Goal: Task Accomplishment & Management: Manage account settings

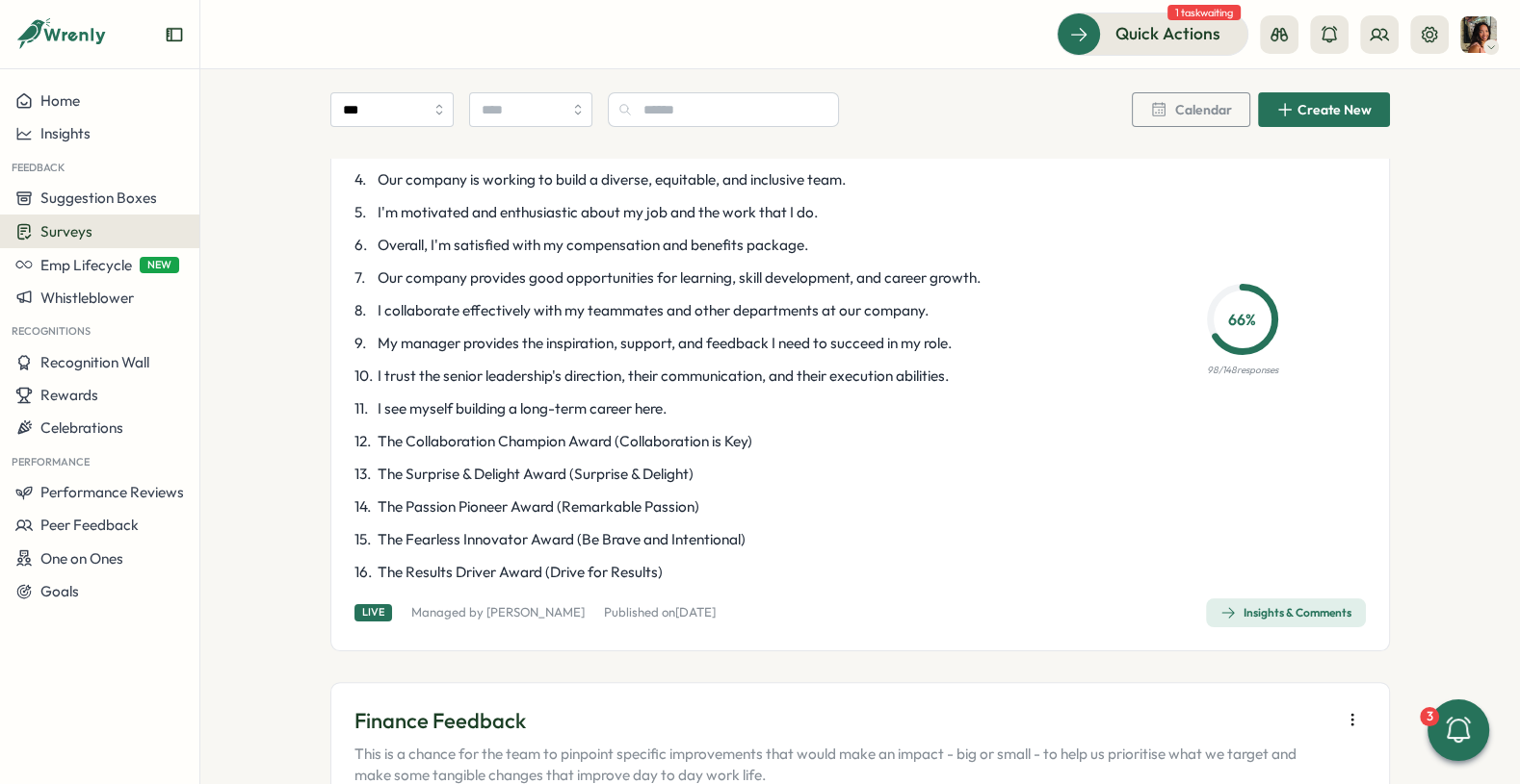
scroll to position [303, 0]
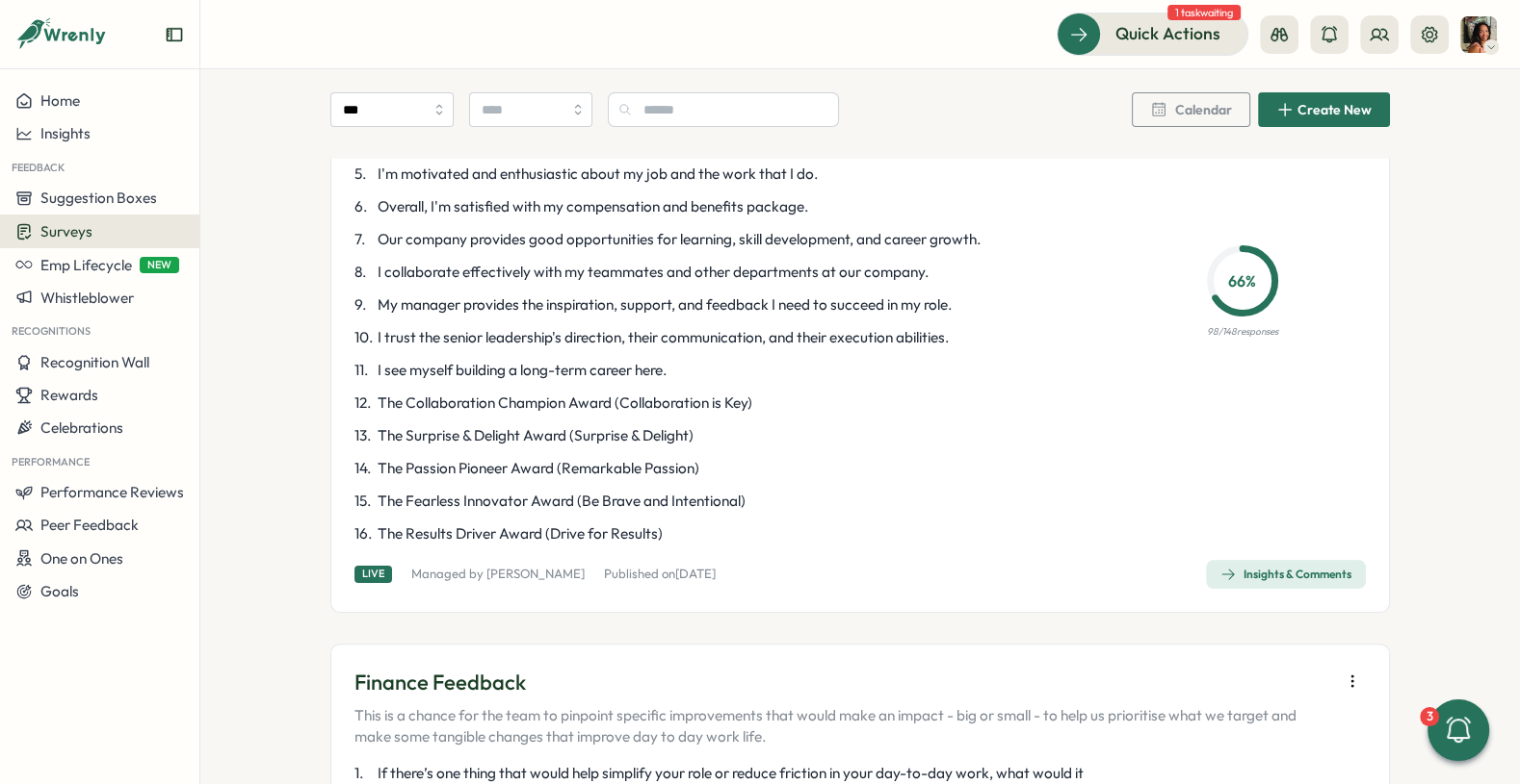
click at [1222, 573] on icon "button" at bounding box center [1228, 575] width 16 height 16
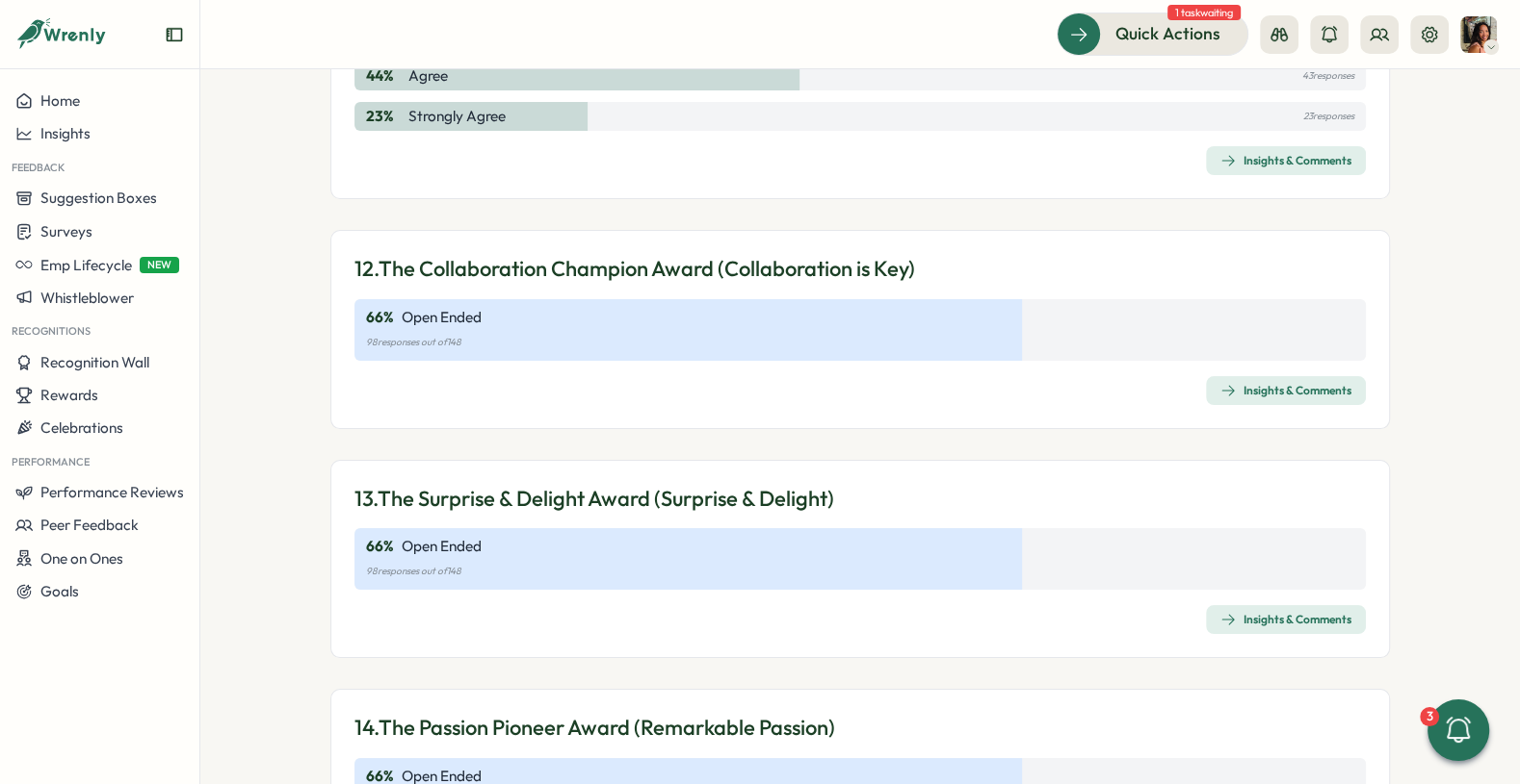
scroll to position [4832, 0]
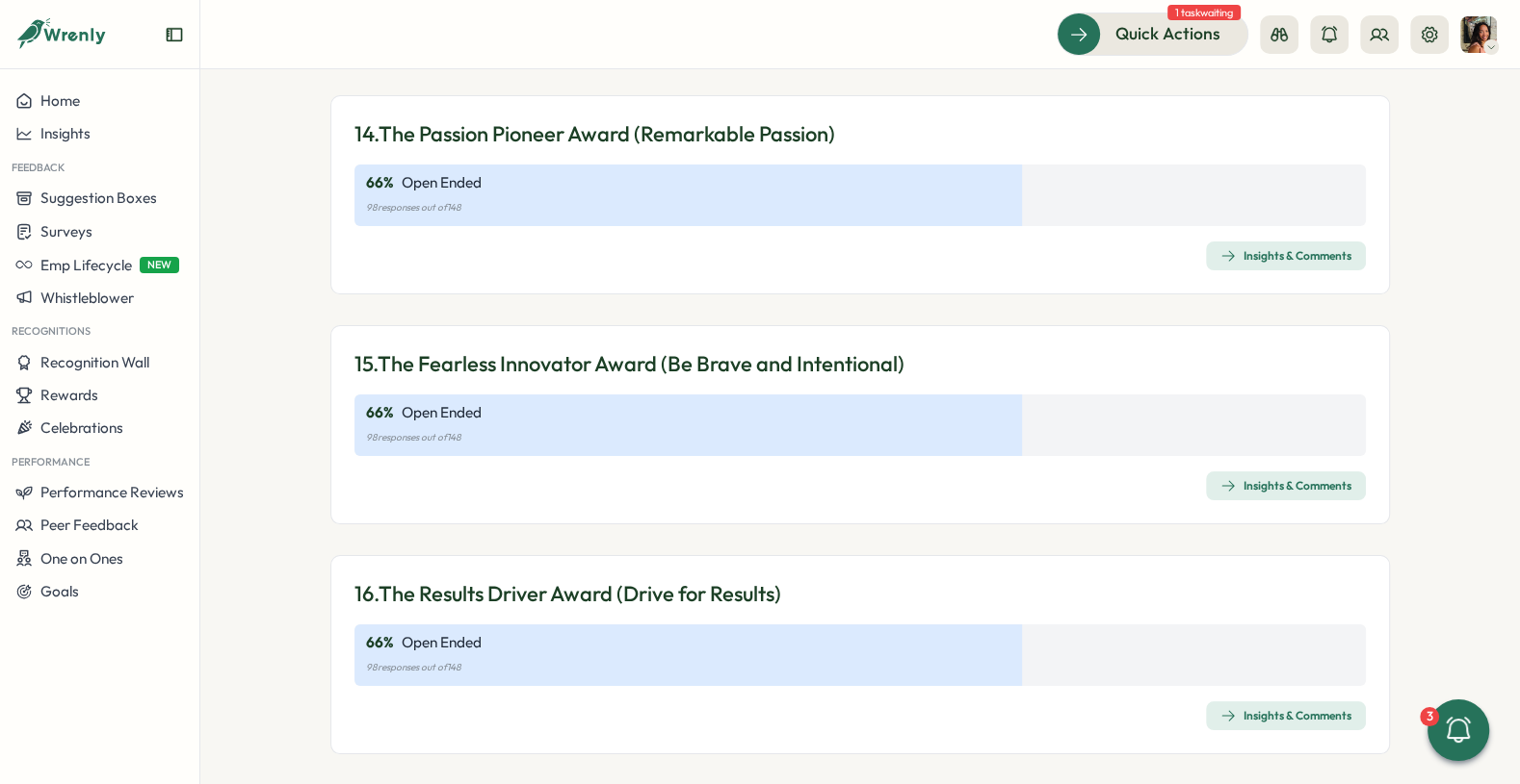
click at [1250, 703] on span "Insights & Comments" at bounding box center [1286, 716] width 131 height 27
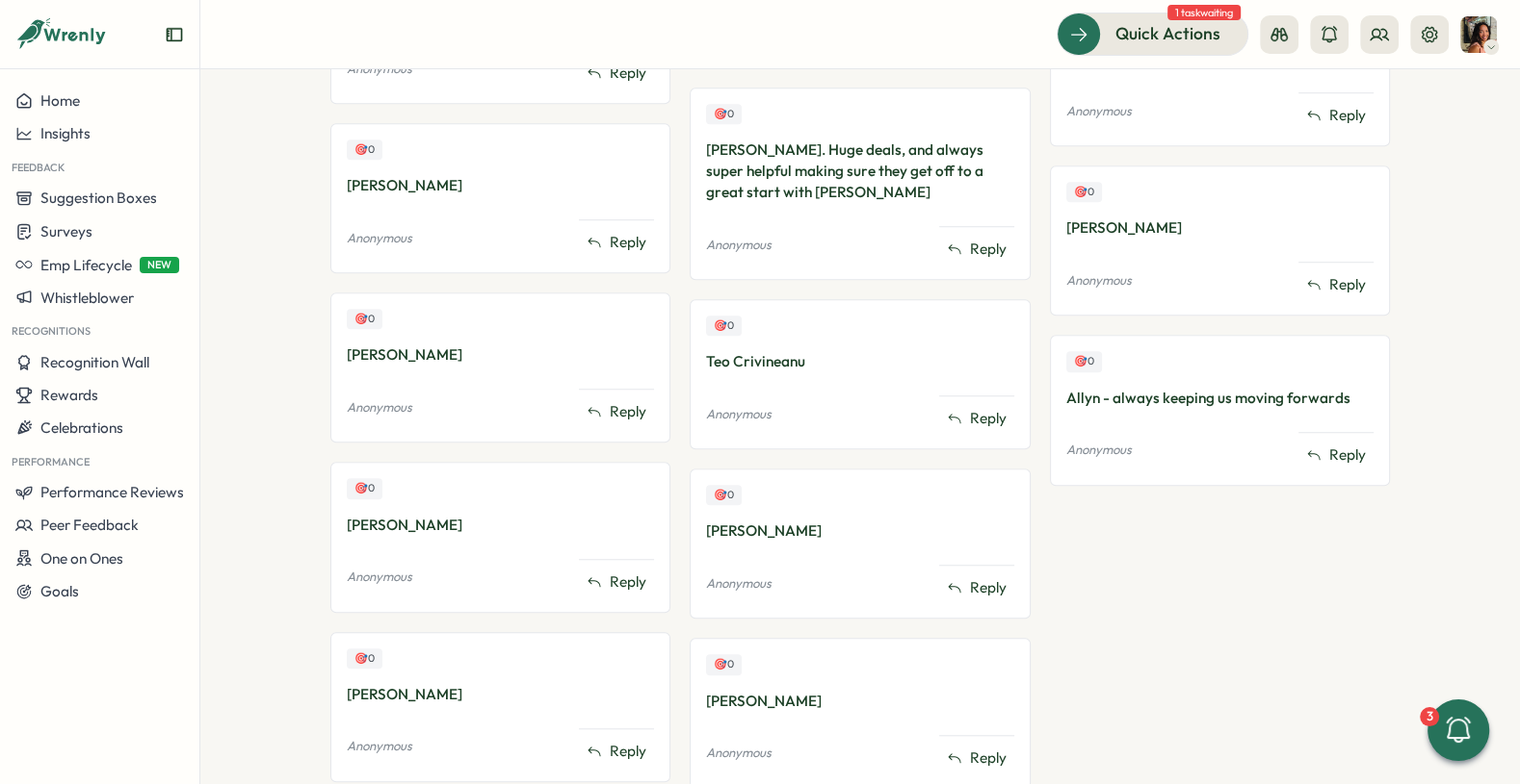
scroll to position [1394, 0]
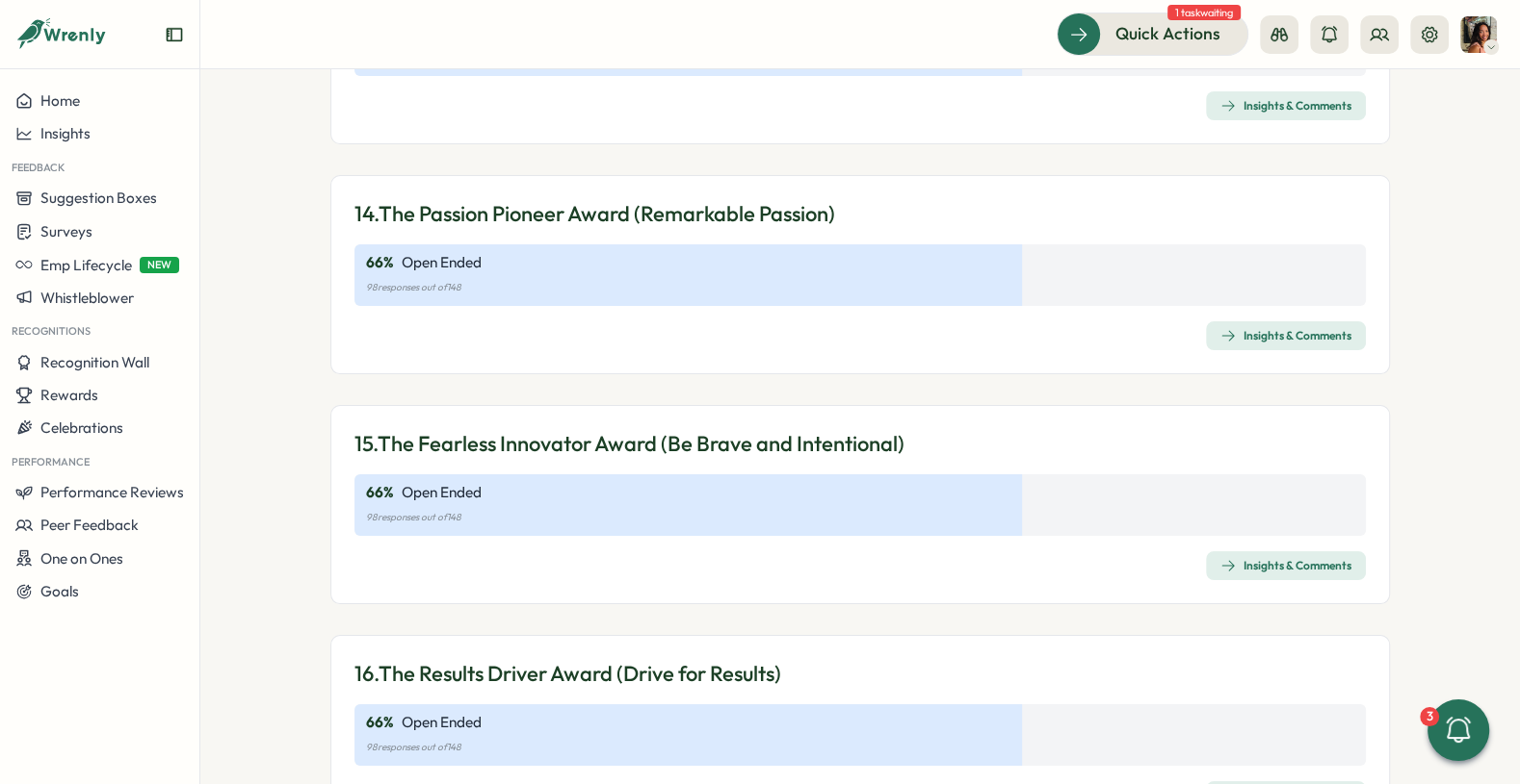
scroll to position [4832, 0]
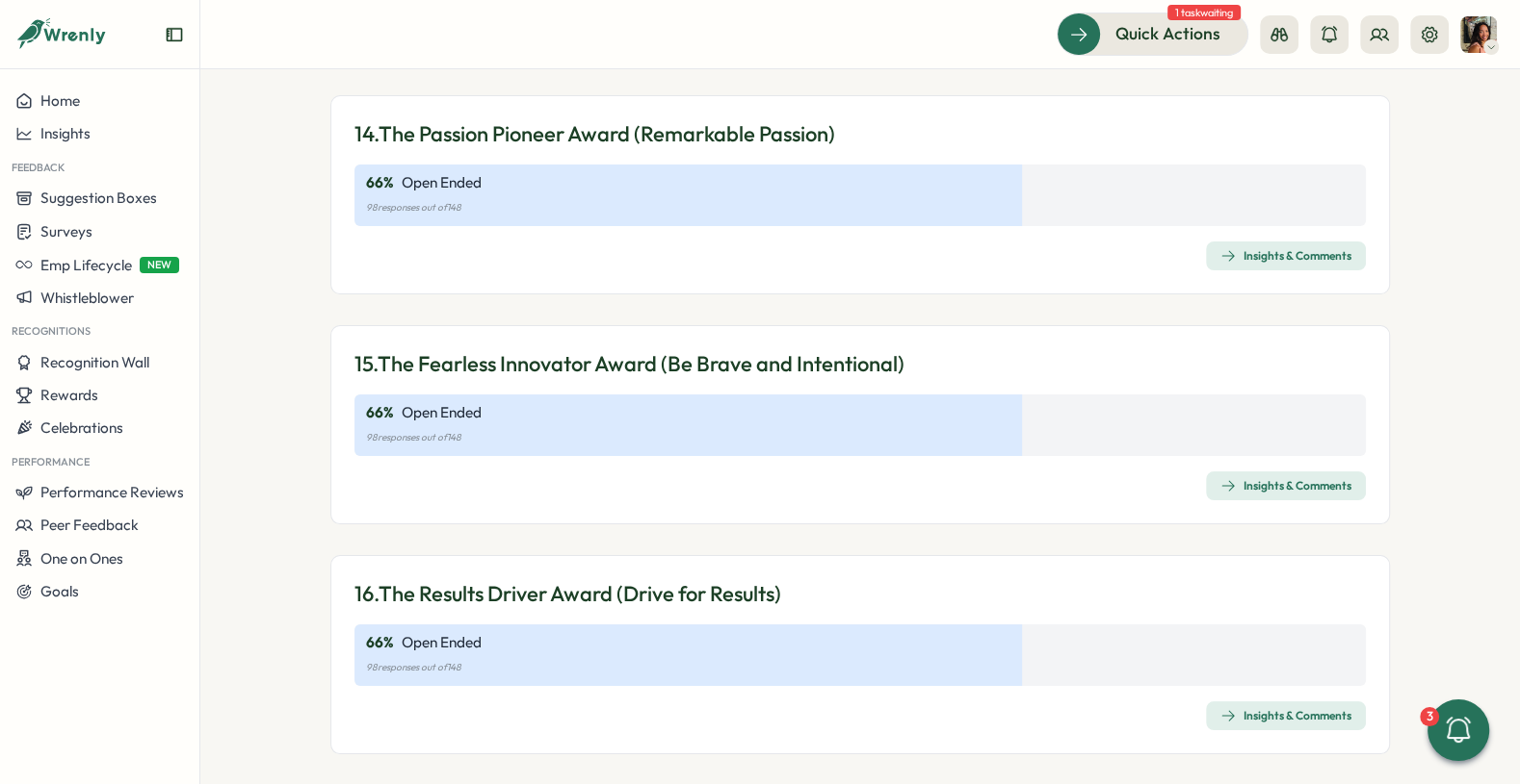
click at [1290, 479] on div "Insights & Comments" at bounding box center [1286, 486] width 131 height 16
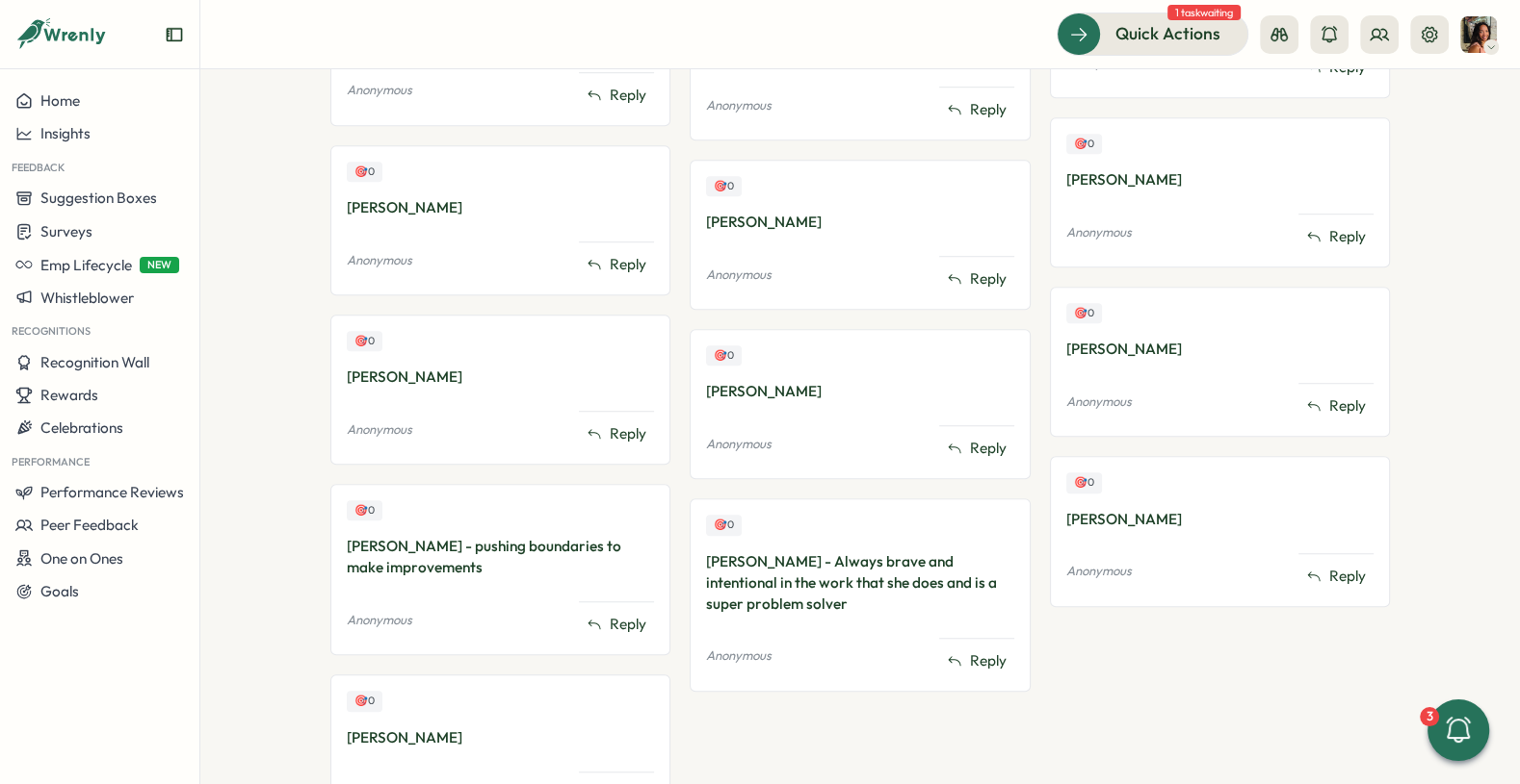
scroll to position [1358, 0]
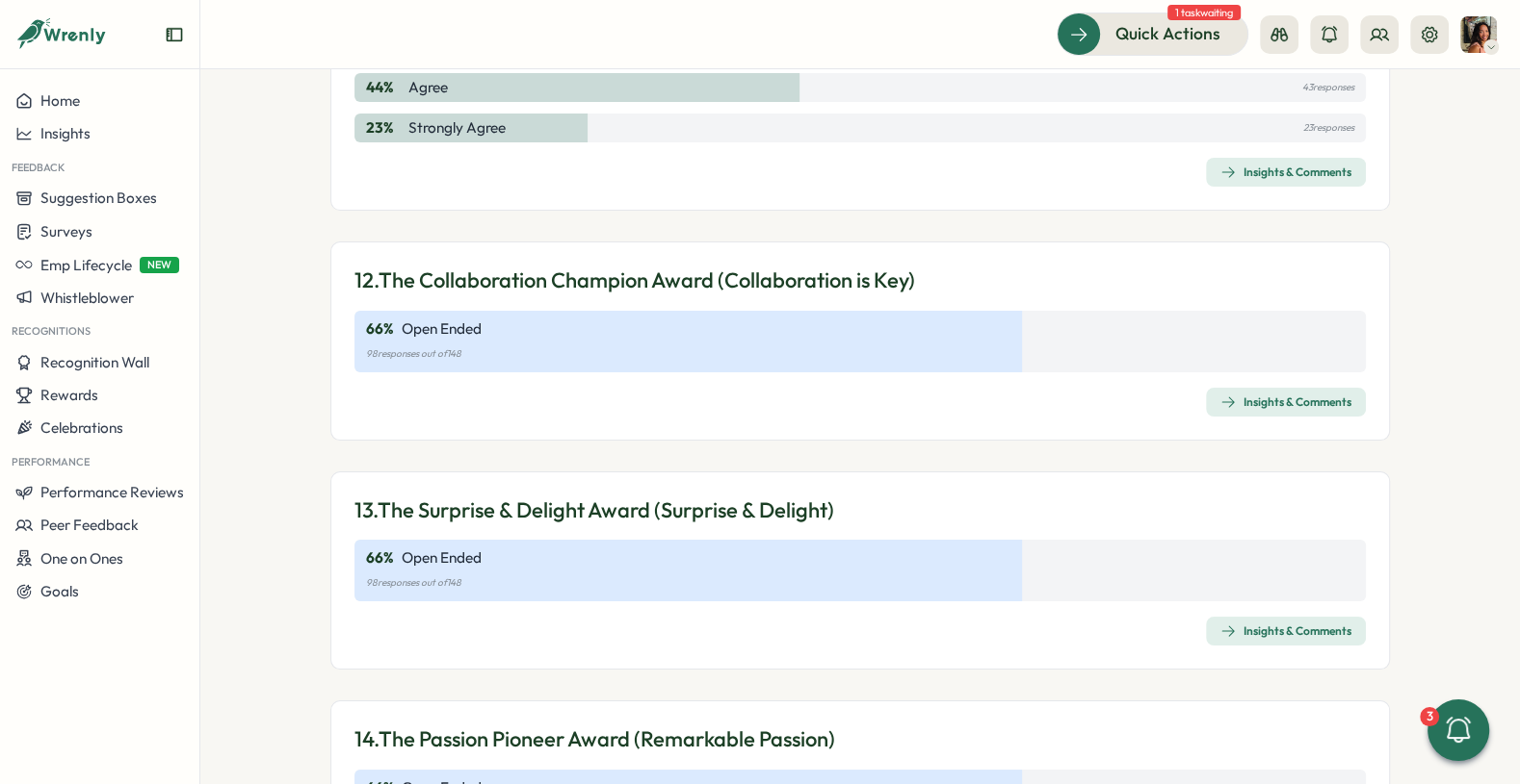
scroll to position [4832, 0]
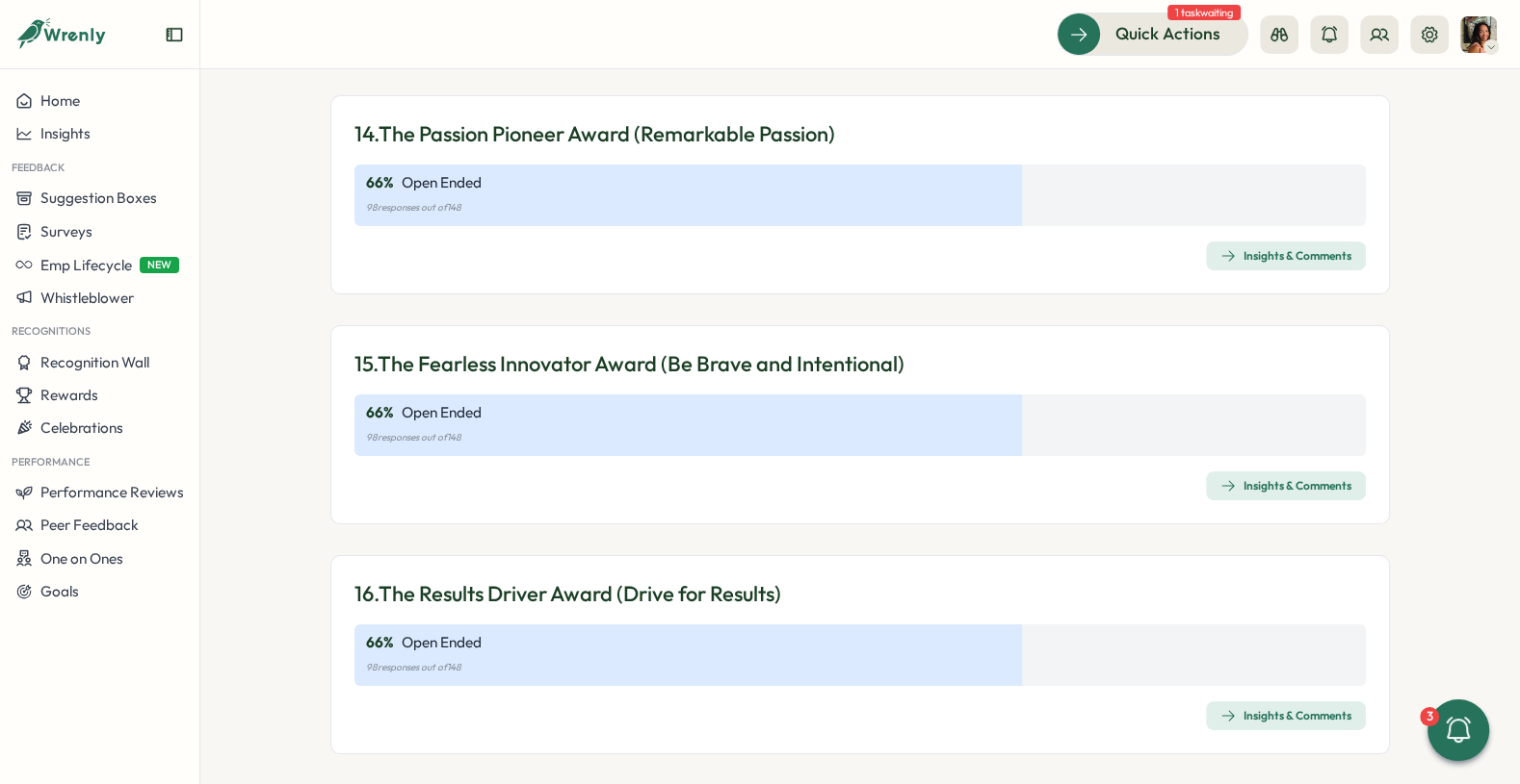
click at [1292, 243] on span "Insights & Comments" at bounding box center [1286, 256] width 131 height 27
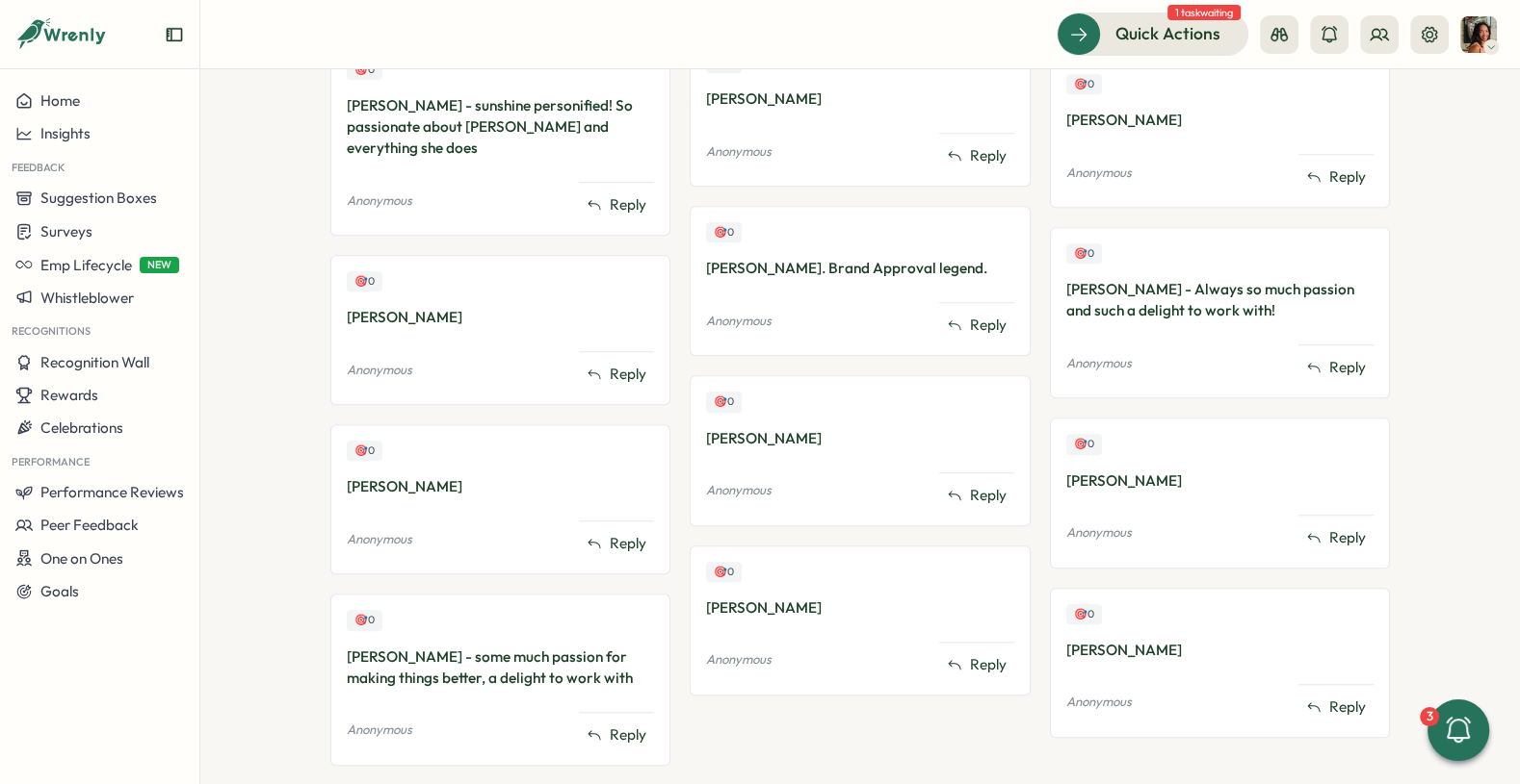
scroll to position [1401, 0]
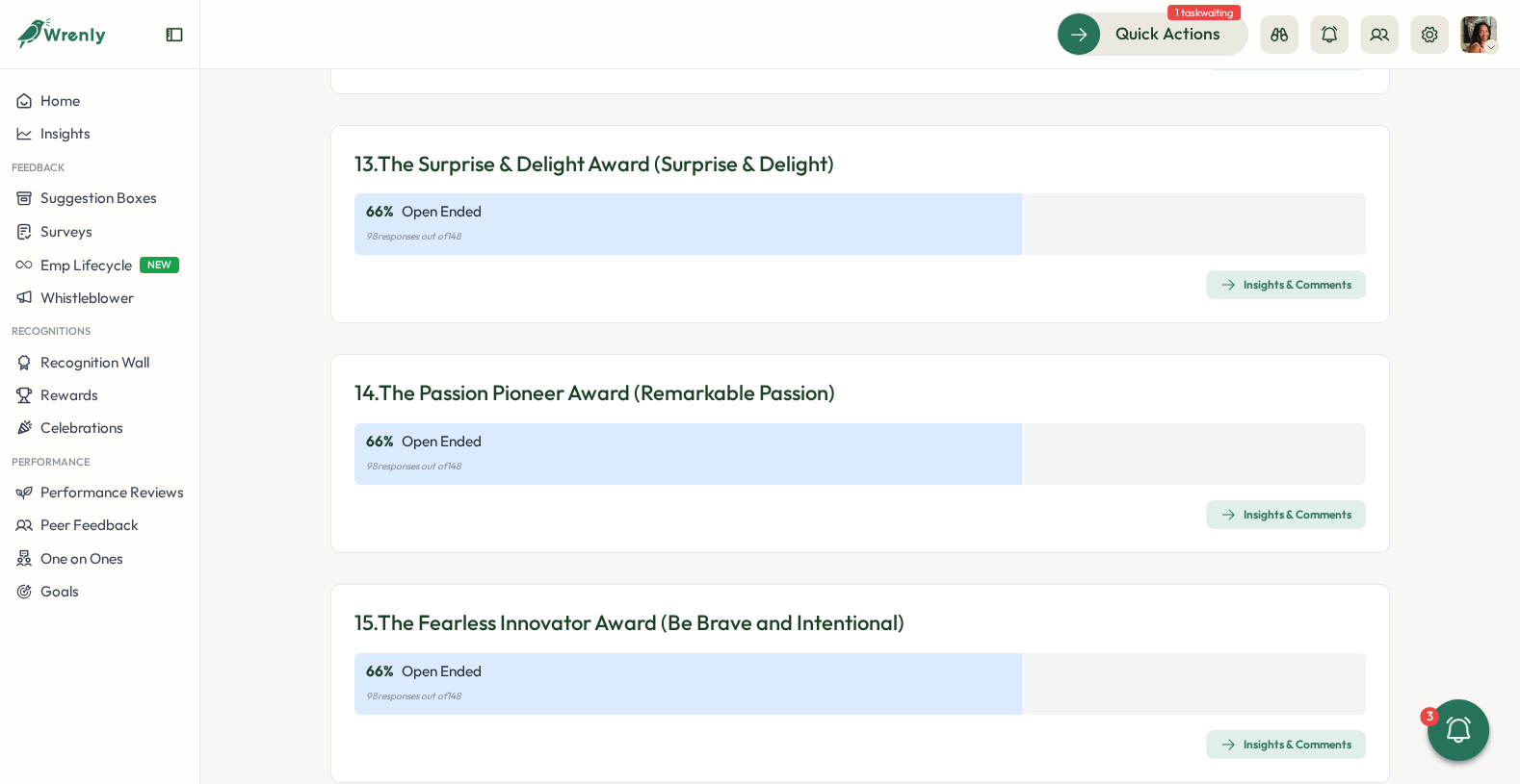
scroll to position [4530, 0]
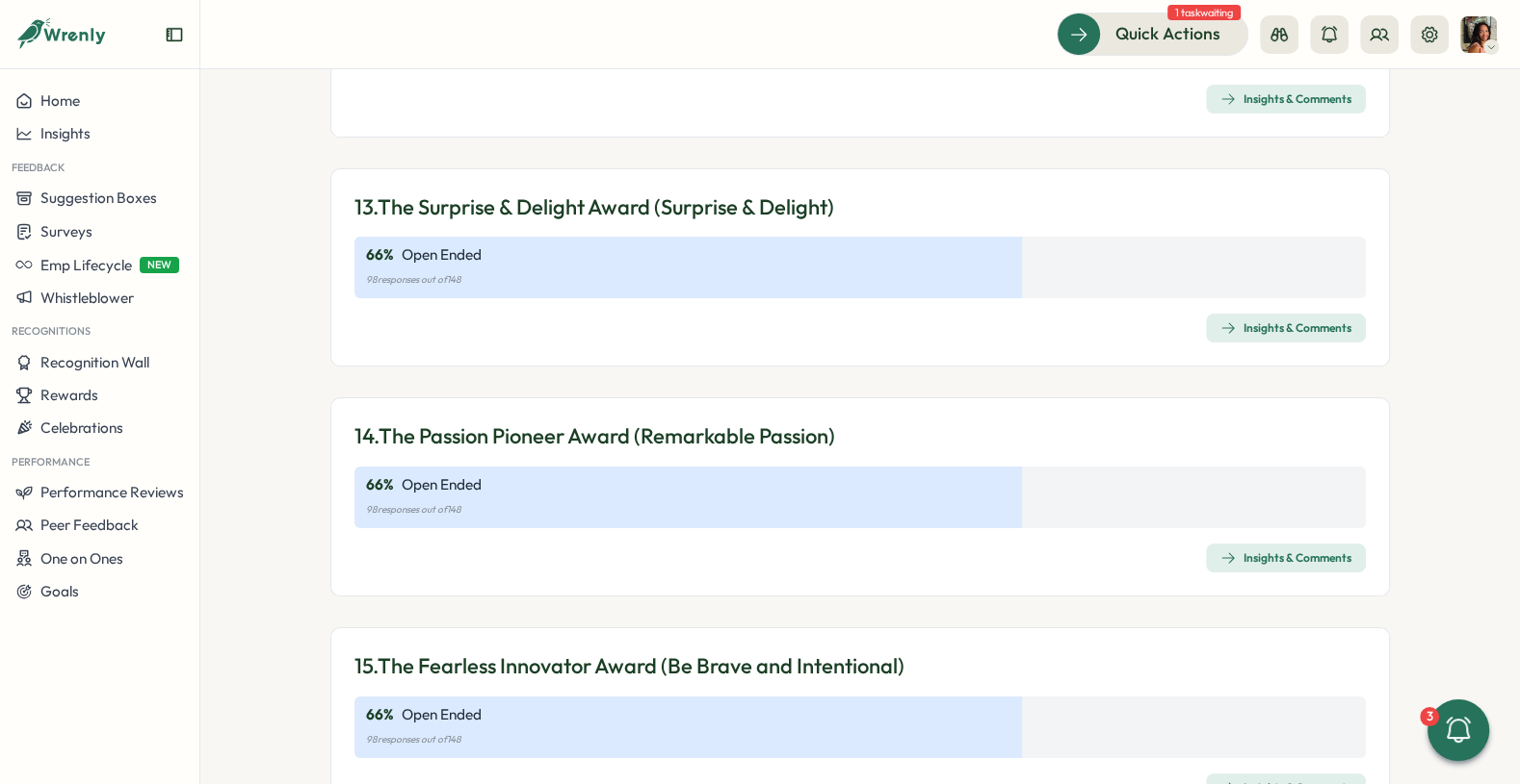
click at [1265, 315] on span "Insights & Comments" at bounding box center [1286, 329] width 131 height 27
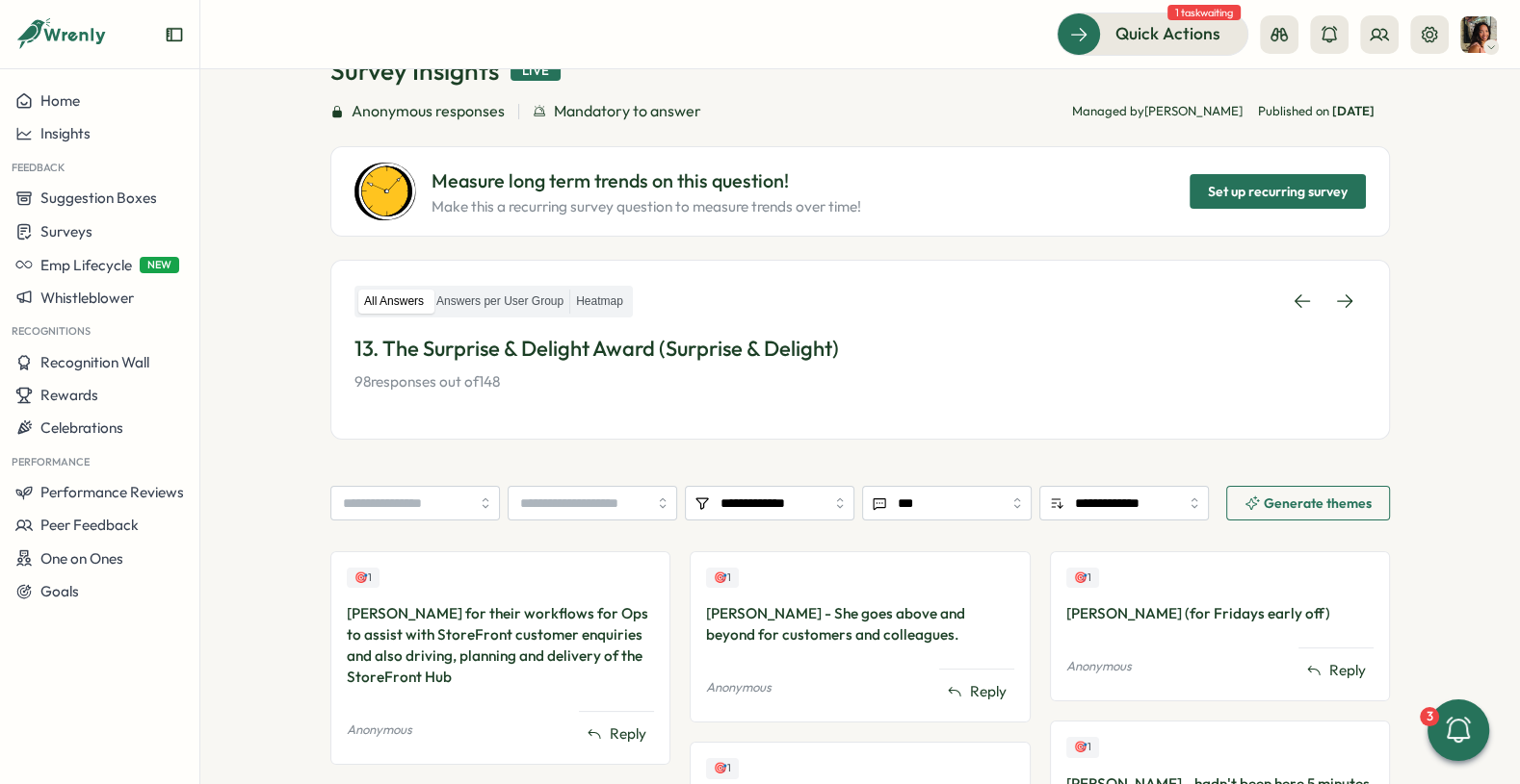
scroll to position [130, 0]
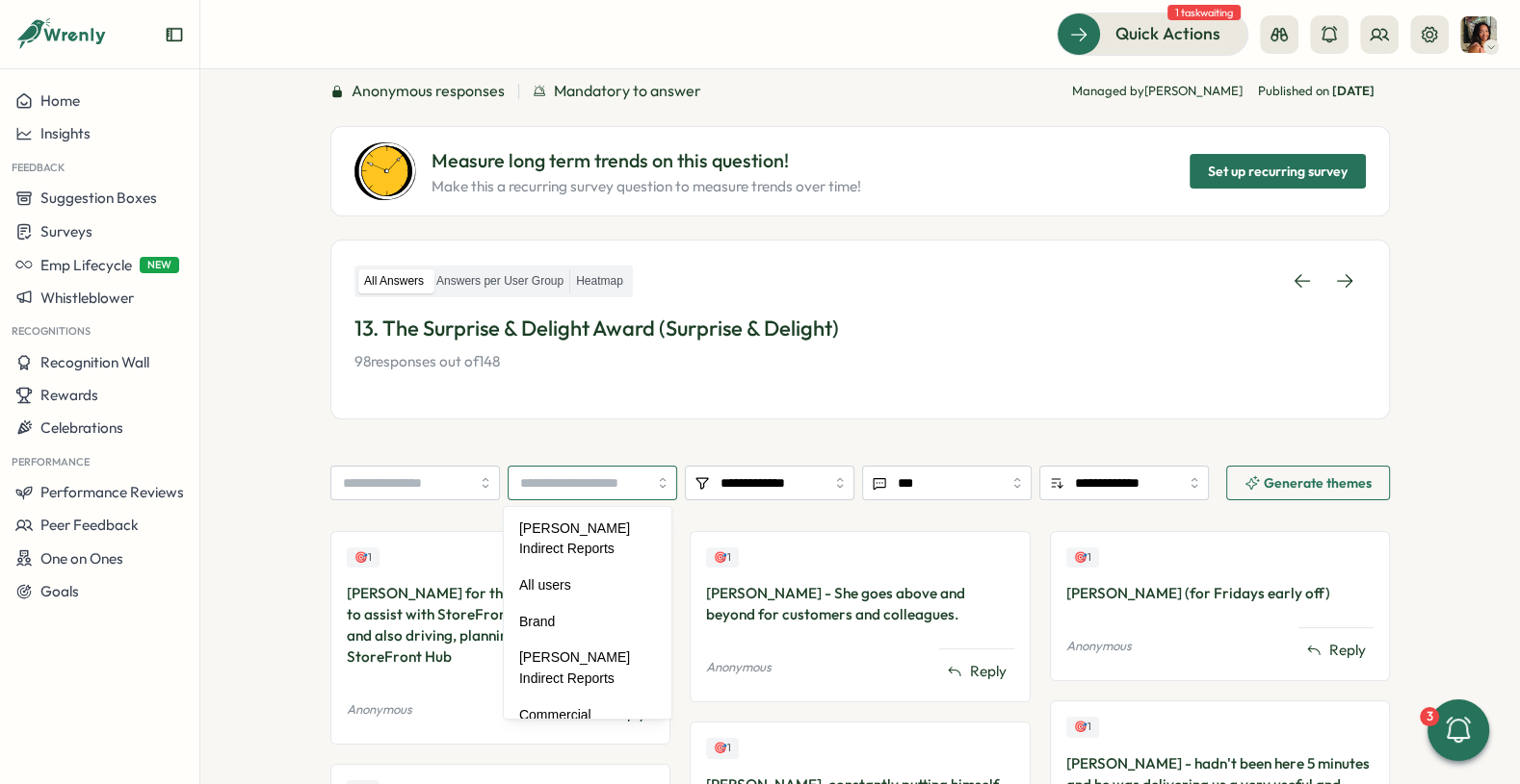
click at [546, 488] on input "search" at bounding box center [592, 483] width 169 height 34
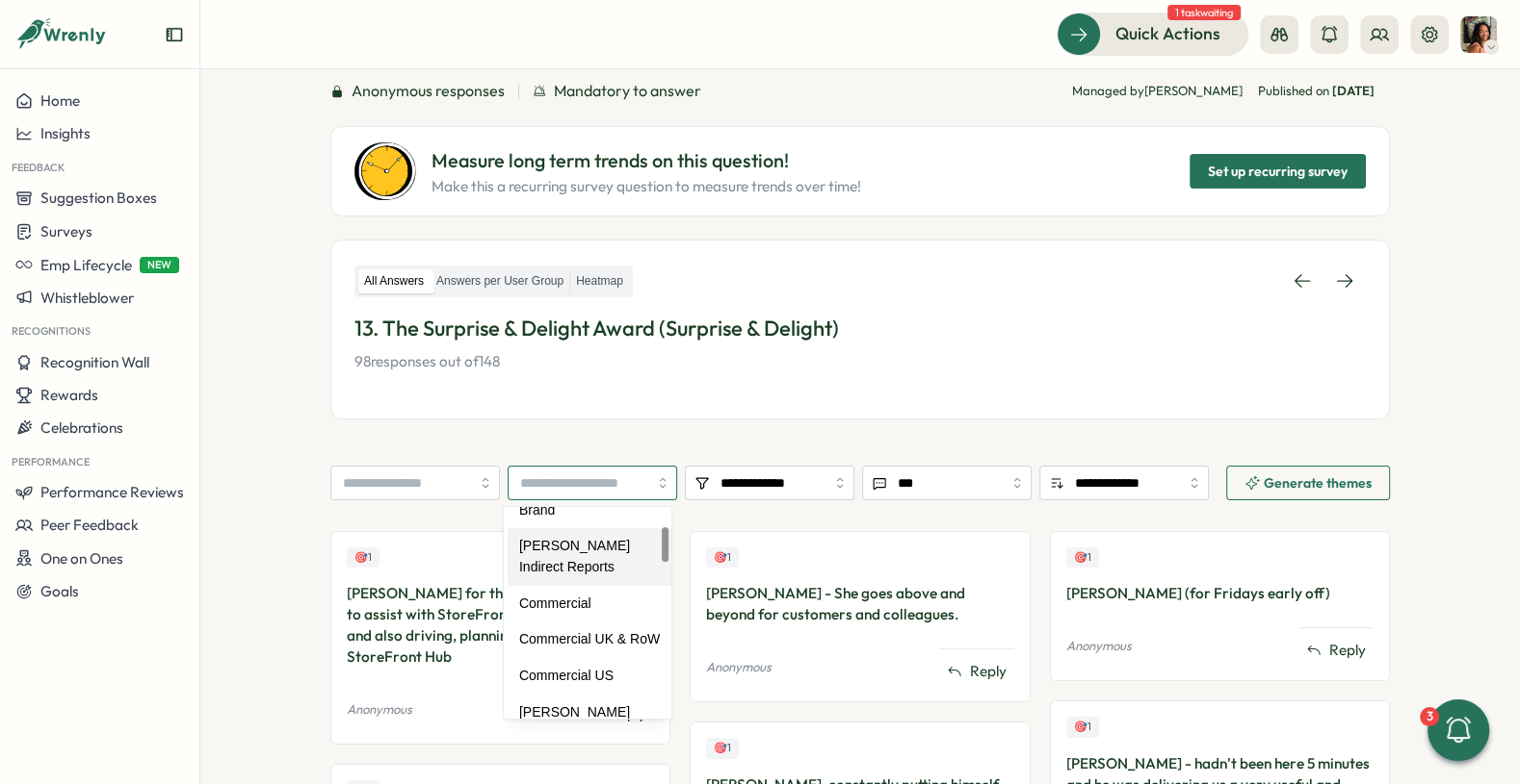
scroll to position [0, 0]
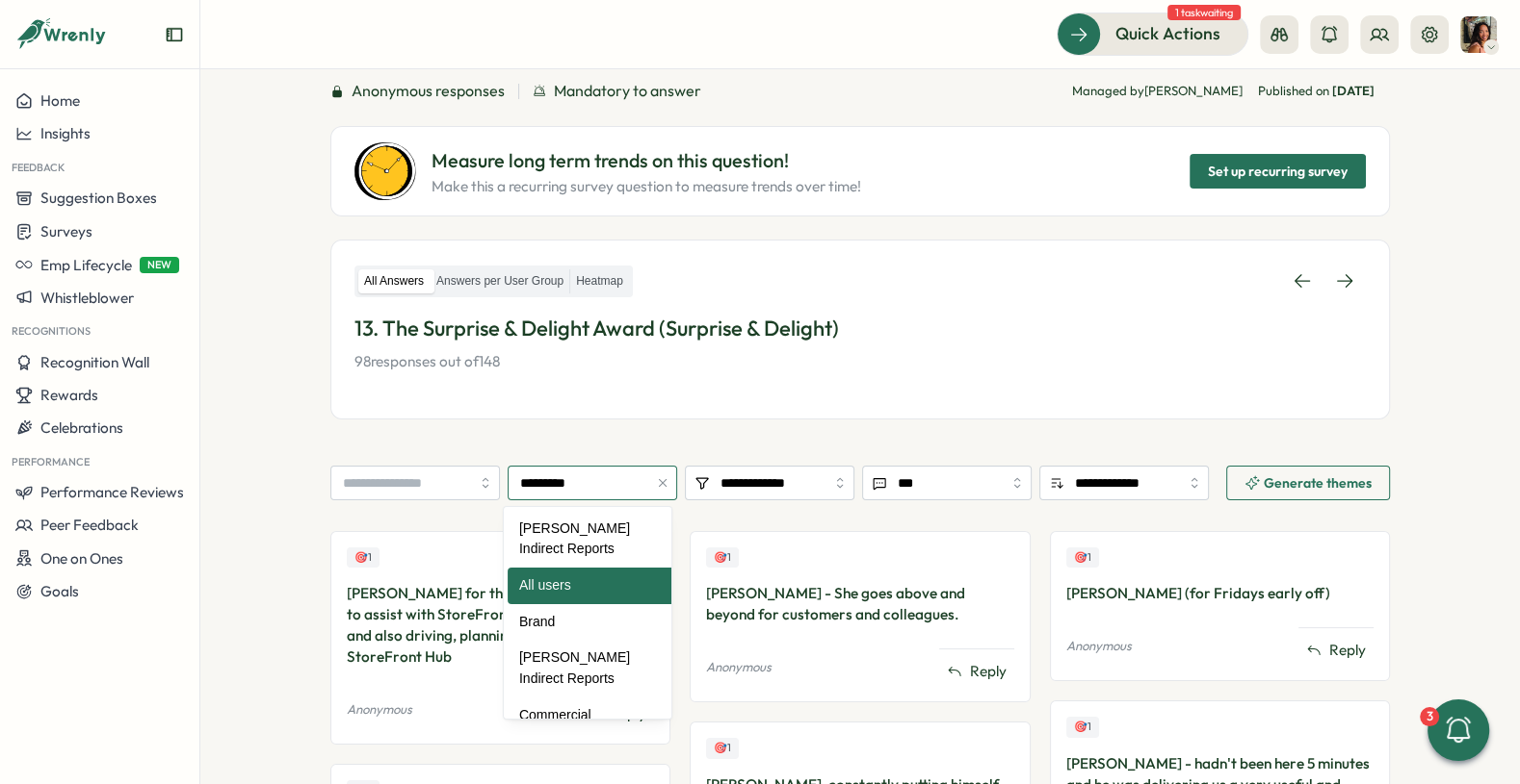
click at [589, 480] on input "*********" at bounding box center [592, 483] width 169 height 34
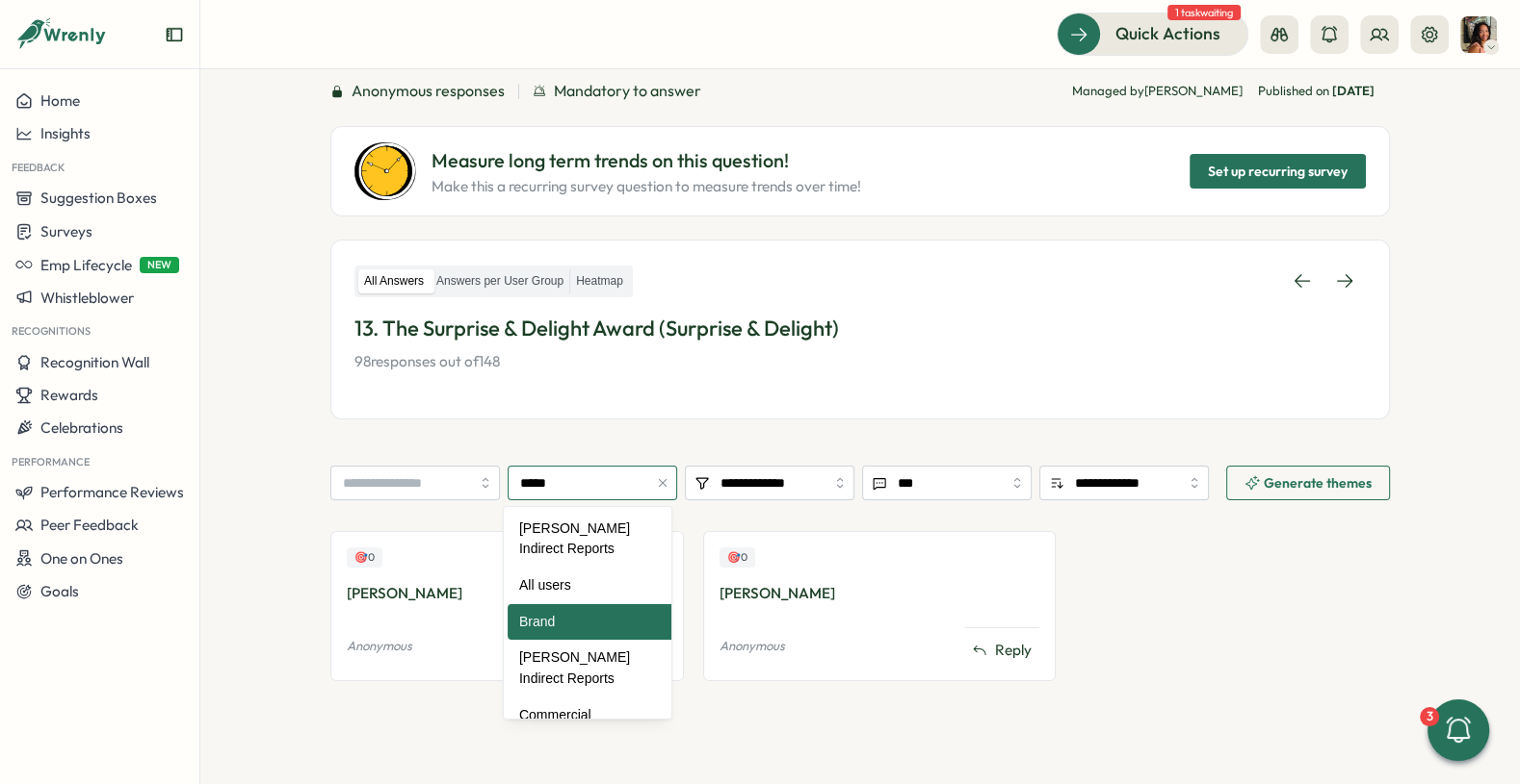
click at [572, 467] on input "*****" at bounding box center [592, 483] width 169 height 34
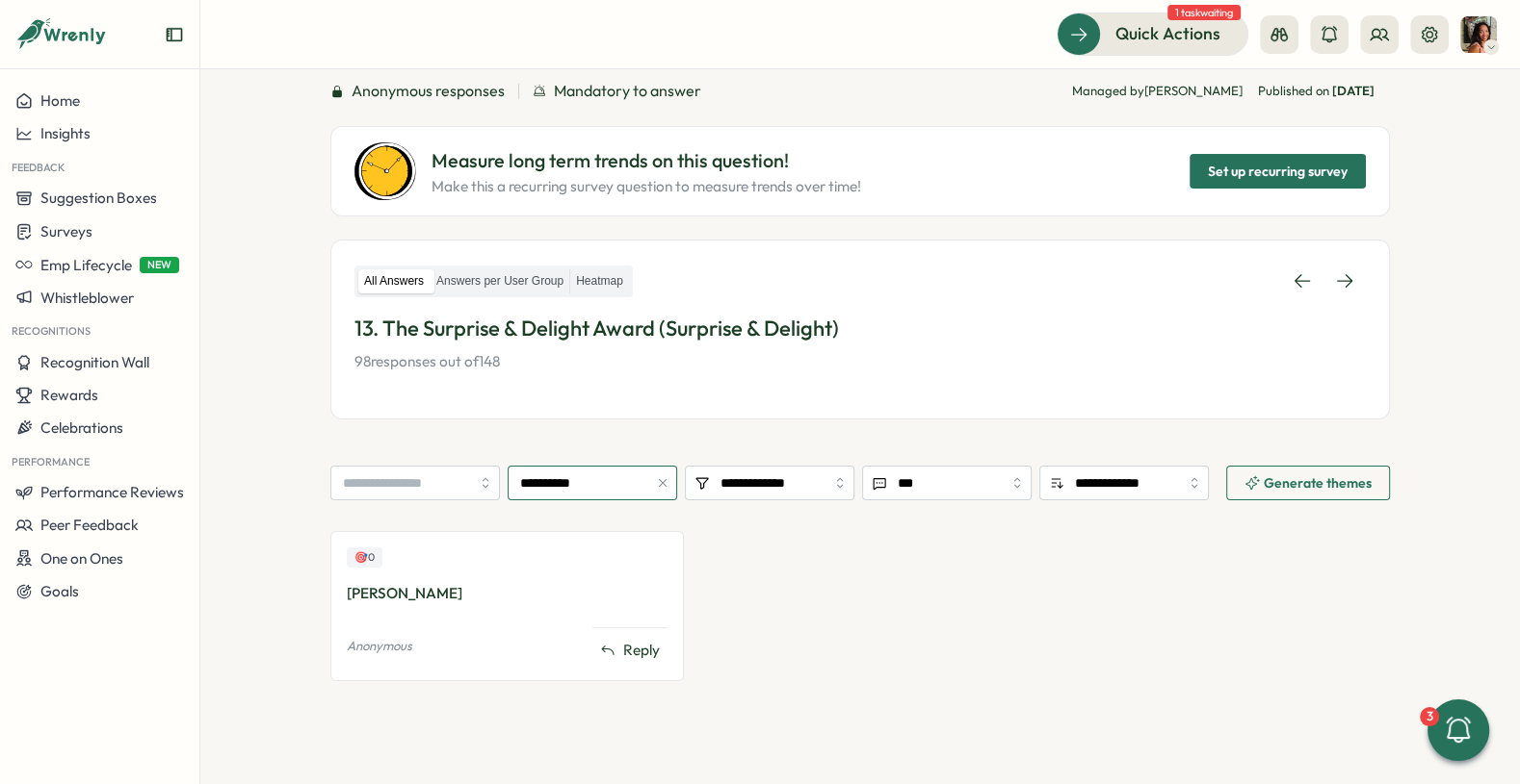
scroll to position [170, 0]
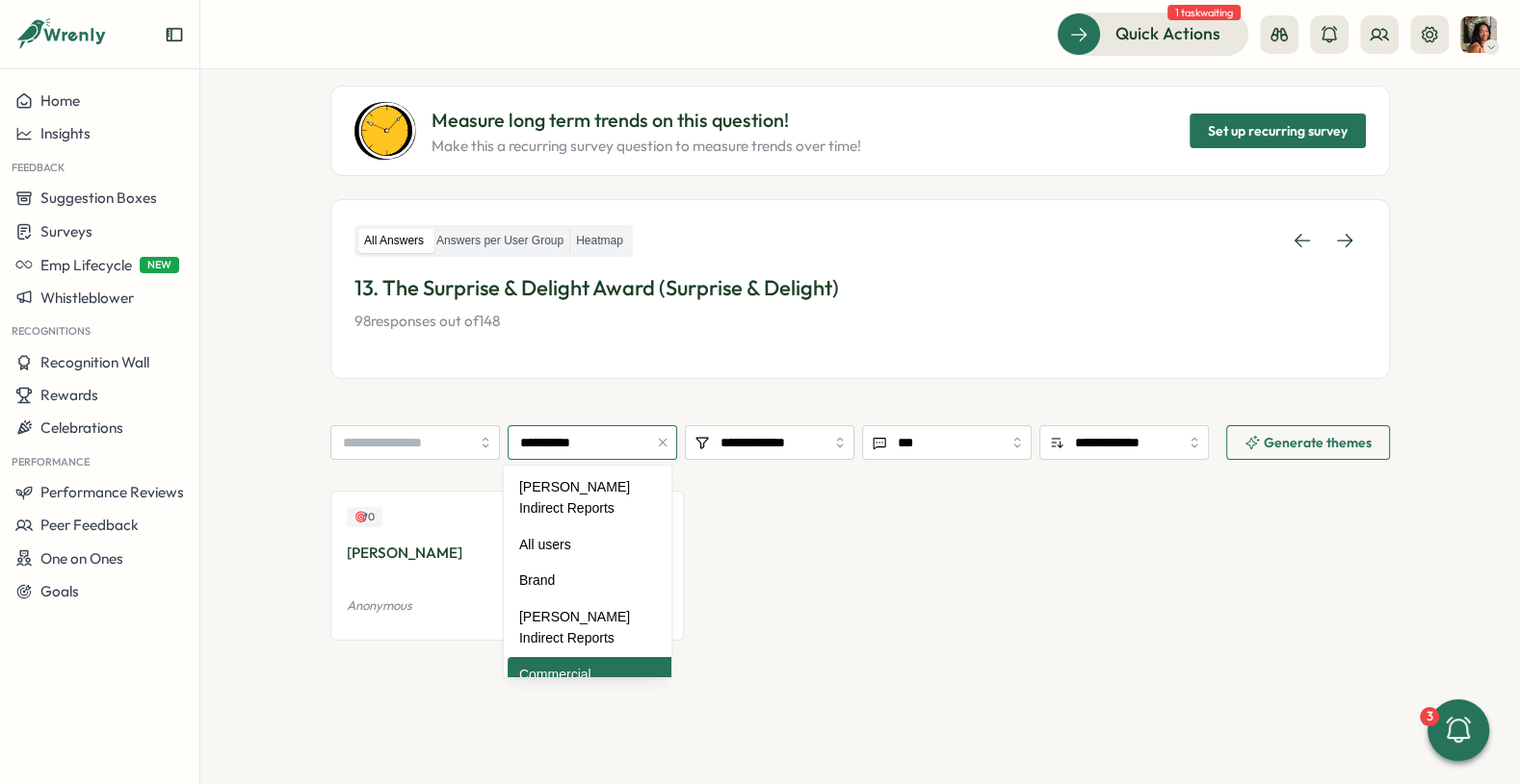
click at [575, 426] on input "**********" at bounding box center [592, 442] width 169 height 34
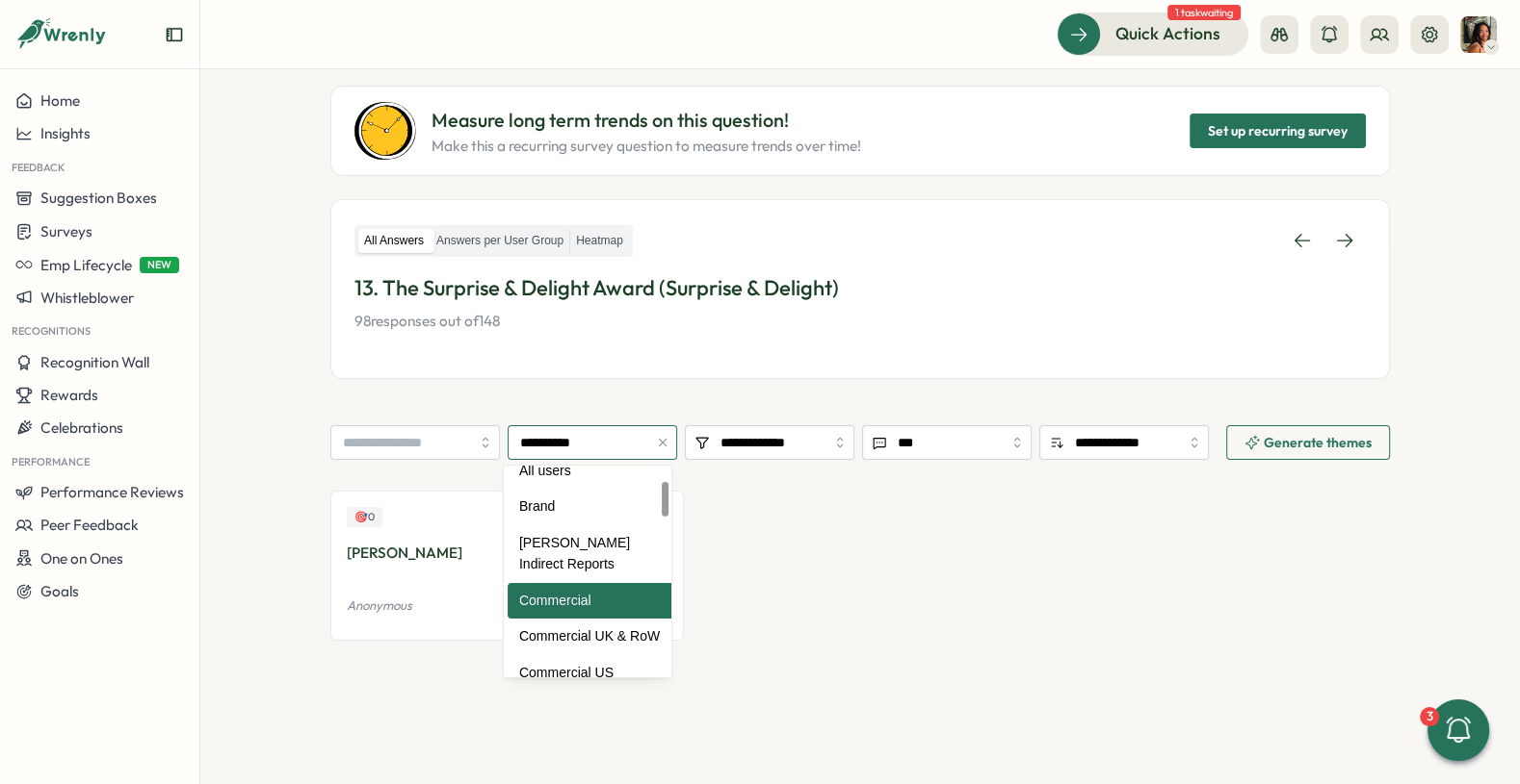
scroll to position [81, 0]
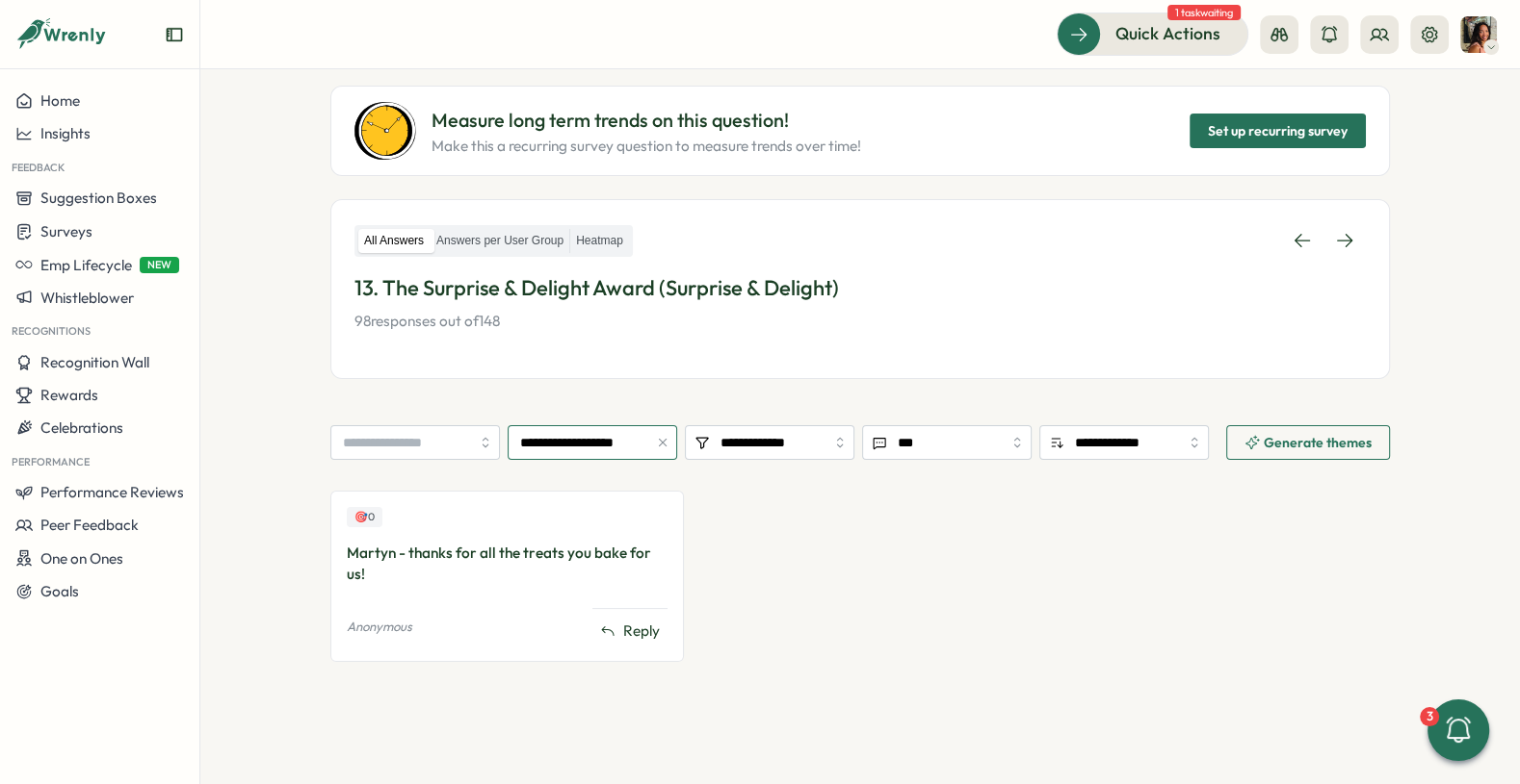
click at [579, 453] on input "**********" at bounding box center [592, 442] width 169 height 34
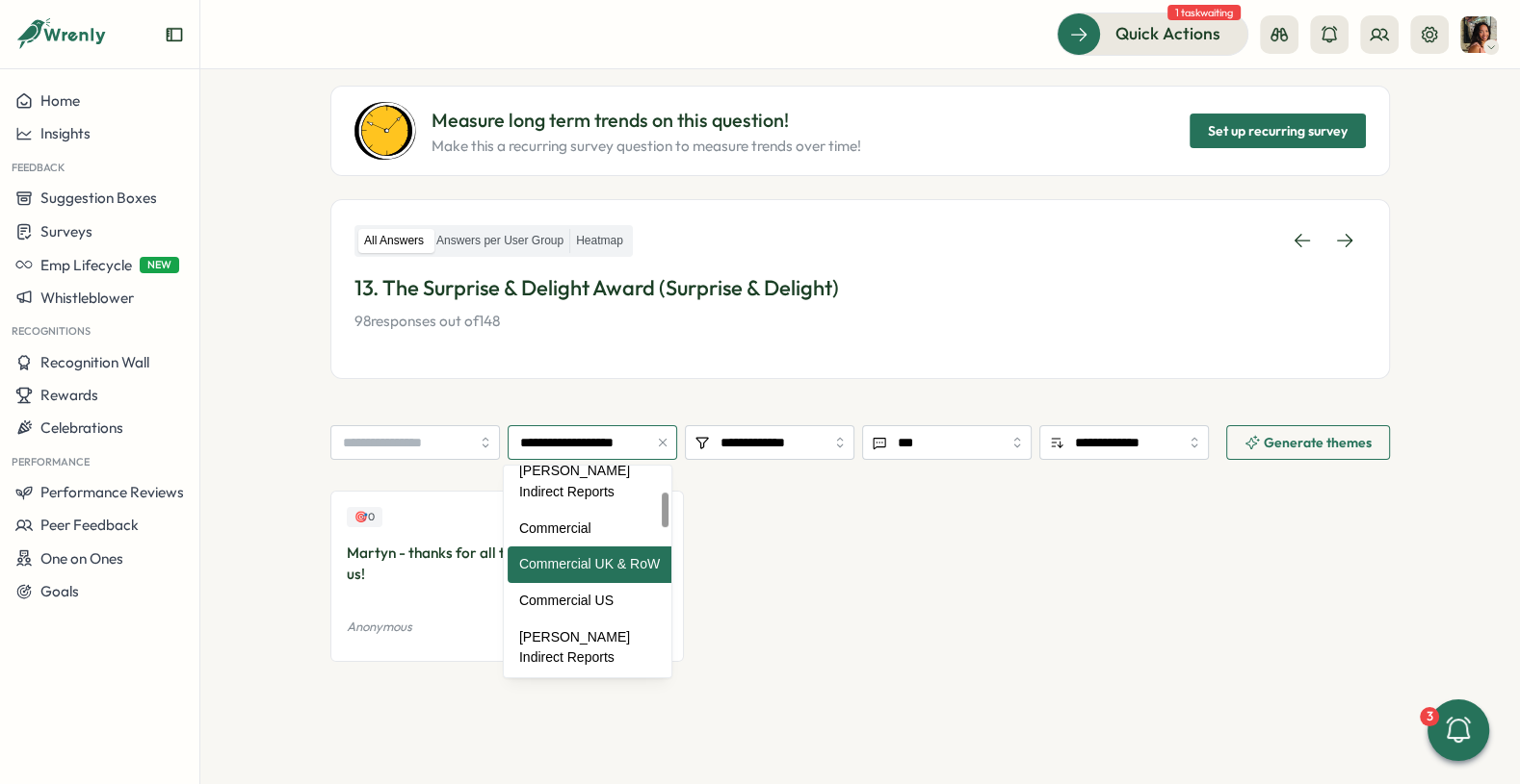
scroll to position [170, 0]
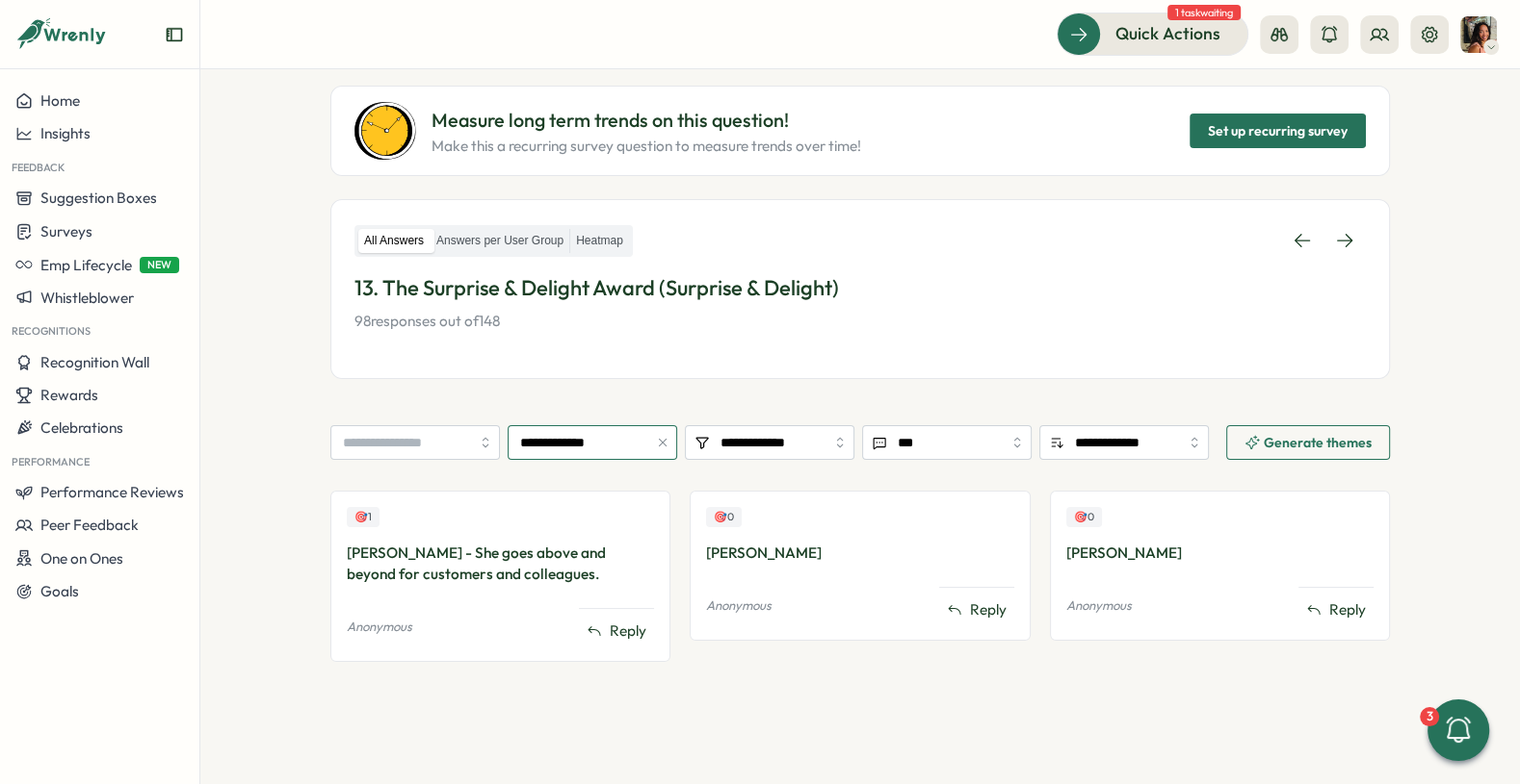
click at [566, 431] on input "**********" at bounding box center [592, 442] width 169 height 34
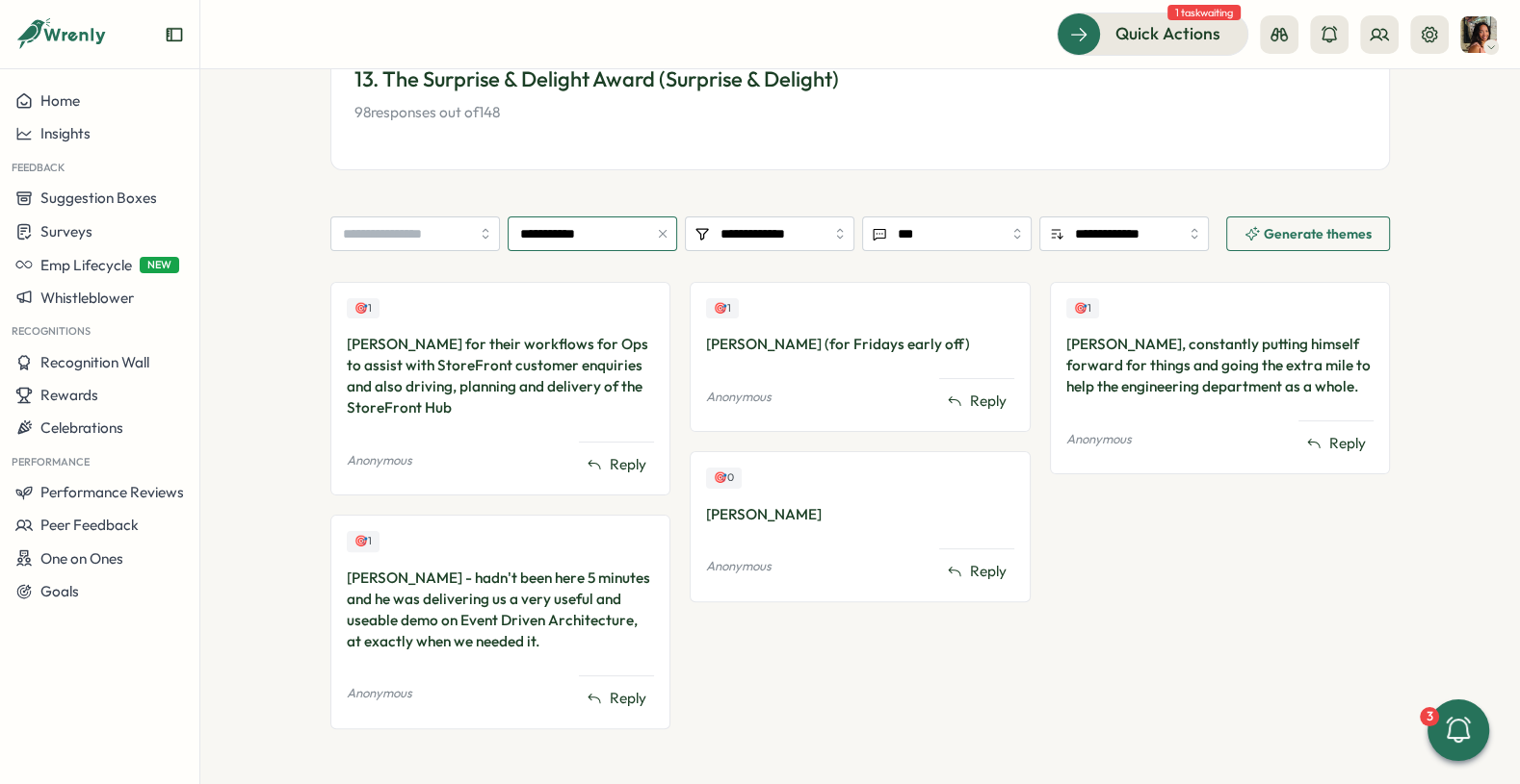
scroll to position [384, 0]
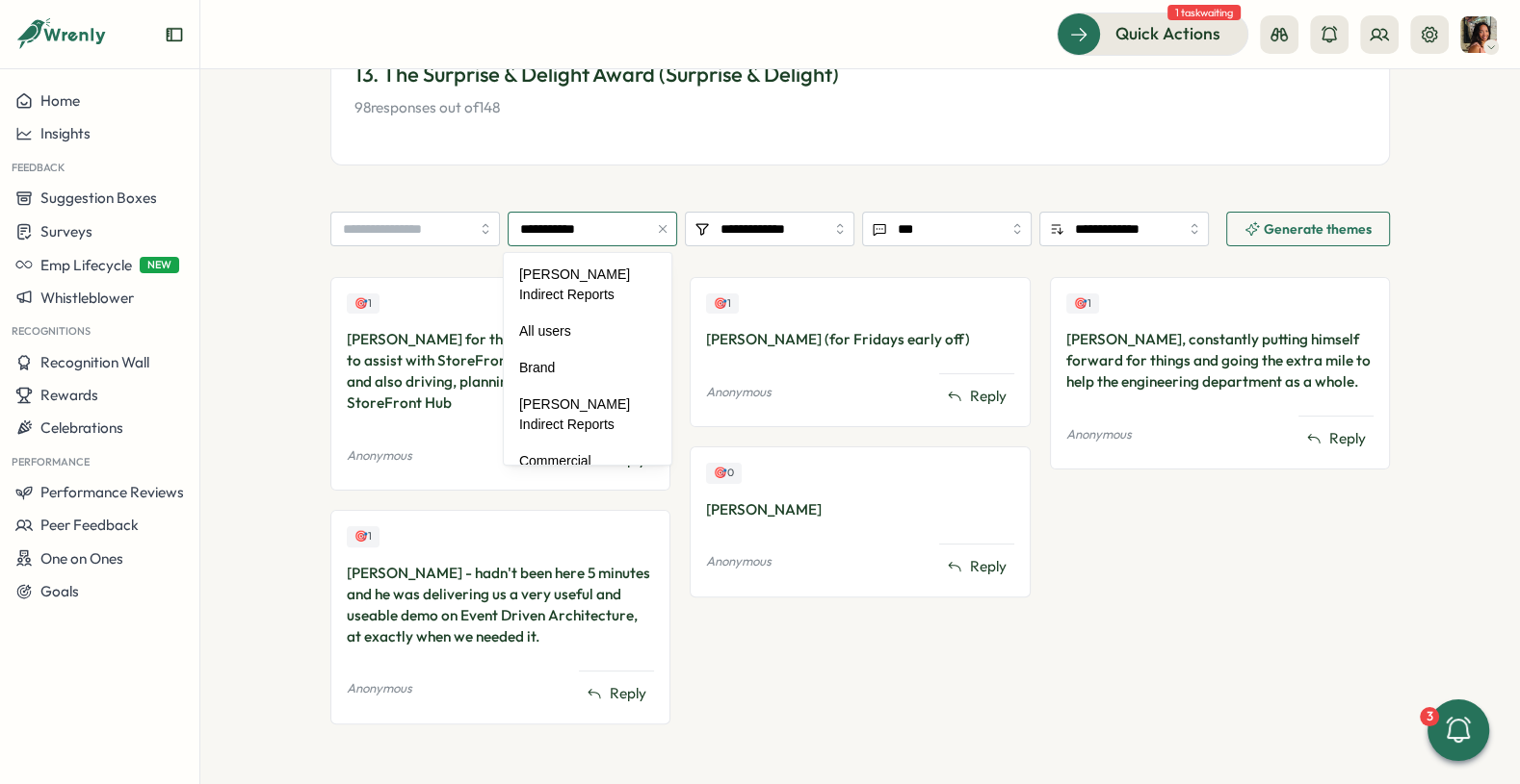
click at [566, 233] on input "**********" at bounding box center [592, 228] width 169 height 34
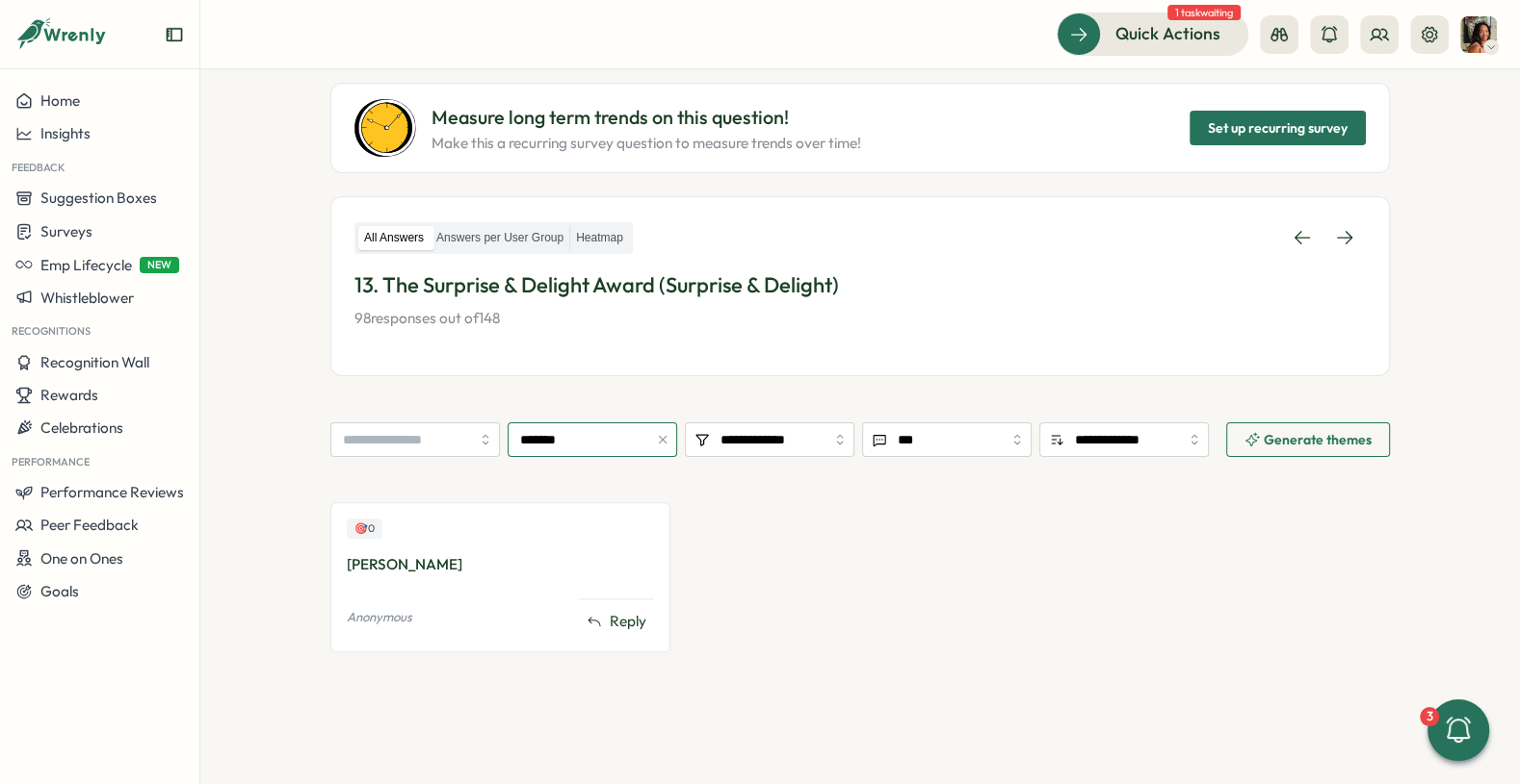
scroll to position [170, 0]
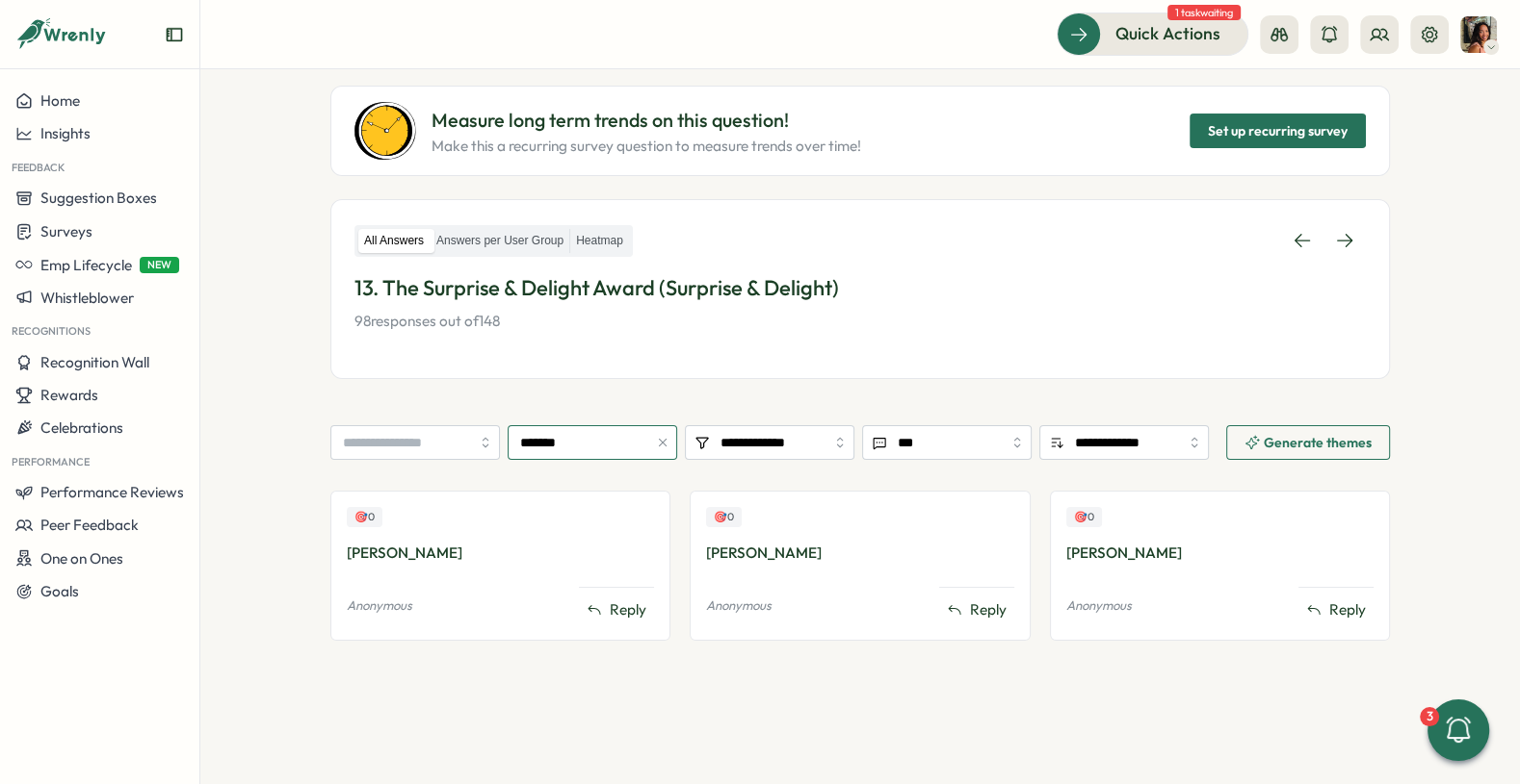
click at [558, 452] on input "*******" at bounding box center [592, 442] width 169 height 34
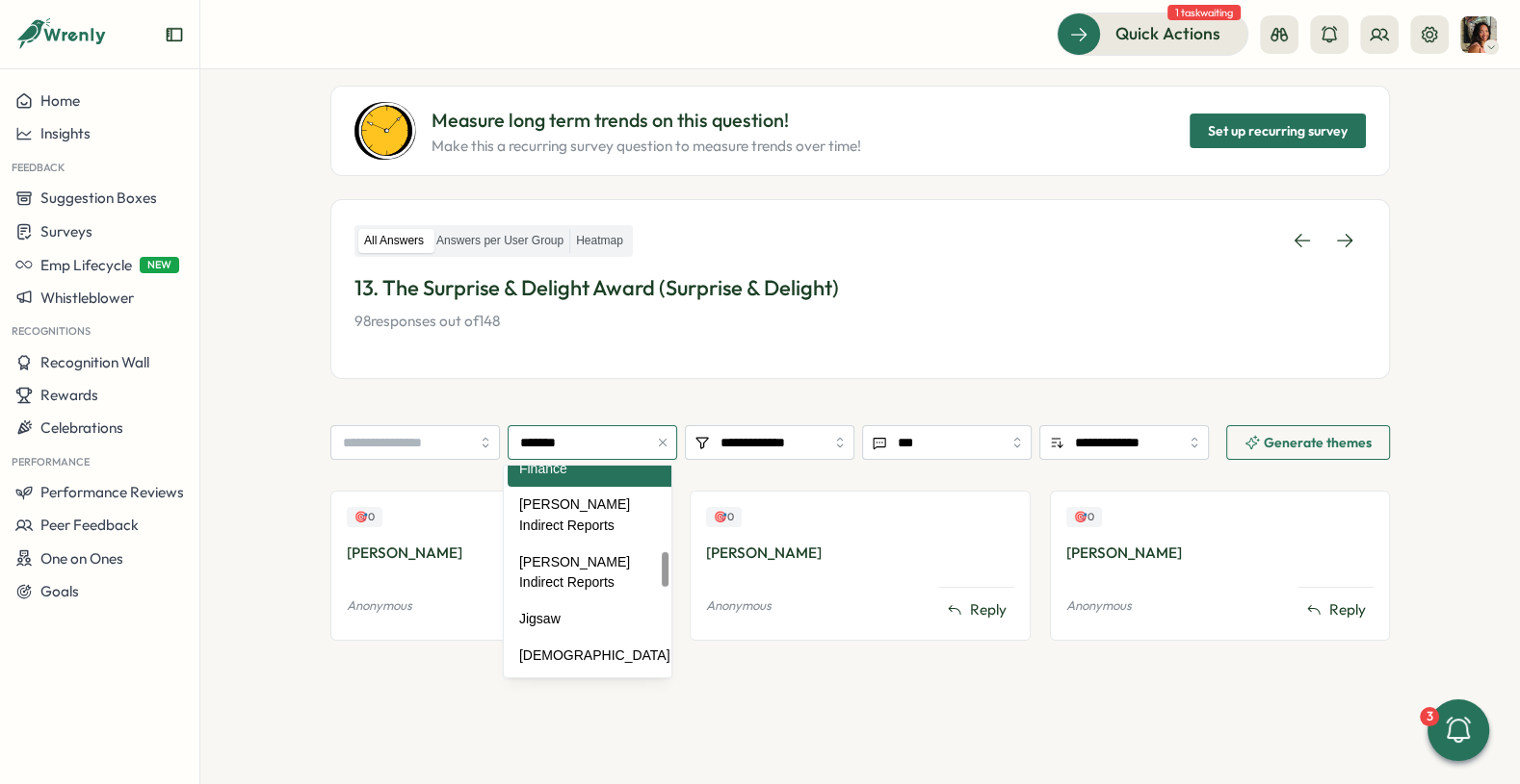
scroll to position [510, 0]
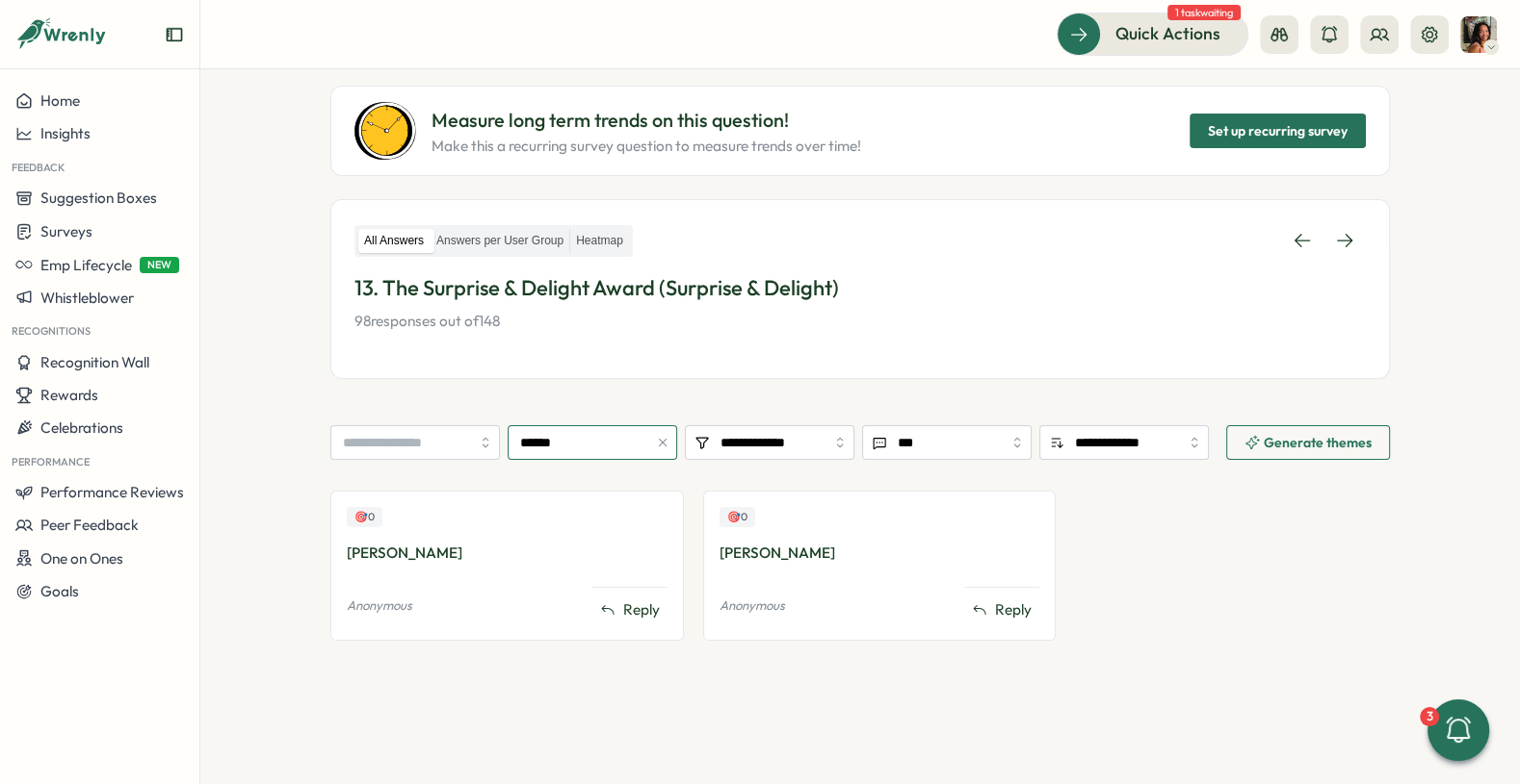
click at [570, 439] on input "******" at bounding box center [592, 442] width 169 height 34
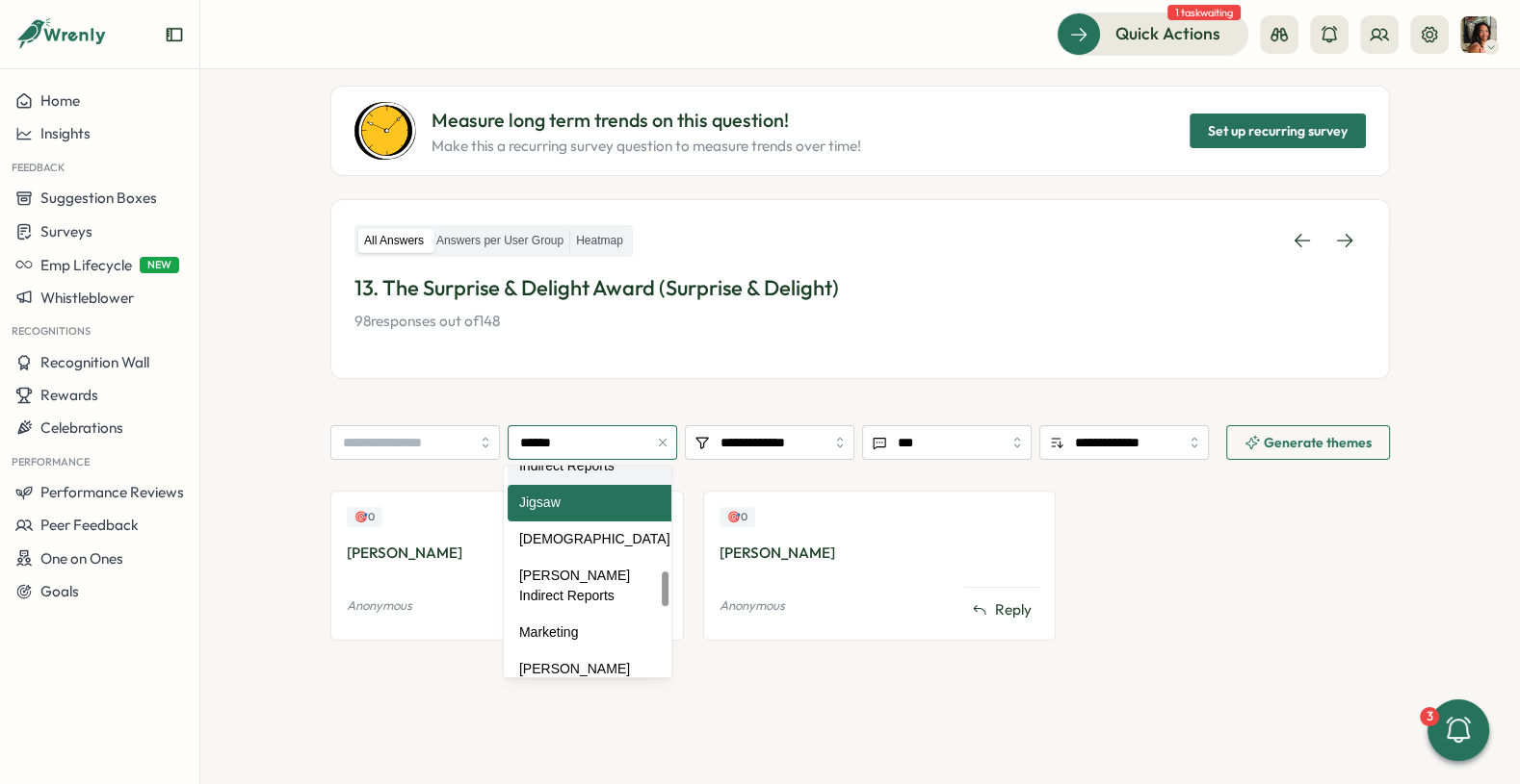
scroll to position [630, 0]
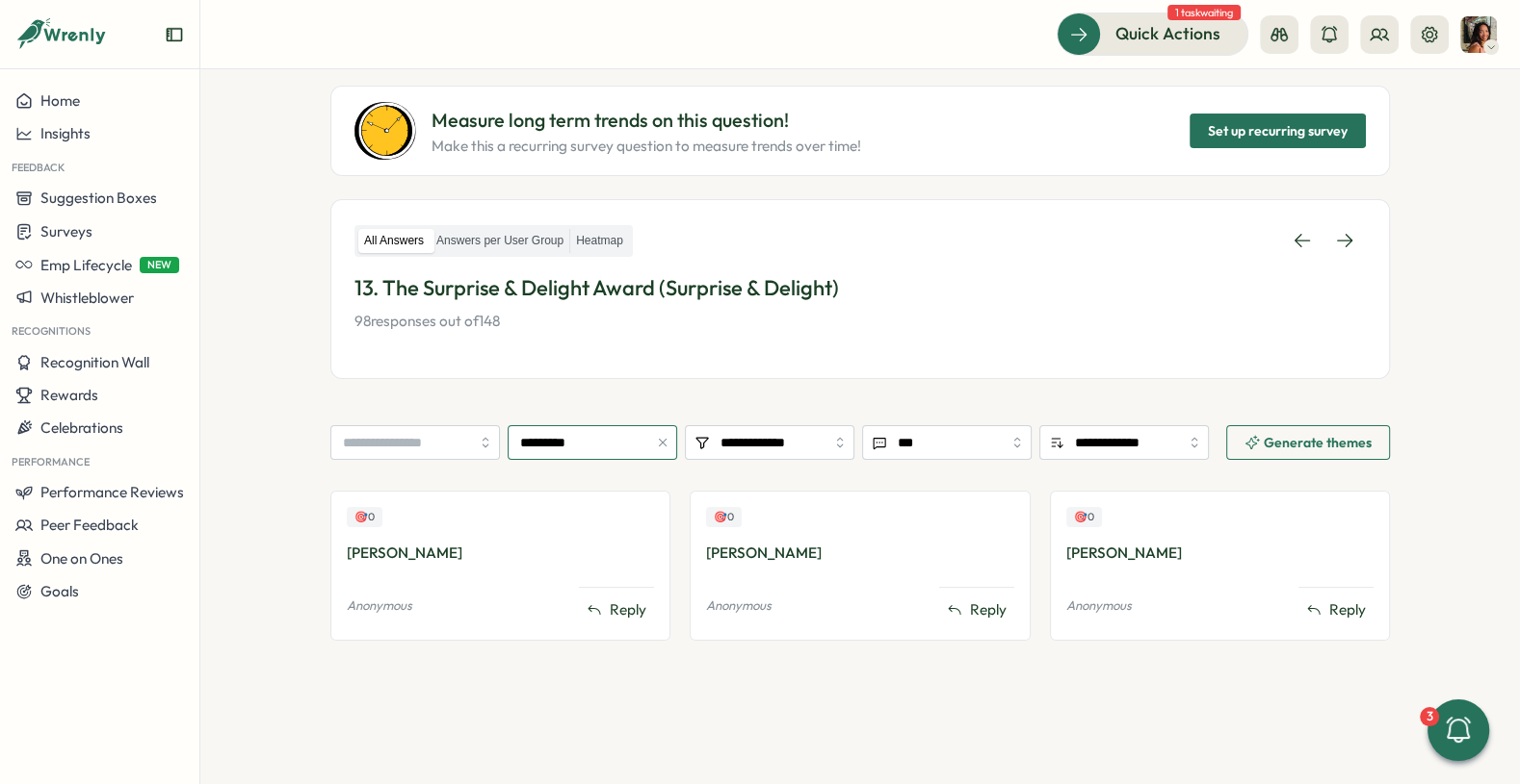
click at [561, 442] on input "*********" at bounding box center [592, 442] width 169 height 34
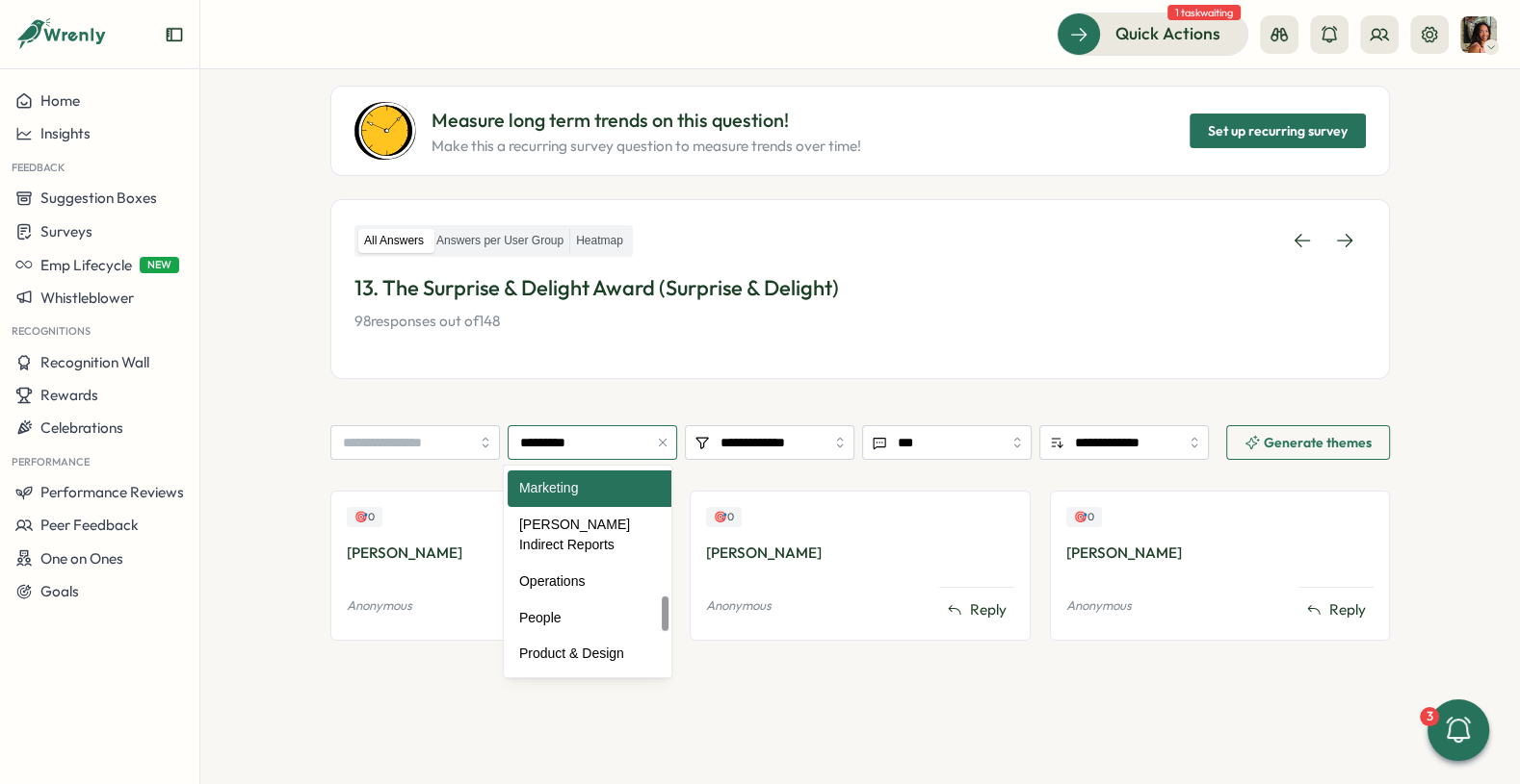
scroll to position [783, 0]
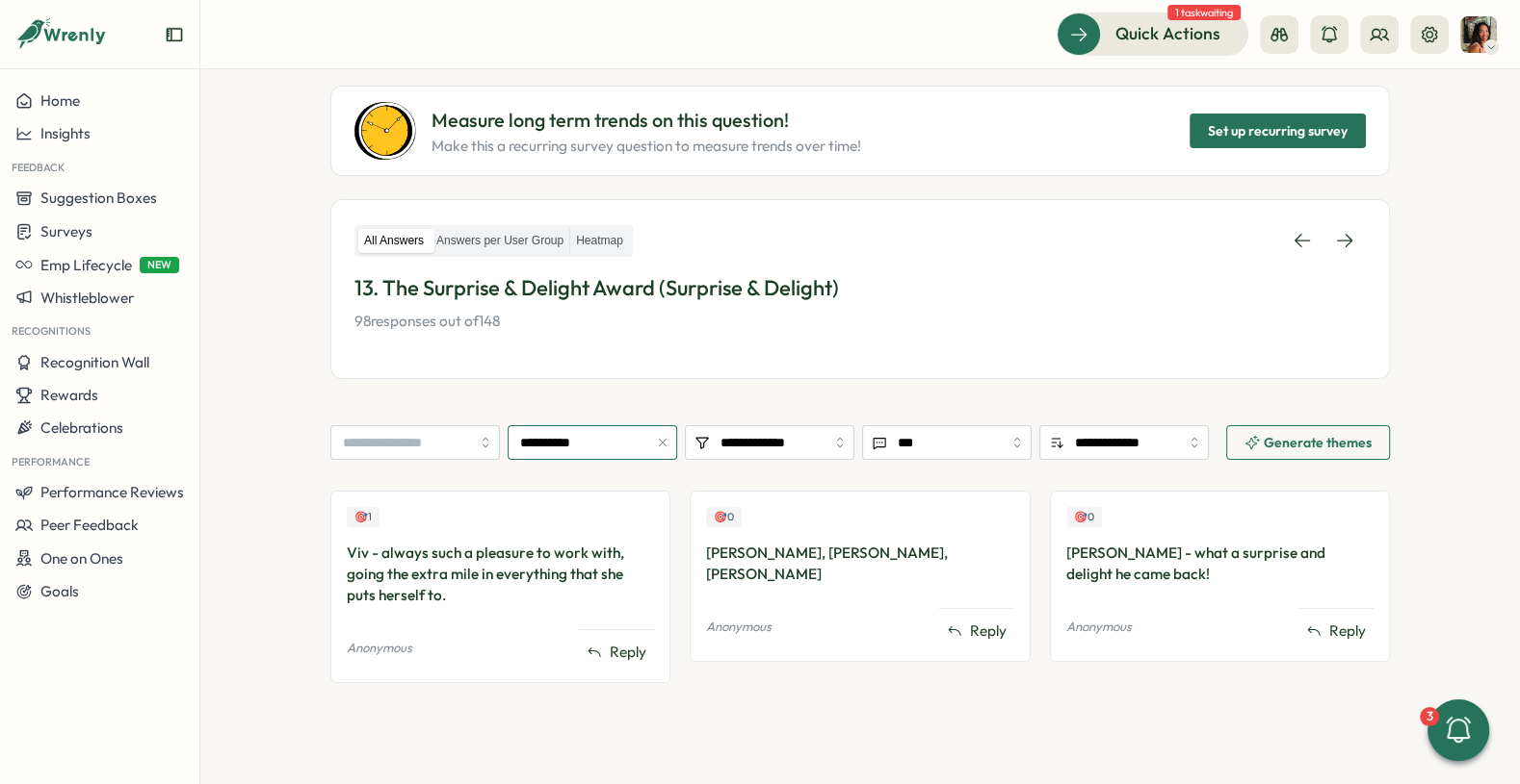
click at [585, 446] on input "**********" at bounding box center [592, 442] width 169 height 34
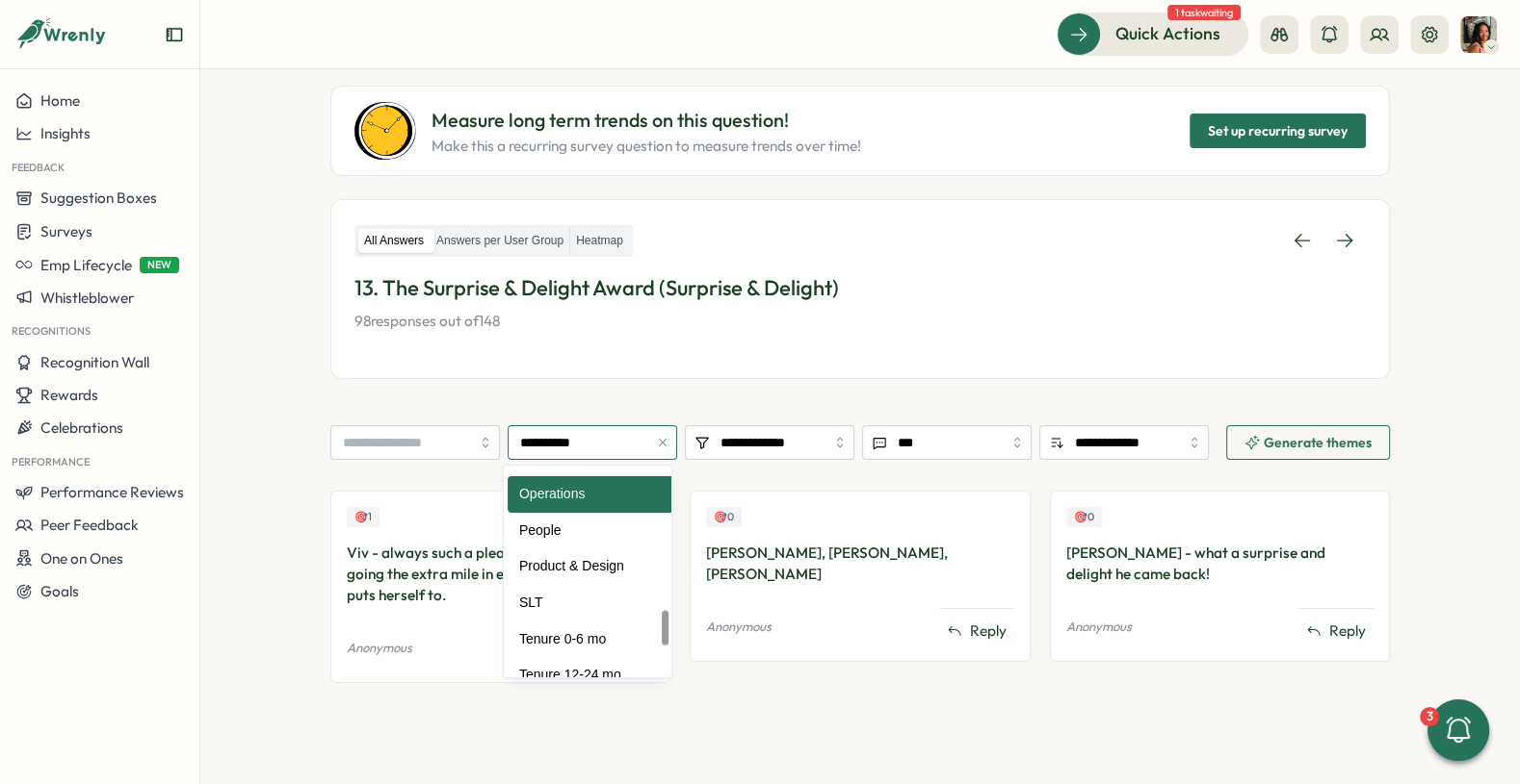
scroll to position [879, 0]
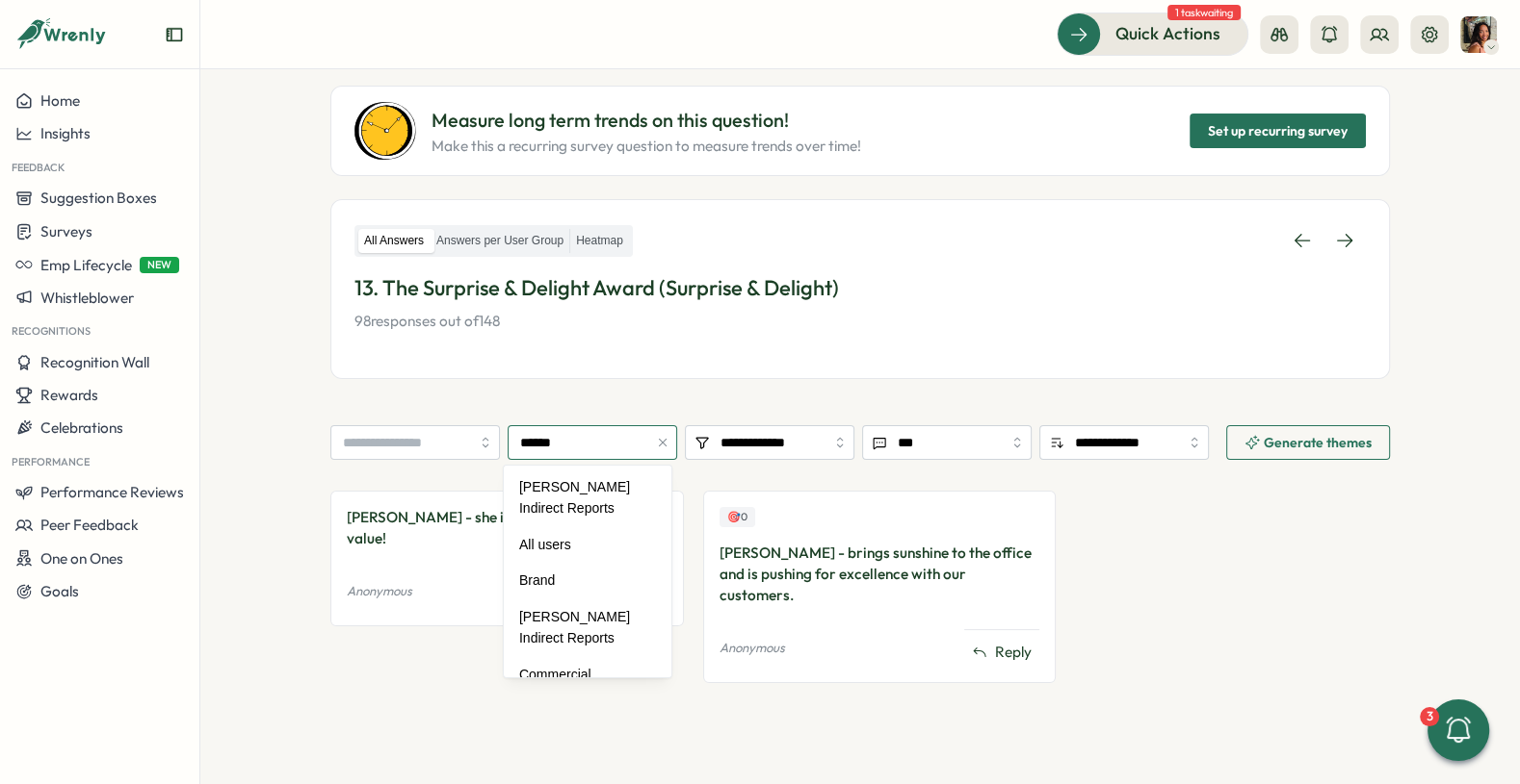
click at [556, 436] on input "******" at bounding box center [592, 442] width 169 height 34
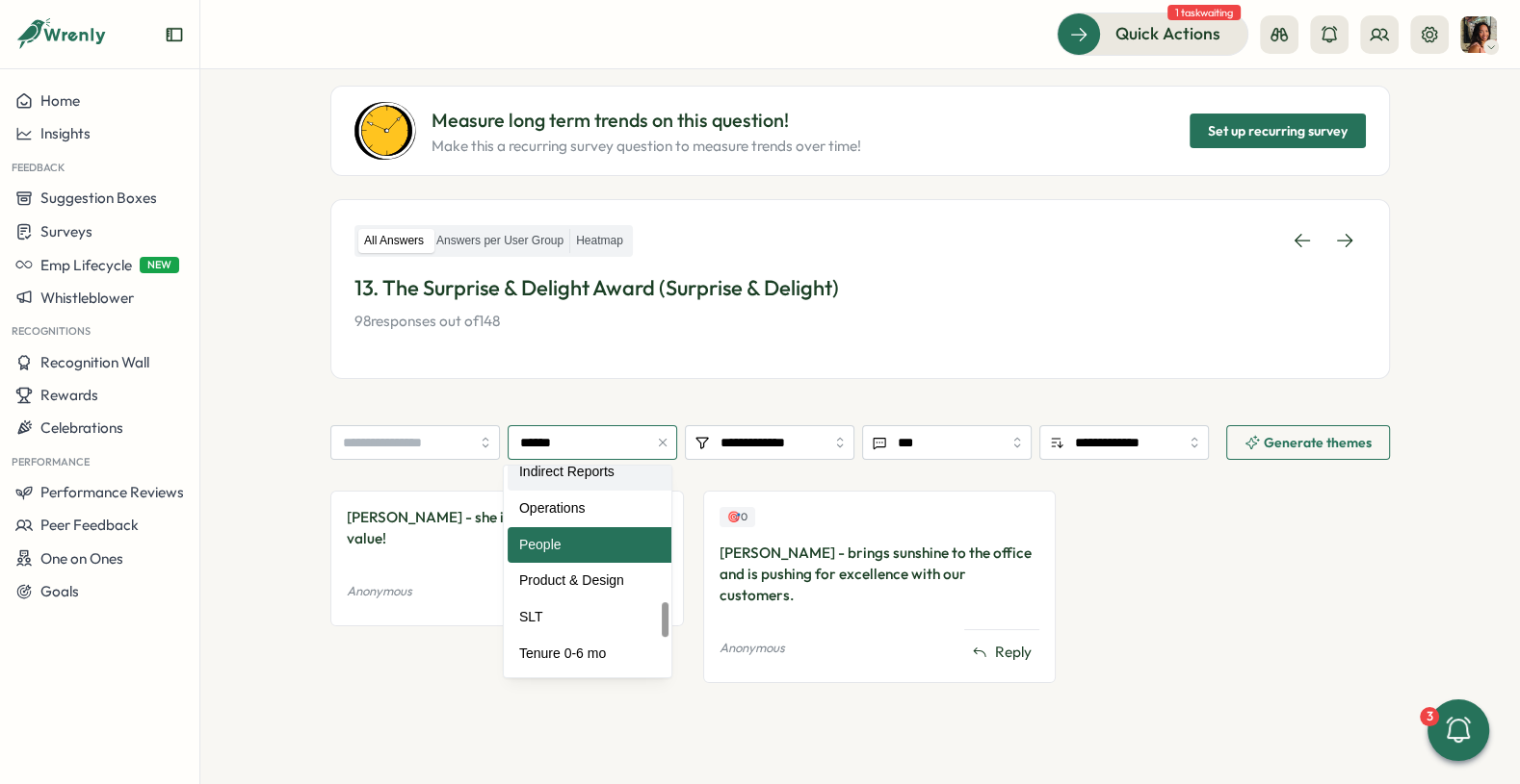
scroll to position [858, 0]
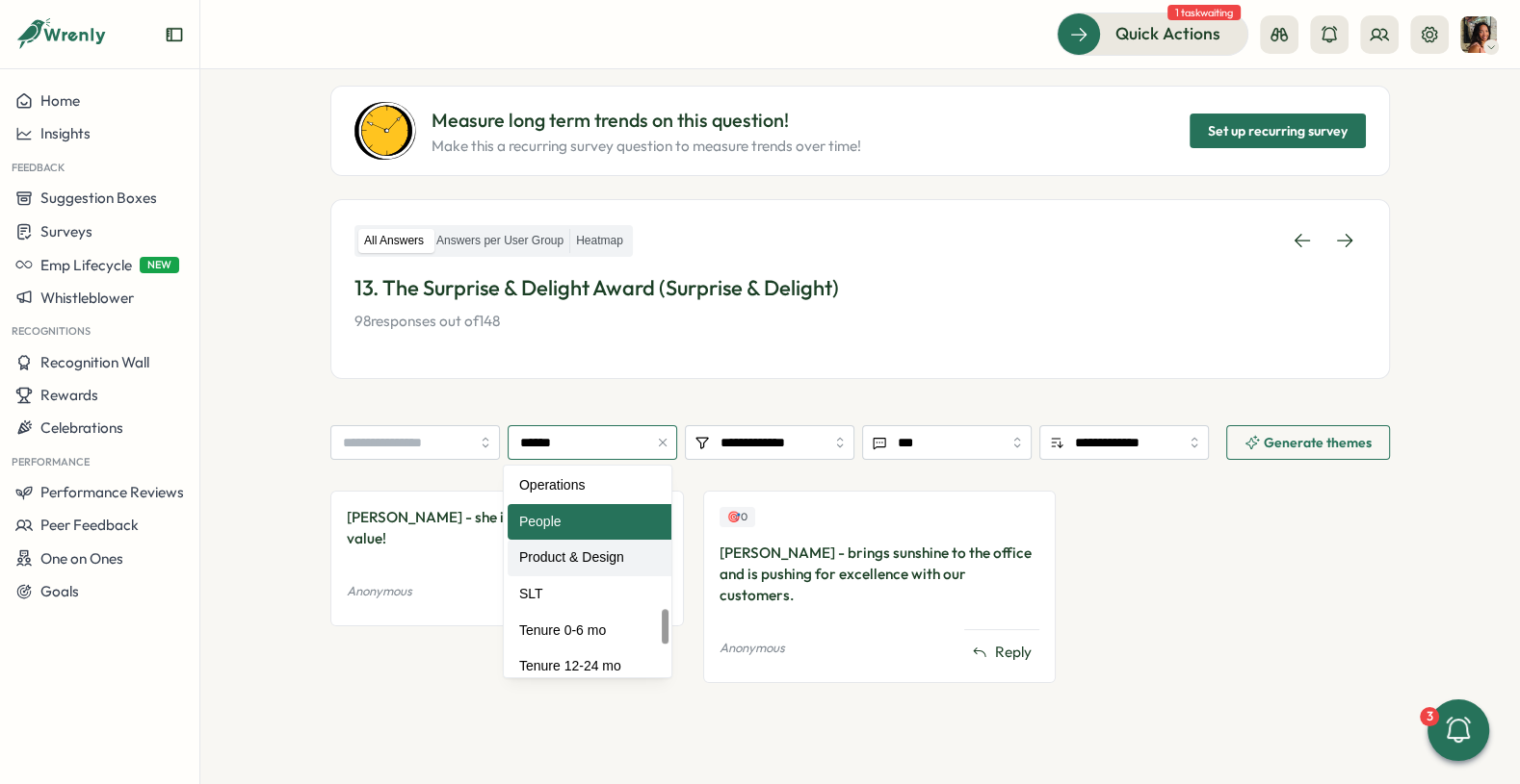
type input "**********"
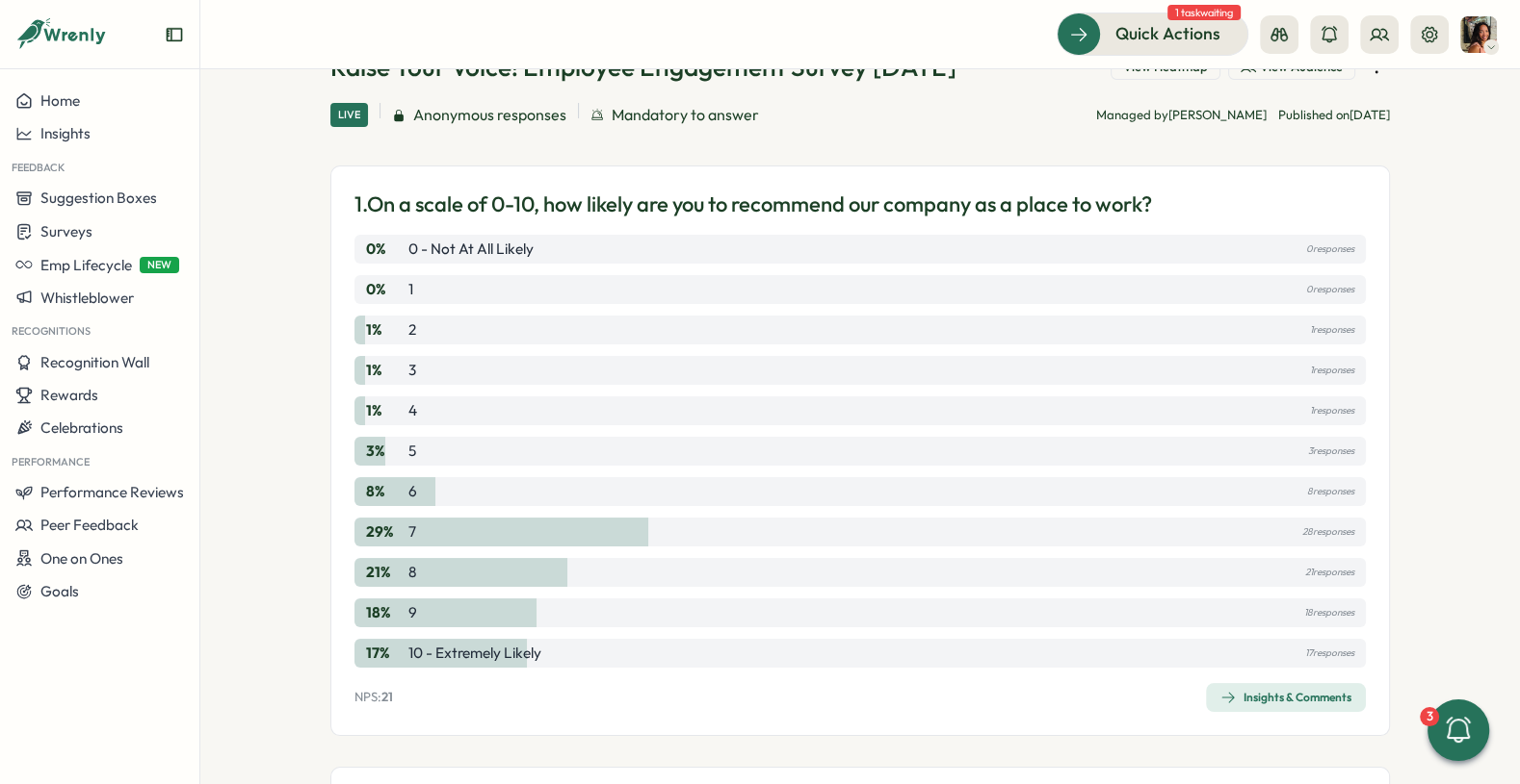
scroll to position [239, 0]
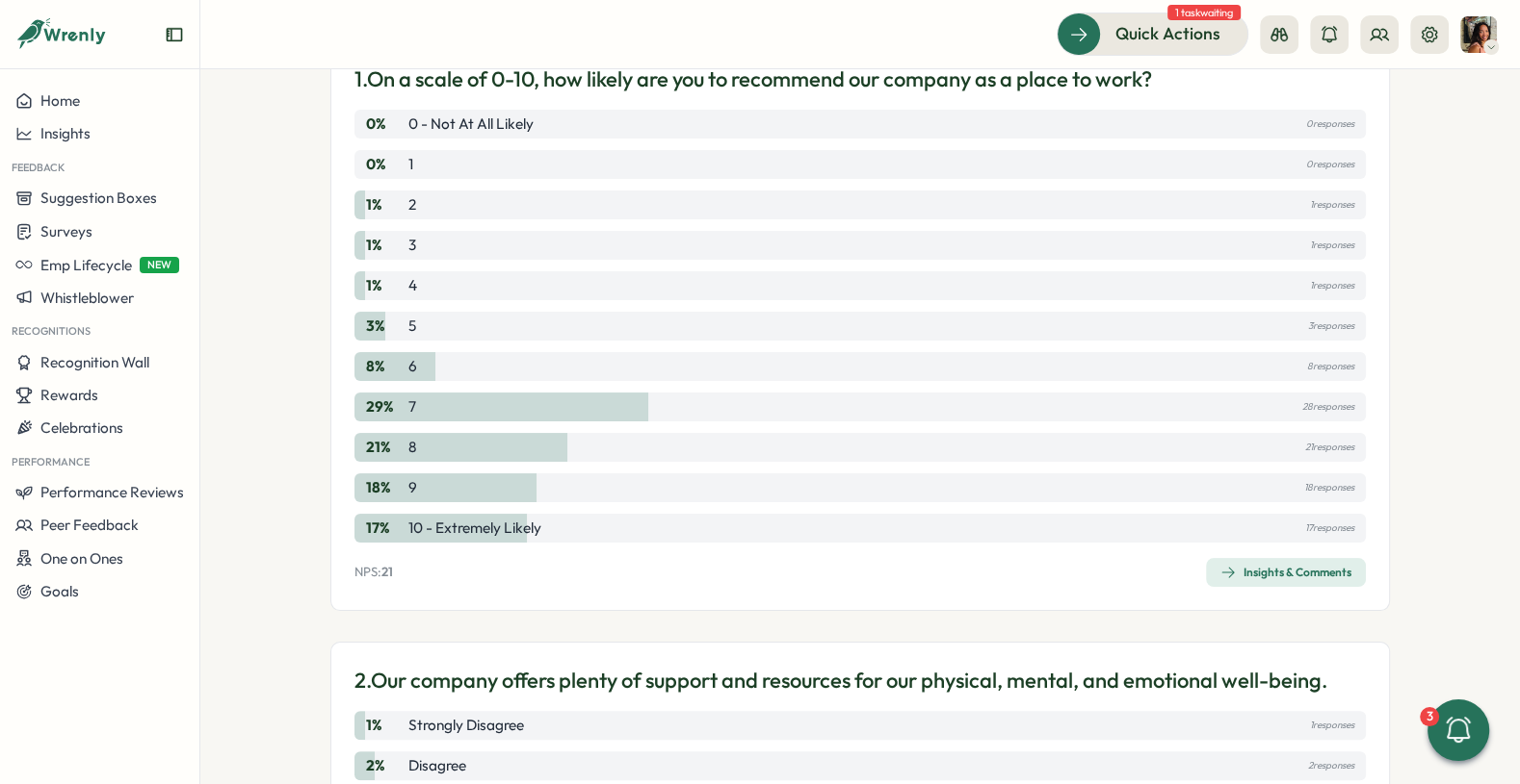
click at [1223, 573] on icon "button" at bounding box center [1228, 573] width 16 height 16
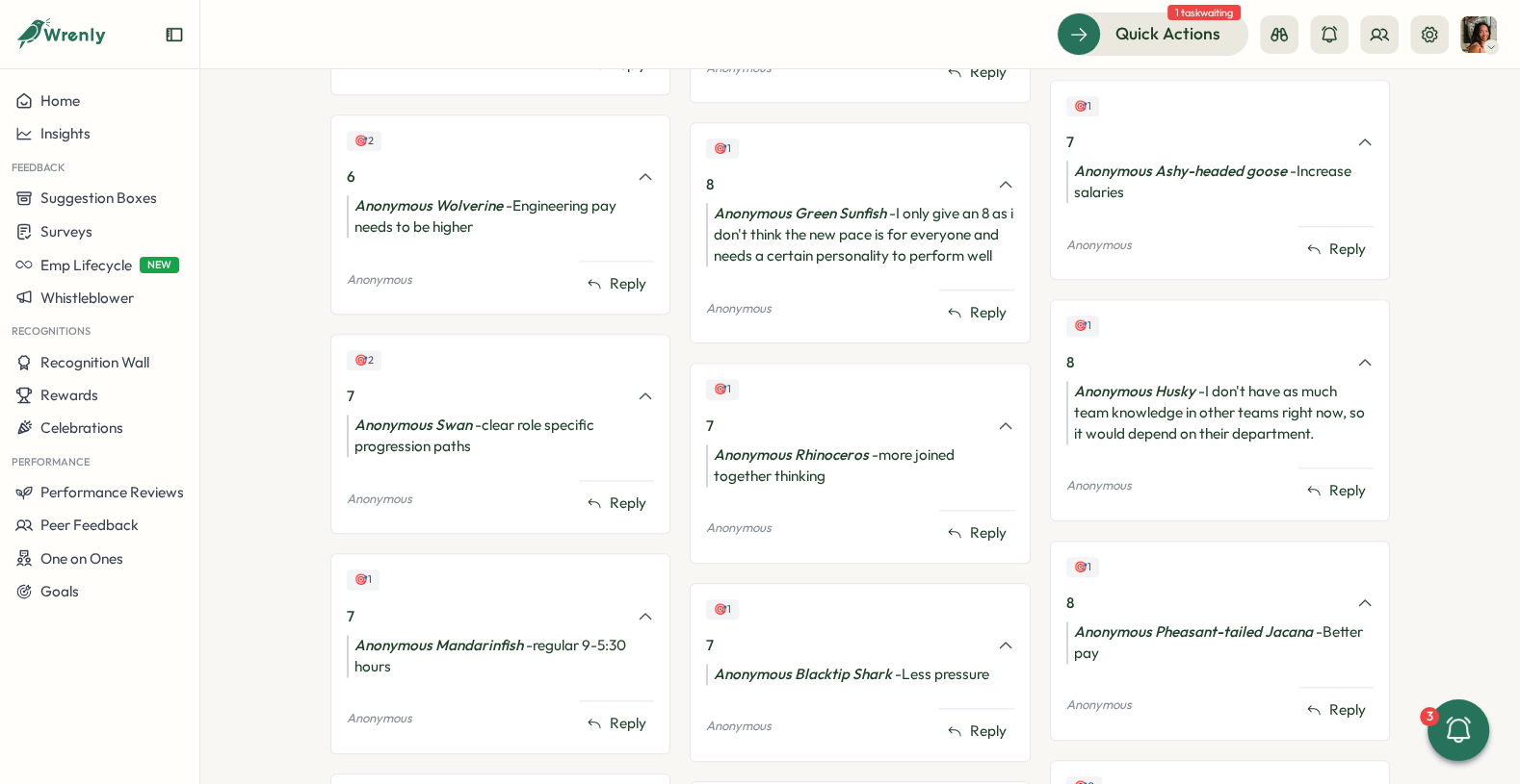
scroll to position [1814, 0]
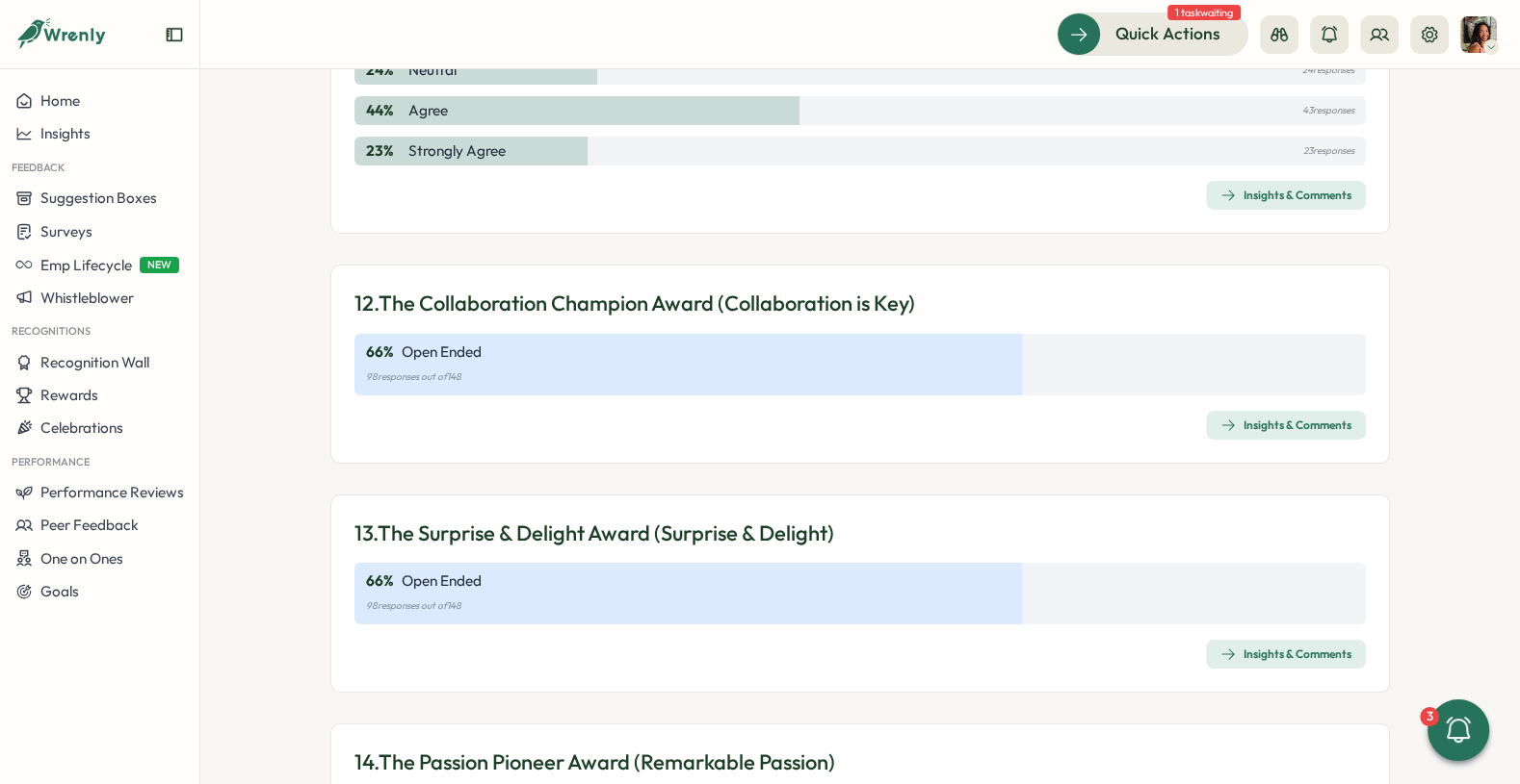
scroll to position [4242, 0]
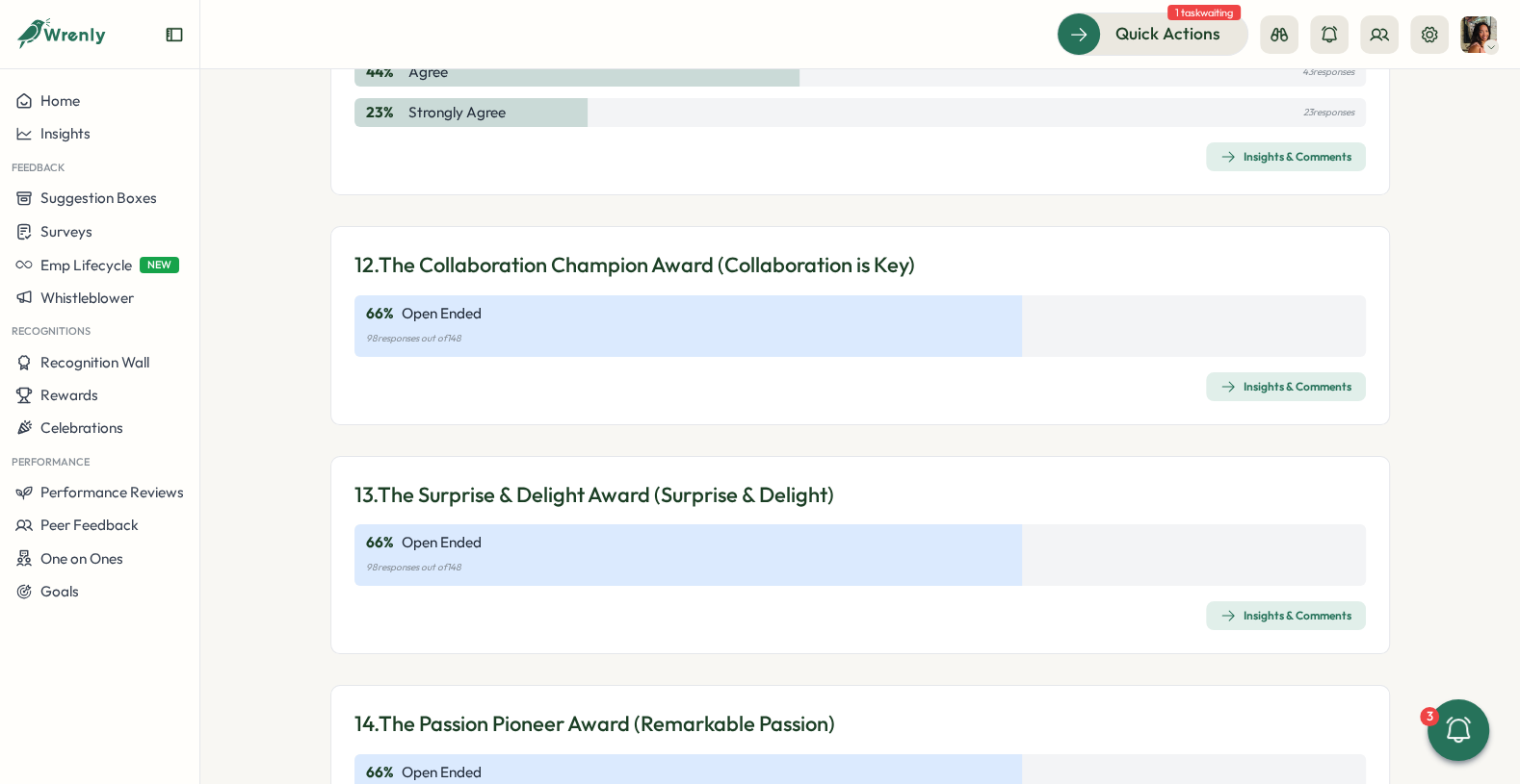
click at [1220, 358] on div "12. The Collaboration Champion Award (Collaboration is Key) 66 % Open Ended 98 …" at bounding box center [860, 326] width 1060 height 200
click at [1221, 379] on icon "button" at bounding box center [1228, 387] width 16 height 16
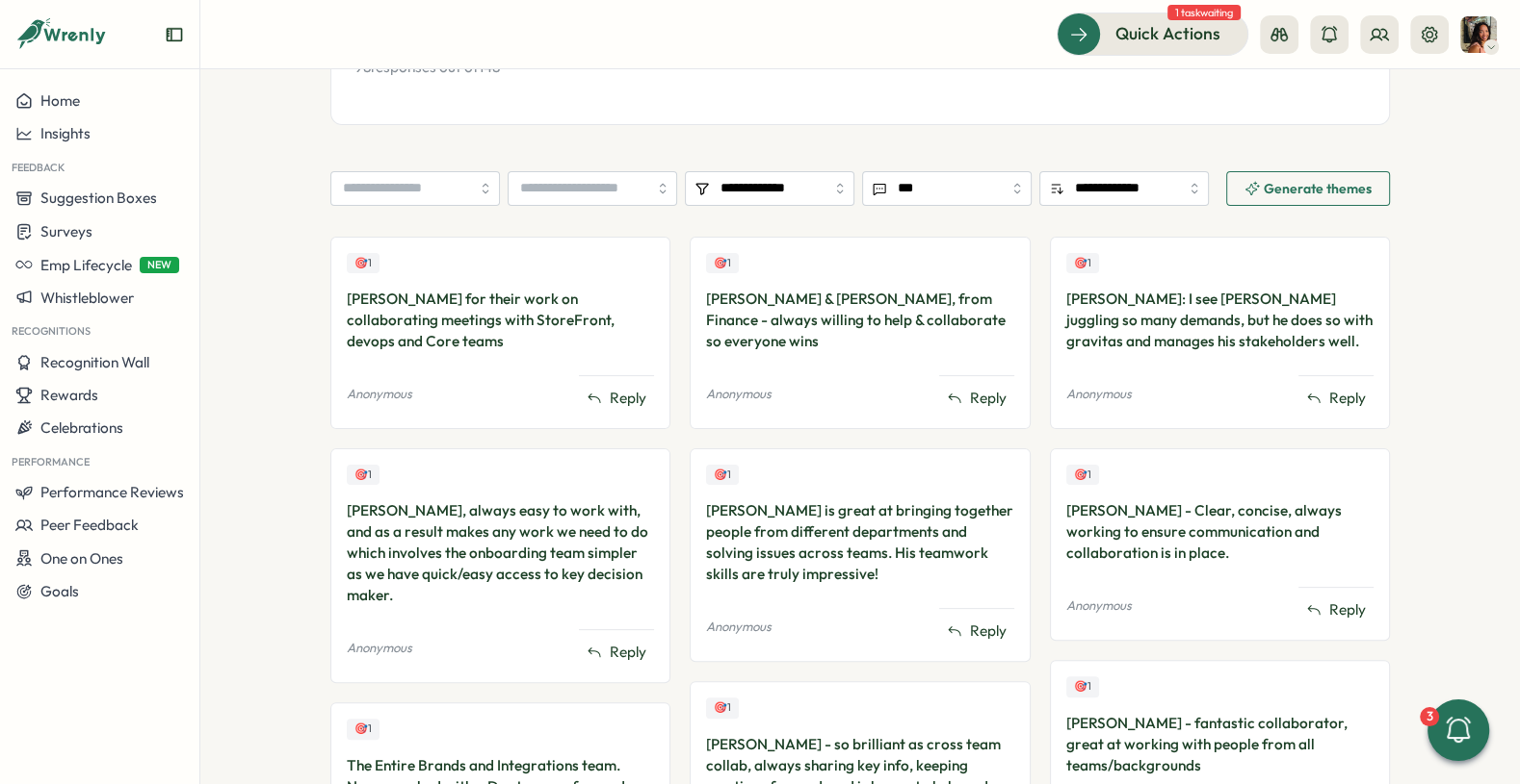
scroll to position [424, 0]
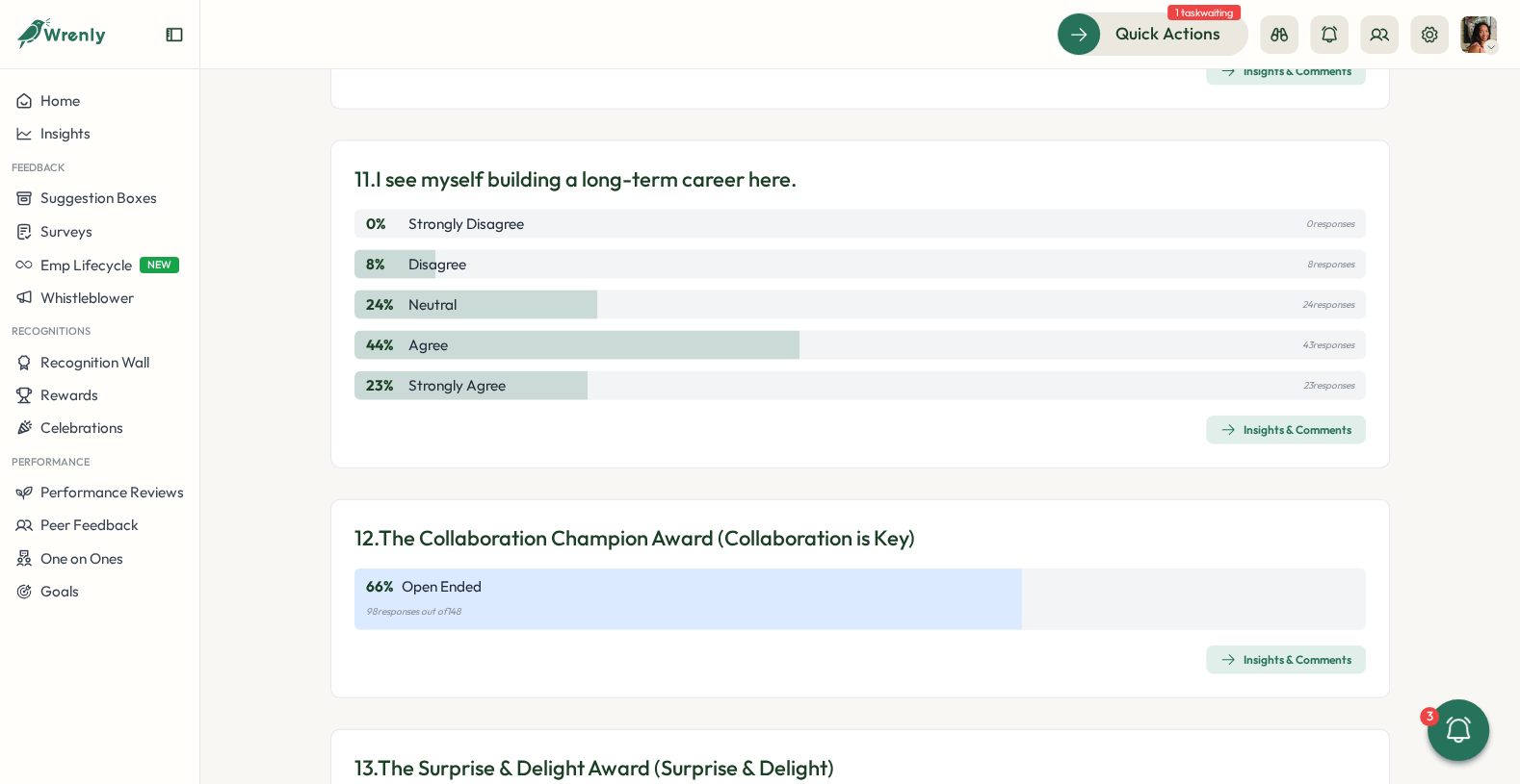
scroll to position [3950, 0]
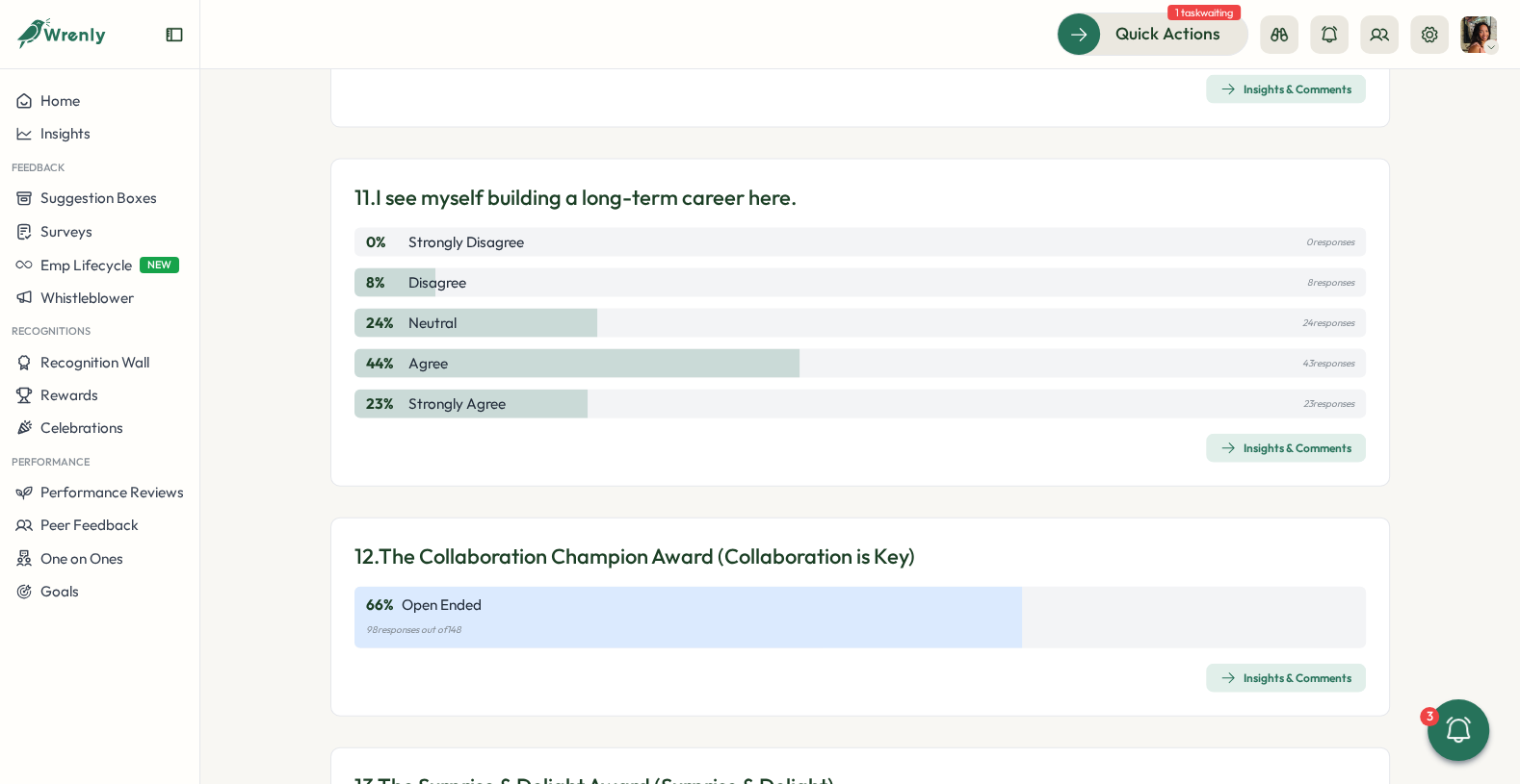
click at [1220, 440] on icon "button" at bounding box center [1228, 448] width 16 height 16
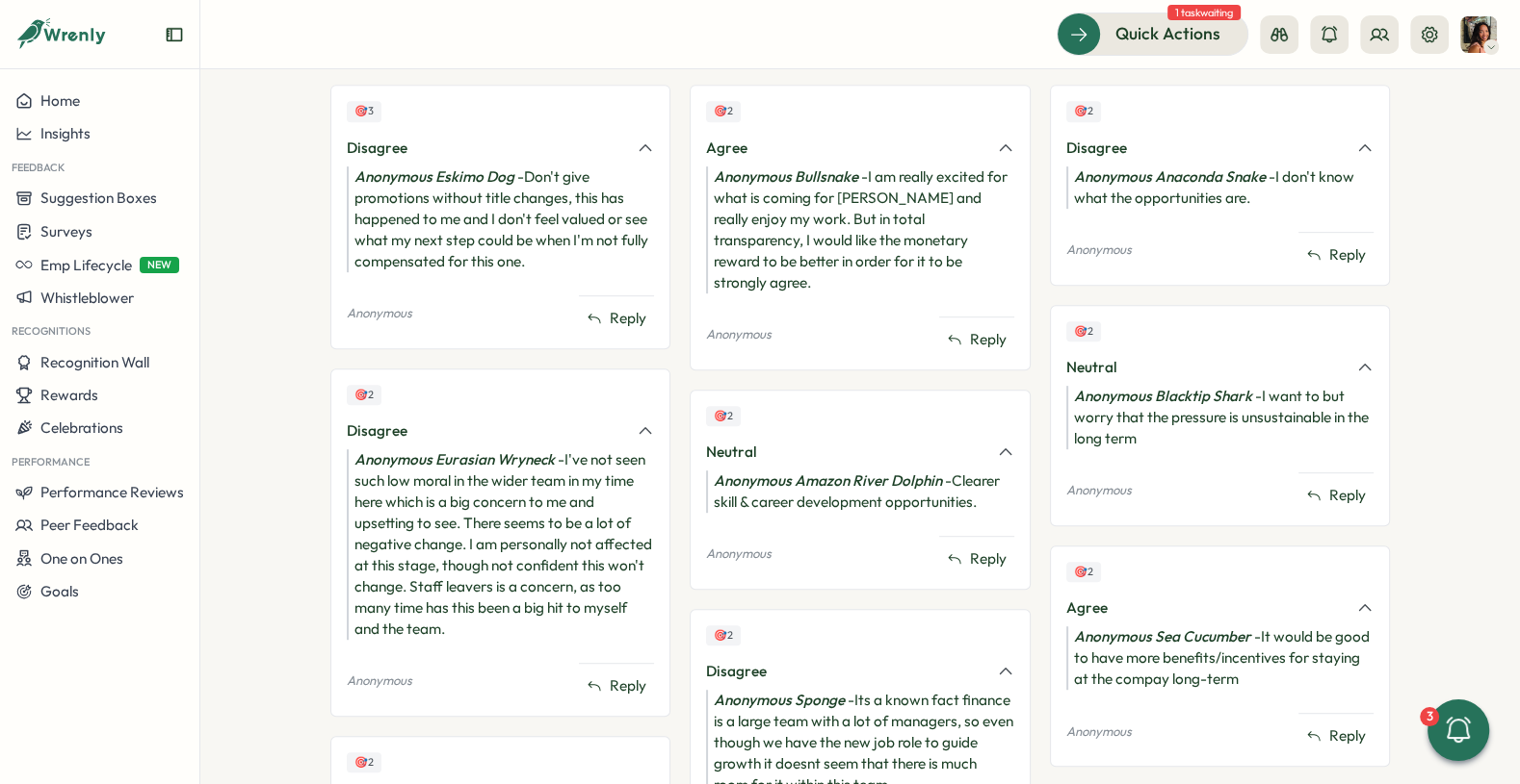
scroll to position [867, 0]
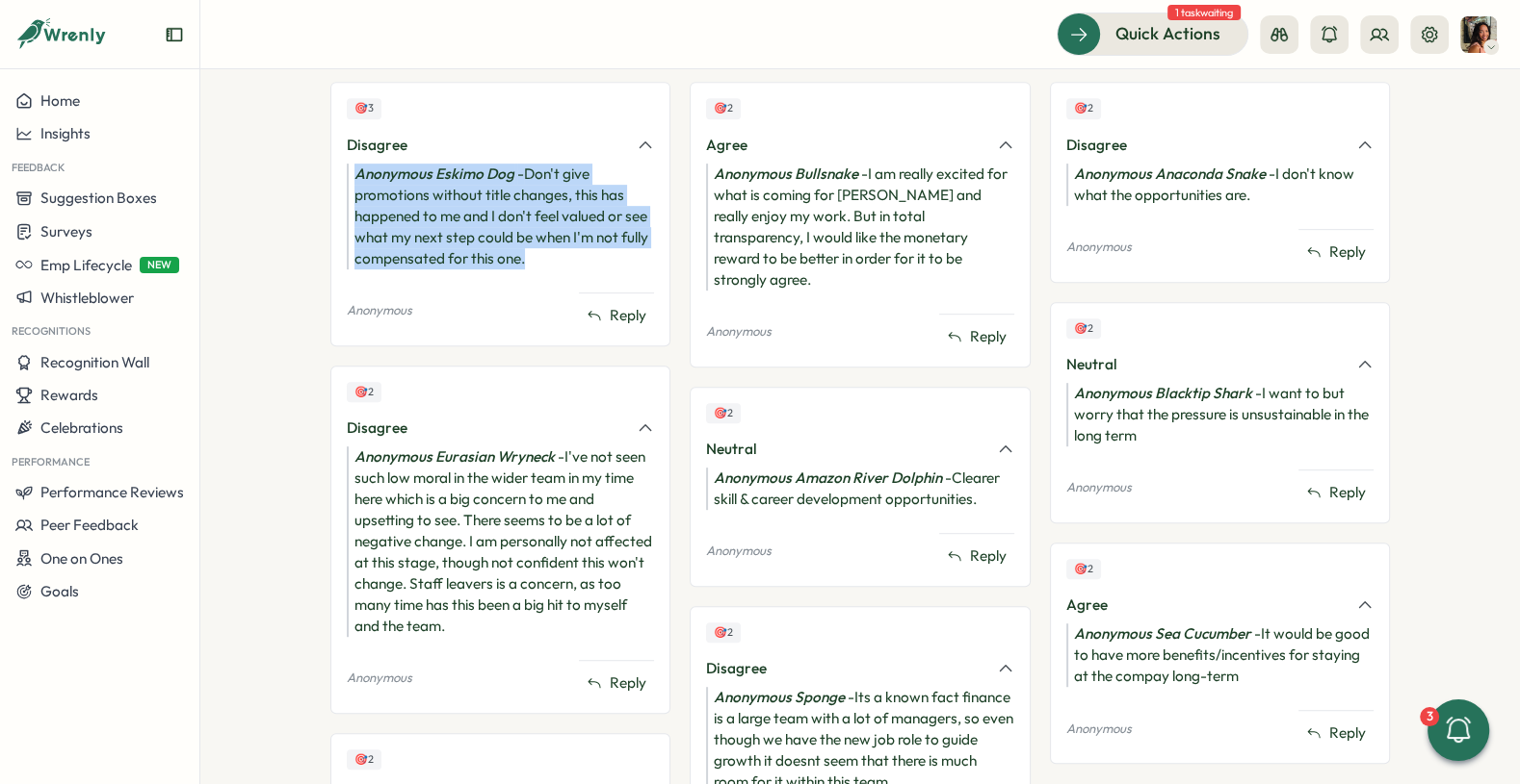
drag, startPoint x: 511, startPoint y: 157, endPoint x: 551, endPoint y: 259, distance: 109.6
click at [551, 259] on div "🎯 3 Disagree Anonymous Eskimo Dog - Don't give promotions without title changes…" at bounding box center [499, 213] width 340 height 263
click at [551, 259] on div "Anonymous Eskimo Dog - Don't give promotions without title changes, this has ha…" at bounding box center [500, 216] width 308 height 106
drag, startPoint x: 524, startPoint y: 237, endPoint x: 490, endPoint y: 173, distance: 72.5
click at [489, 172] on div "Anonymous Eskimo Dog - Don't give promotions without title changes, this has ha…" at bounding box center [500, 216] width 308 height 106
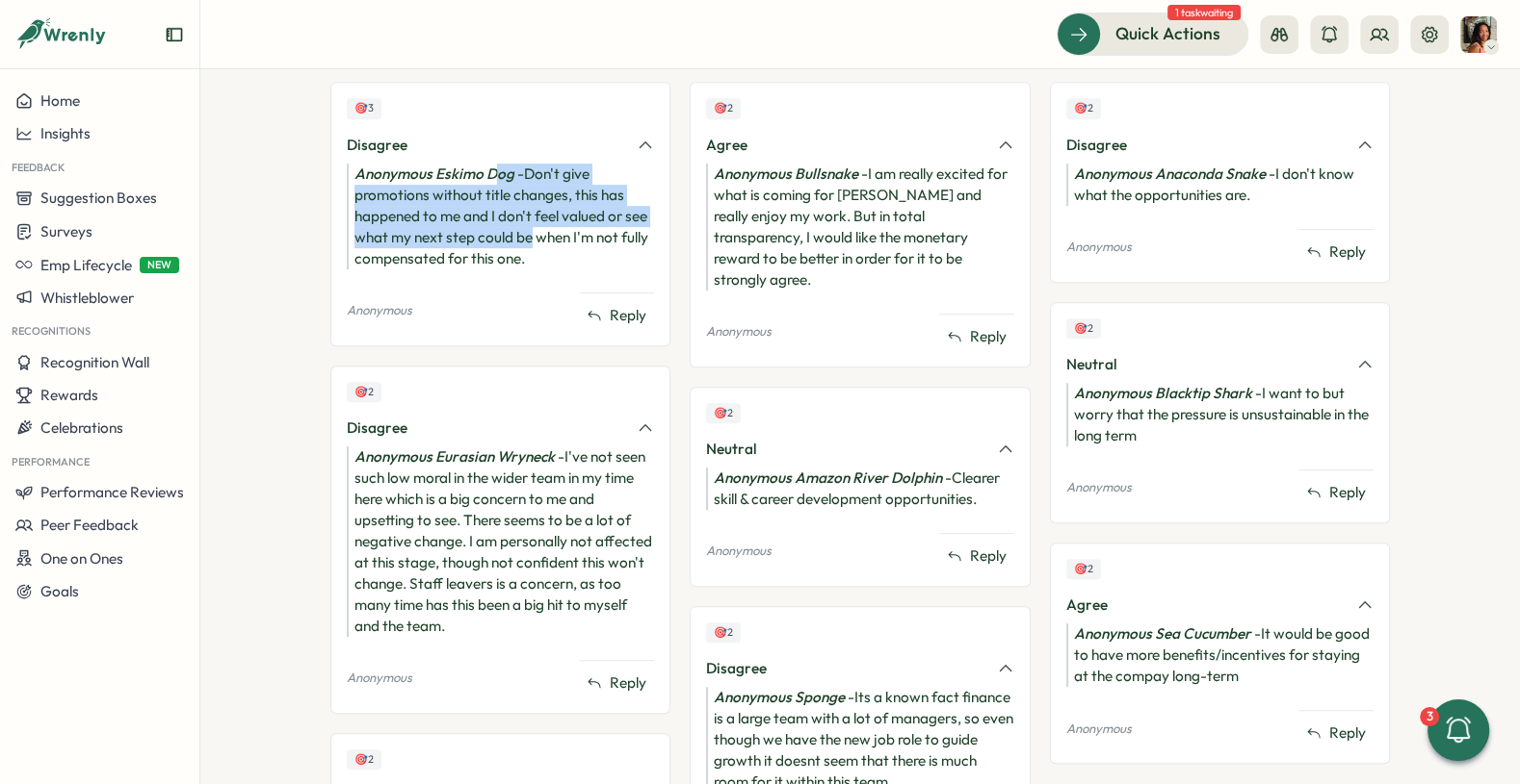
click at [490, 173] on icon "Anonymous Eskimo Dog" at bounding box center [434, 173] width 160 height 19
drag, startPoint x: 488, startPoint y: 167, endPoint x: 518, endPoint y: 259, distance: 96.8
click at [518, 259] on div "Anonymous Eskimo Dog - Don't give promotions without title changes, this has ha…" at bounding box center [500, 216] width 308 height 106
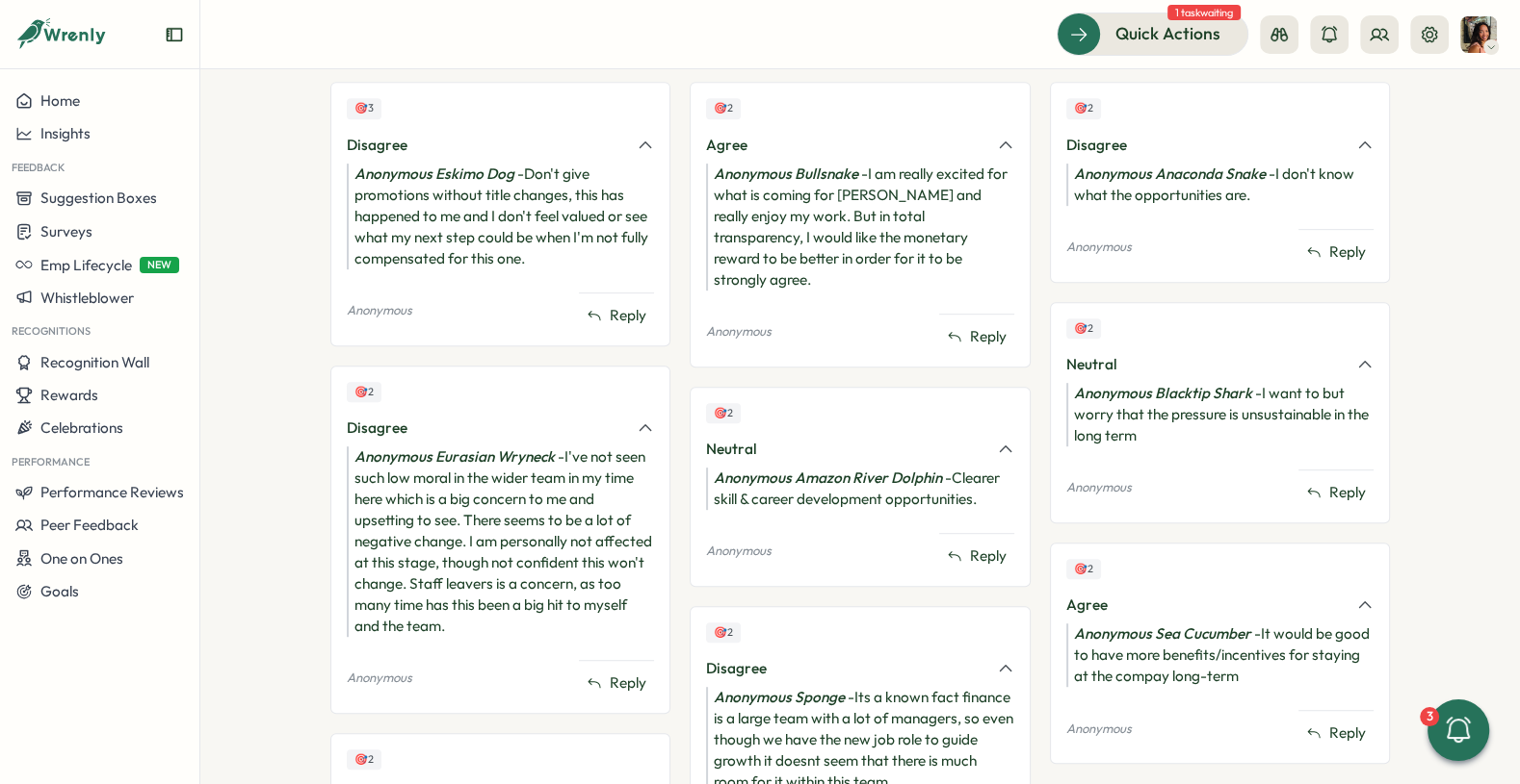
click at [725, 219] on div "Anonymous Bullsnake - I am really excited for what is coming for Tillo and real…" at bounding box center [860, 227] width 308 height 127
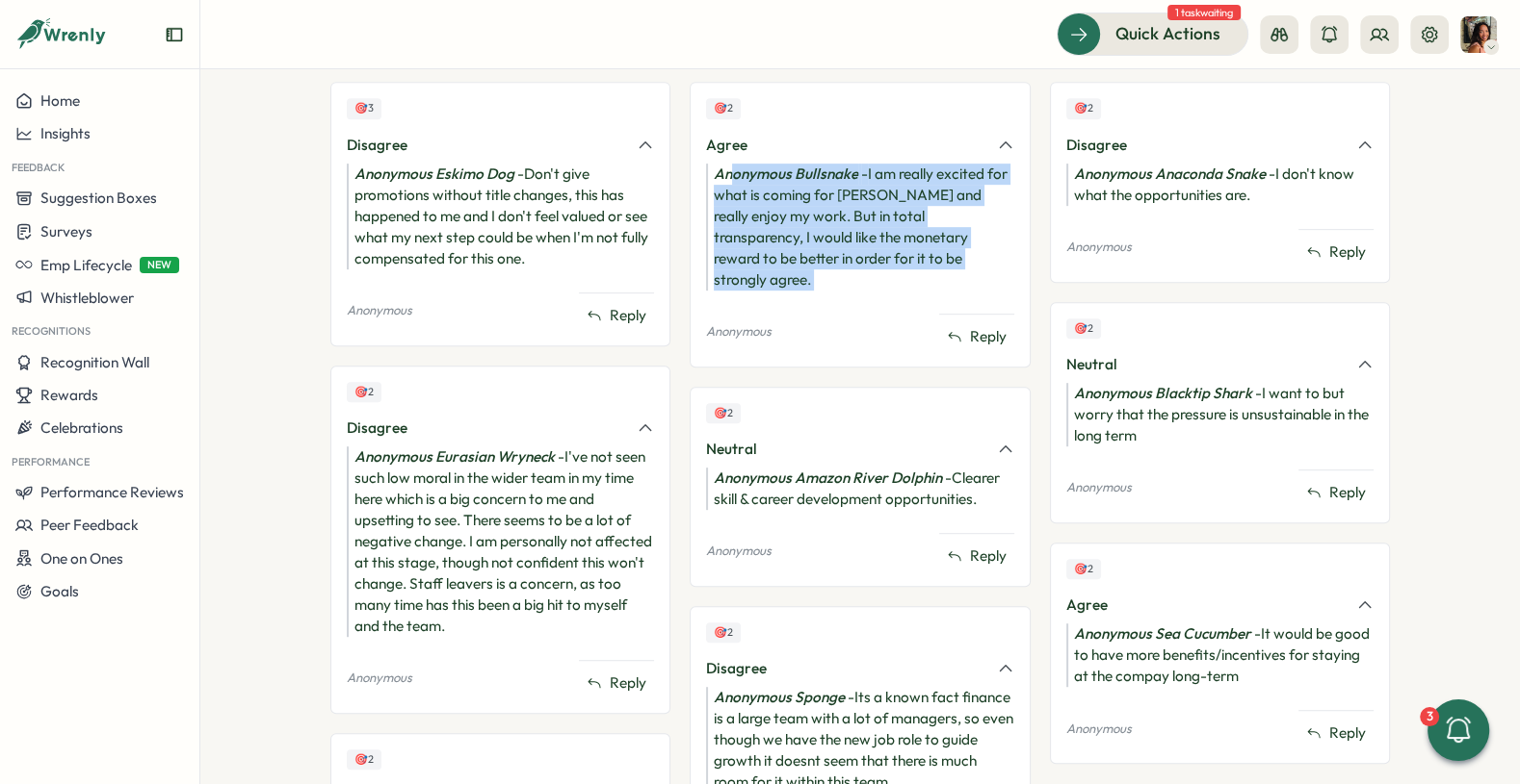
drag, startPoint x: 725, startPoint y: 173, endPoint x: 741, endPoint y: 271, distance: 99.3
click at [741, 271] on div "🎯 2 Agree Anonymous Bullsnake - I am really excited for what is coming for Till…" at bounding box center [859, 224] width 340 height 285
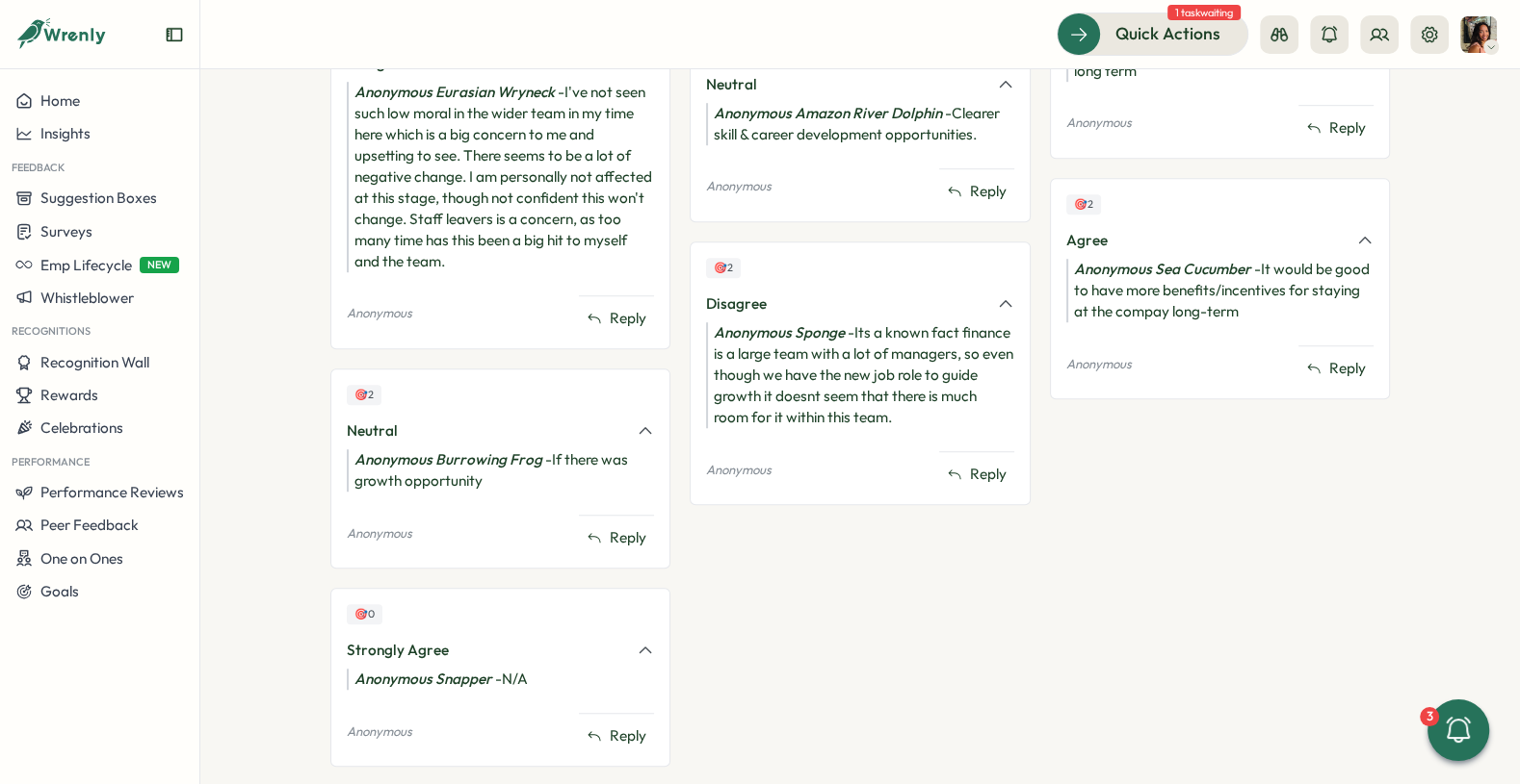
scroll to position [1199, 0]
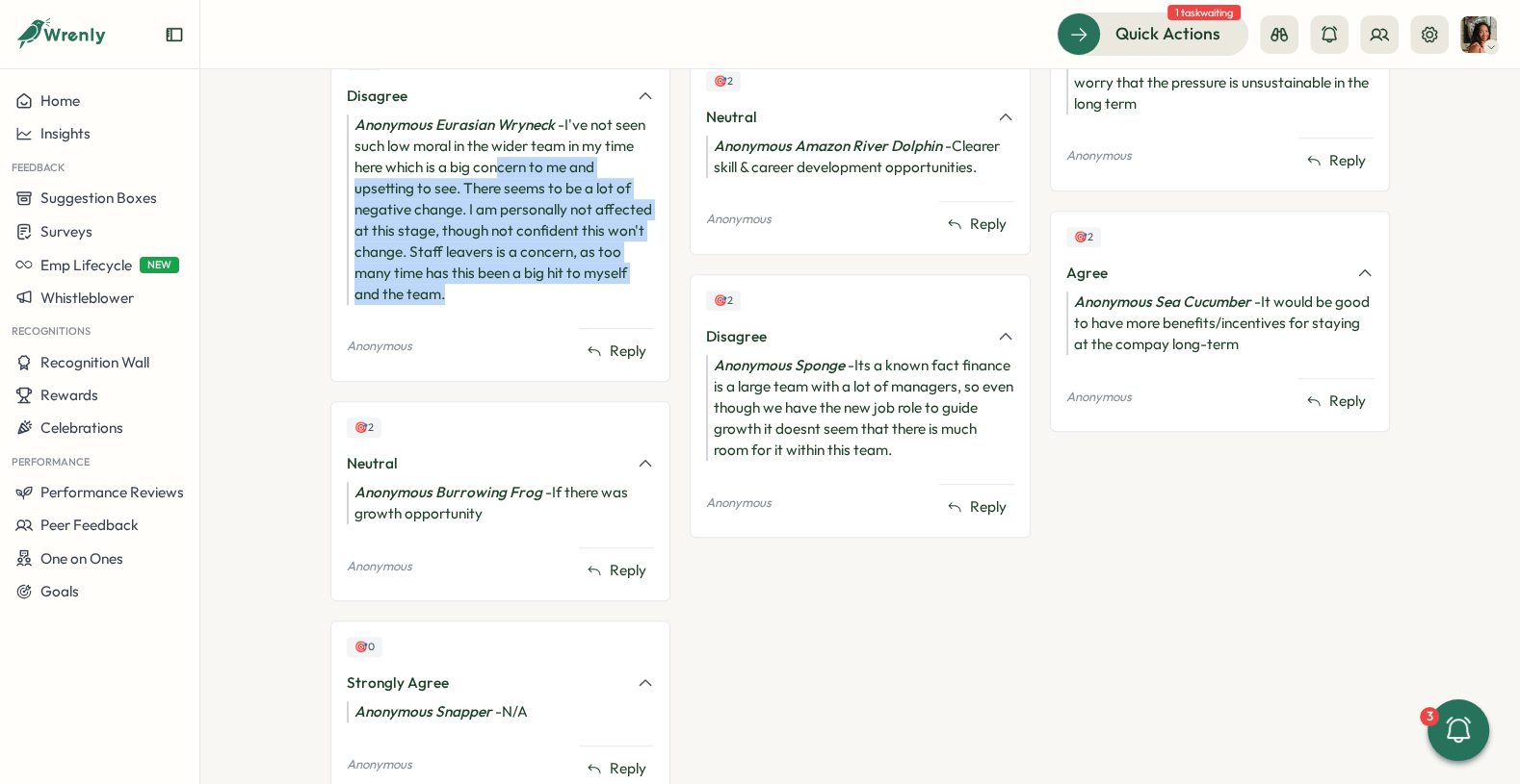
drag, startPoint x: 496, startPoint y: 153, endPoint x: 520, endPoint y: 288, distance: 137.1
click at [520, 288] on div "Anonymous Eurasian Wryneck - I've not seen such low moral in the wider team in …" at bounding box center [500, 209] width 308 height 191
drag, startPoint x: 520, startPoint y: 288, endPoint x: 488, endPoint y: 183, distance: 109.8
click at [487, 183] on div "Anonymous Eurasian Wryneck - I've not seen such low moral in the wider team in …" at bounding box center [500, 209] width 308 height 191
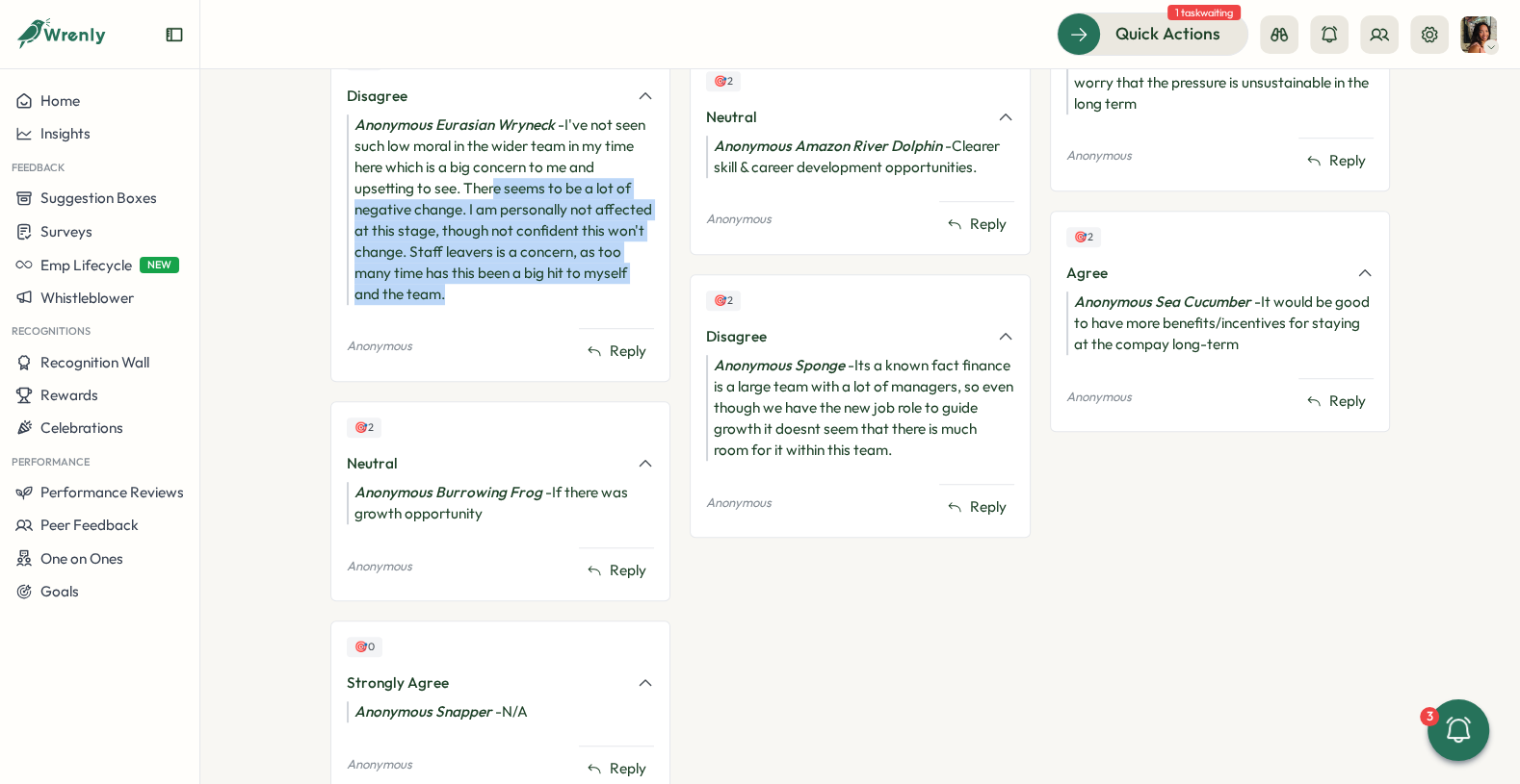
click at [488, 183] on div "Anonymous Eurasian Wryneck - I've not seen such low moral in the wider team in …" at bounding box center [500, 209] width 308 height 191
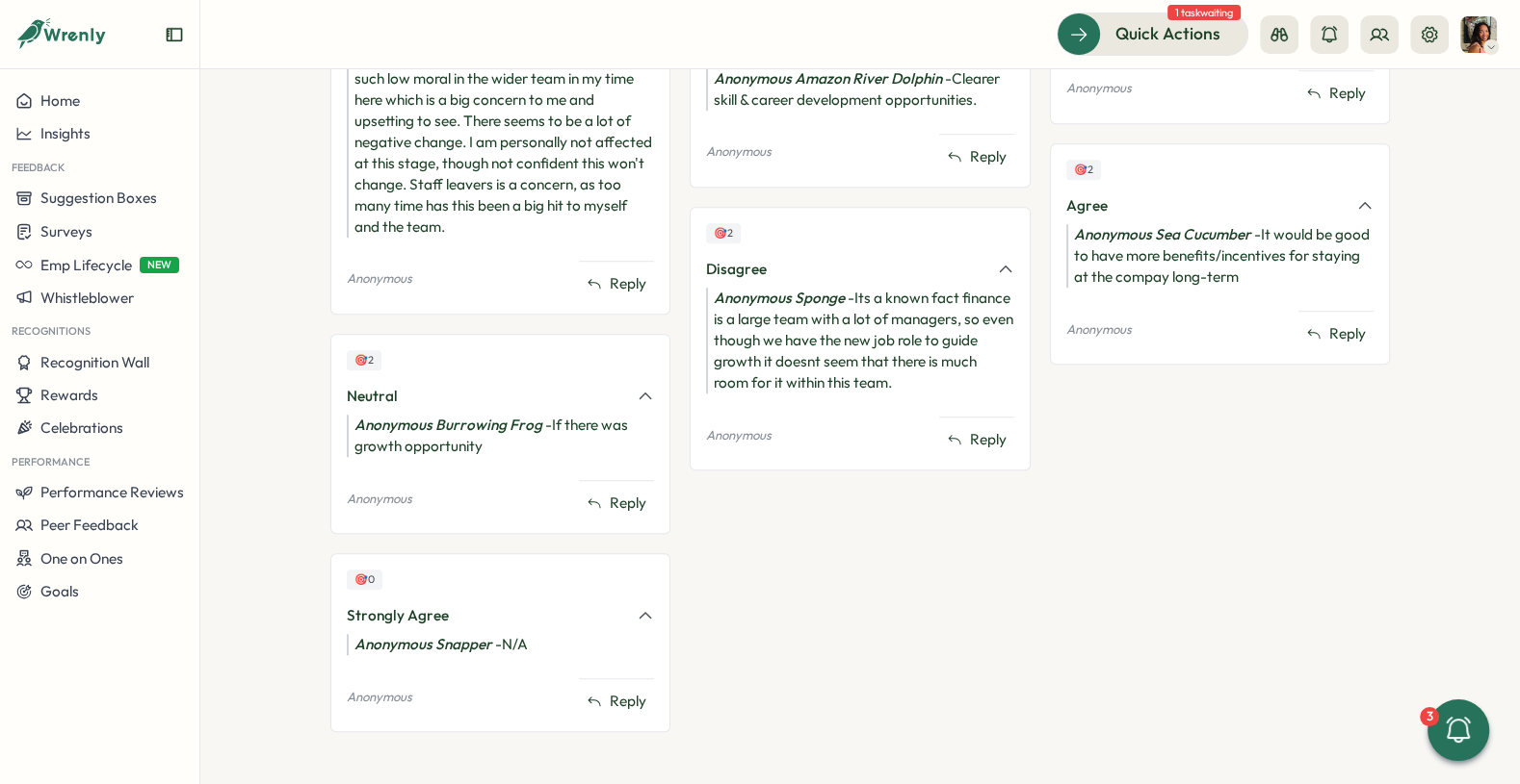
scroll to position [1272, 0]
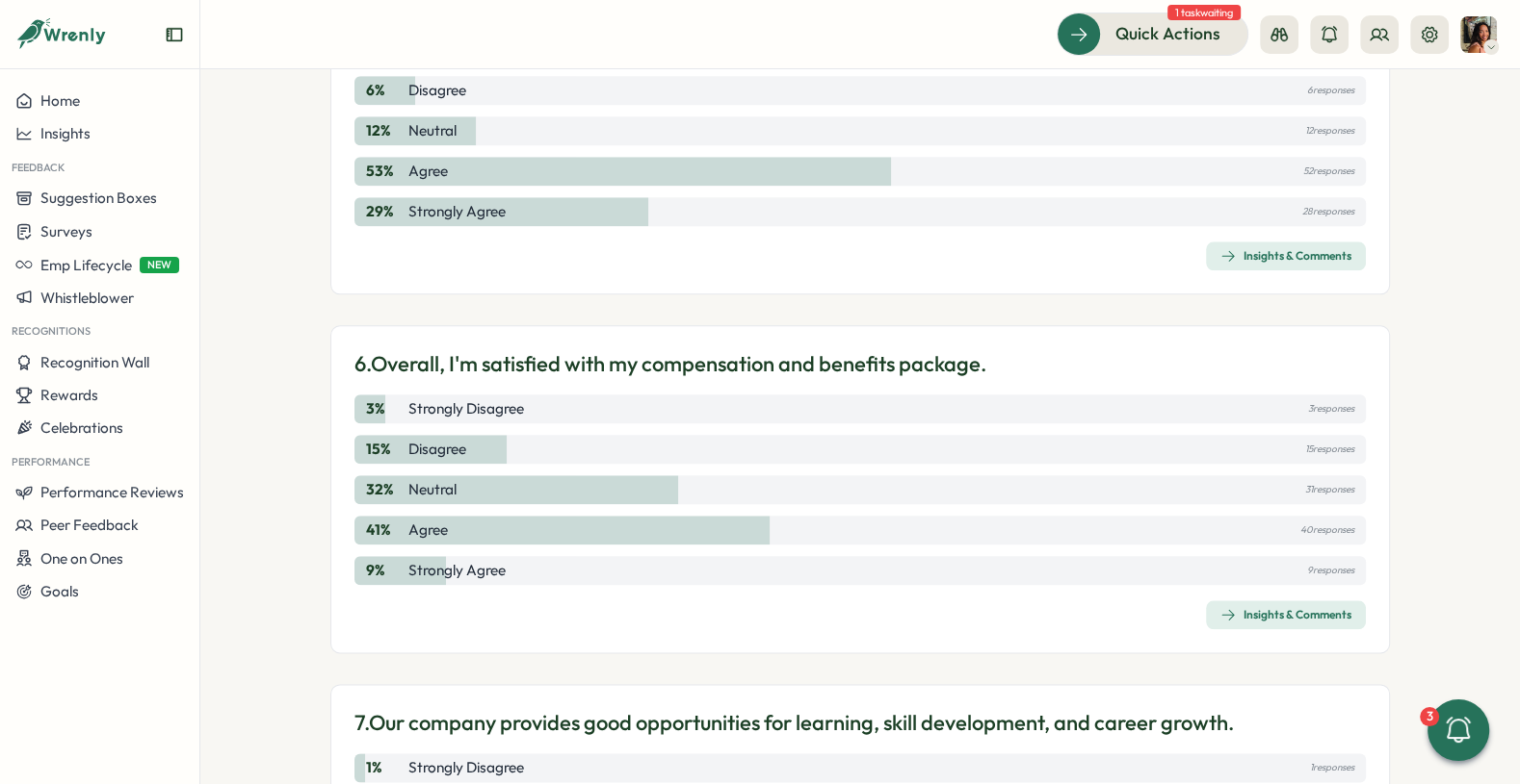
scroll to position [2038, 0]
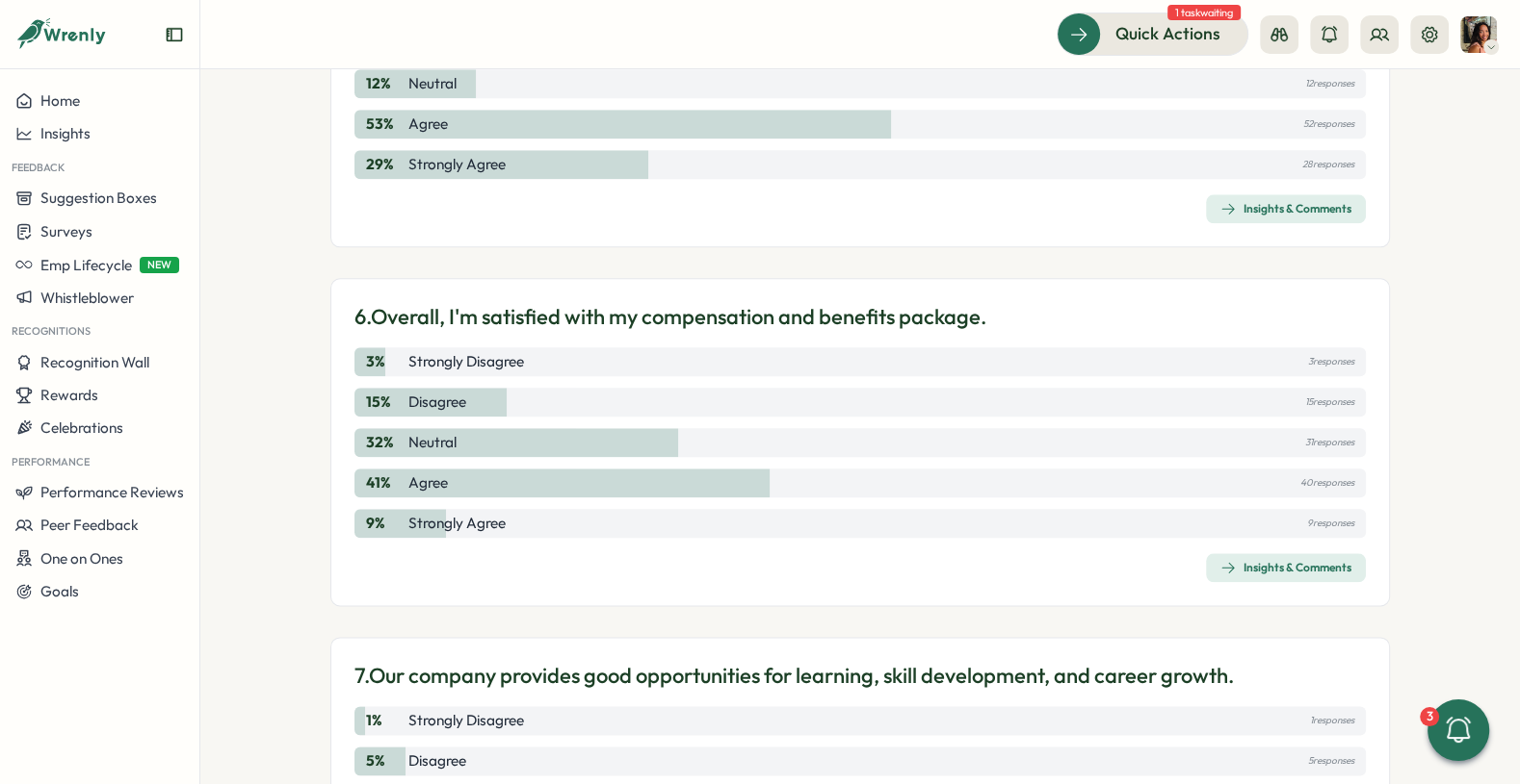
click at [1249, 560] on div "Insights & Comments" at bounding box center [1286, 568] width 131 height 16
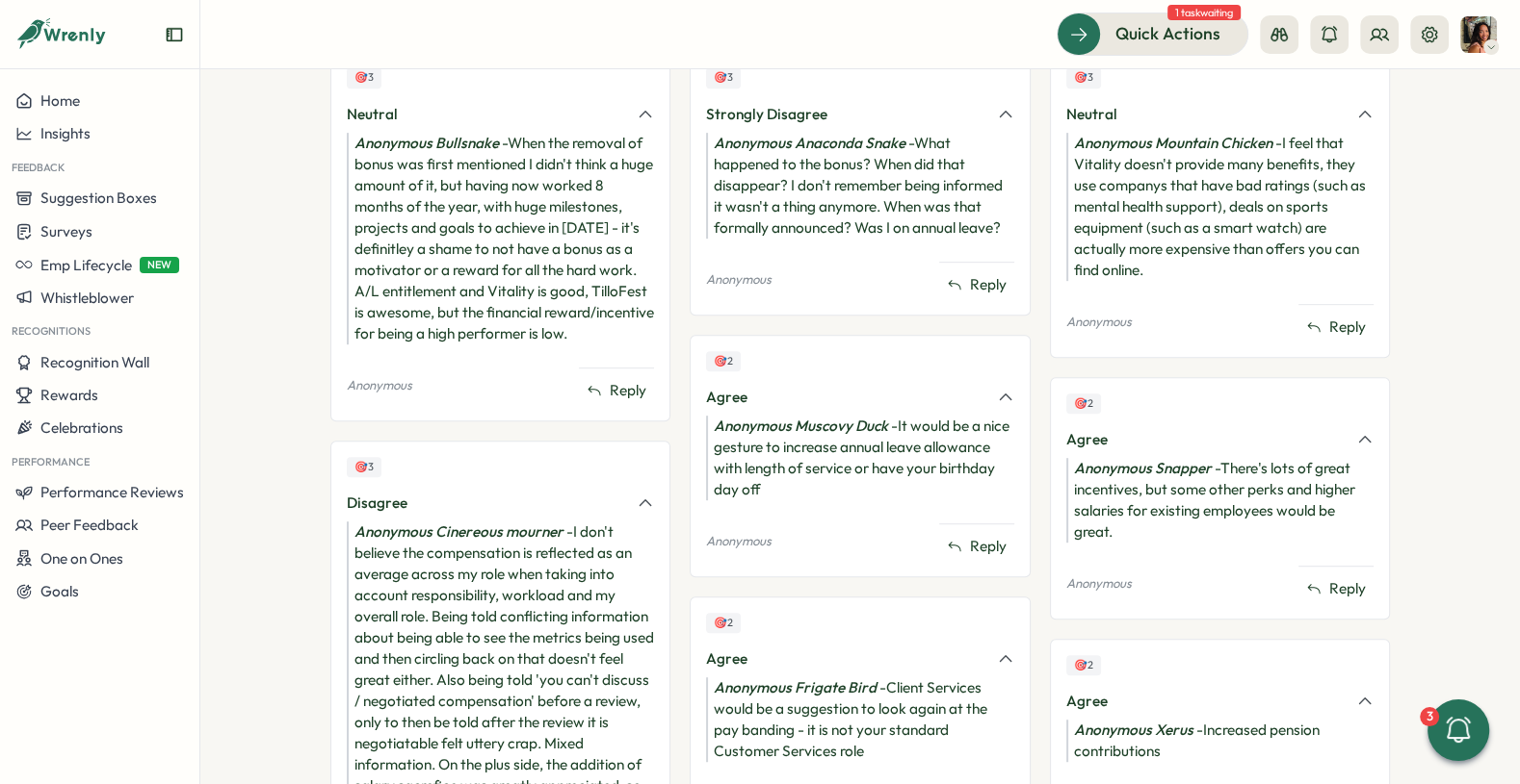
scroll to position [902, 0]
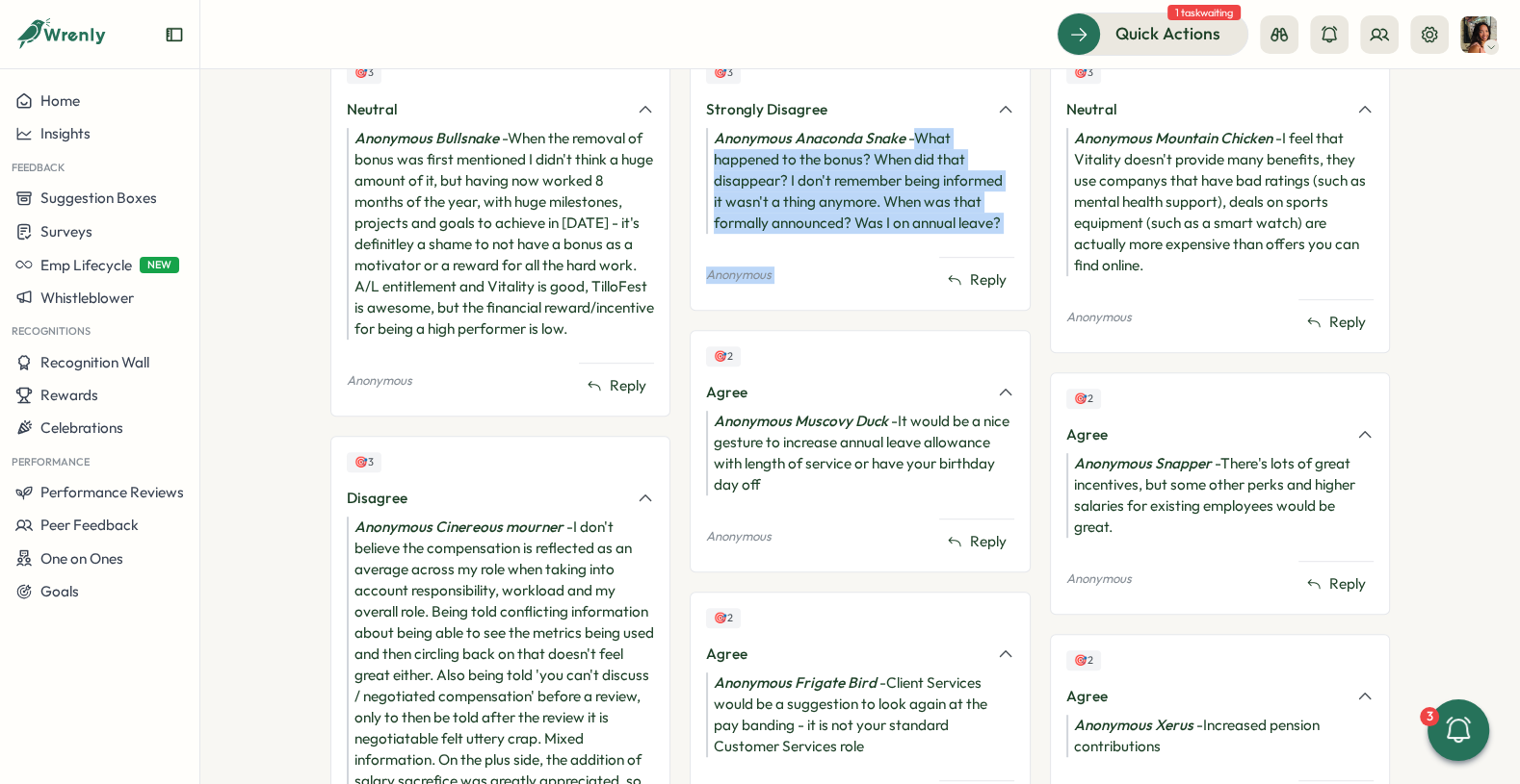
drag, startPoint x: 916, startPoint y: 129, endPoint x: 930, endPoint y: 236, distance: 107.9
click at [930, 236] on div "🎯 3 Strongly Disagree Anonymous Anaconda Snake - What happened to the bonus? Wh…" at bounding box center [859, 177] width 340 height 263
drag, startPoint x: 930, startPoint y: 236, endPoint x: 919, endPoint y: 142, distance: 94.6
click at [920, 142] on div "🎯 3 Strongly Disagree Anonymous Anaconda Snake - What happened to the bonus? Wh…" at bounding box center [859, 177] width 340 height 263
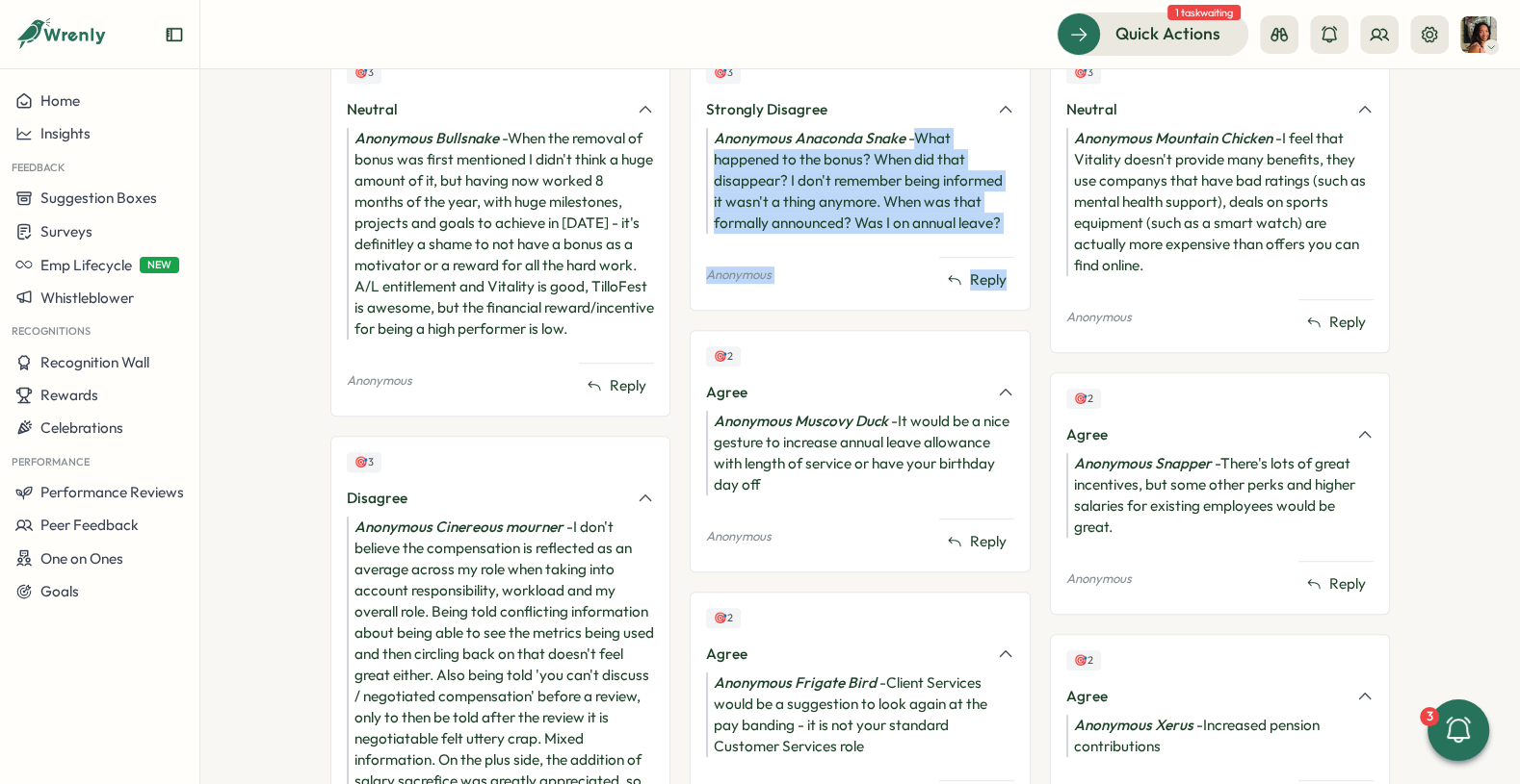
click at [919, 142] on div "Anonymous Anaconda Snake - What happened to the bonus? When did that disappear?…" at bounding box center [860, 181] width 308 height 106
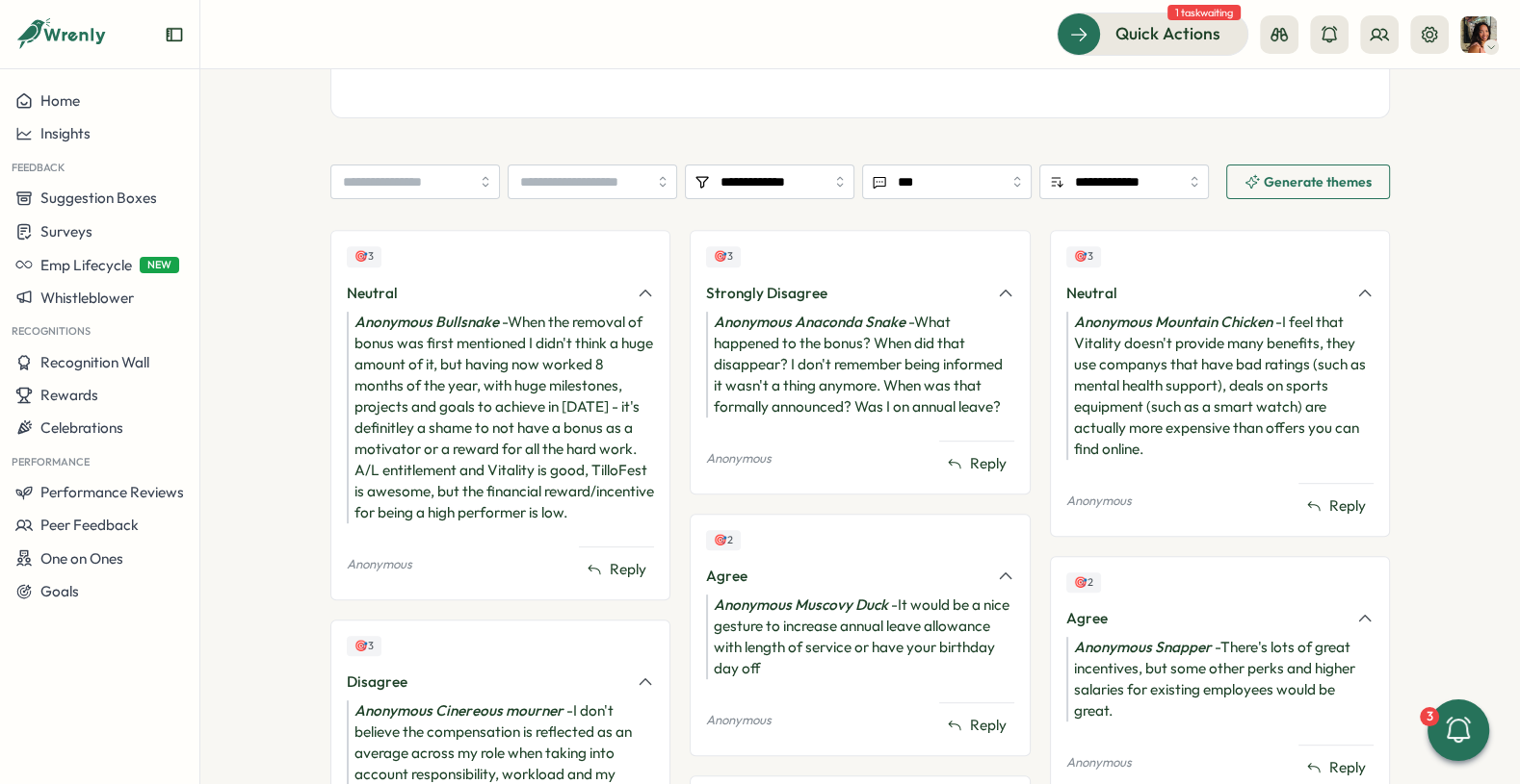
scroll to position [701, 0]
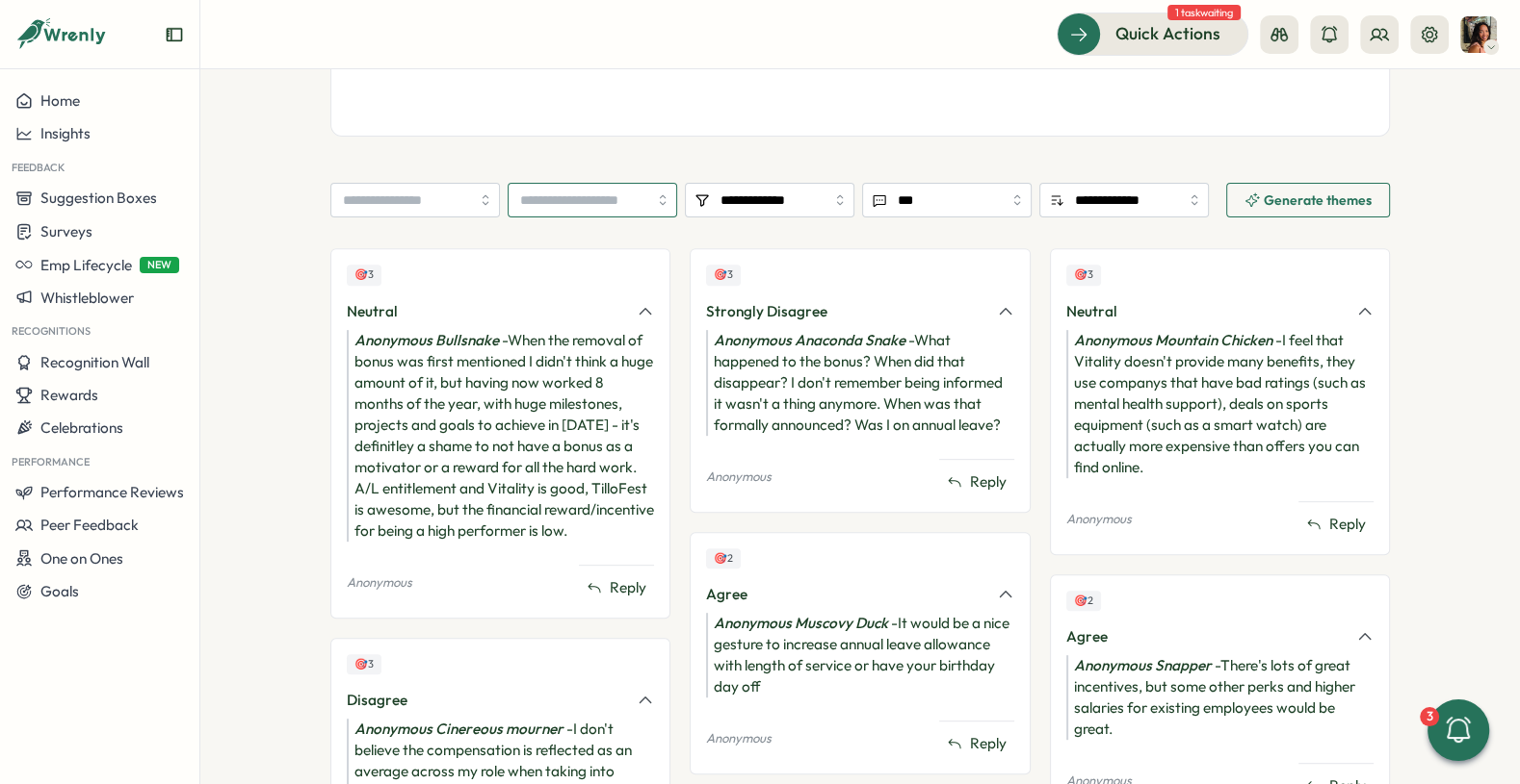
click at [541, 202] on input "search" at bounding box center [592, 200] width 169 height 34
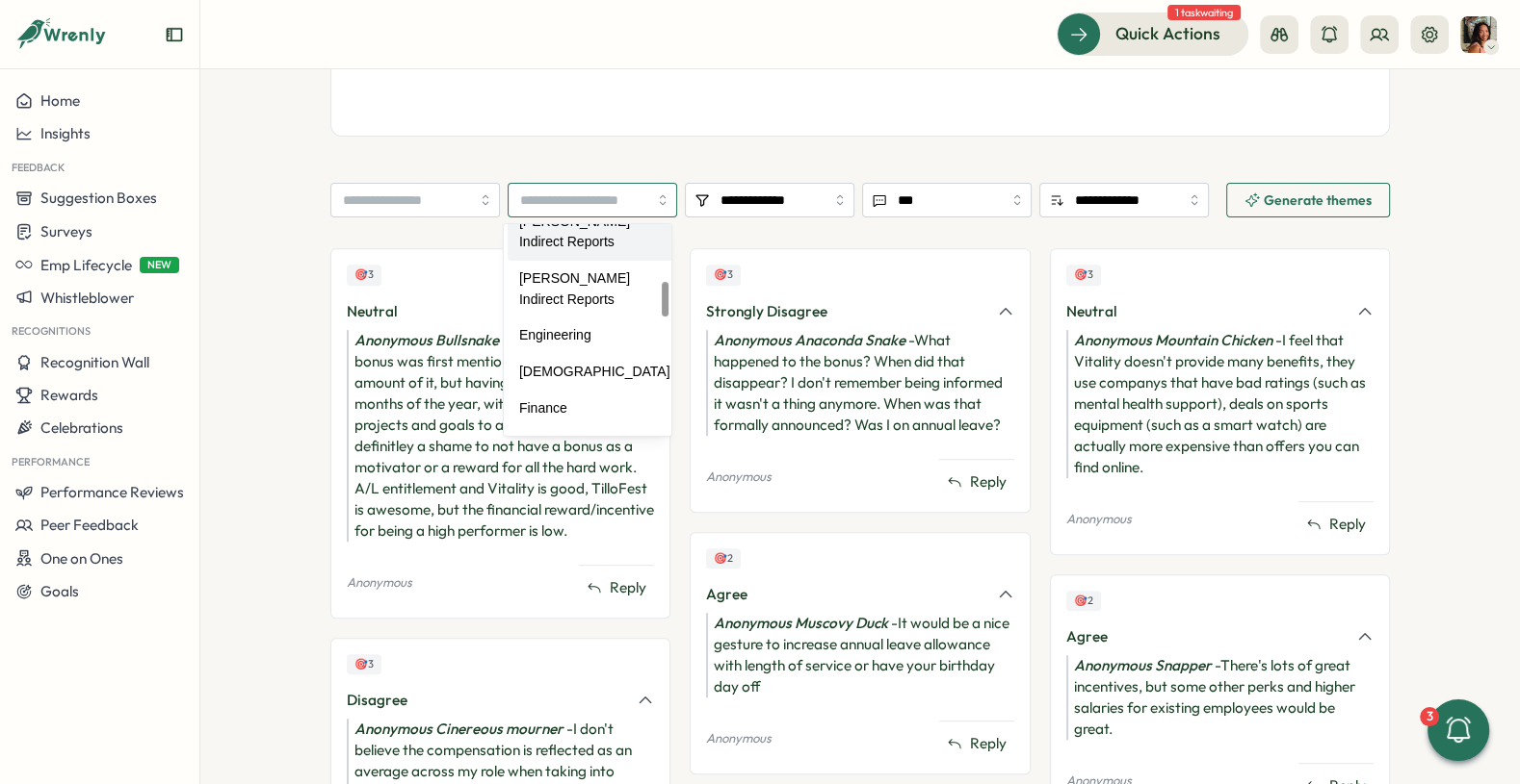
scroll to position [357, 0]
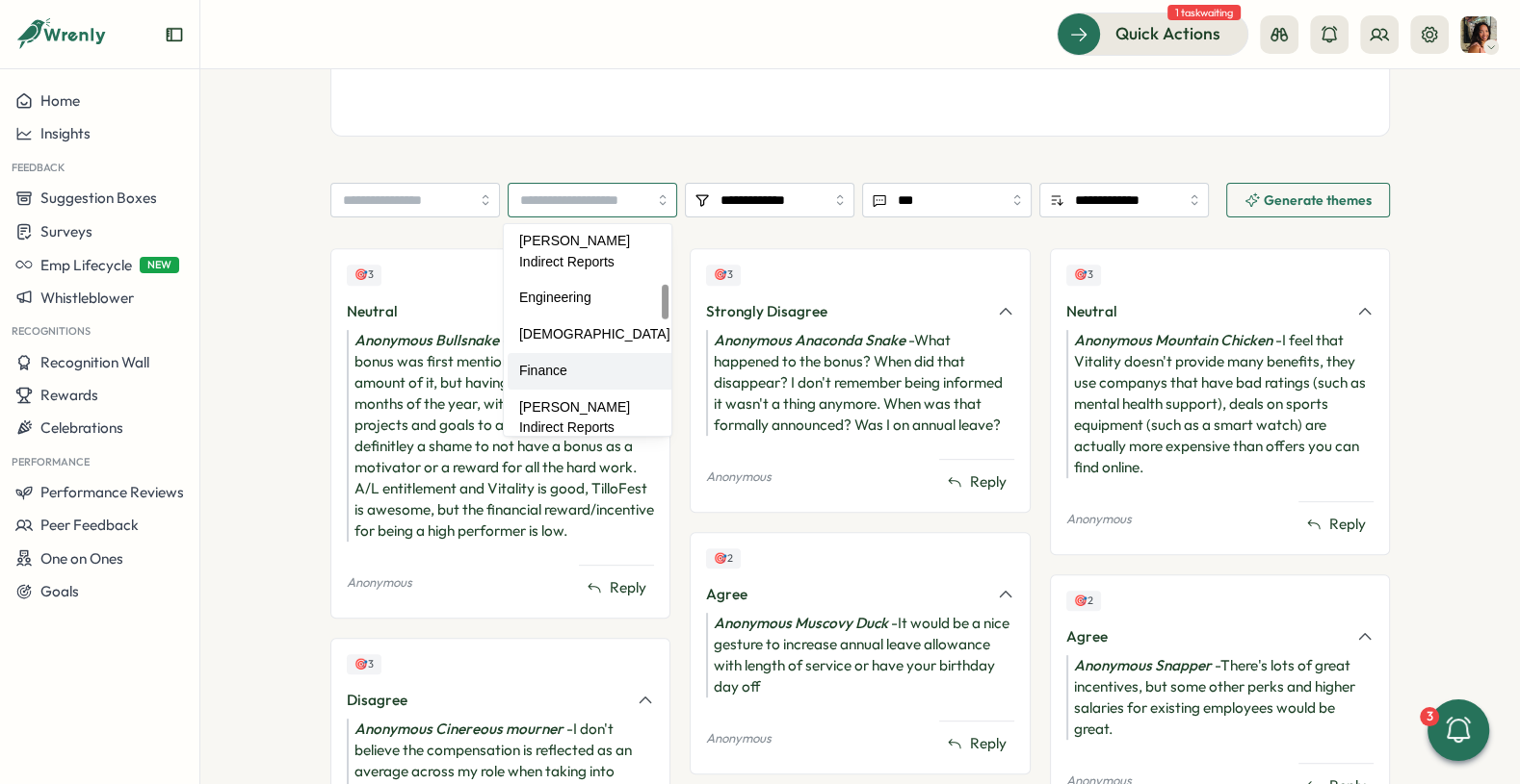
type input "*******"
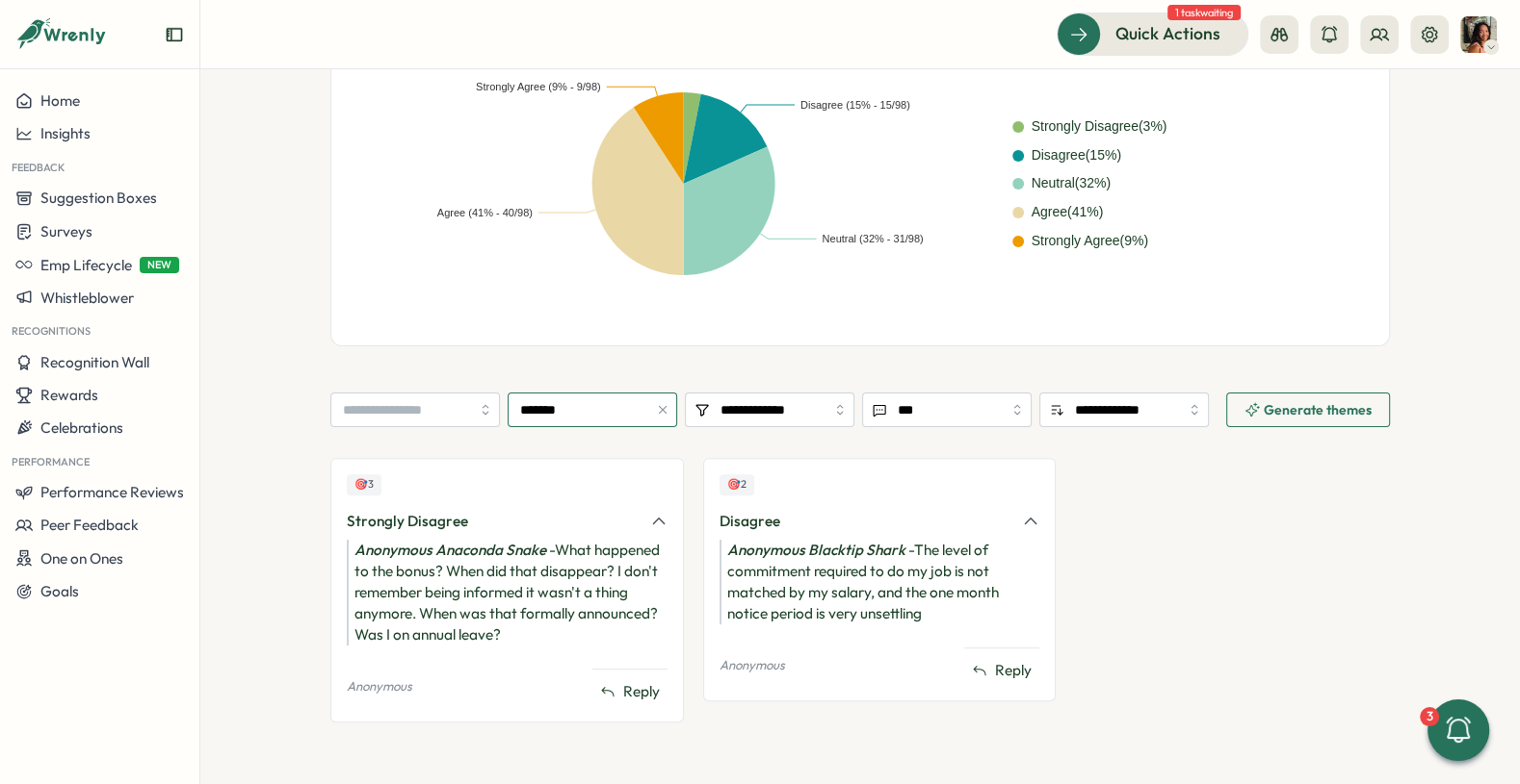
scroll to position [490, 0]
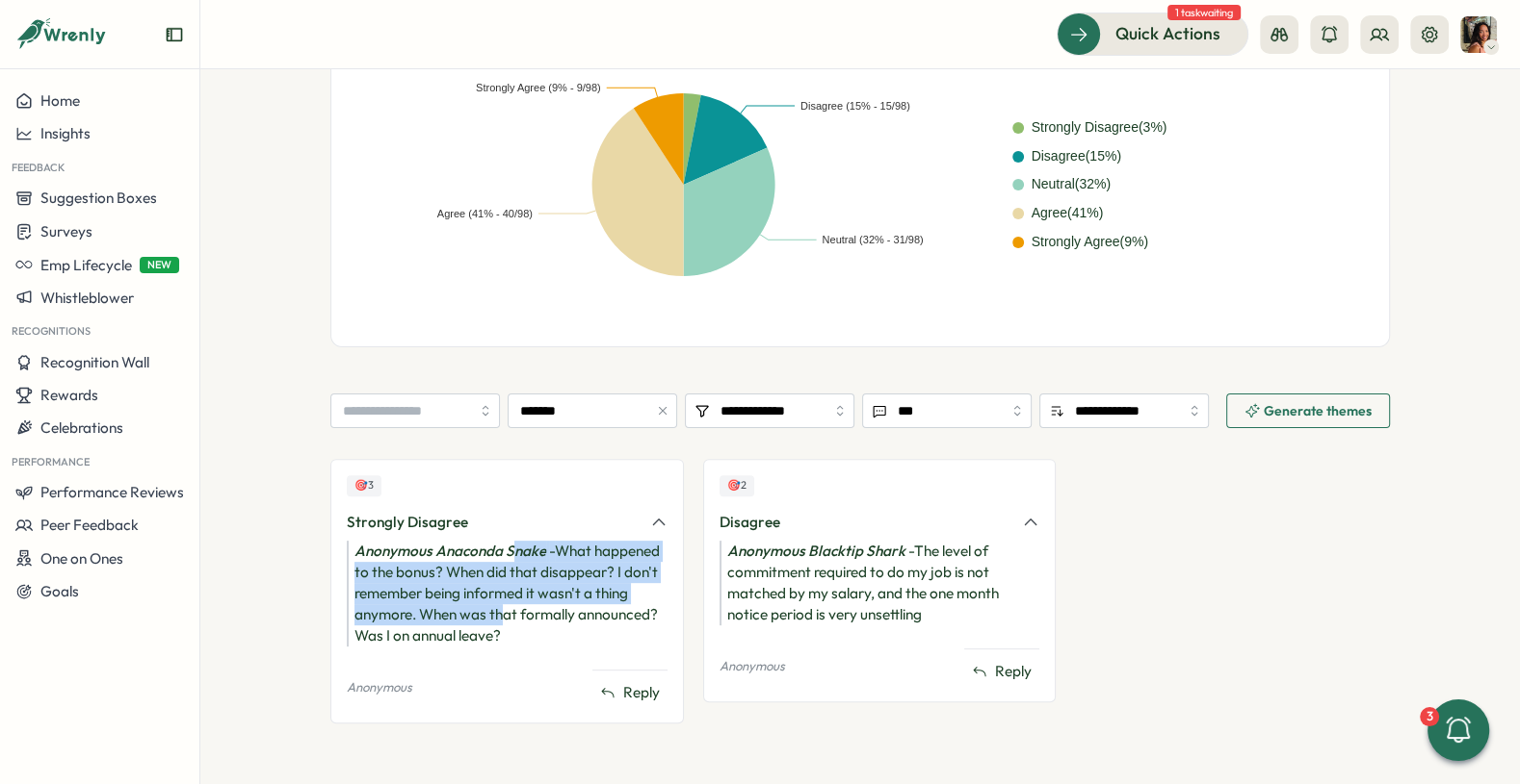
drag, startPoint x: 505, startPoint y: 553, endPoint x: 496, endPoint y: 622, distance: 69.6
click at [496, 622] on div "Anonymous Anaconda Snake - What happened to the bonus? When did that disappear?…" at bounding box center [506, 594] width 320 height 106
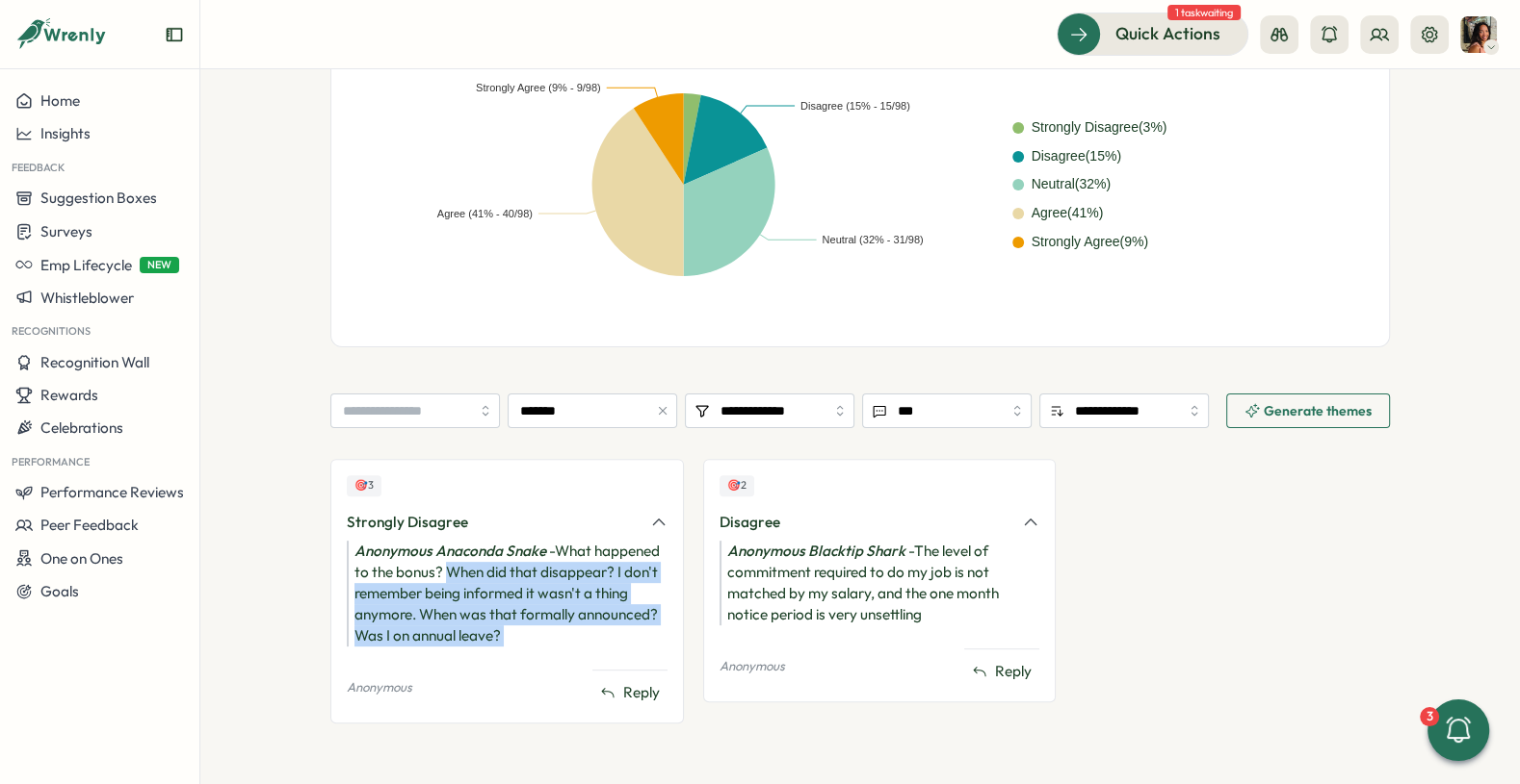
drag, startPoint x: 496, startPoint y: 622, endPoint x: 472, endPoint y: 564, distance: 62.8
click at [472, 564] on div "Anonymous Anaconda Snake - What happened to the bonus? When did that disappear?…" at bounding box center [506, 594] width 320 height 106
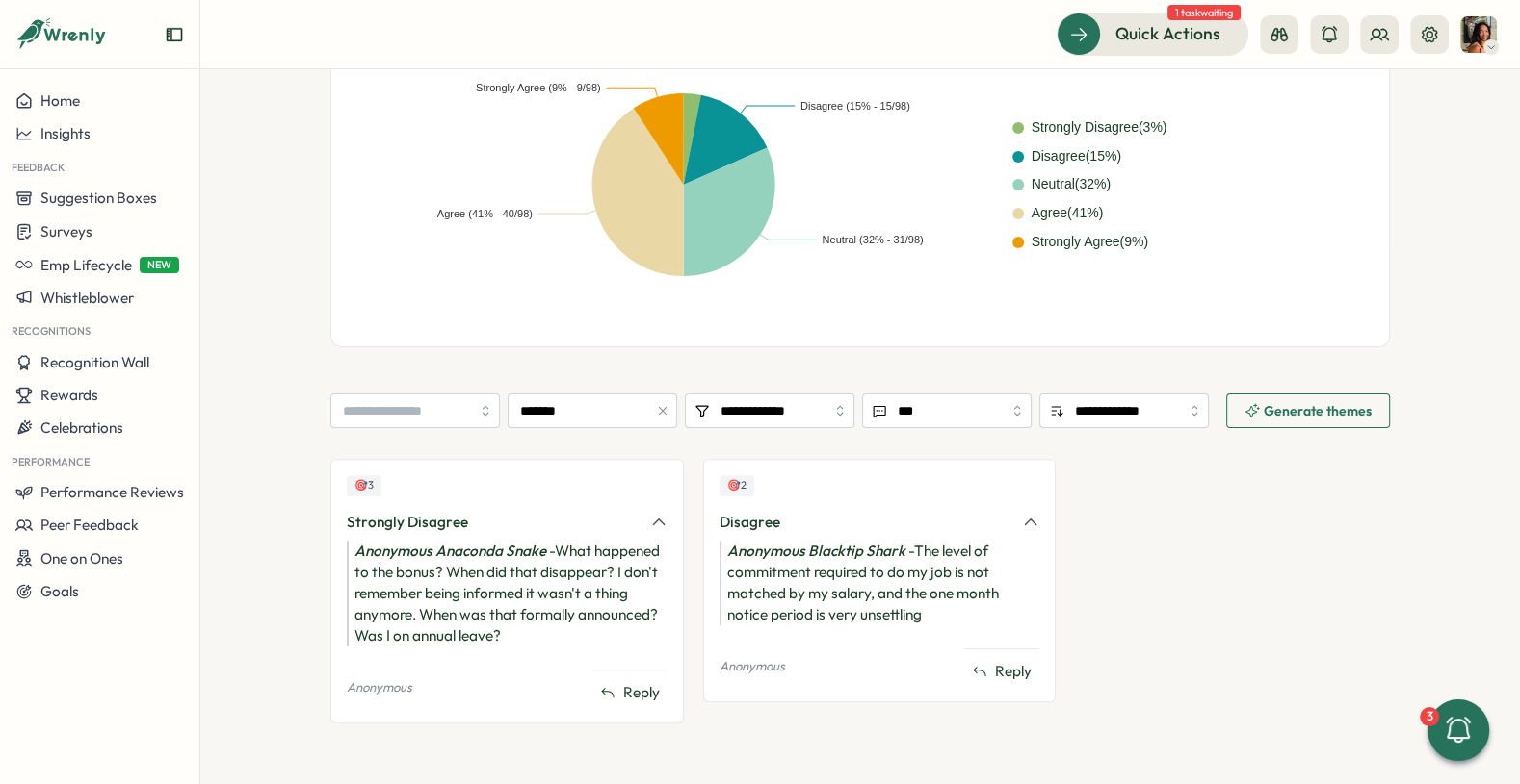
click at [565, 542] on div "Anonymous Anaconda Snake - What happened to the bonus? When did that disappear?…" at bounding box center [506, 594] width 320 height 106
click at [656, 412] on icon "button" at bounding box center [663, 411] width 14 height 14
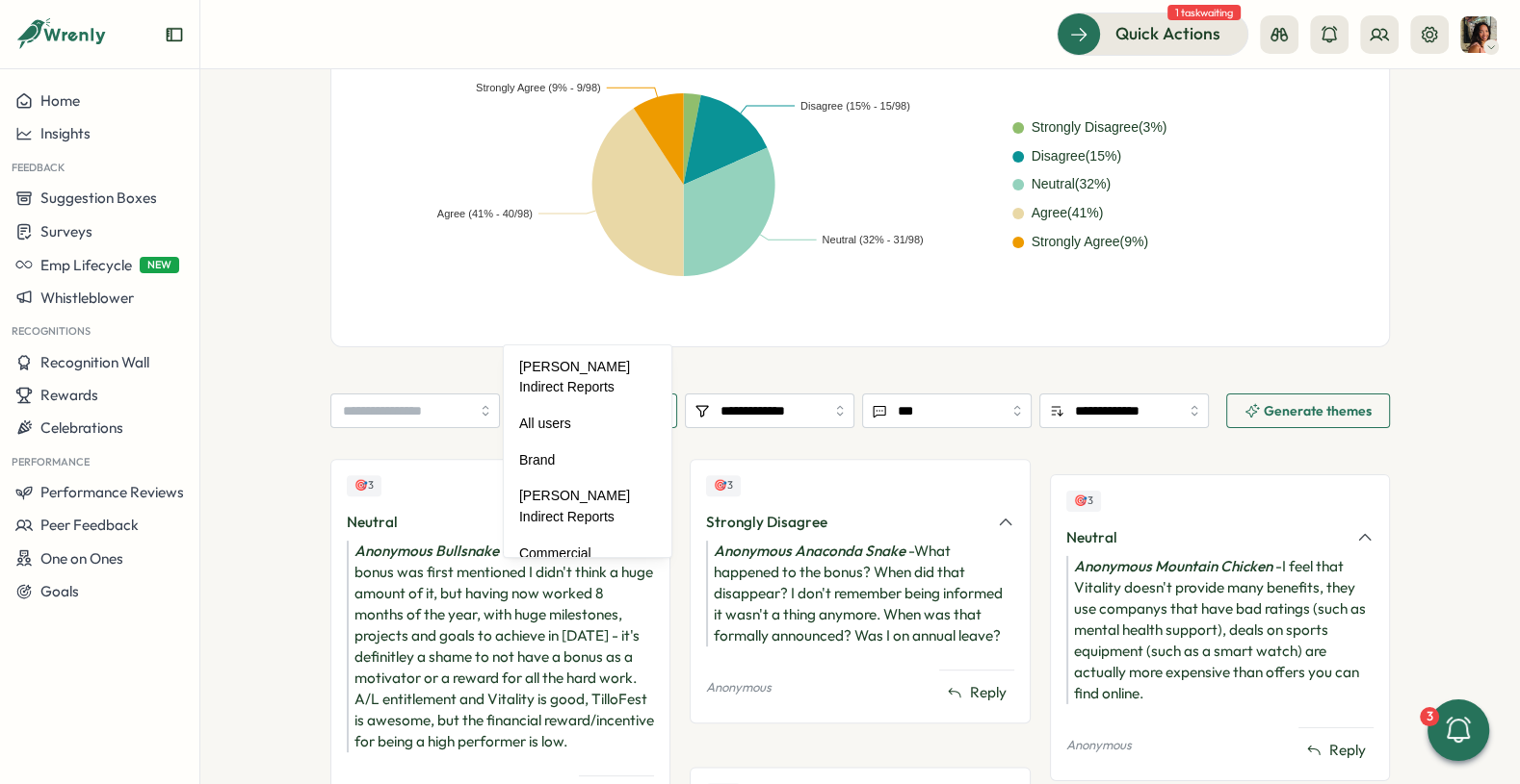
scroll to position [1009, 0]
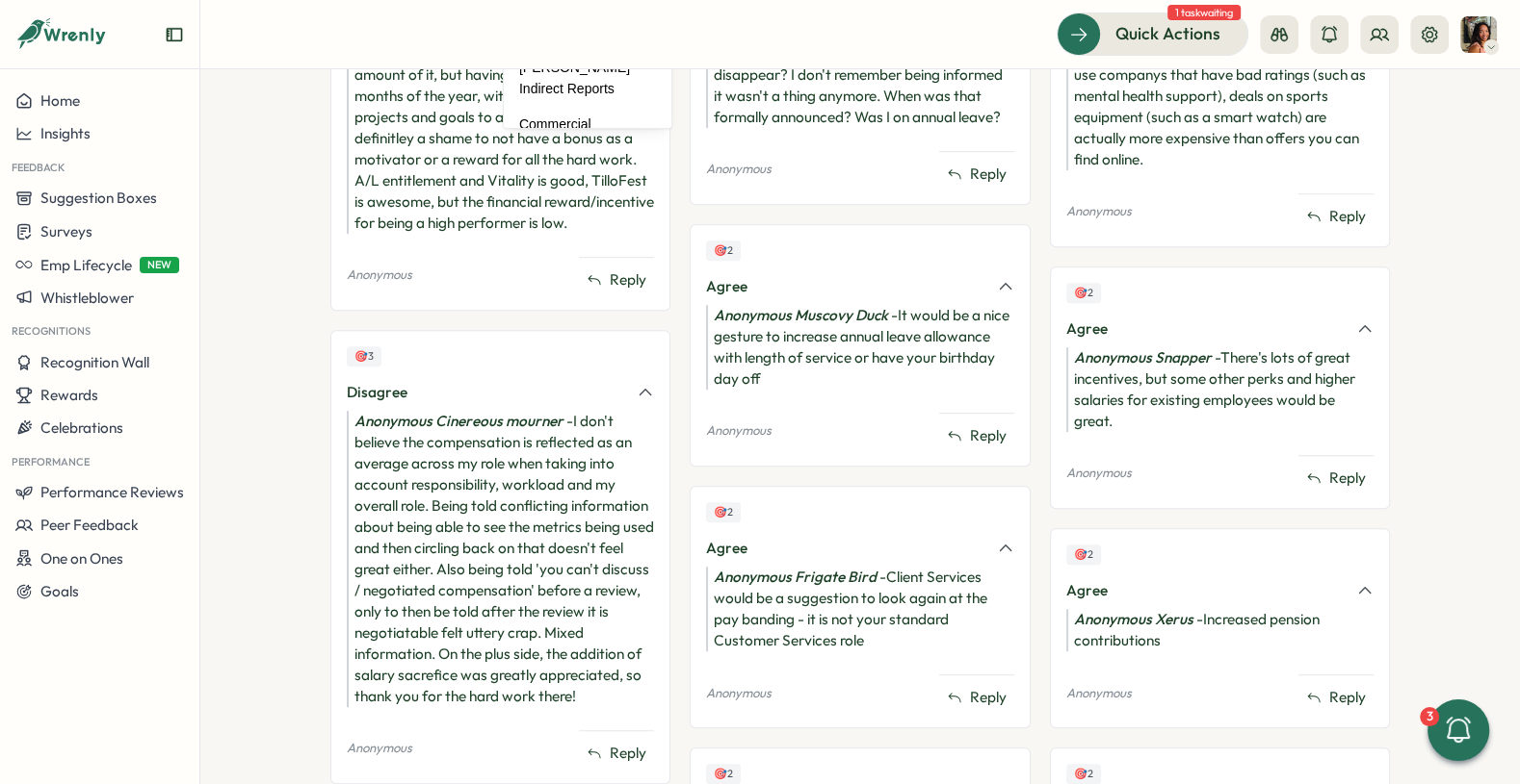
click at [1030, 479] on div "🎯 3 Neutral Anonymous Bullsnake - When the removal of bonus was first mentioned…" at bounding box center [860, 743] width 1060 height 1606
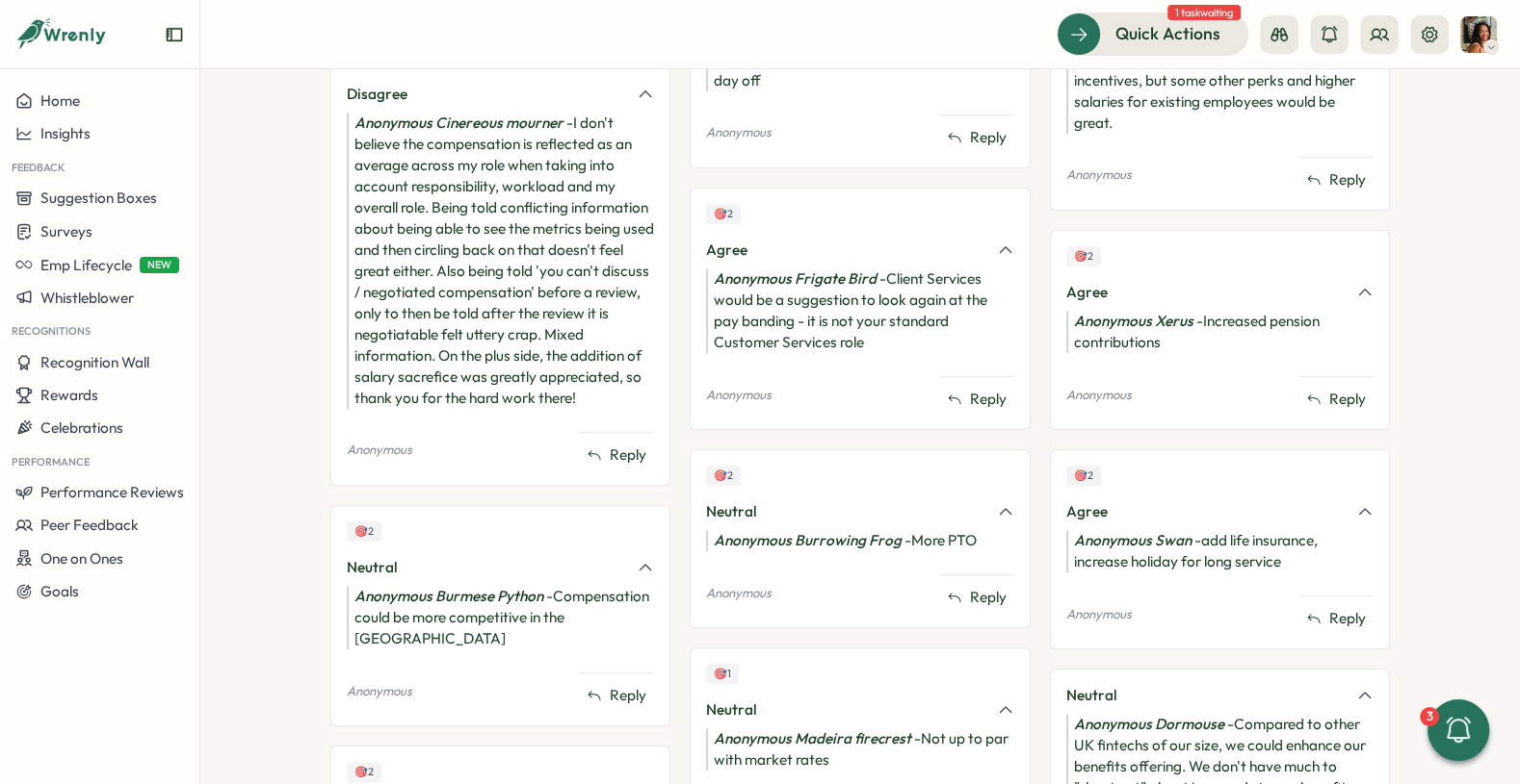
scroll to position [1808, 0]
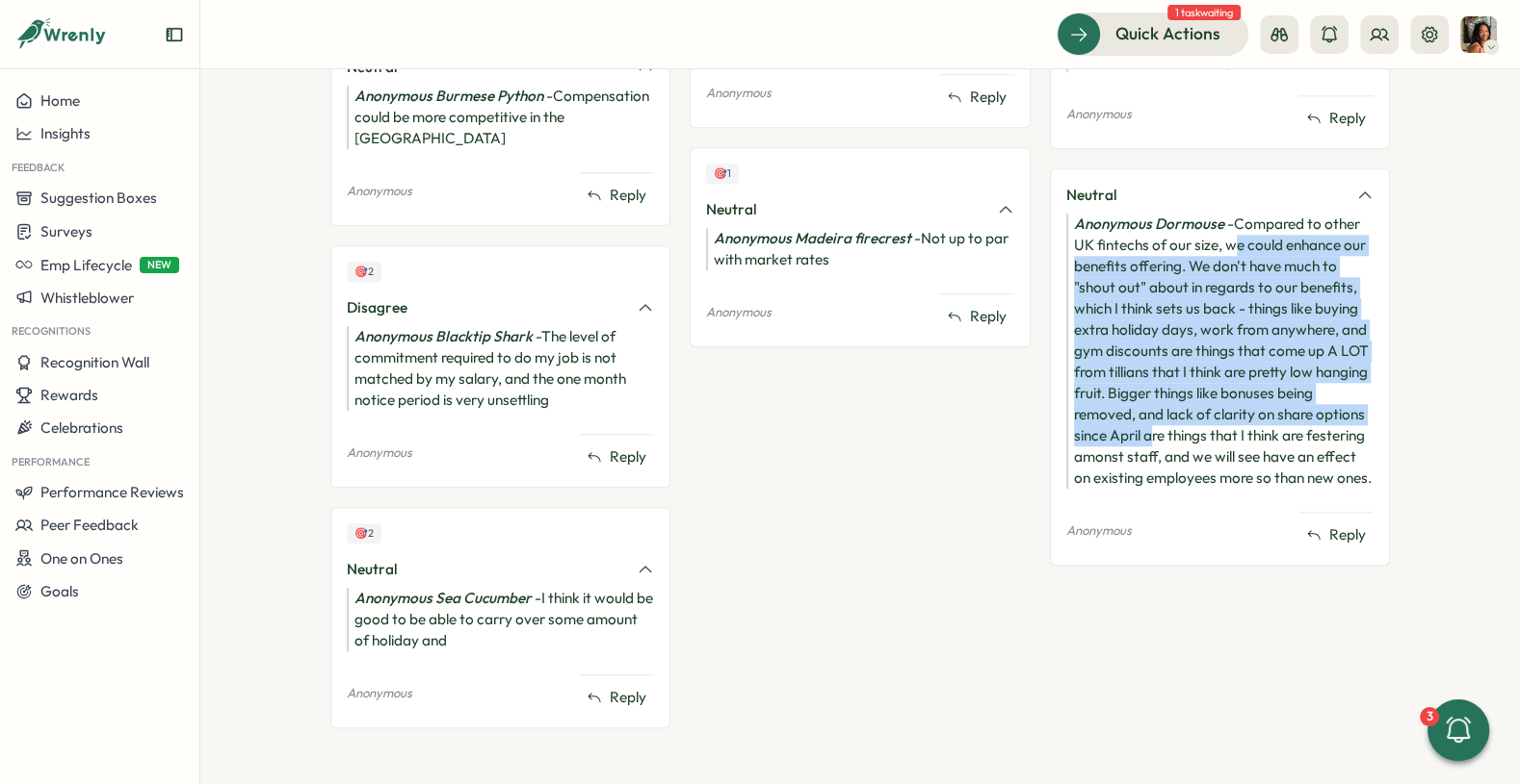
drag, startPoint x: 1230, startPoint y: 232, endPoint x: 1144, endPoint y: 427, distance: 213.1
click at [1144, 426] on div "Anonymous Dormouse - Compared to other UK fintechs of our size, we could enhanc…" at bounding box center [1220, 350] width 308 height 275
click at [1144, 427] on div "Anonymous Dormouse - Compared to other UK fintechs of our size, we could enhanc…" at bounding box center [1220, 350] width 308 height 275
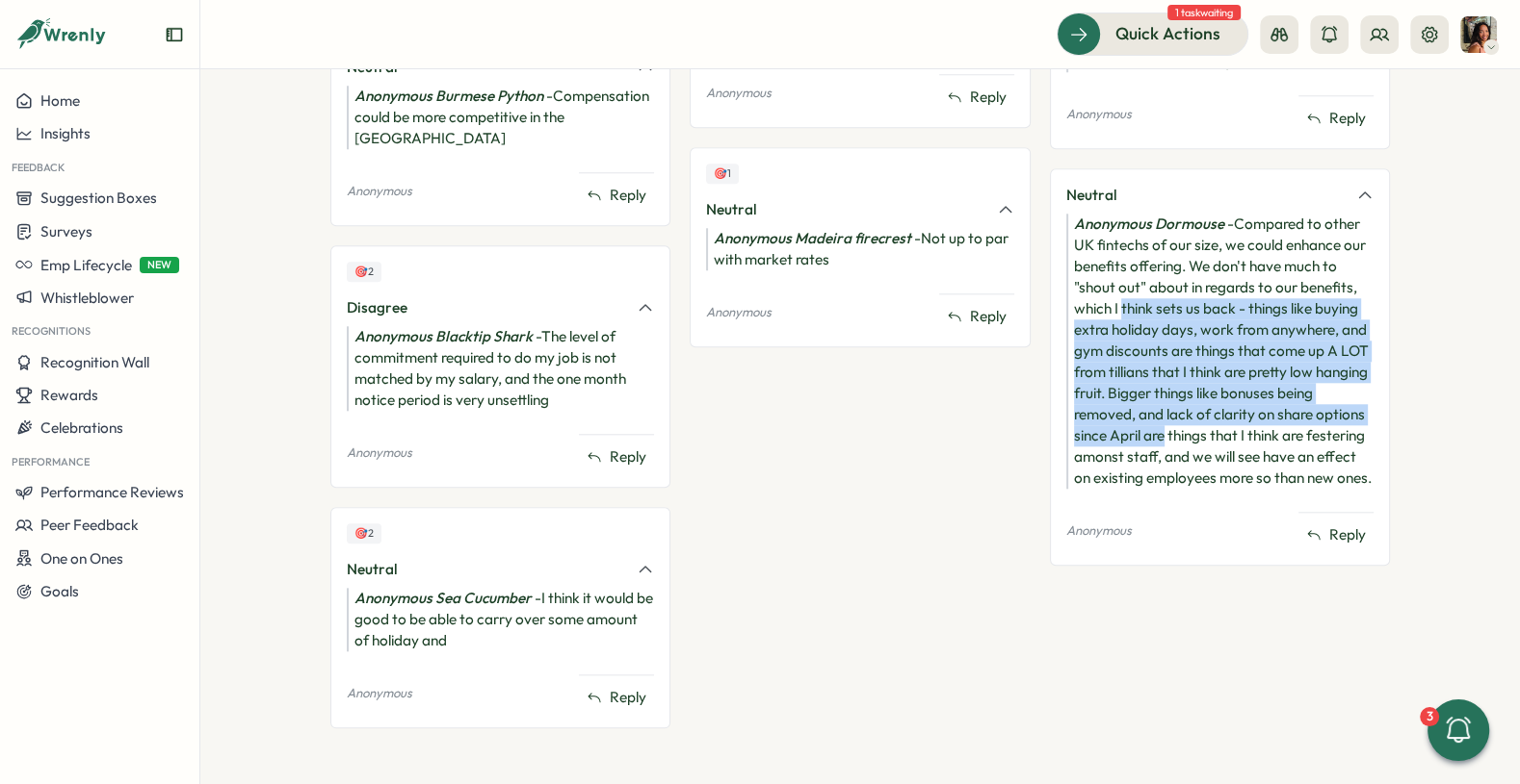
drag, startPoint x: 1144, startPoint y: 427, endPoint x: 1144, endPoint y: 241, distance: 186.0
click at [1144, 241] on div "Anonymous Dormouse - Compared to other UK fintechs of our size, we could enhanc…" at bounding box center [1220, 350] width 308 height 275
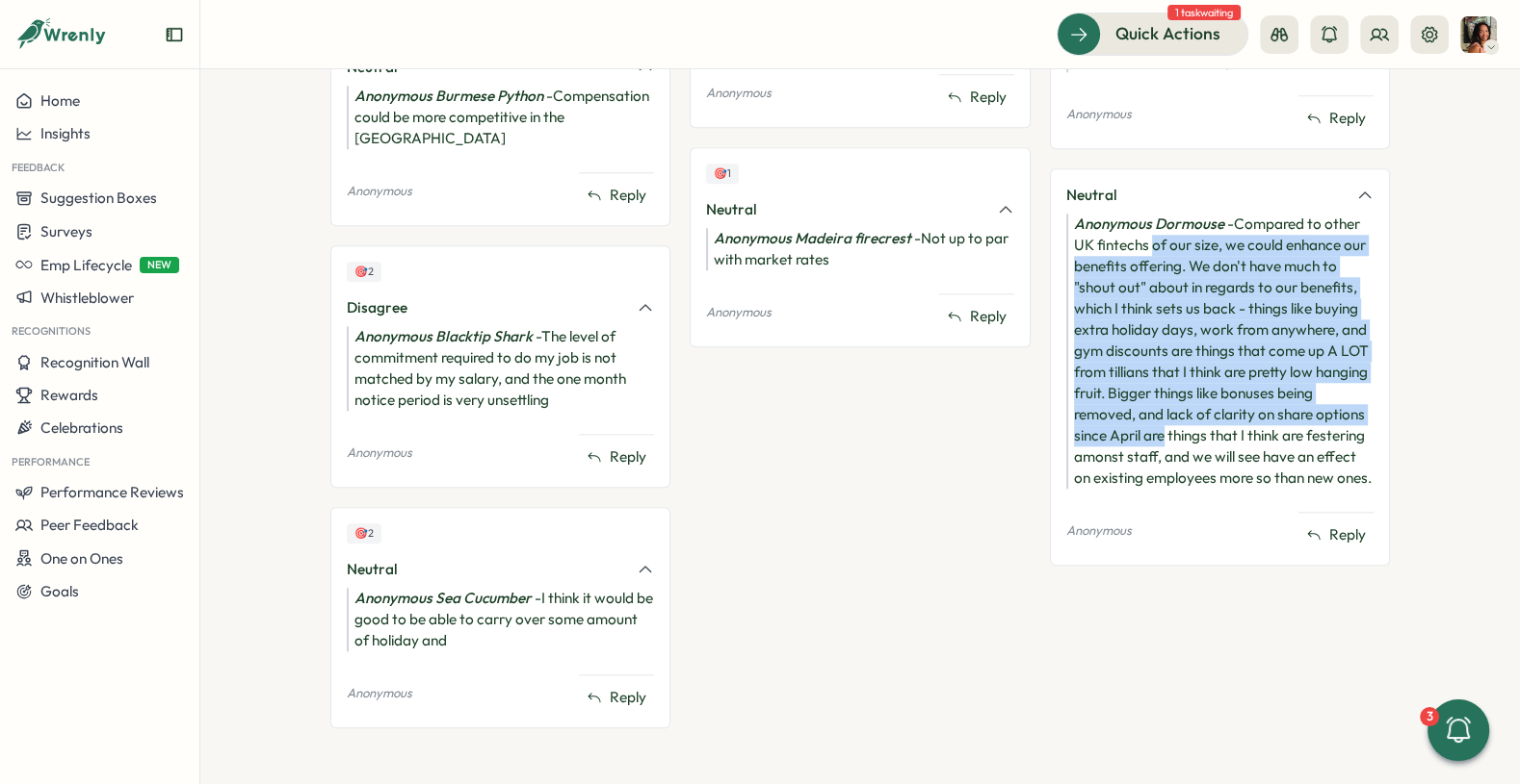
click at [1144, 234] on div "Anonymous Dormouse - Compared to other UK fintechs of our size, we could enhanc…" at bounding box center [1220, 350] width 308 height 275
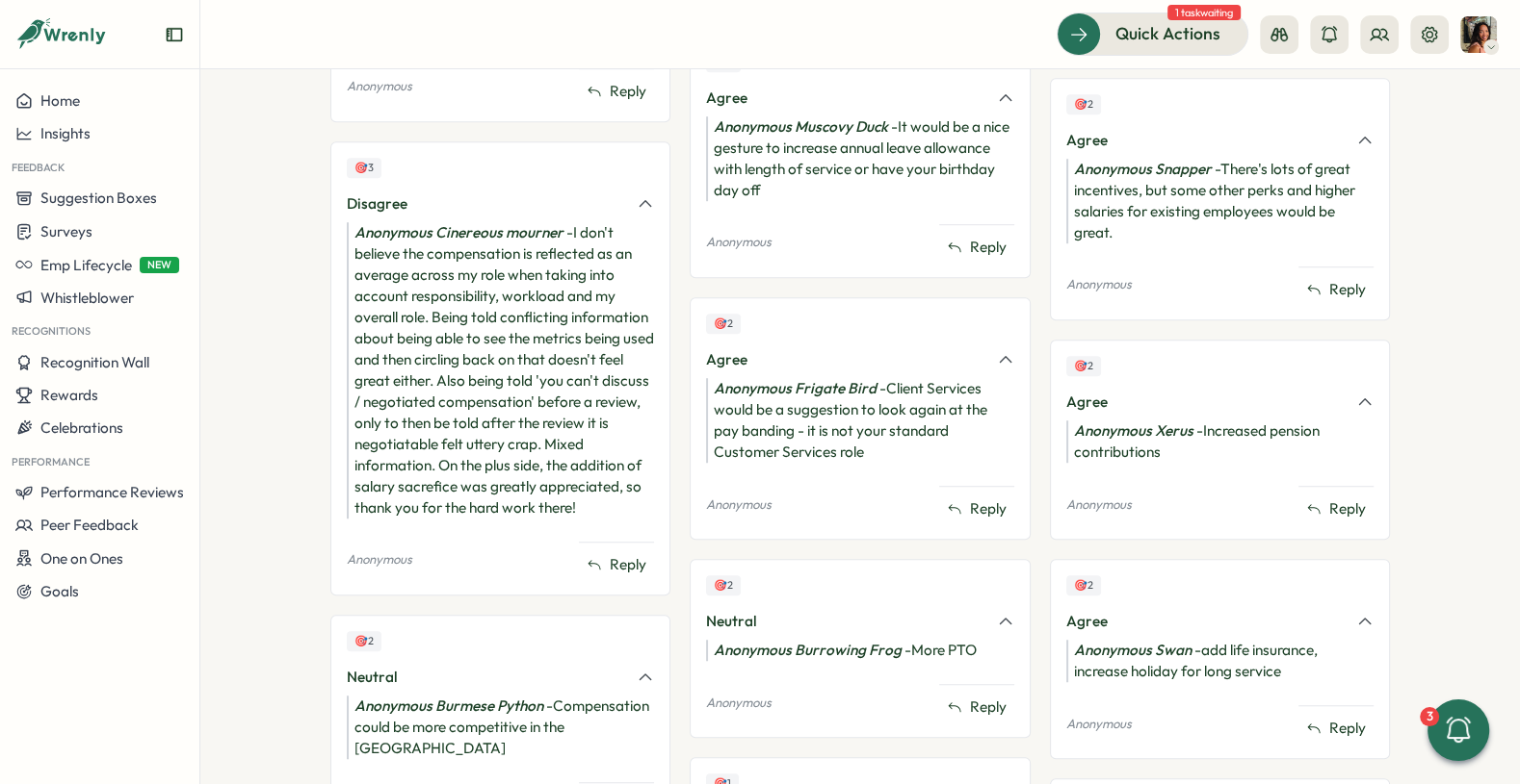
scroll to position [1196, 0]
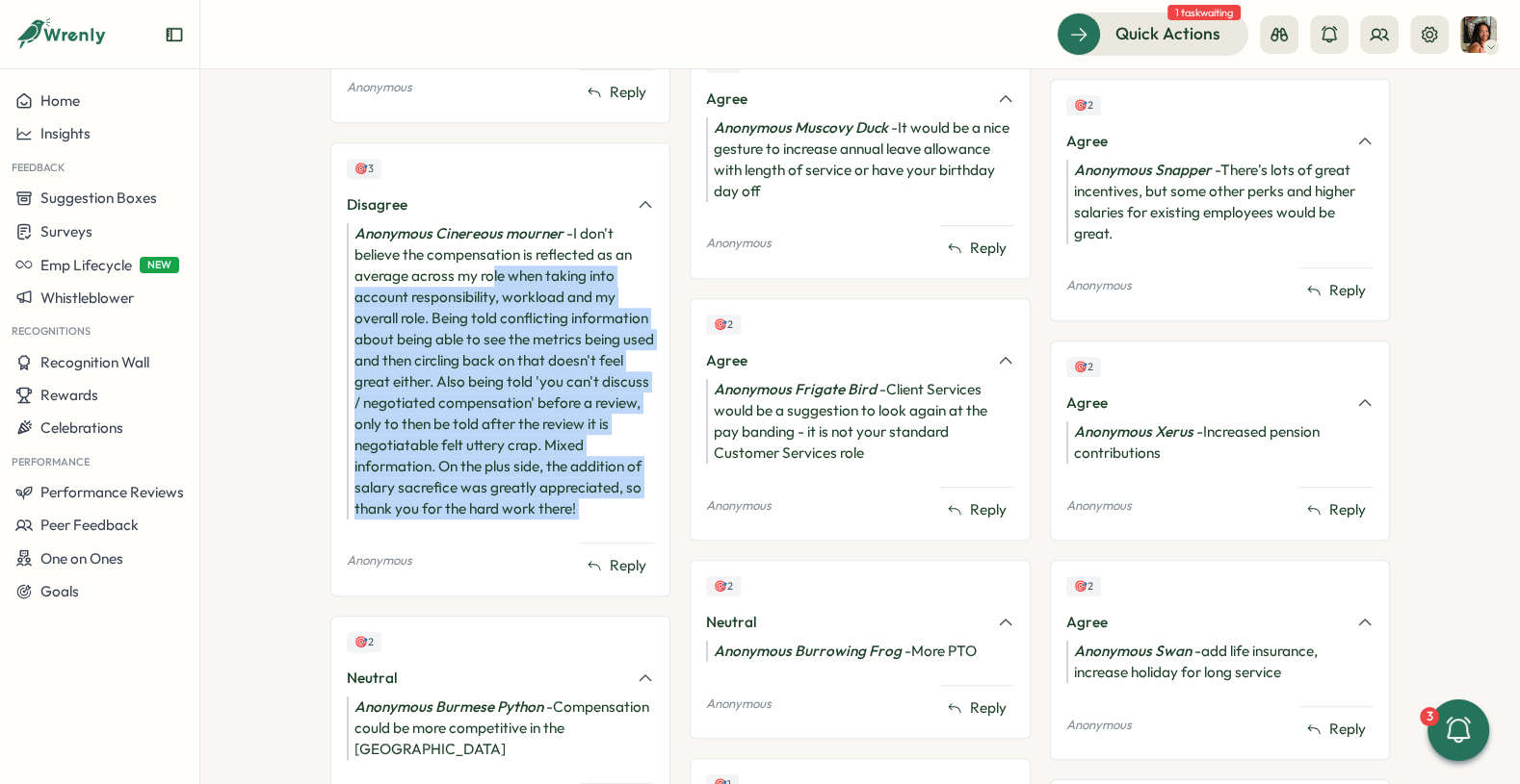
drag, startPoint x: 489, startPoint y: 285, endPoint x: 484, endPoint y: 540, distance: 255.0
click at [484, 540] on div "🎯 3 Disagree Anonymous Cinereous mourner - I don't believe the compensation is …" at bounding box center [499, 370] width 340 height 454
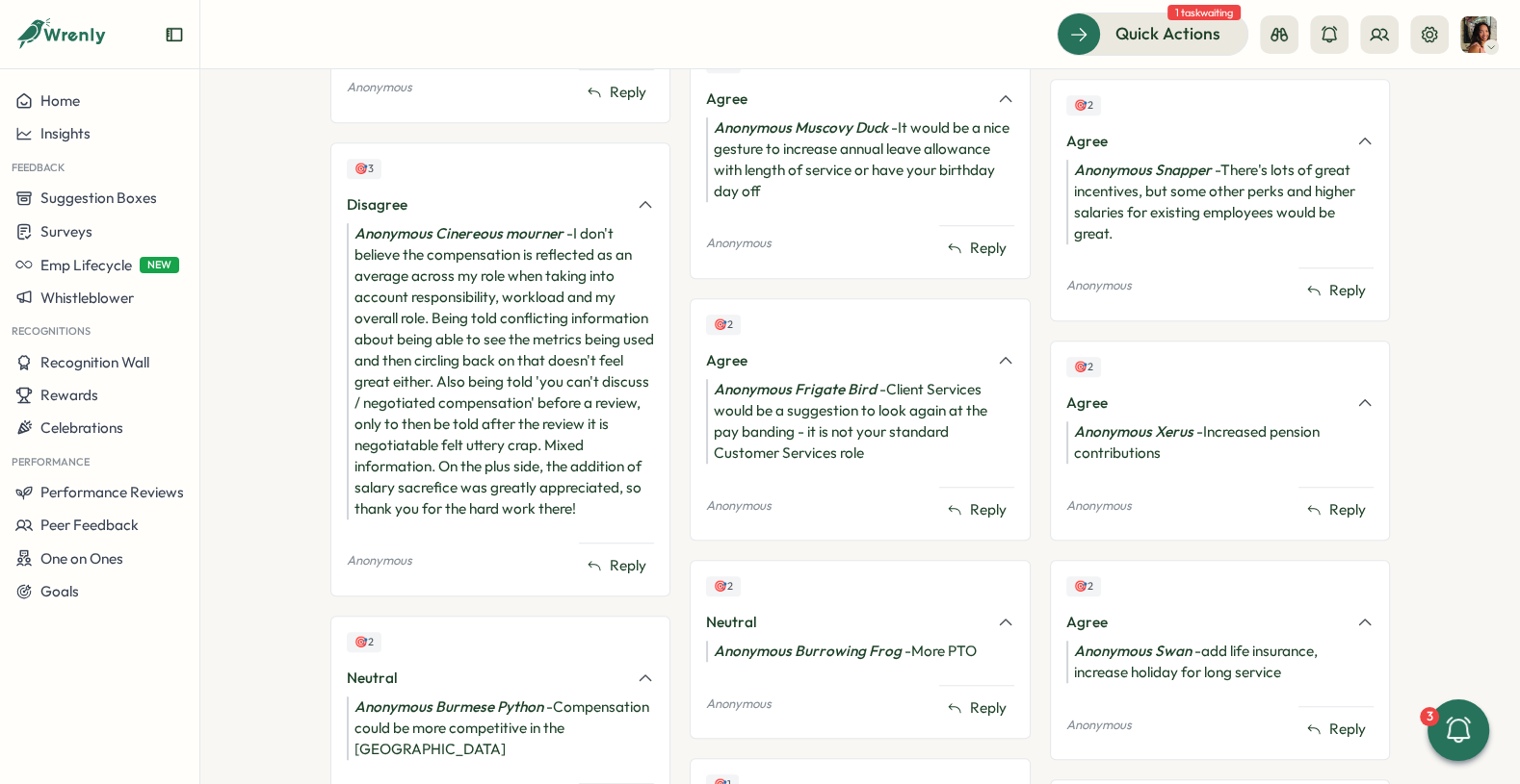
click at [484, 540] on div "🎯 3 Disagree Anonymous Cinereous mourner - I don't believe the compensation is …" at bounding box center [499, 370] width 340 height 454
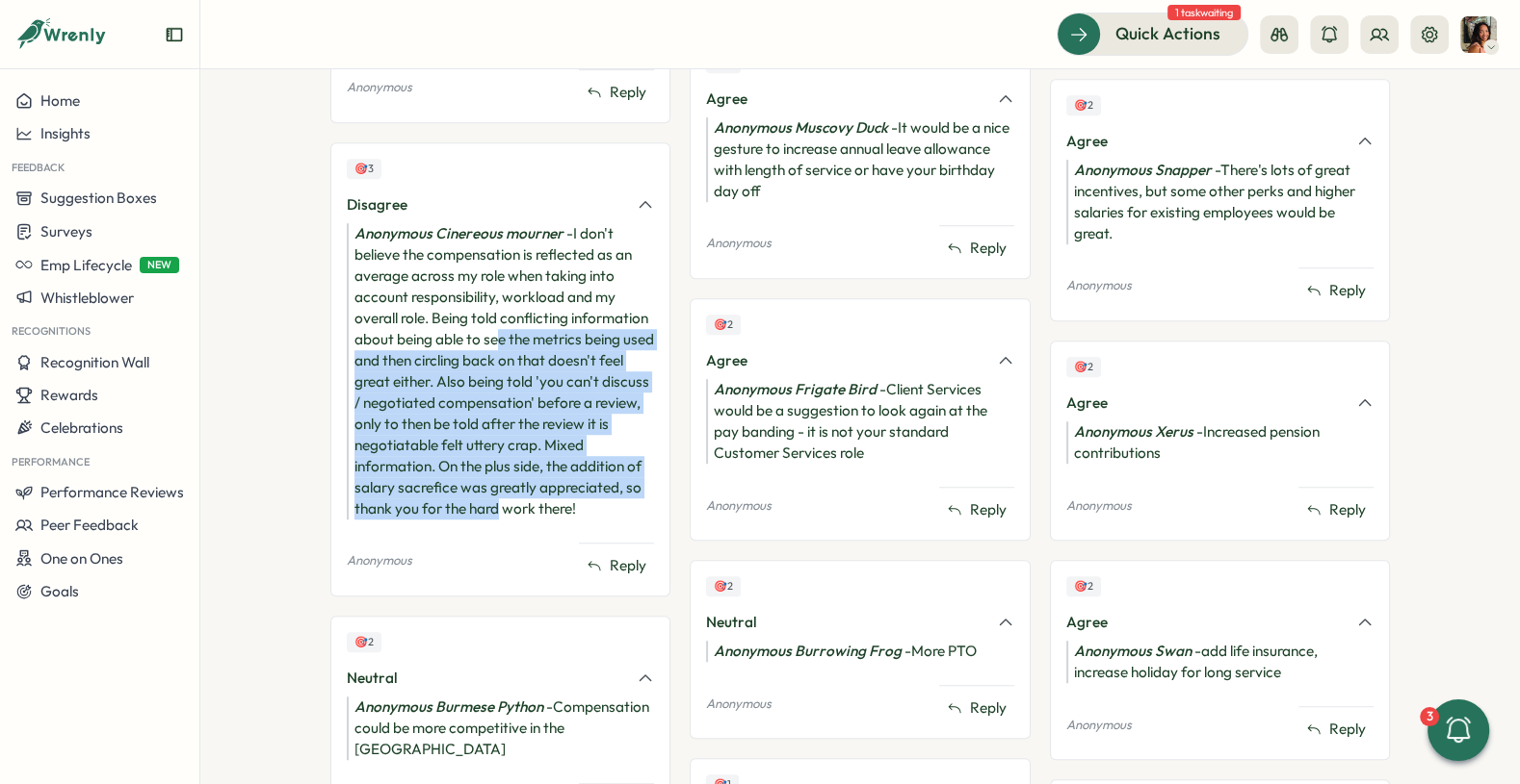
drag, startPoint x: 491, startPoint y: 533, endPoint x: 492, endPoint y: 333, distance: 200.0
click at [492, 336] on div "Anonymous Cinereous mourner - I don't believe the compensation is reflected as …" at bounding box center [500, 371] width 308 height 297
click at [492, 333] on div "Anonymous Cinereous mourner - I don't believe the compensation is reflected as …" at bounding box center [500, 371] width 308 height 297
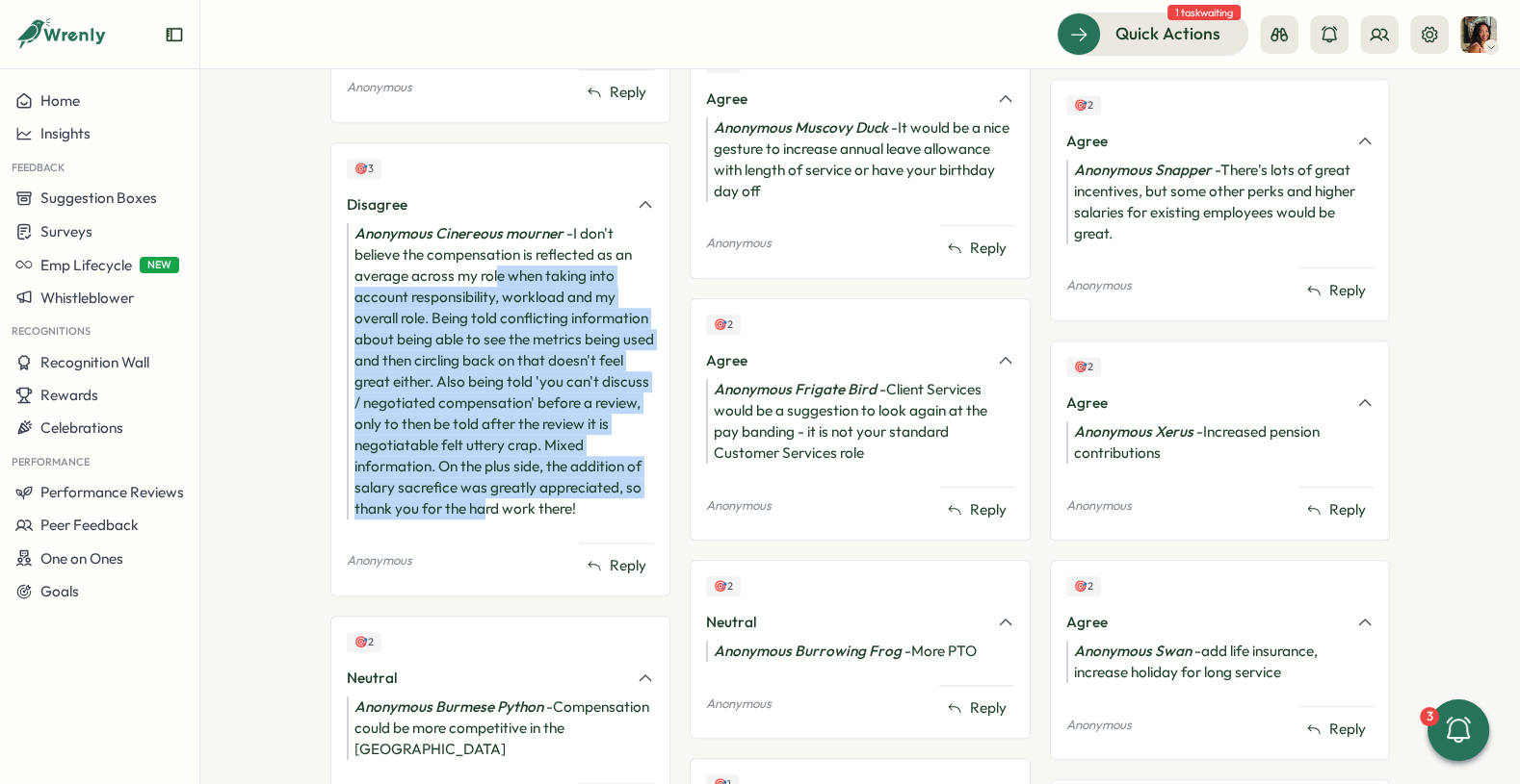
drag, startPoint x: 492, startPoint y: 291, endPoint x: 478, endPoint y: 526, distance: 235.4
click at [478, 520] on div "Anonymous Cinereous mourner - I don't believe the compensation is reflected as …" at bounding box center [500, 371] width 308 height 297
drag, startPoint x: 478, startPoint y: 526, endPoint x: 478, endPoint y: 297, distance: 229.0
click at [478, 298] on div "Anonymous Cinereous mourner - I don't believe the compensation is reflected as …" at bounding box center [500, 371] width 308 height 297
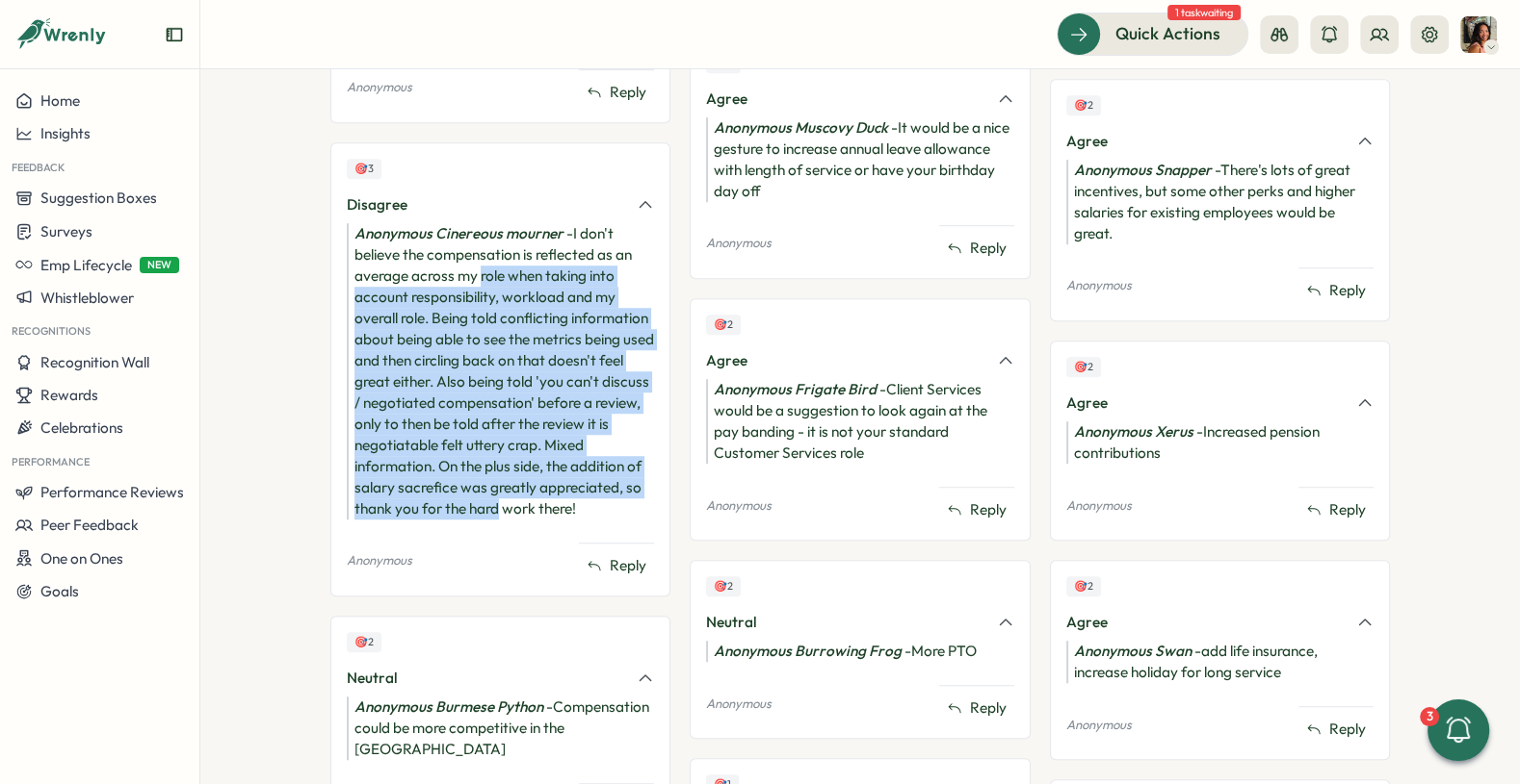
click at [478, 297] on div "Anonymous Cinereous mourner - I don't believe the compensation is reflected as …" at bounding box center [500, 371] width 308 height 297
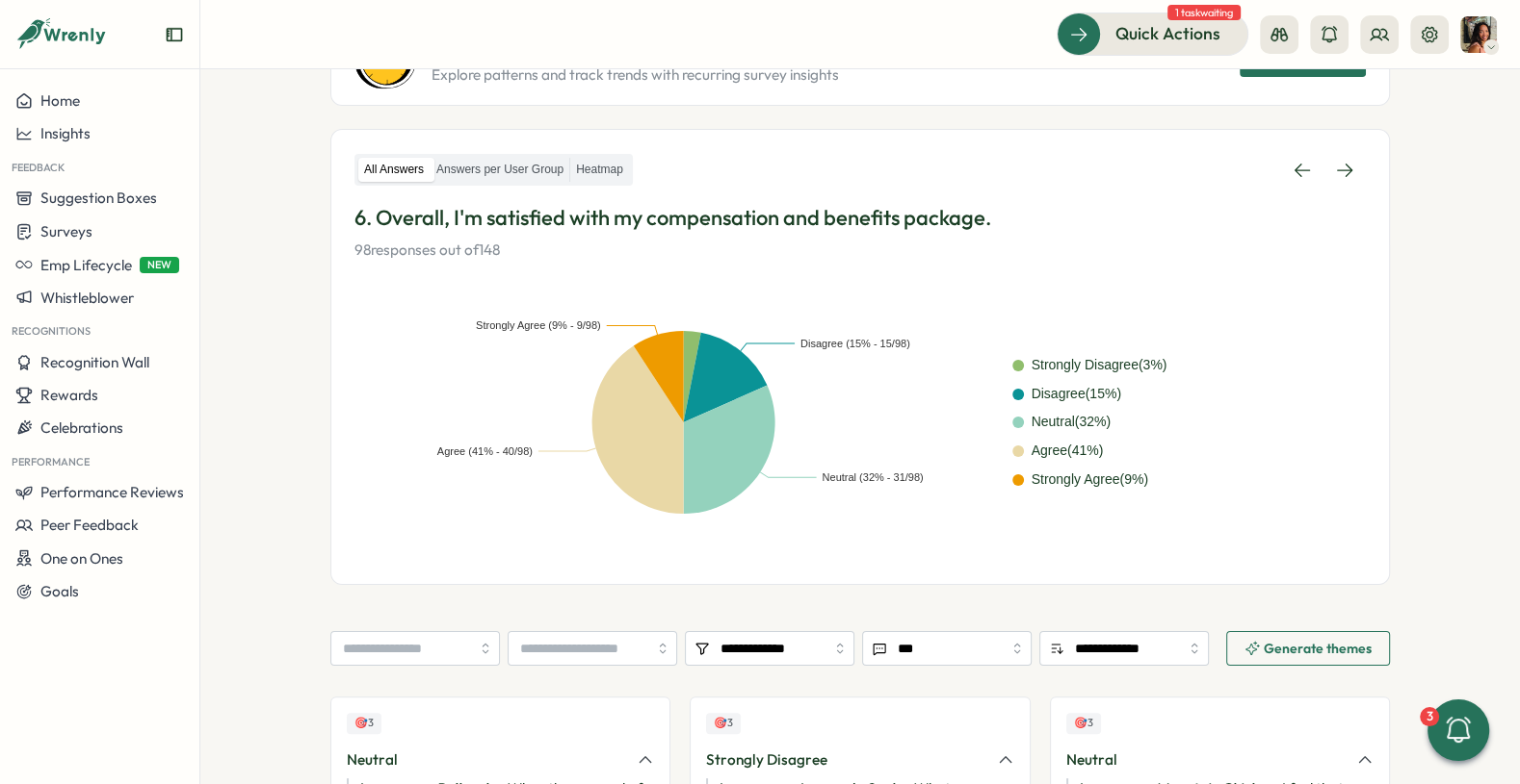
scroll to position [0, 0]
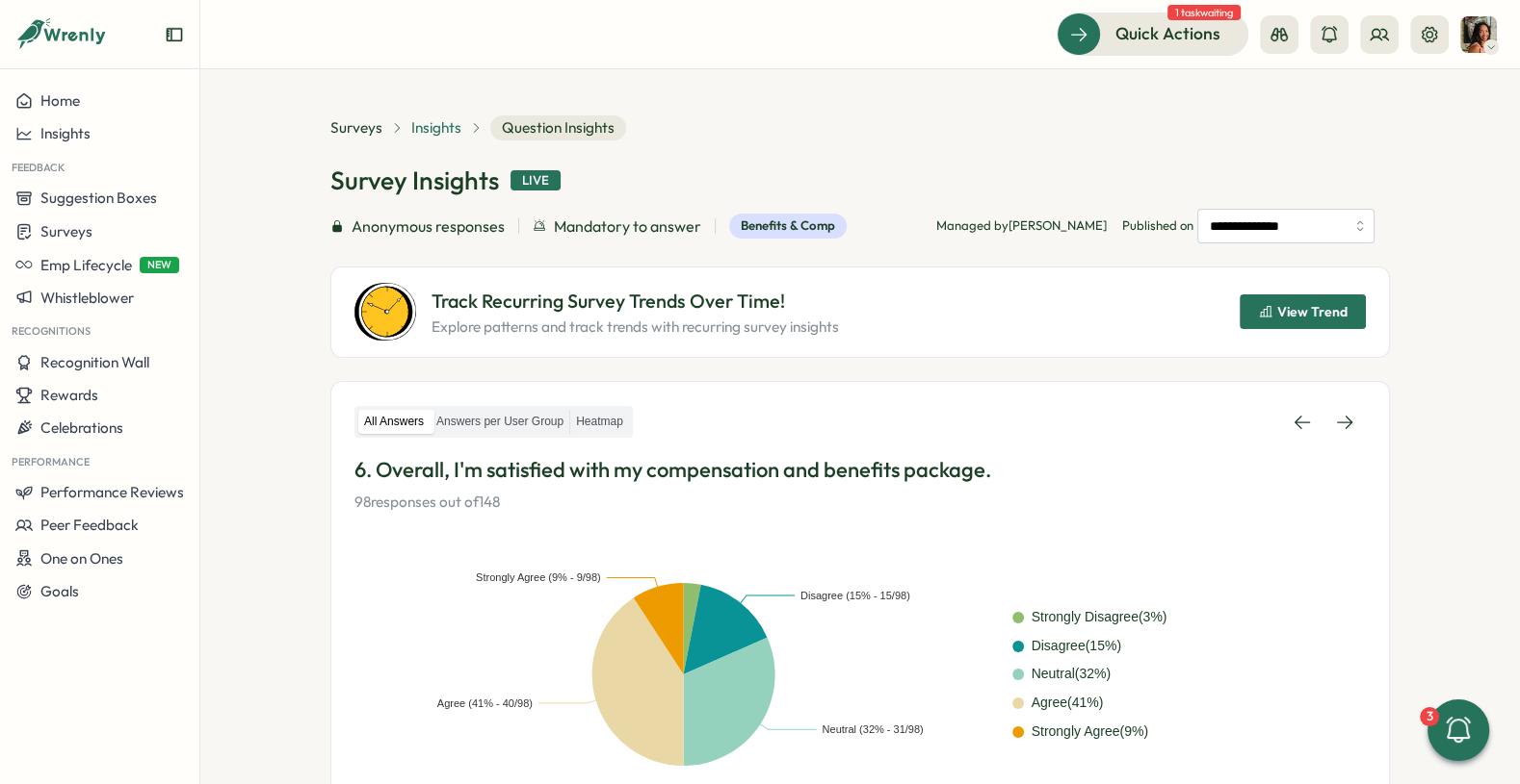
click at [428, 121] on span "Insights" at bounding box center [436, 128] width 50 height 22
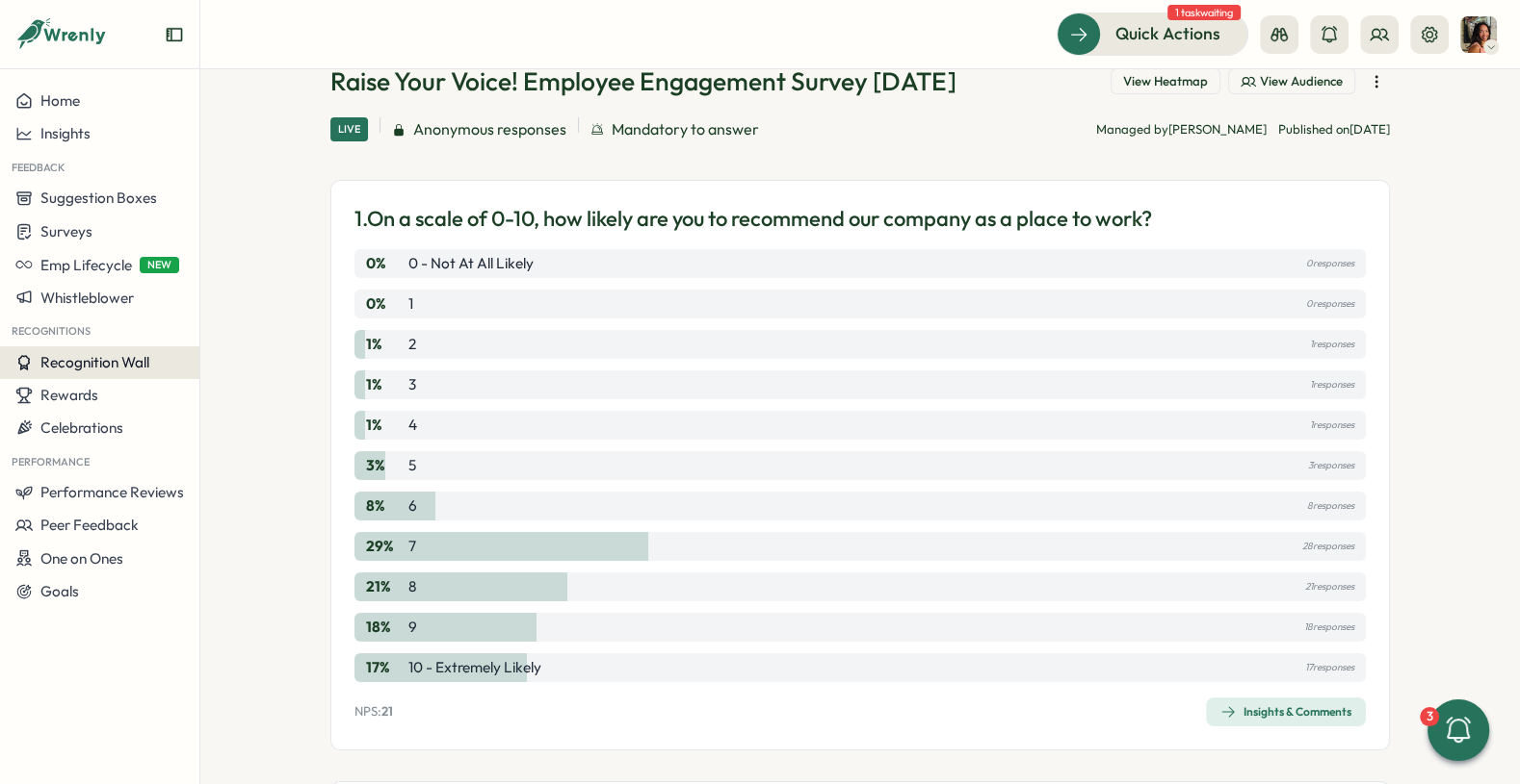
scroll to position [111, 0]
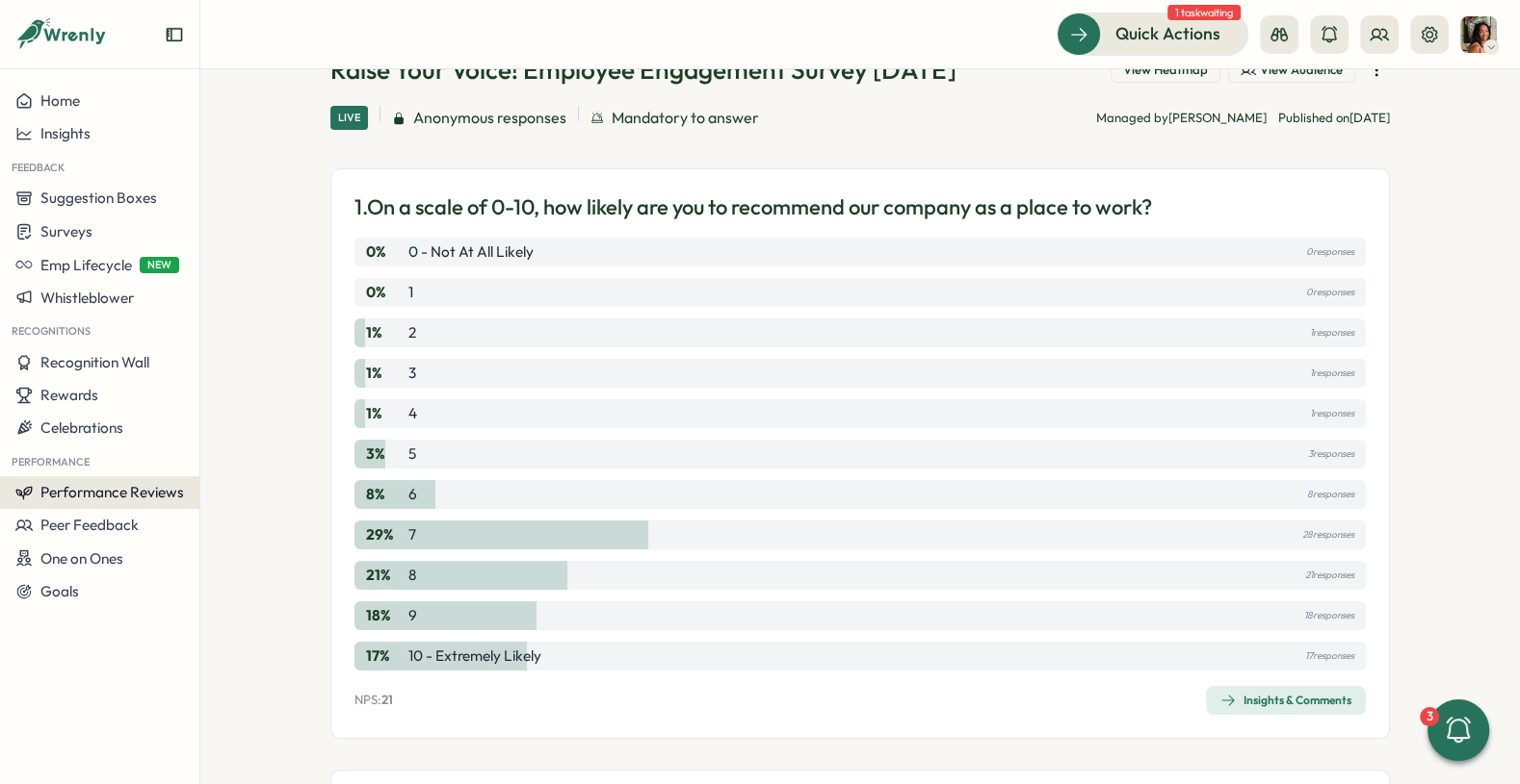
click at [73, 499] on span "Performance Reviews" at bounding box center [112, 492] width 144 height 19
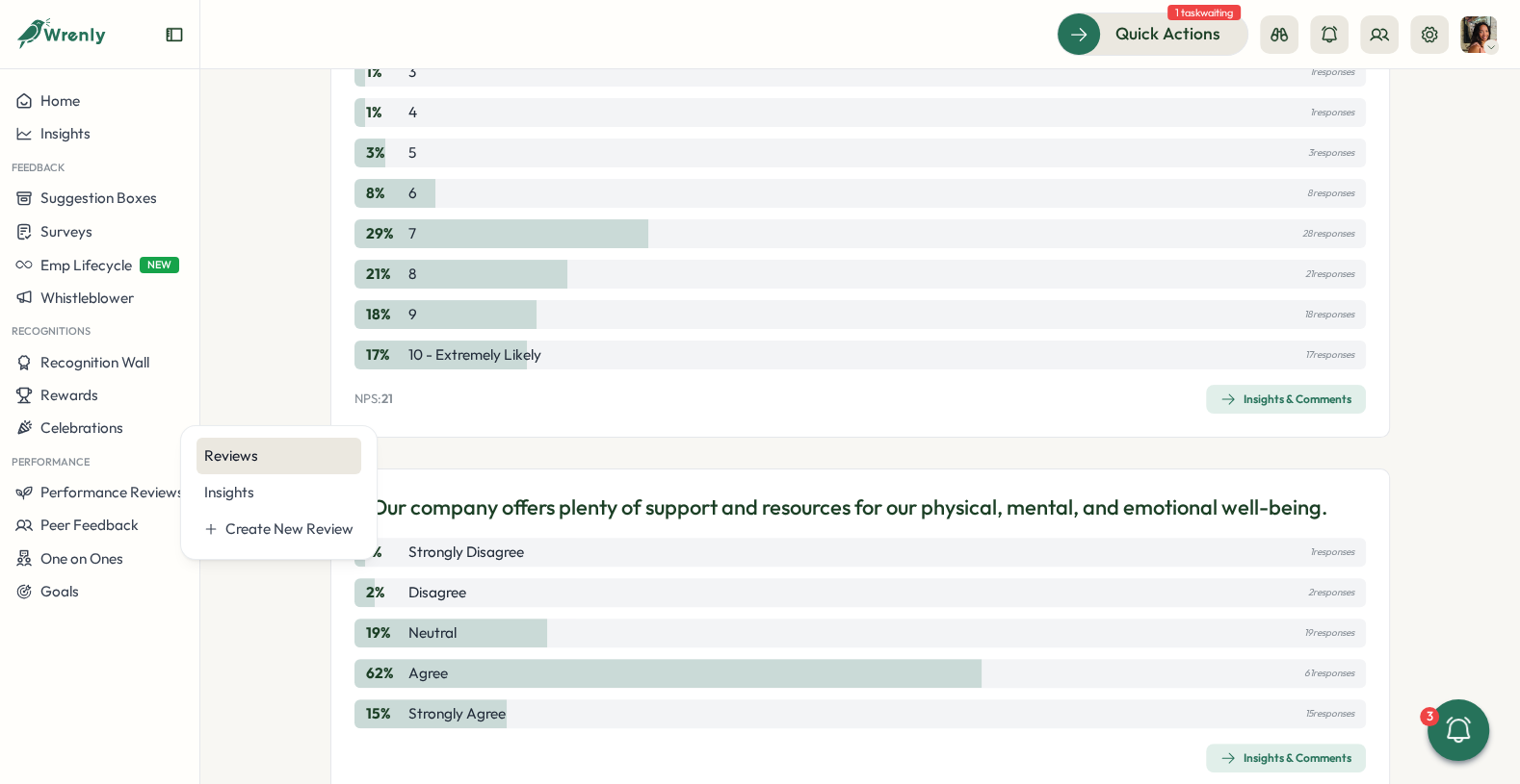
scroll to position [259, 0]
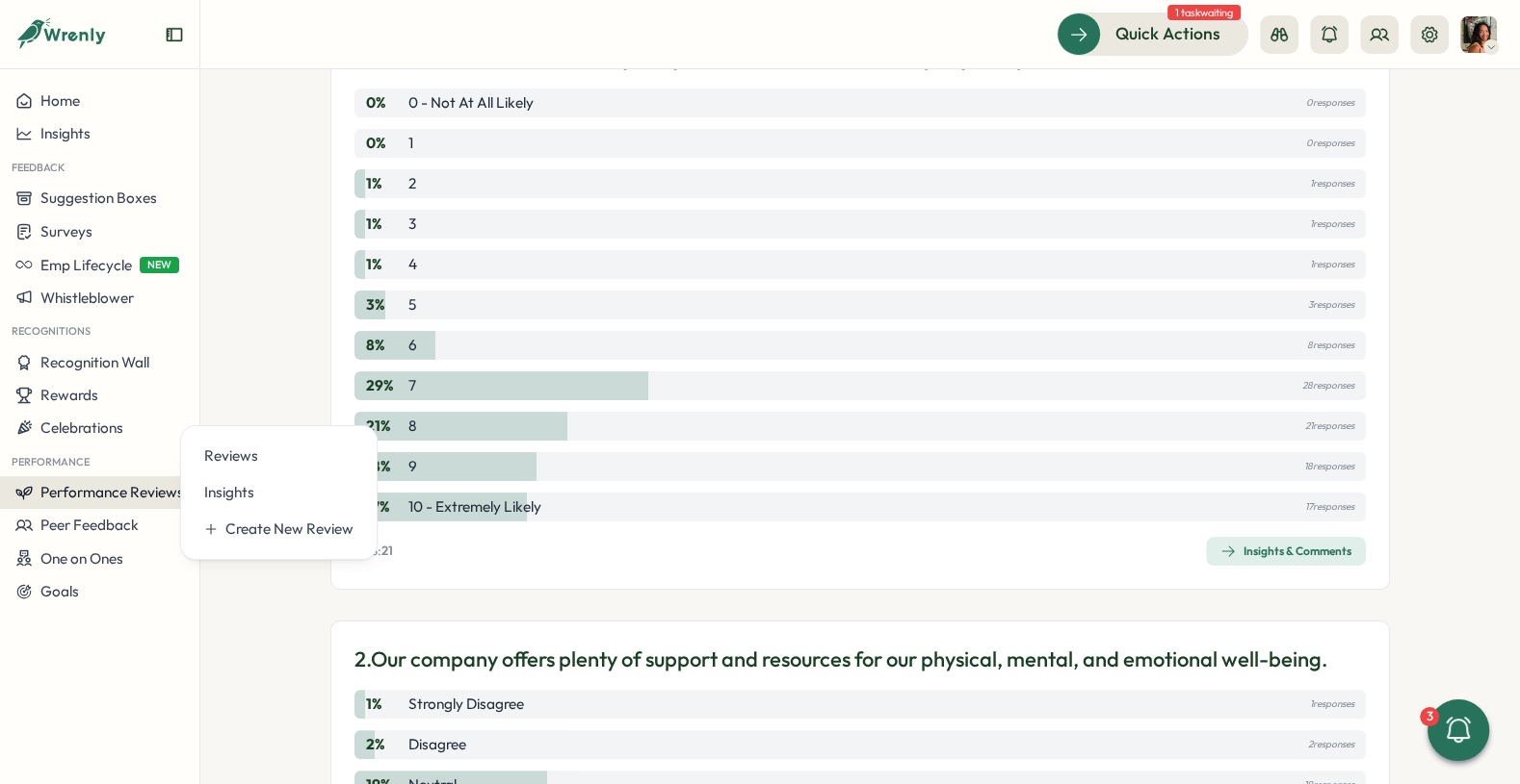
click at [115, 491] on span "Performance Reviews" at bounding box center [112, 492] width 144 height 19
click at [99, 637] on div "Home Insights Feedback Suggestion Boxes Surveys Emp Lifecycle NEW Whistleblower…" at bounding box center [100, 427] width 200 height 684
click at [89, 490] on span "Performance Reviews" at bounding box center [112, 492] width 144 height 19
click at [281, 454] on div "Reviews" at bounding box center [278, 456] width 149 height 22
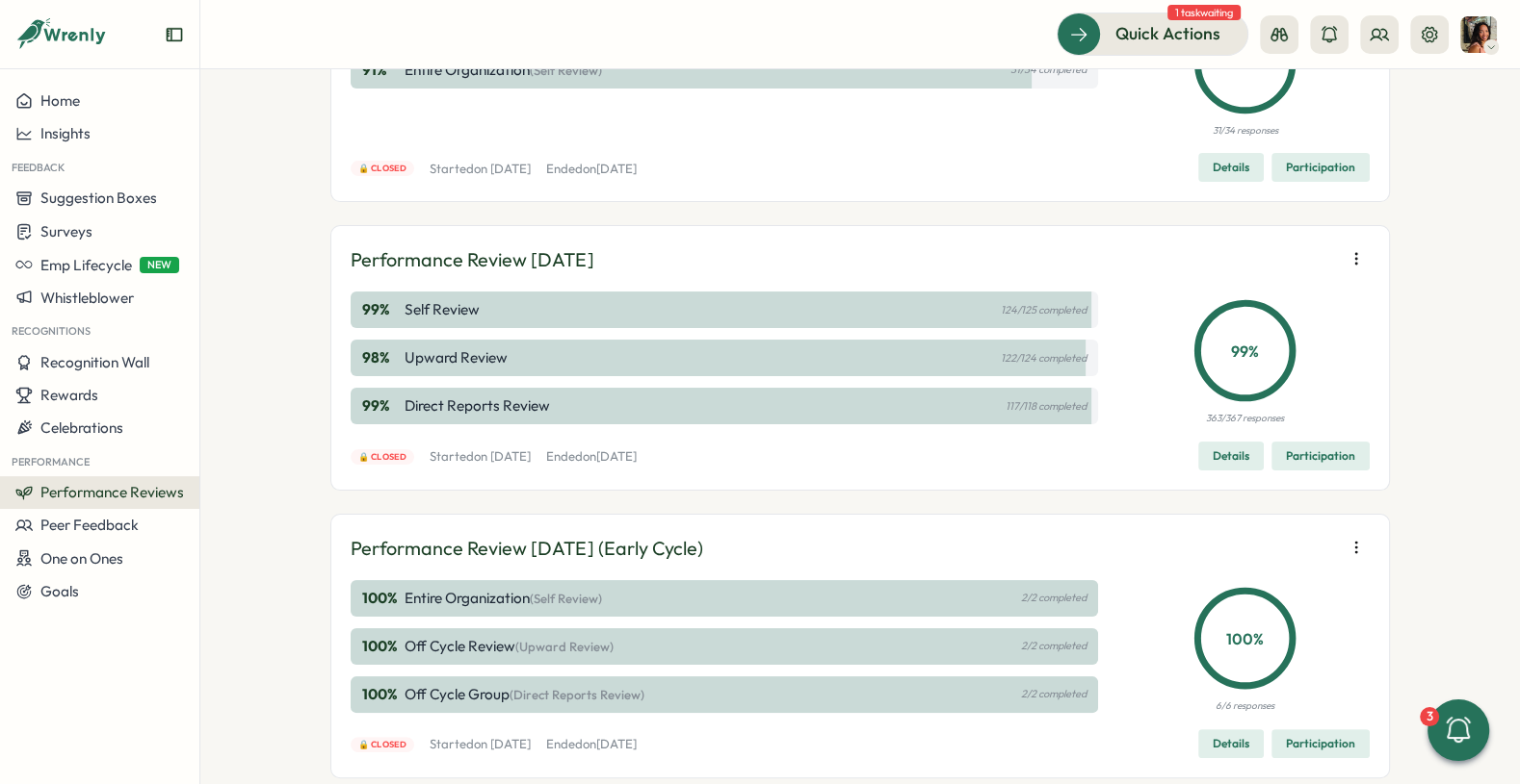
scroll to position [237, 0]
click at [1236, 456] on span "Details" at bounding box center [1230, 455] width 36 height 27
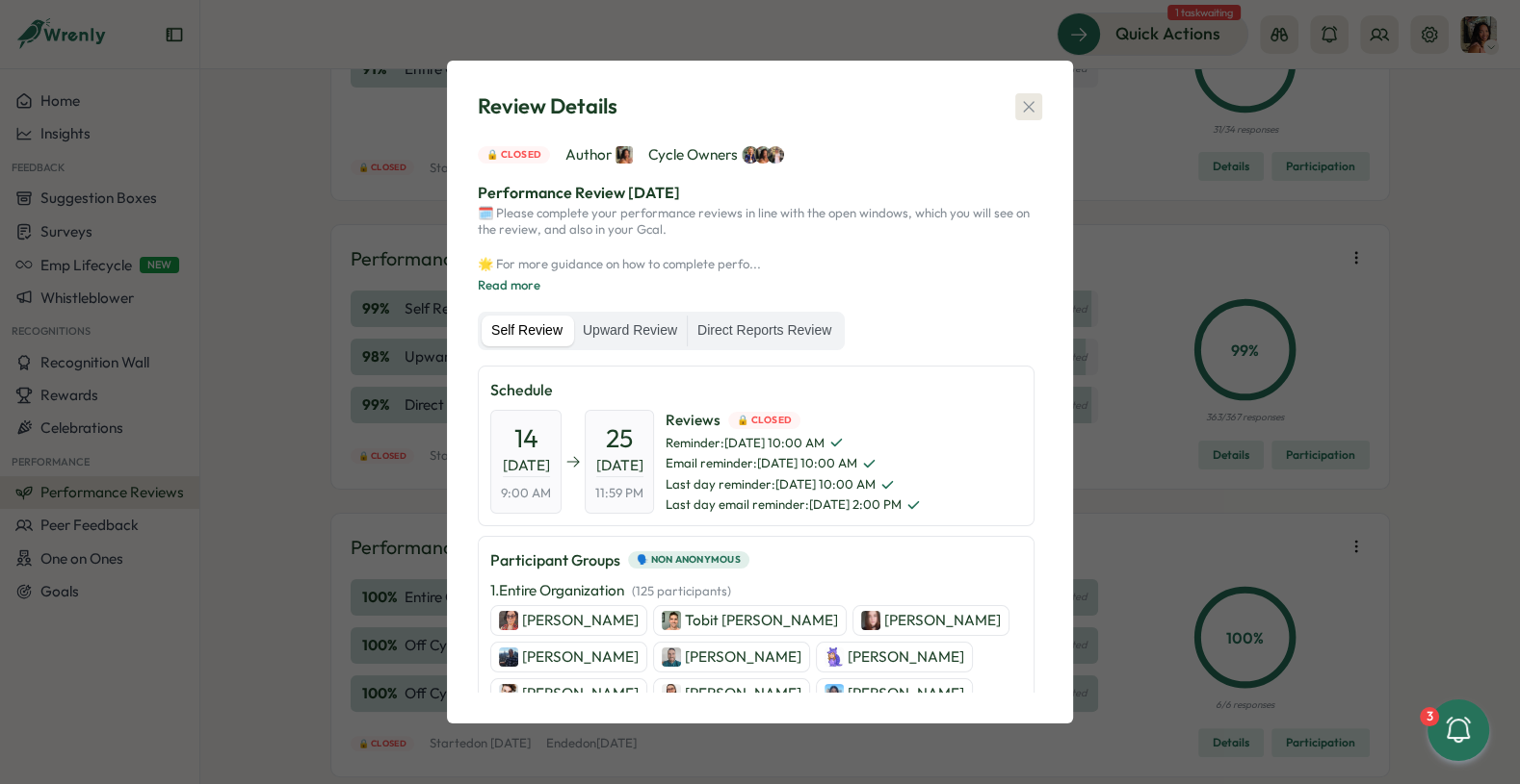
click at [1022, 115] on icon "button" at bounding box center [1028, 107] width 20 height 20
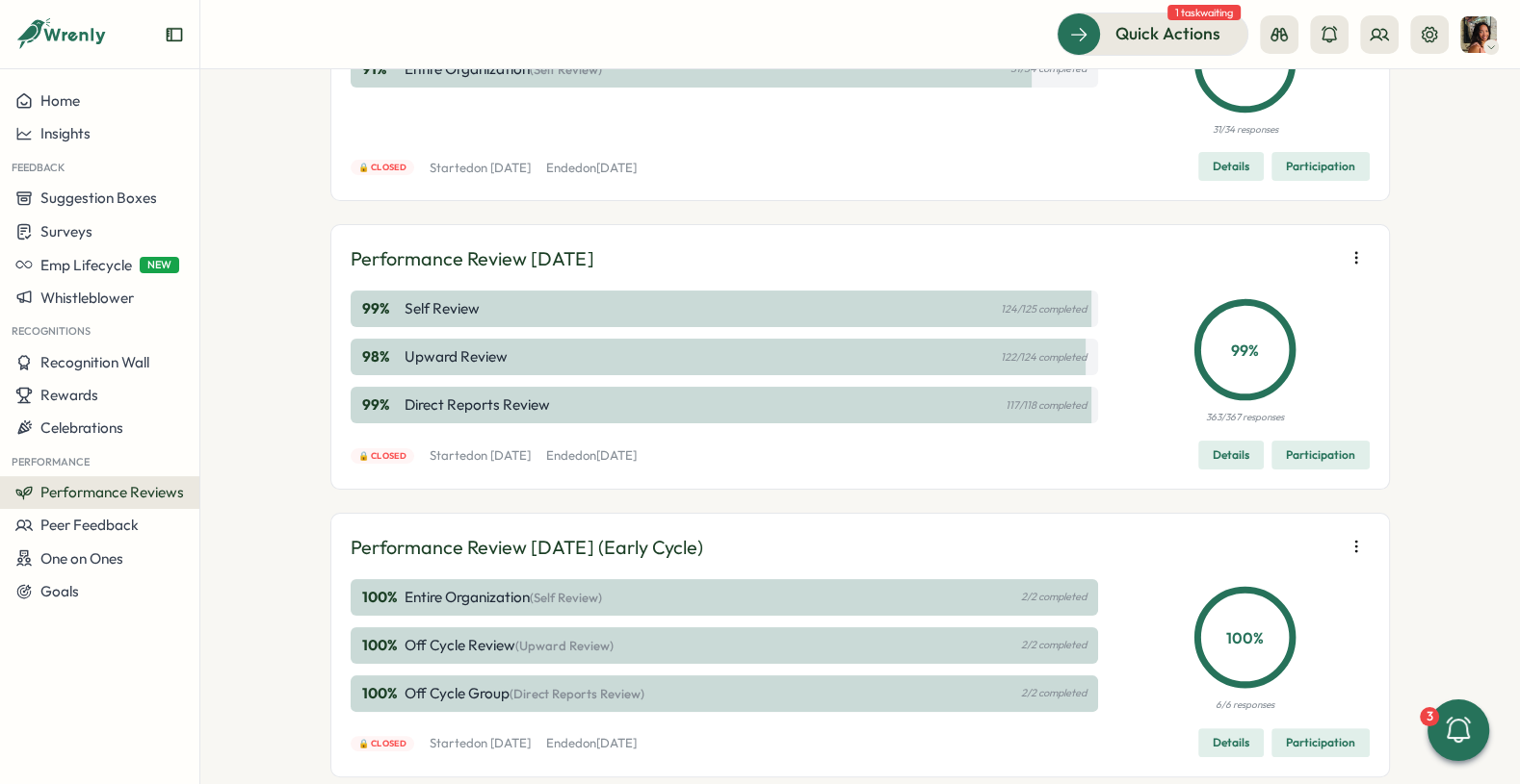
click at [1299, 451] on span "Participation" at bounding box center [1320, 455] width 70 height 27
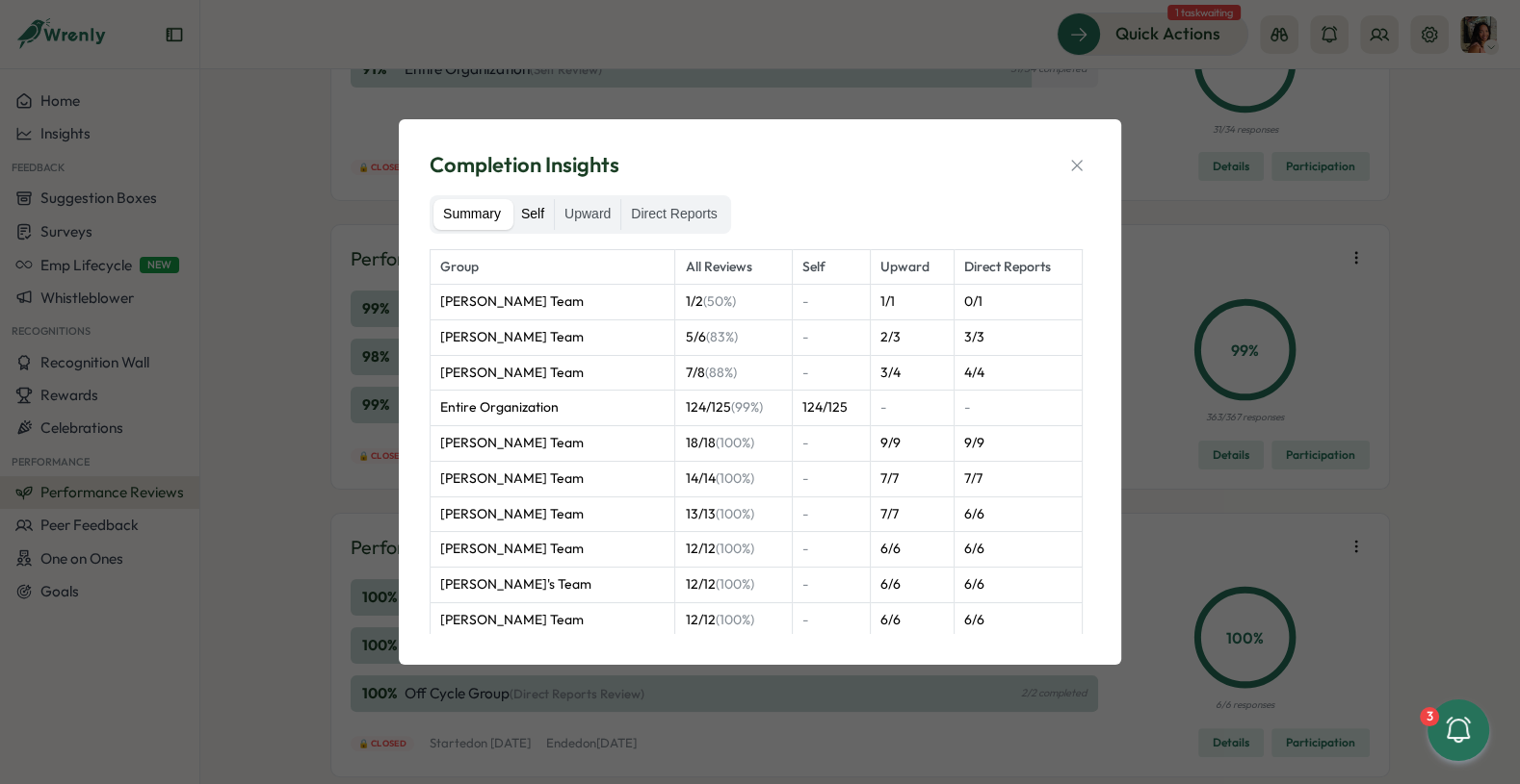
click at [531, 202] on label "Self" at bounding box center [532, 214] width 42 height 30
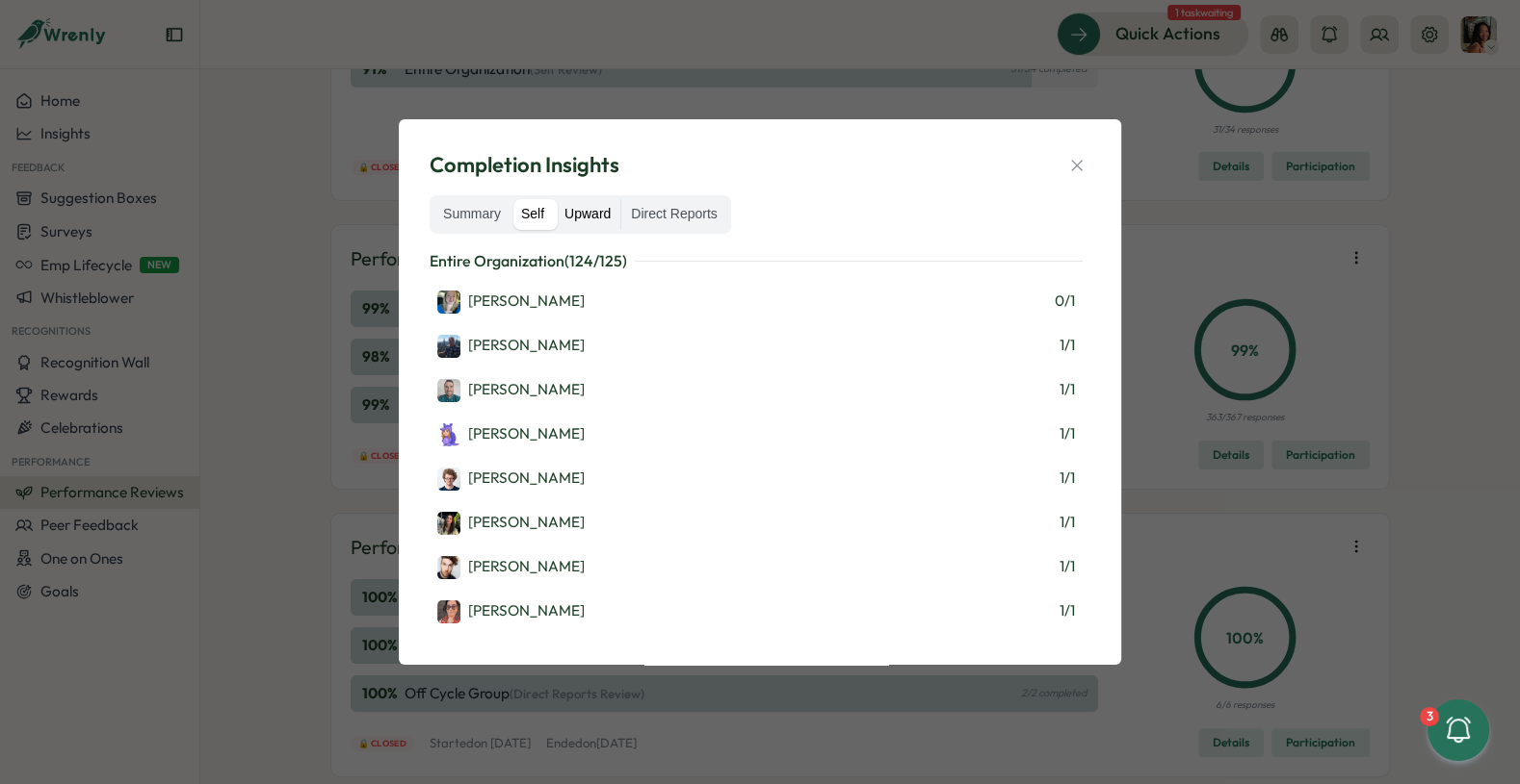
click at [579, 215] on label "Upward" at bounding box center [587, 214] width 66 height 30
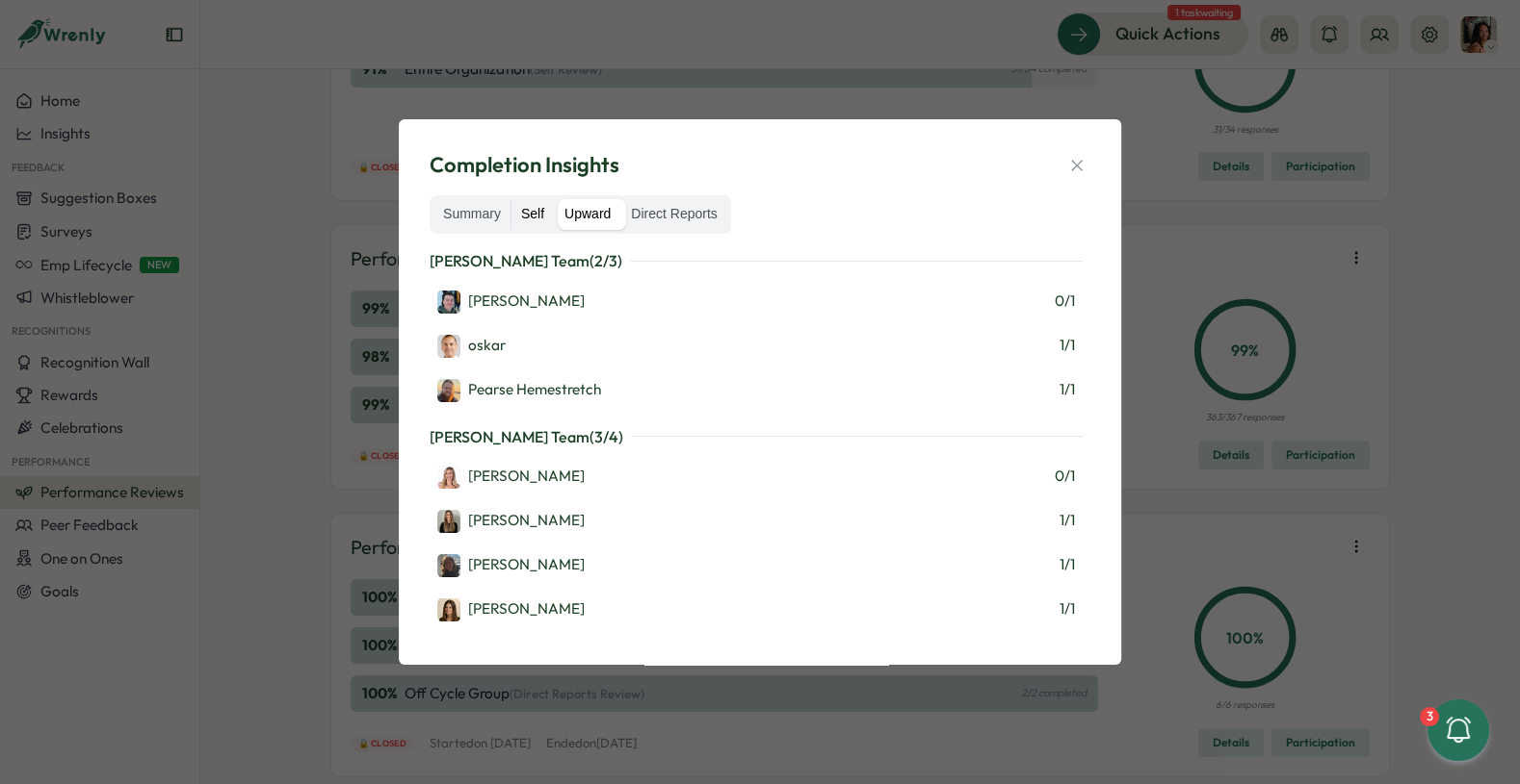
click at [528, 208] on label "Self" at bounding box center [532, 214] width 42 height 30
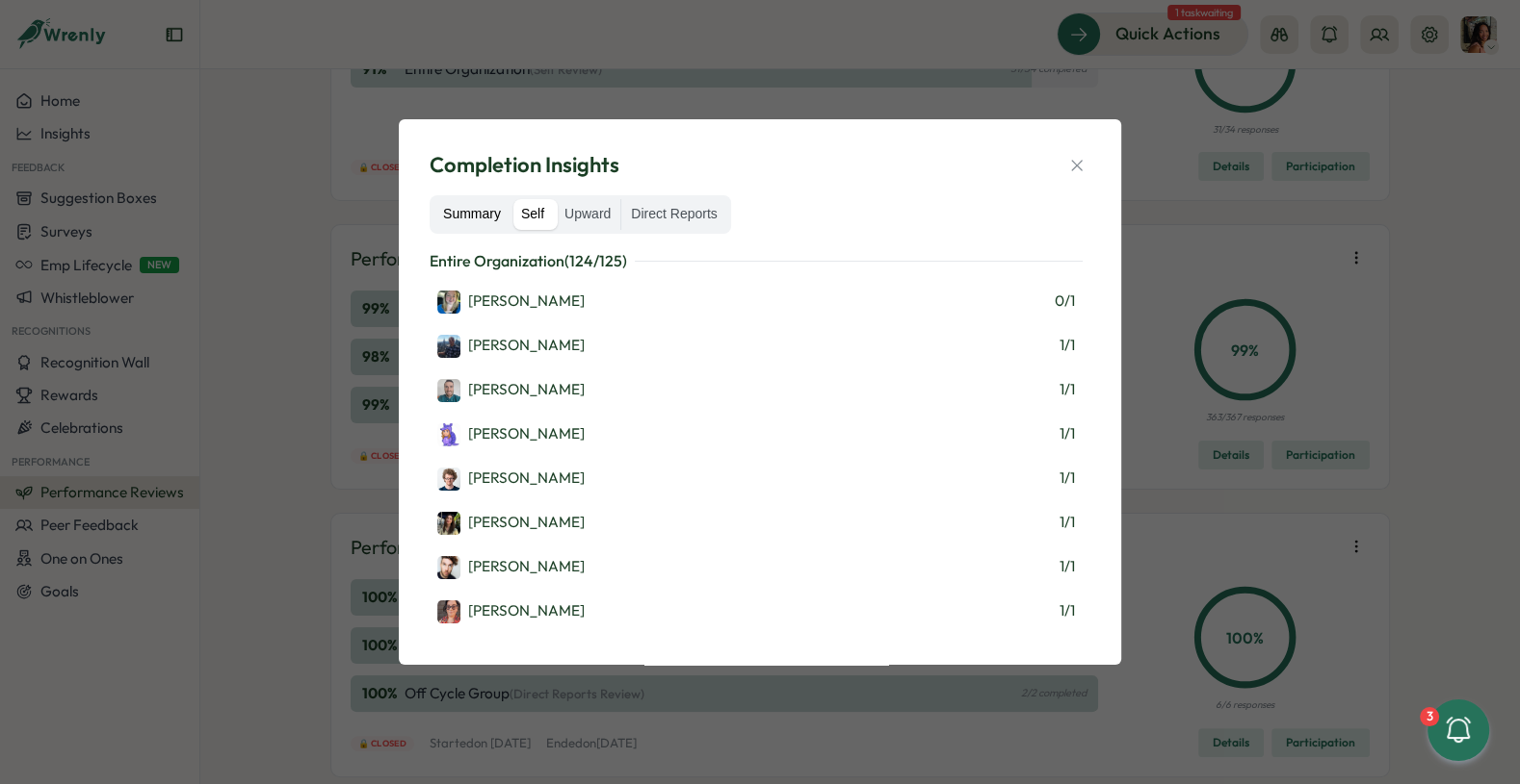
click at [477, 210] on label "Summary" at bounding box center [471, 214] width 77 height 30
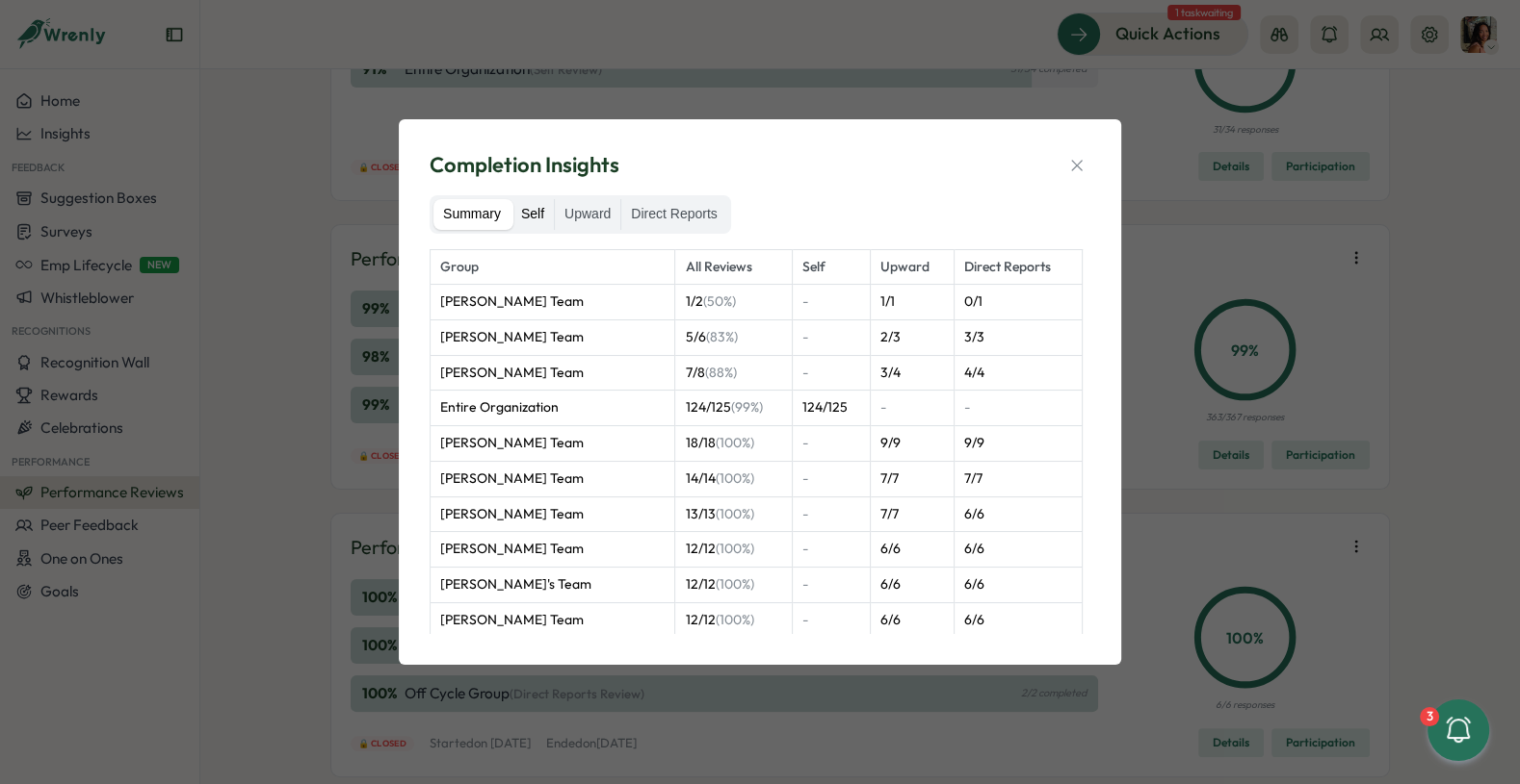
click at [523, 213] on label "Self" at bounding box center [532, 214] width 42 height 30
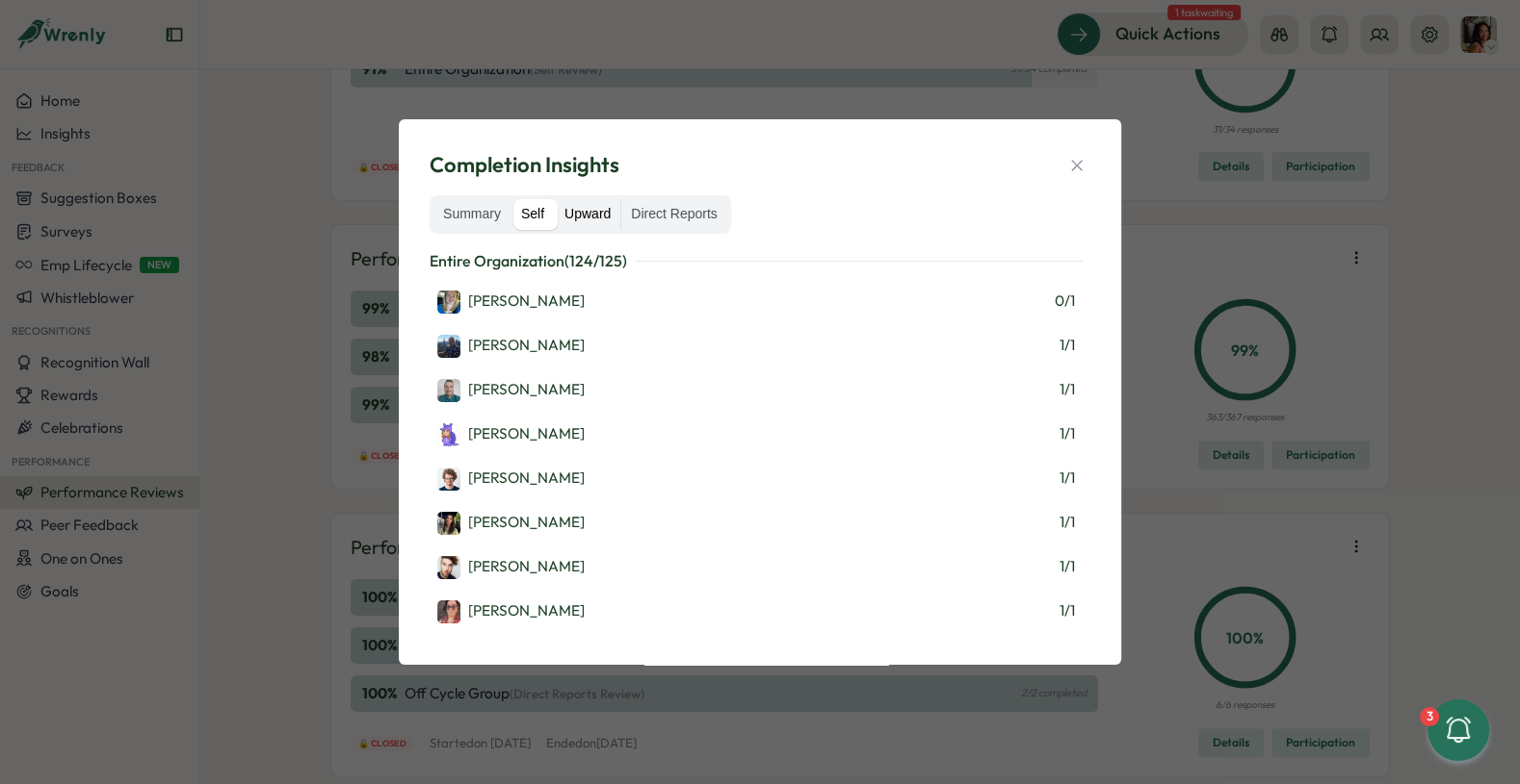
click at [585, 219] on label "Upward" at bounding box center [587, 214] width 66 height 30
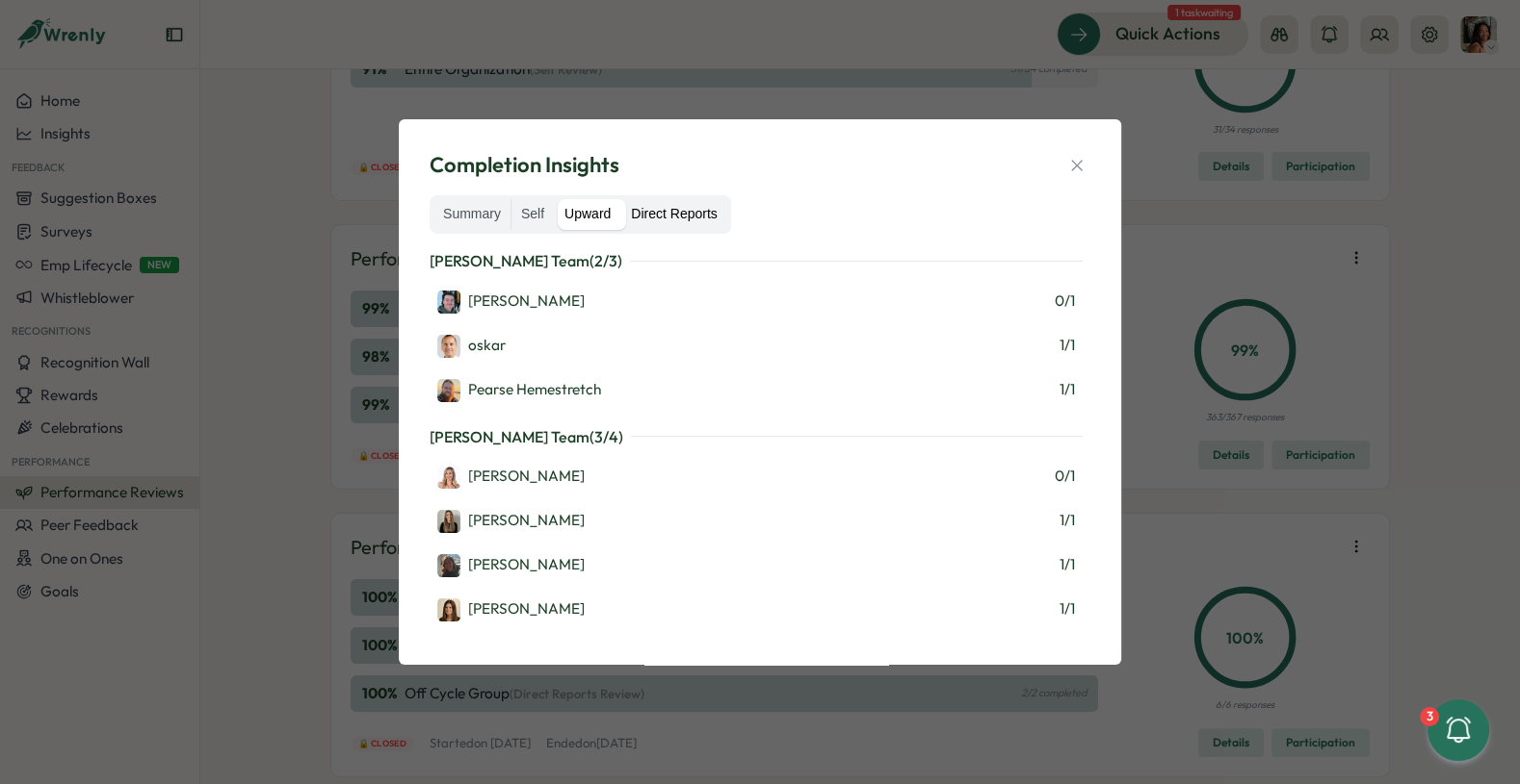
click at [658, 222] on label "Direct Reports" at bounding box center [673, 214] width 105 height 30
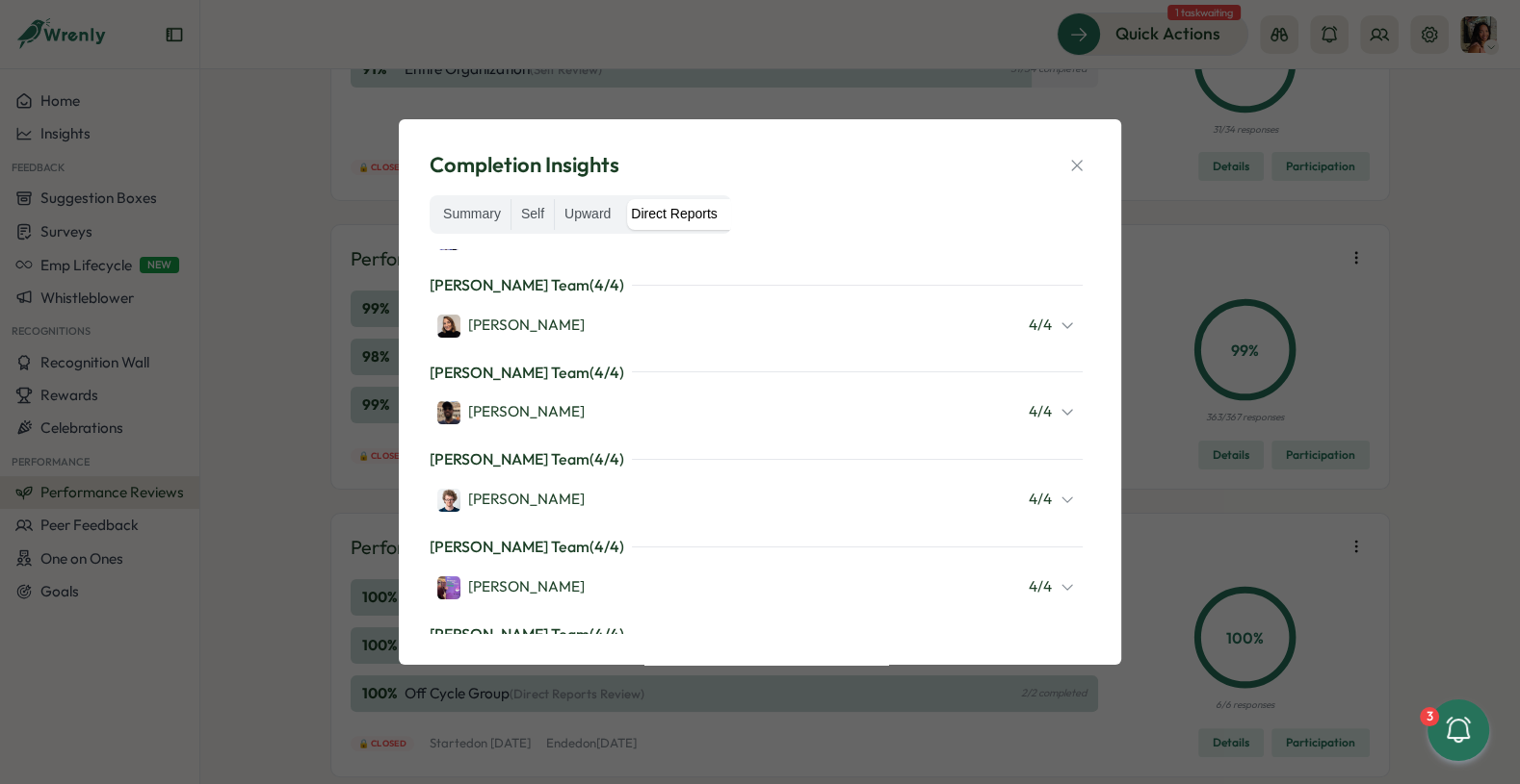
scroll to position [0, 0]
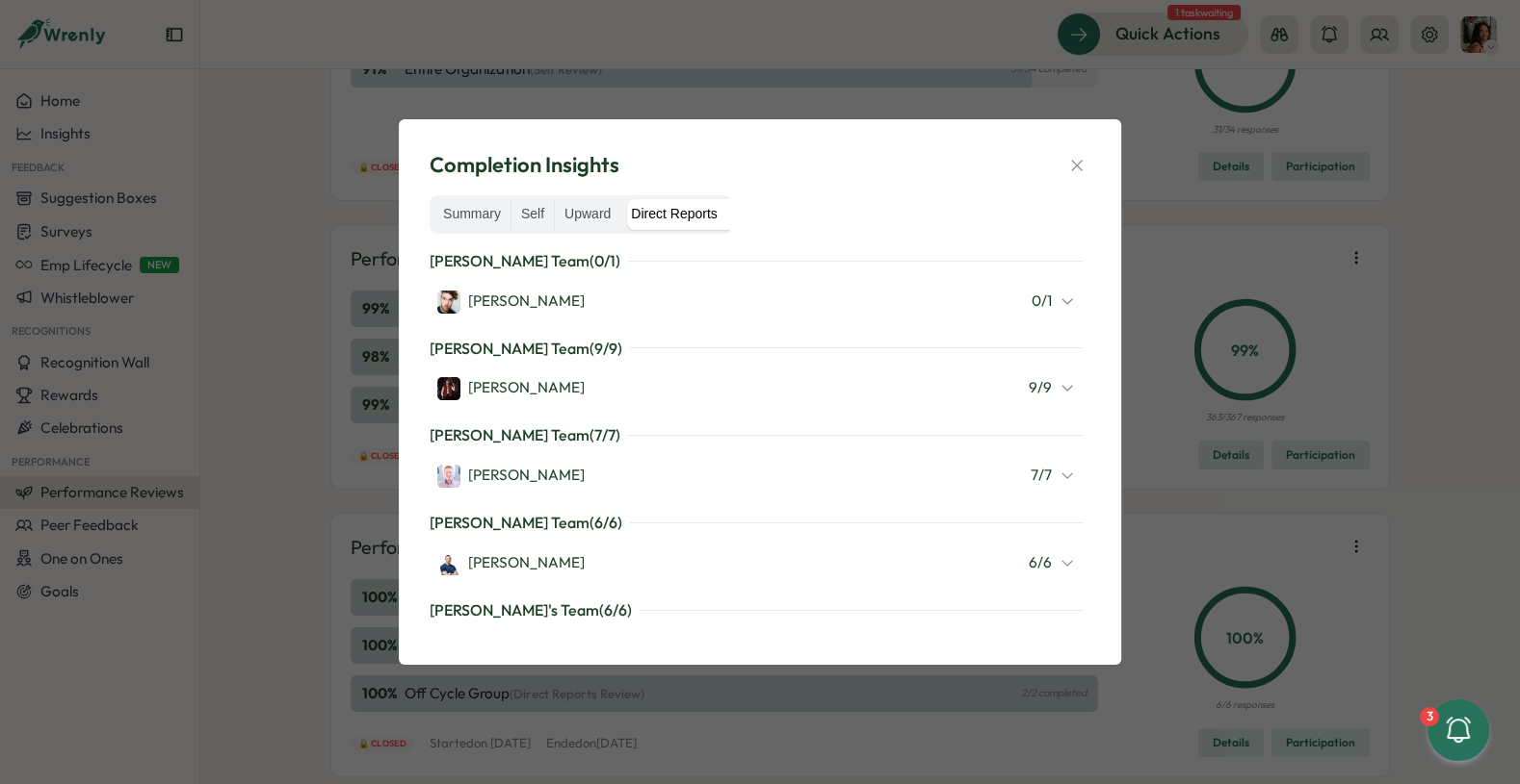
click at [545, 294] on div "Jay Cowle 0 / 1" at bounding box center [755, 301] width 638 height 25
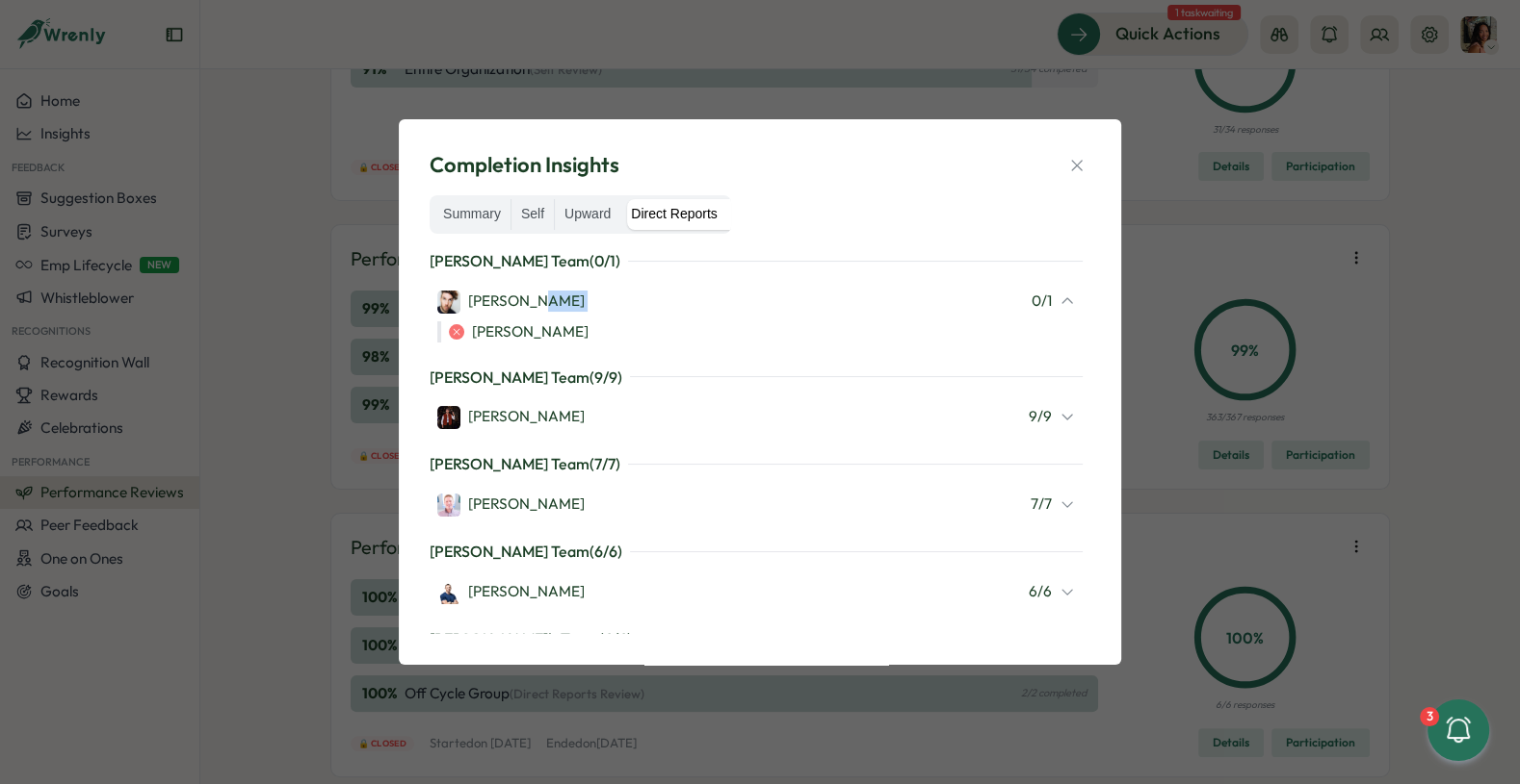
click at [546, 294] on div "Jay Cowle 0 / 1" at bounding box center [755, 301] width 638 height 25
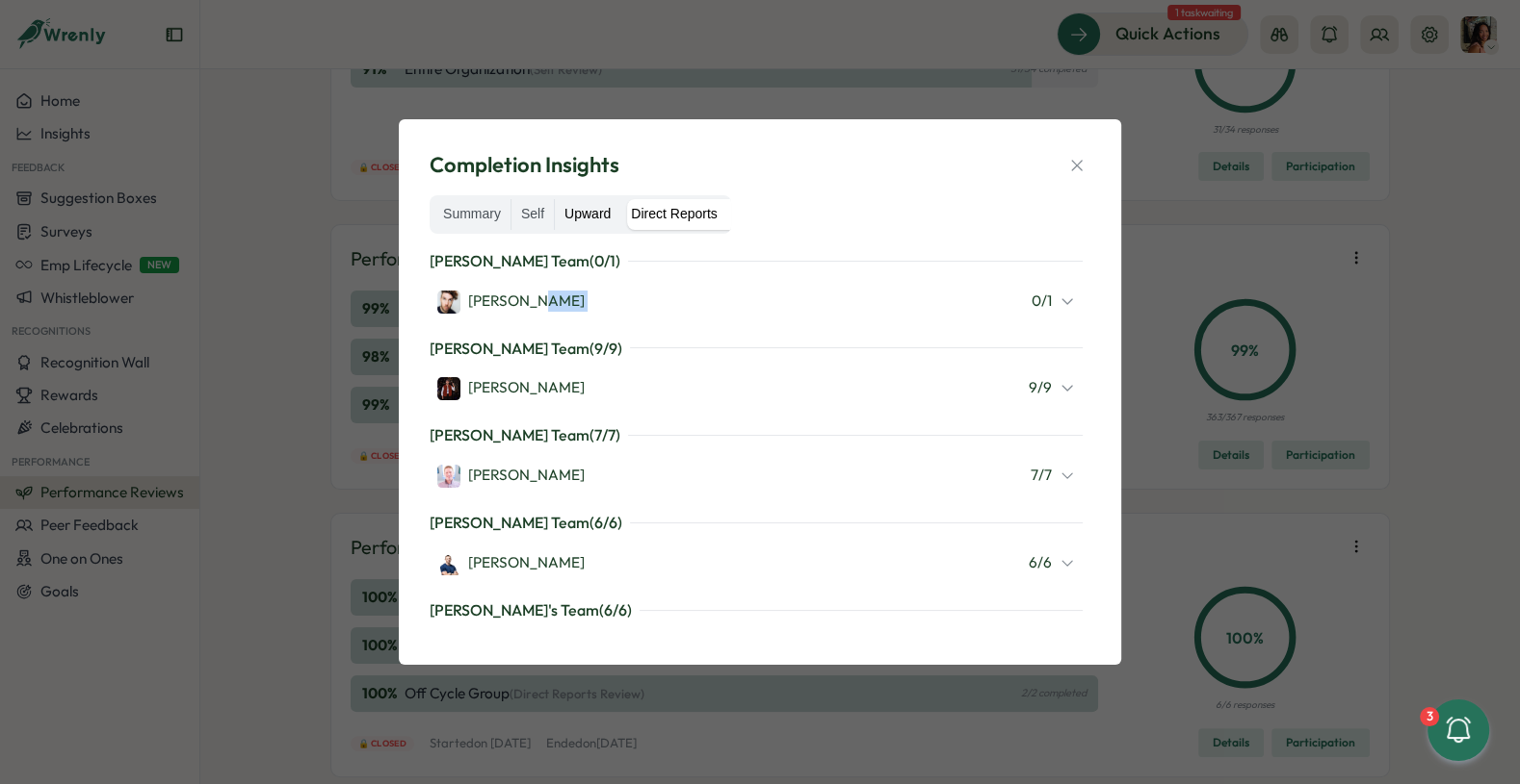
click at [578, 207] on label "Upward" at bounding box center [587, 214] width 66 height 30
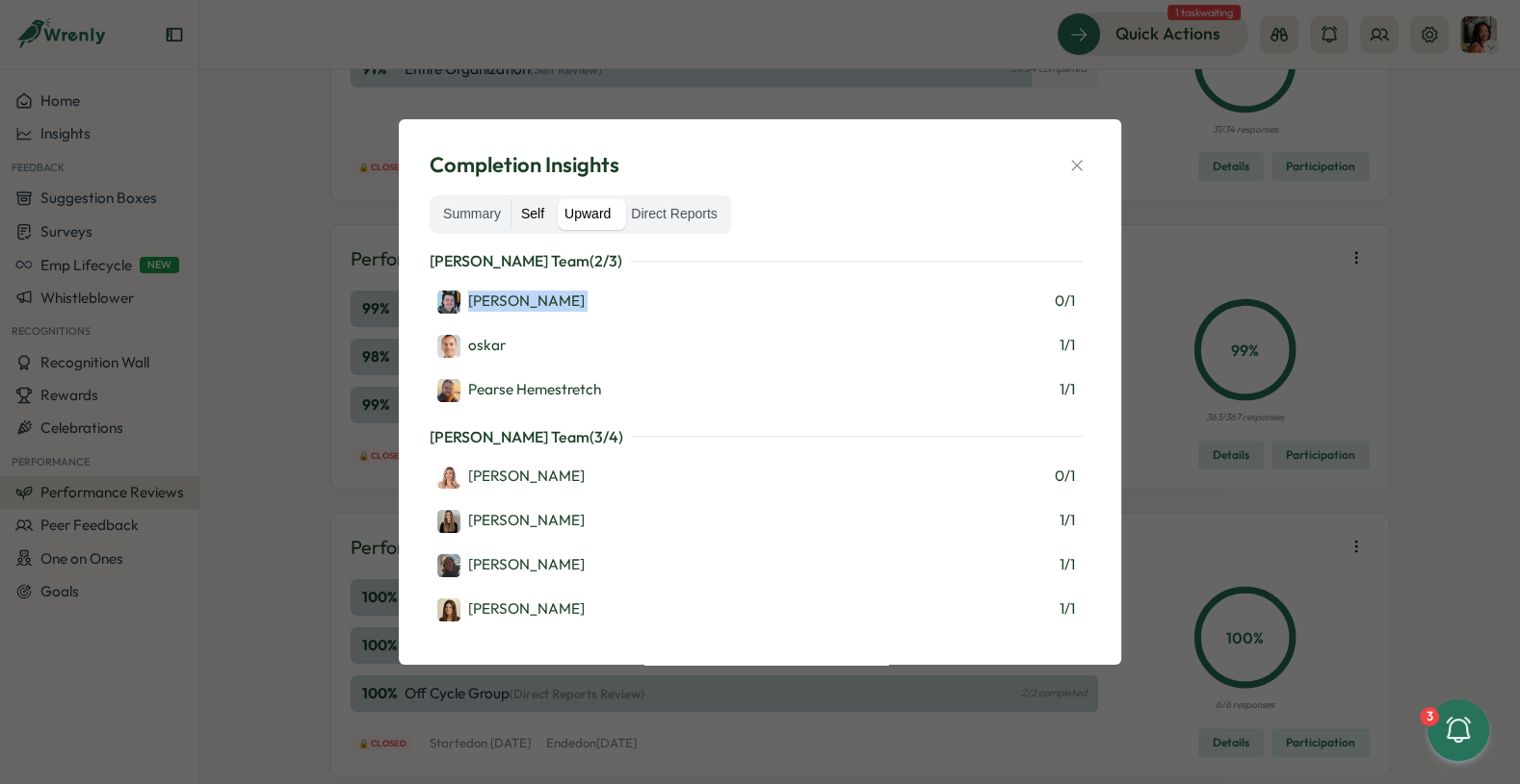
click at [532, 208] on label "Self" at bounding box center [532, 214] width 42 height 30
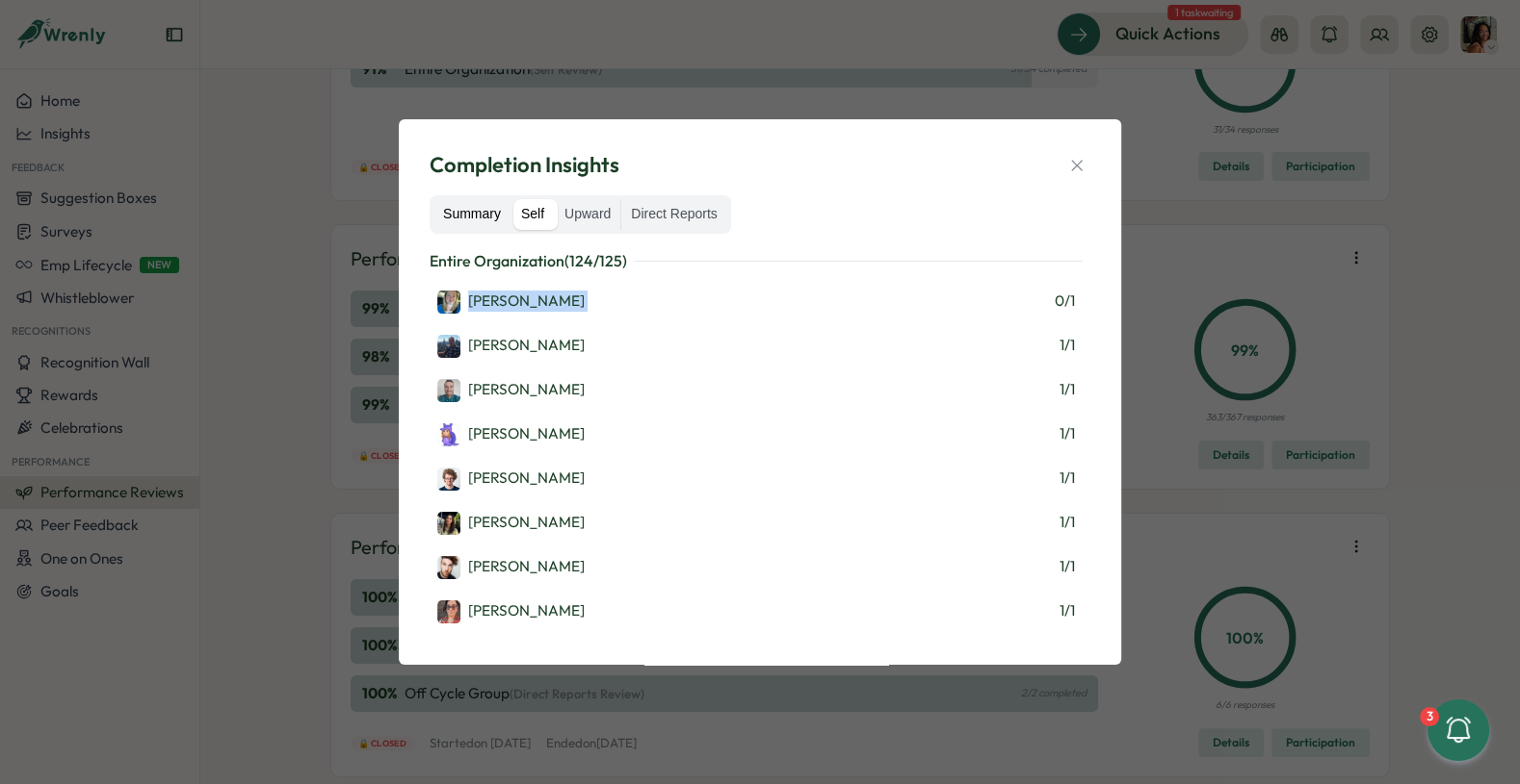
click at [456, 205] on label "Summary" at bounding box center [471, 214] width 77 height 30
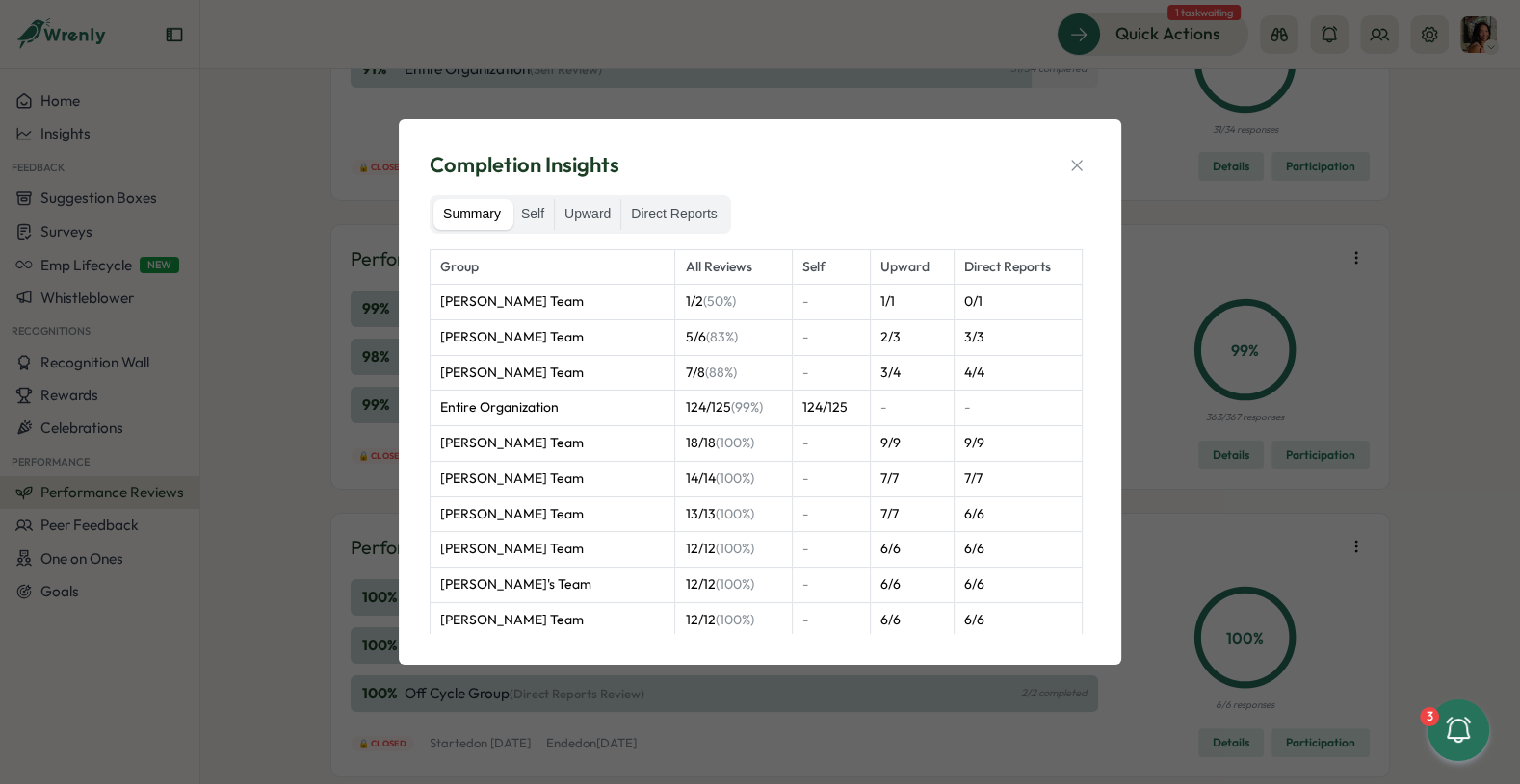
click at [1069, 180] on div "Completion Insights Summary Self Upward Direct Reports Group All Reviews Self U…" at bounding box center [760, 392] width 676 height 498
click at [1071, 170] on icon "button" at bounding box center [1075, 164] width 11 height 11
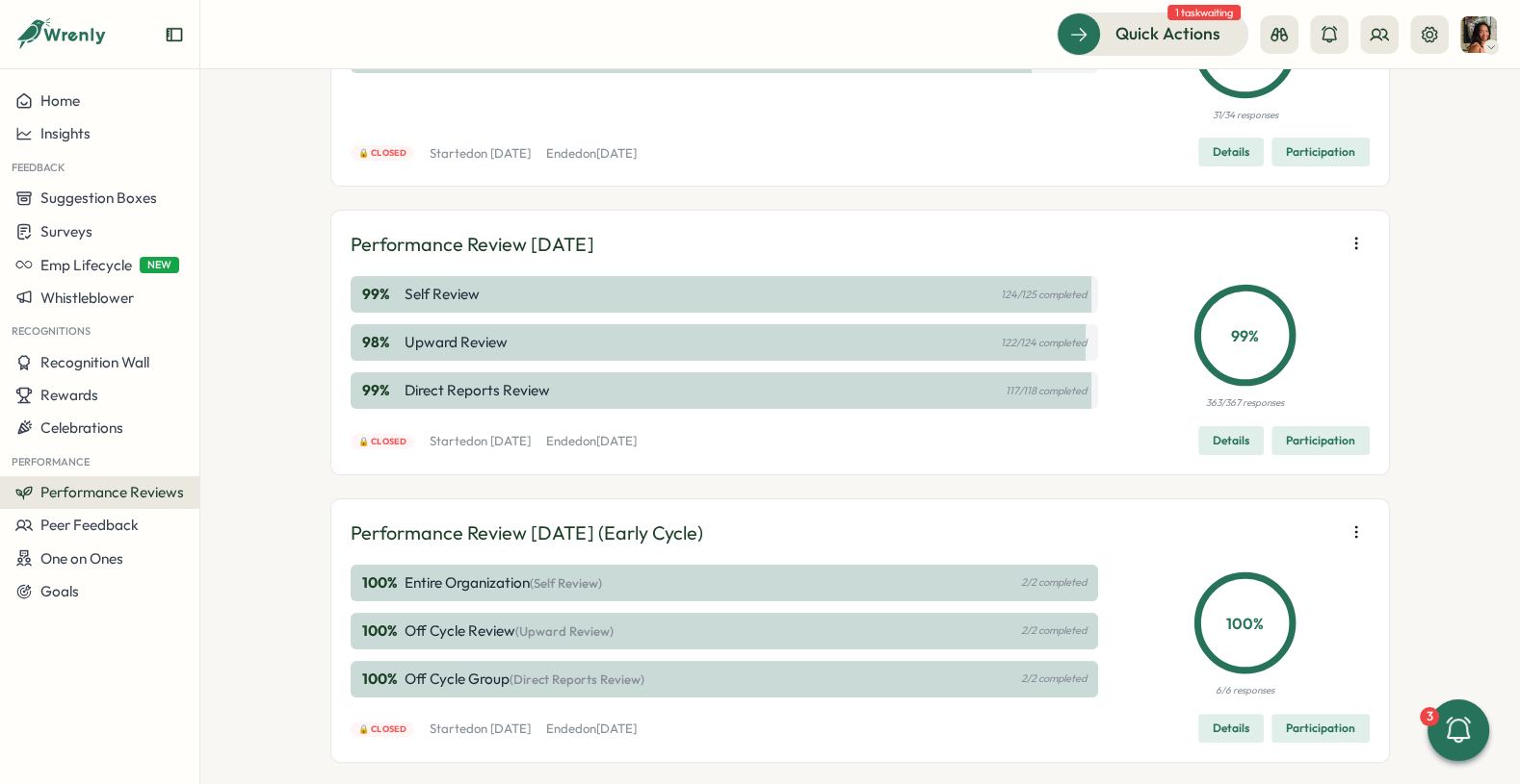
scroll to position [287, 0]
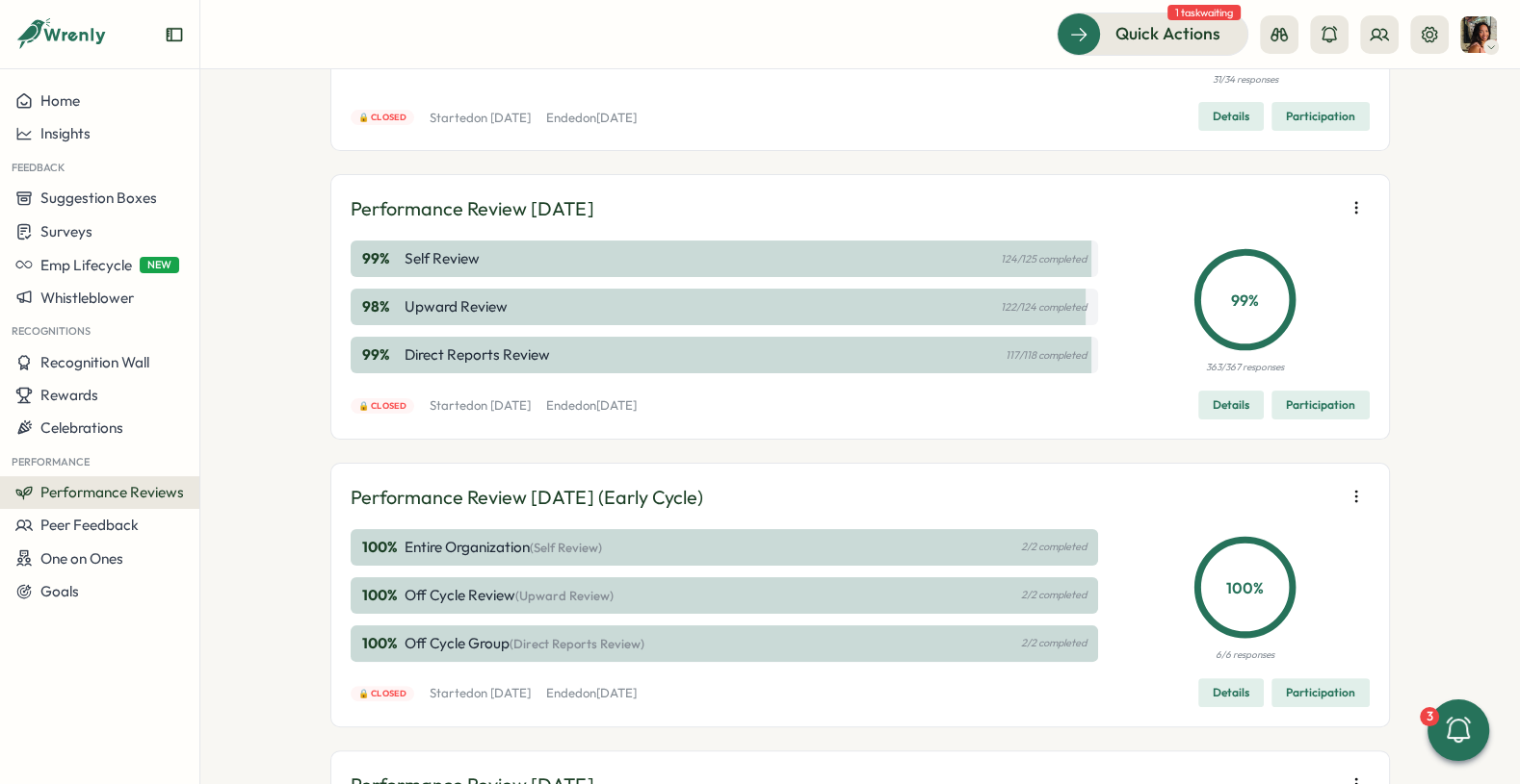
click at [1352, 212] on icon "button" at bounding box center [1356, 208] width 20 height 20
click at [1256, 276] on span "Edit visibility of results" at bounding box center [1243, 274] width 143 height 18
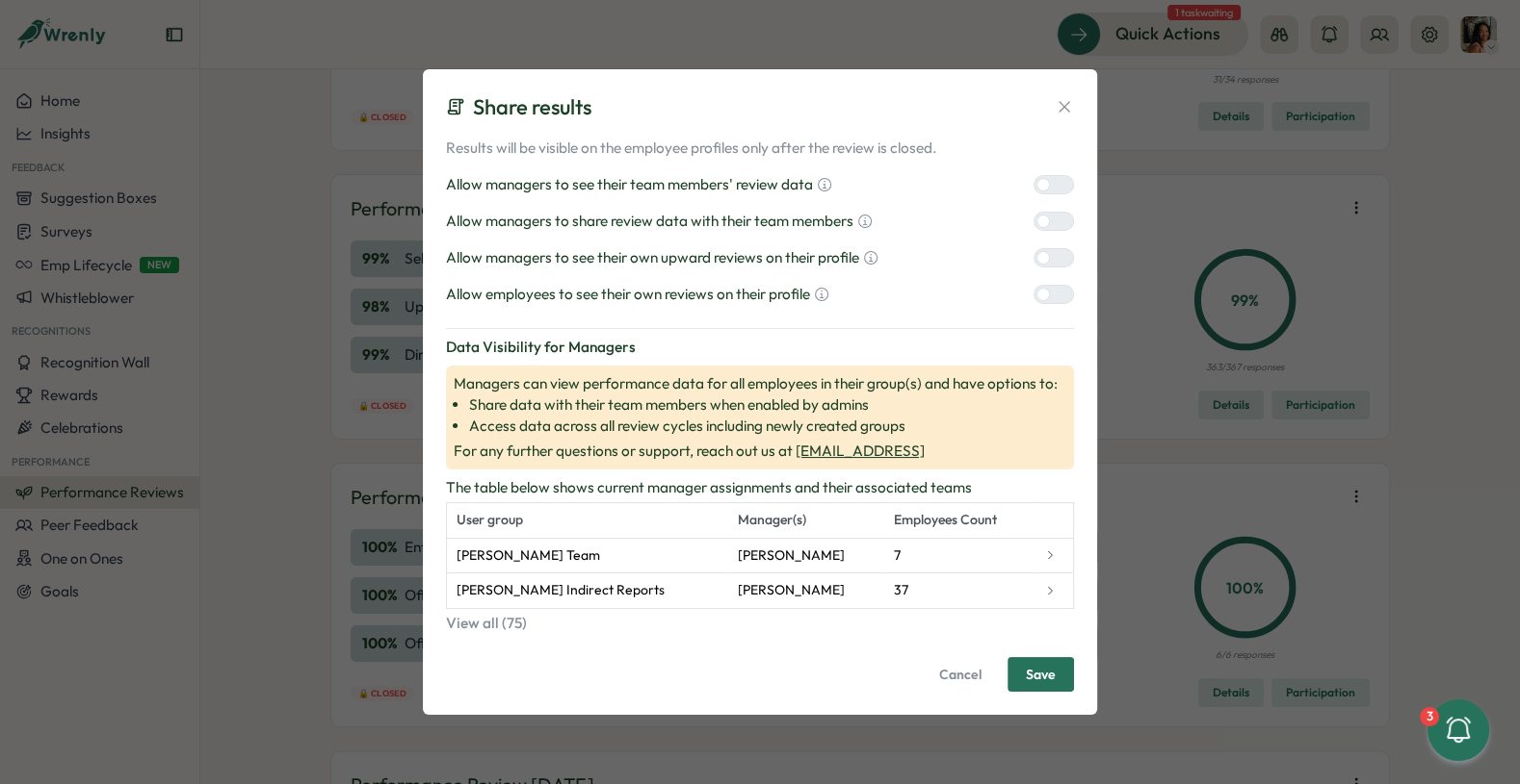
click at [1062, 103] on icon at bounding box center [1065, 107] width 20 height 20
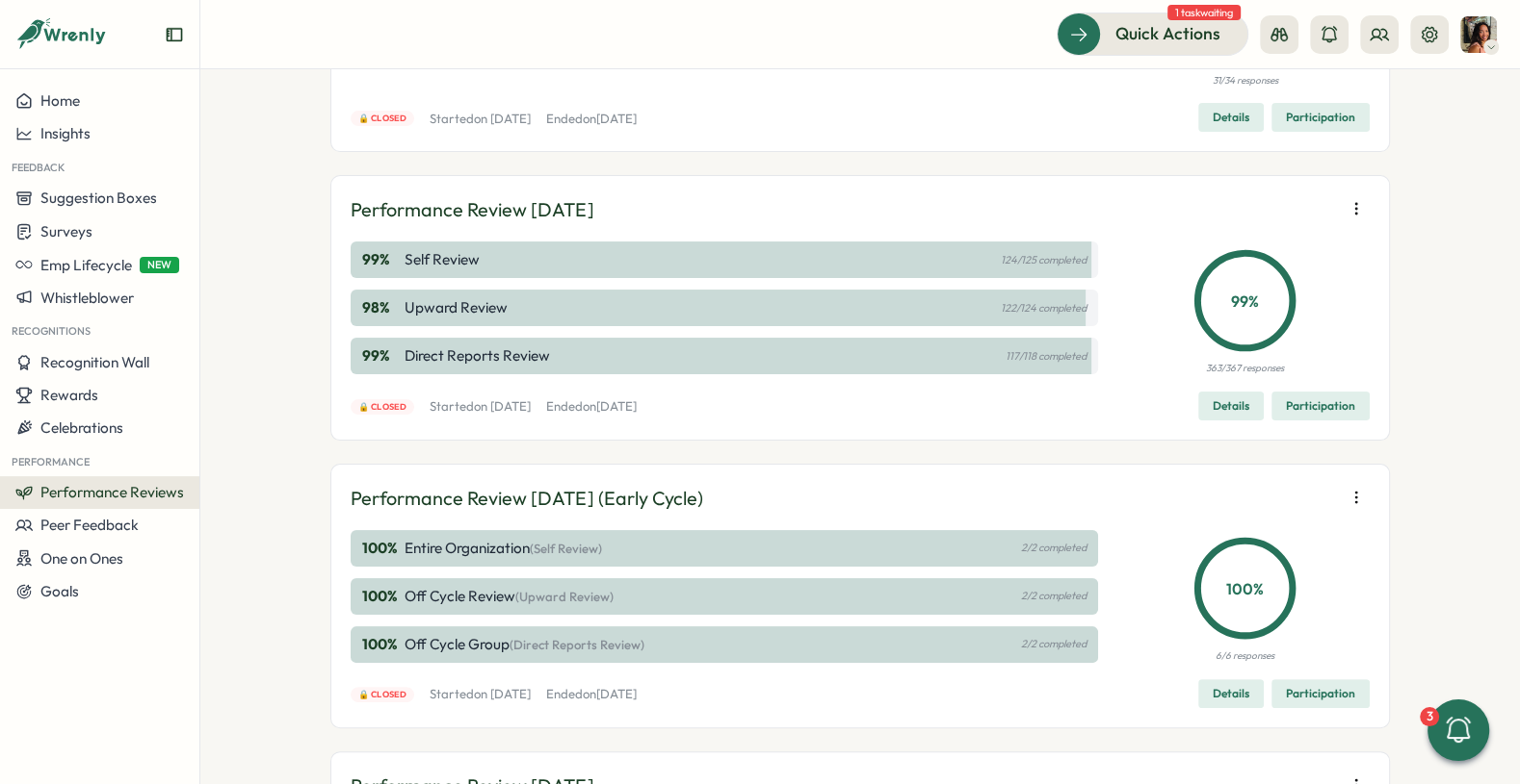
scroll to position [276, 0]
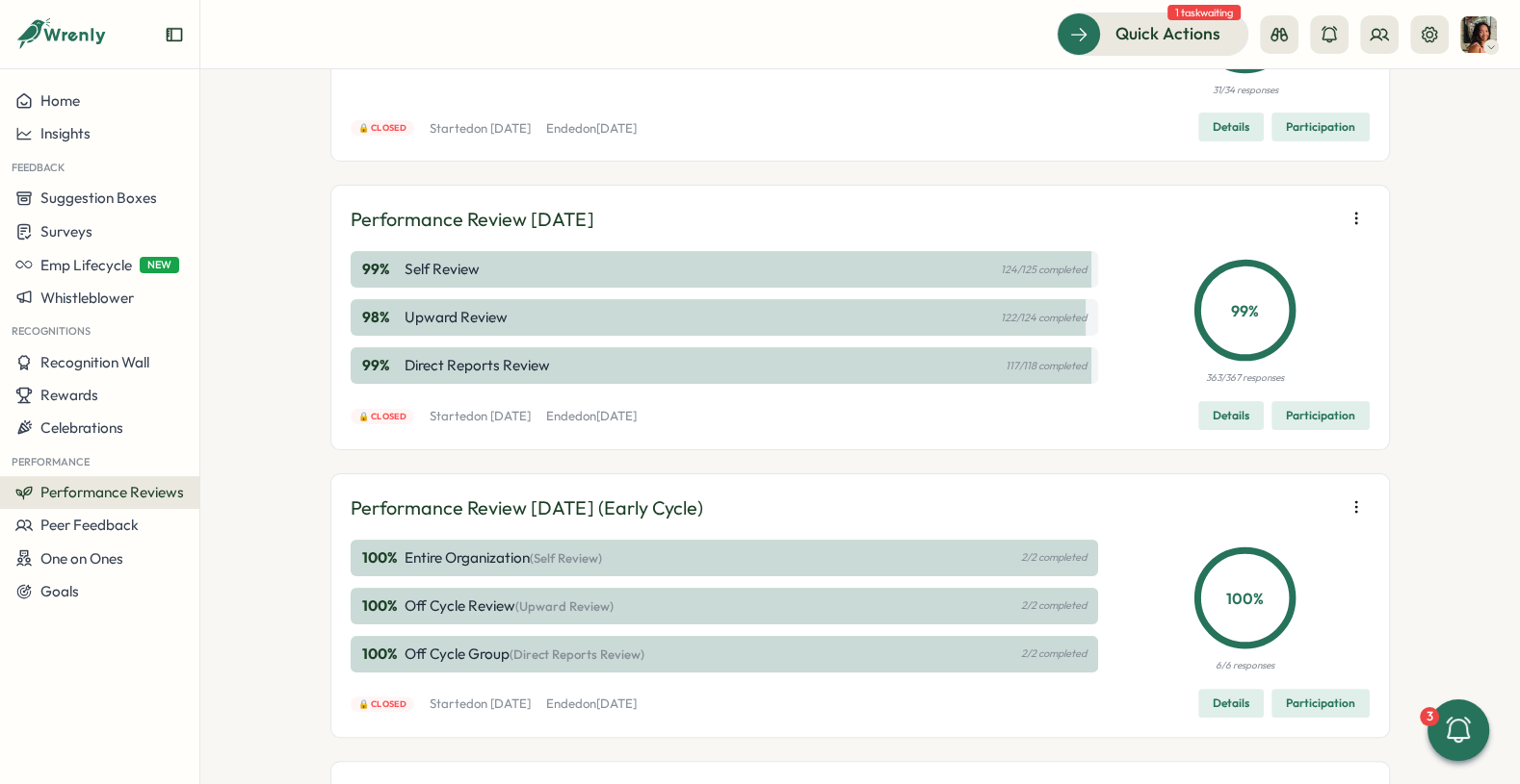
click at [1347, 216] on icon "button" at bounding box center [1356, 218] width 20 height 20
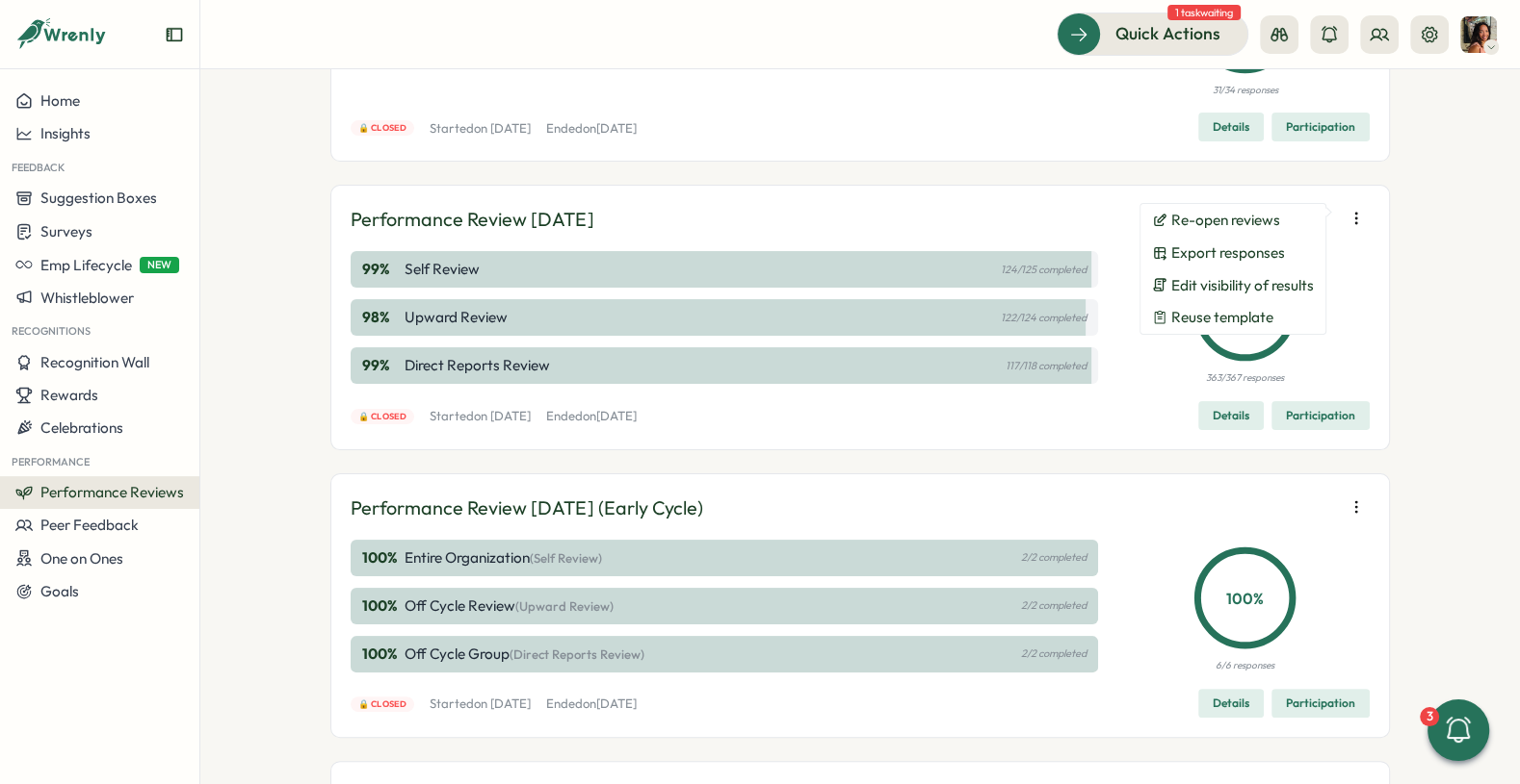
click at [162, 493] on span "Performance Reviews" at bounding box center [112, 492] width 144 height 19
click at [258, 400] on div "Performance Reviews Complete your reviews Preview Sample Report Create People M…" at bounding box center [860, 427] width 1319 height 715
click at [1265, 285] on span "Edit visibility of results" at bounding box center [1243, 286] width 143 height 18
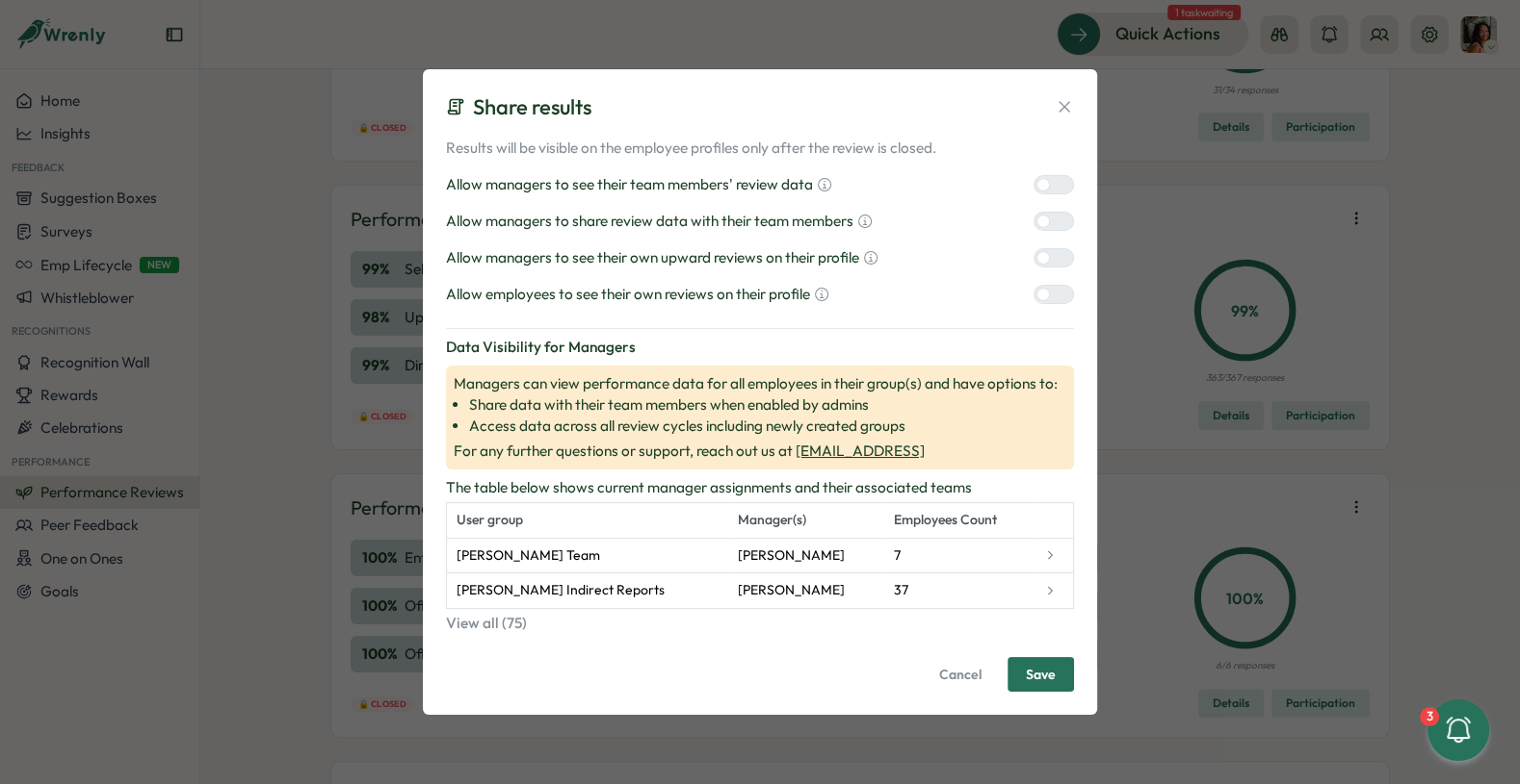
click at [1068, 111] on icon at bounding box center [1065, 107] width 20 height 20
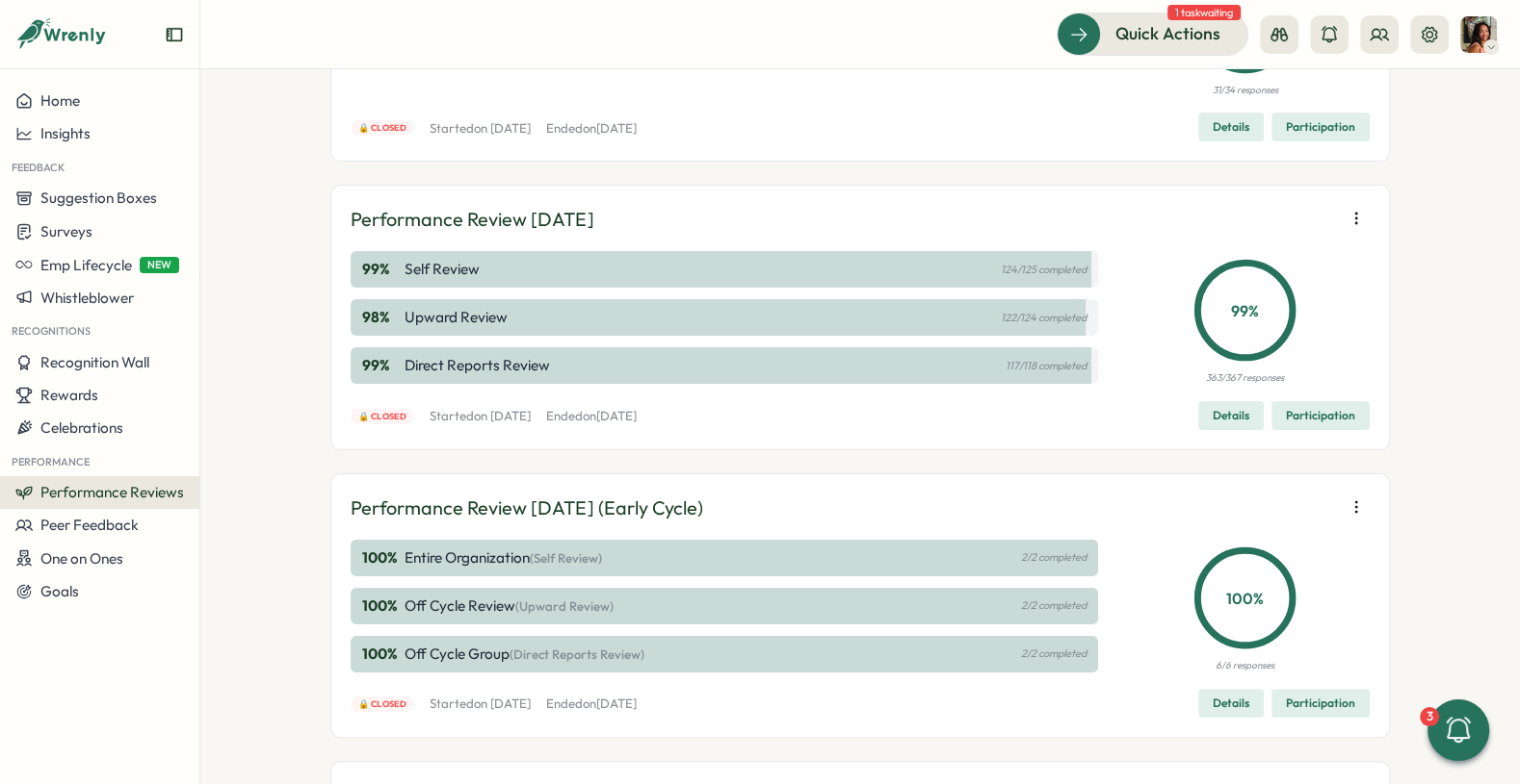
click at [1343, 220] on button "button" at bounding box center [1356, 218] width 27 height 27
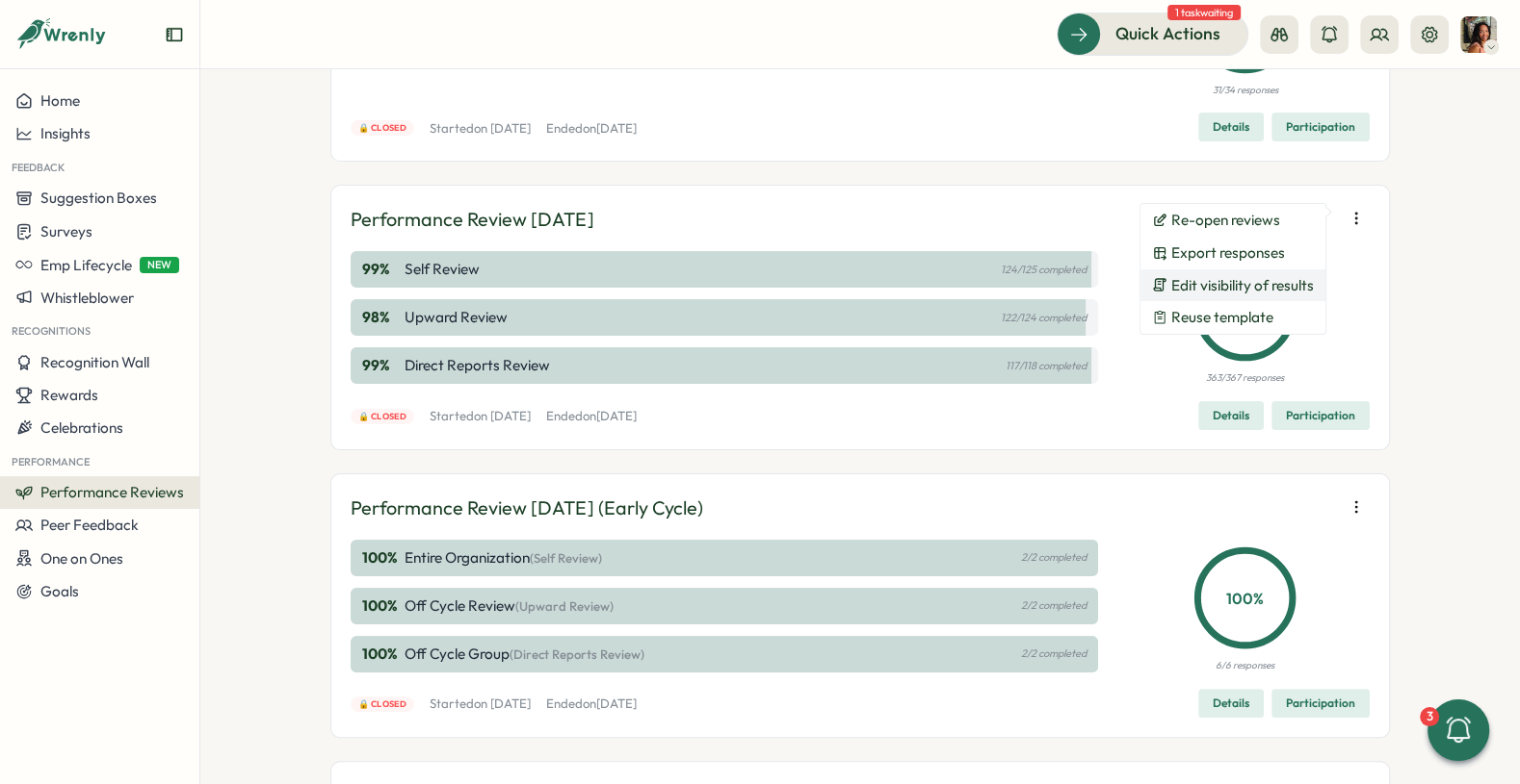
click at [1260, 288] on span "Edit visibility of results" at bounding box center [1243, 286] width 143 height 18
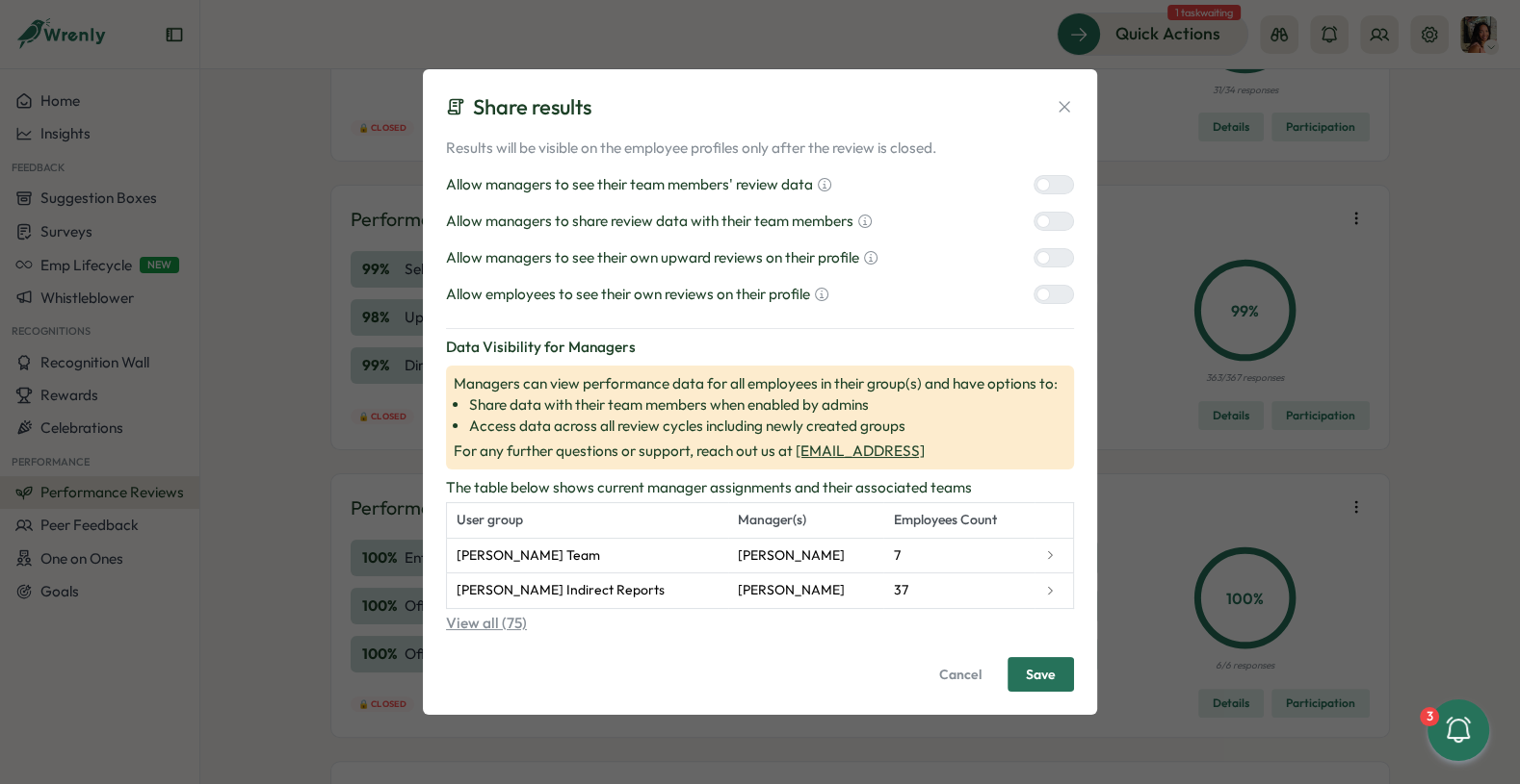
click at [491, 620] on button "View all (75)" at bounding box center [759, 623] width 628 height 22
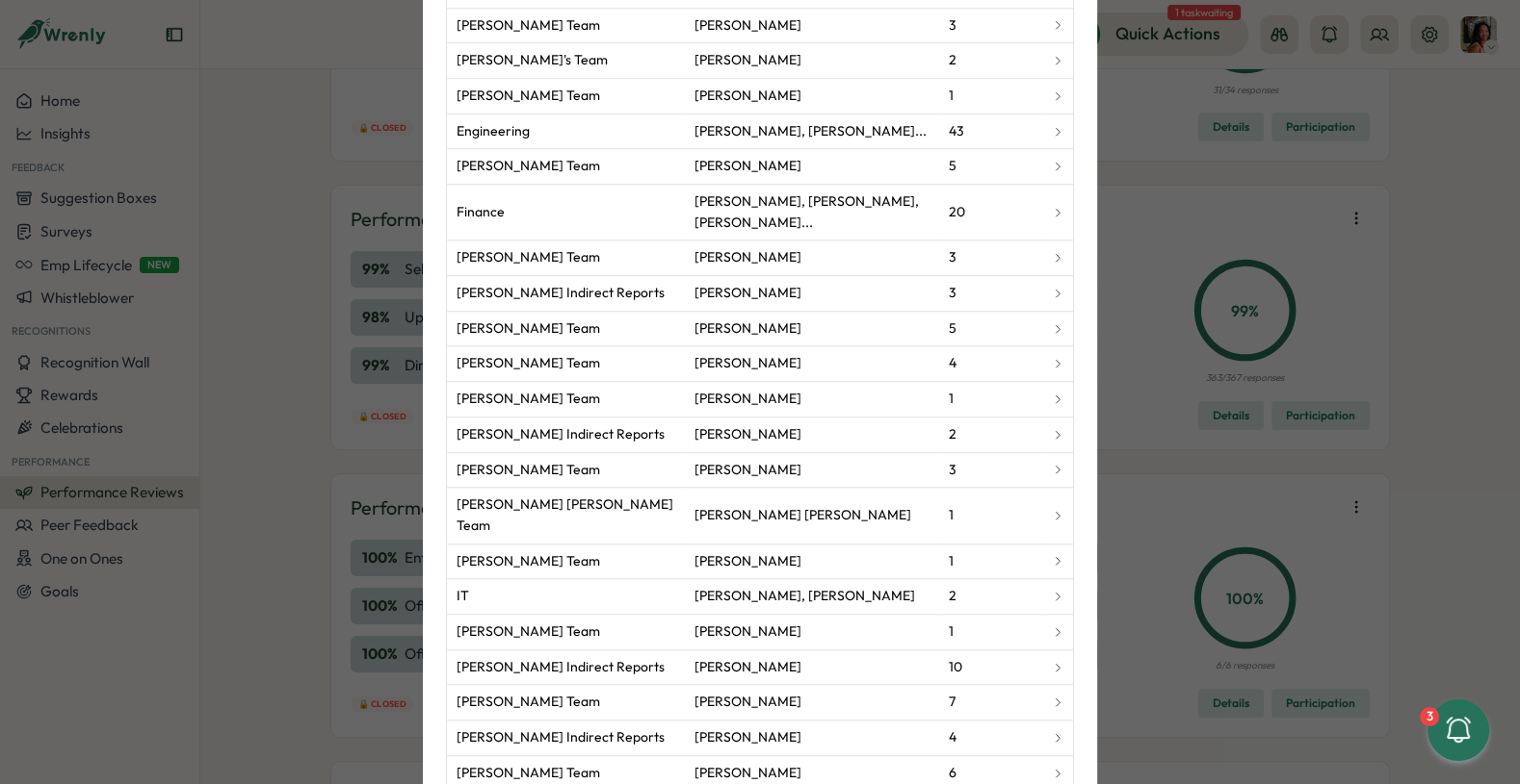
scroll to position [0, 0]
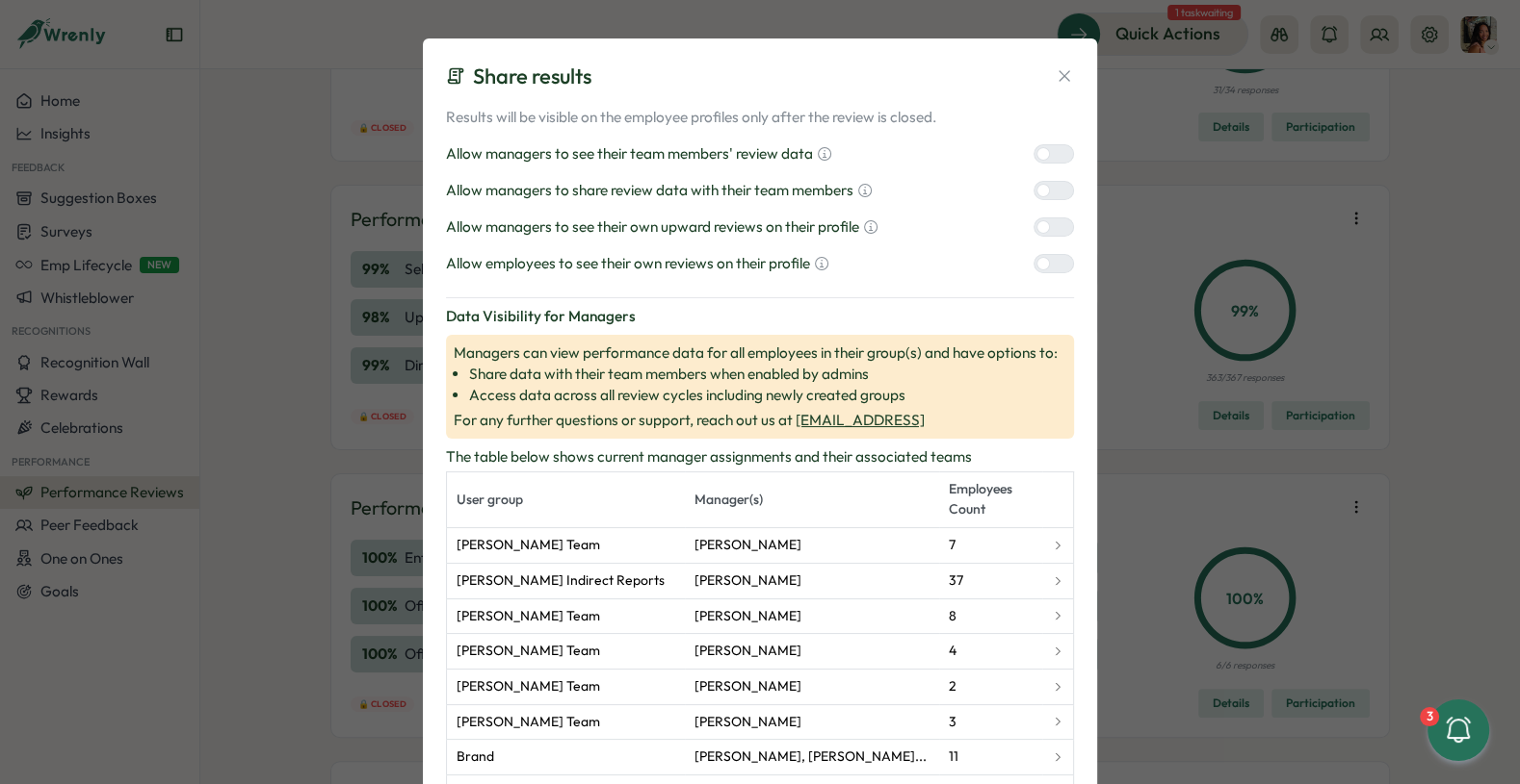
click at [1067, 69] on icon at bounding box center [1065, 76] width 20 height 20
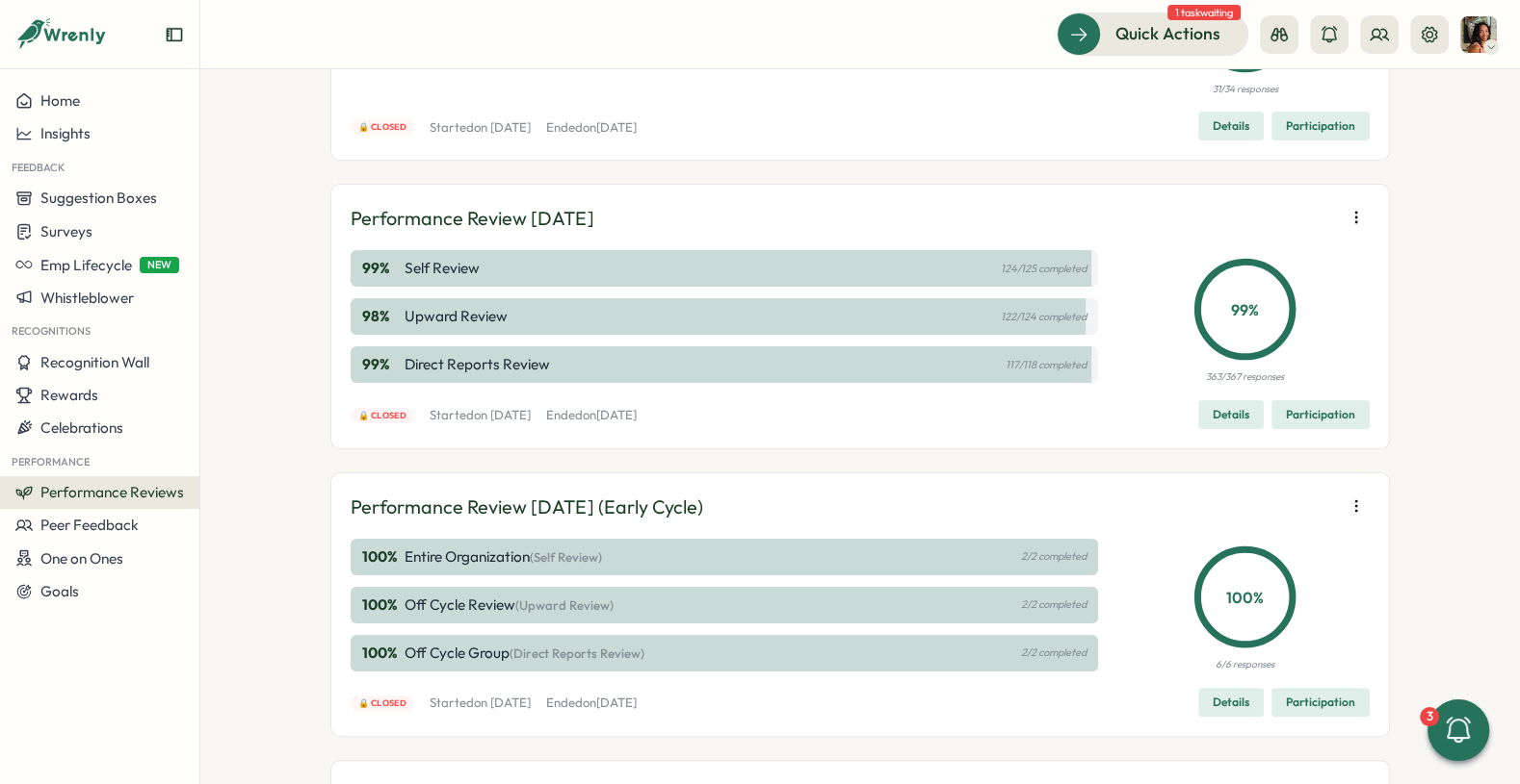
scroll to position [238, 0]
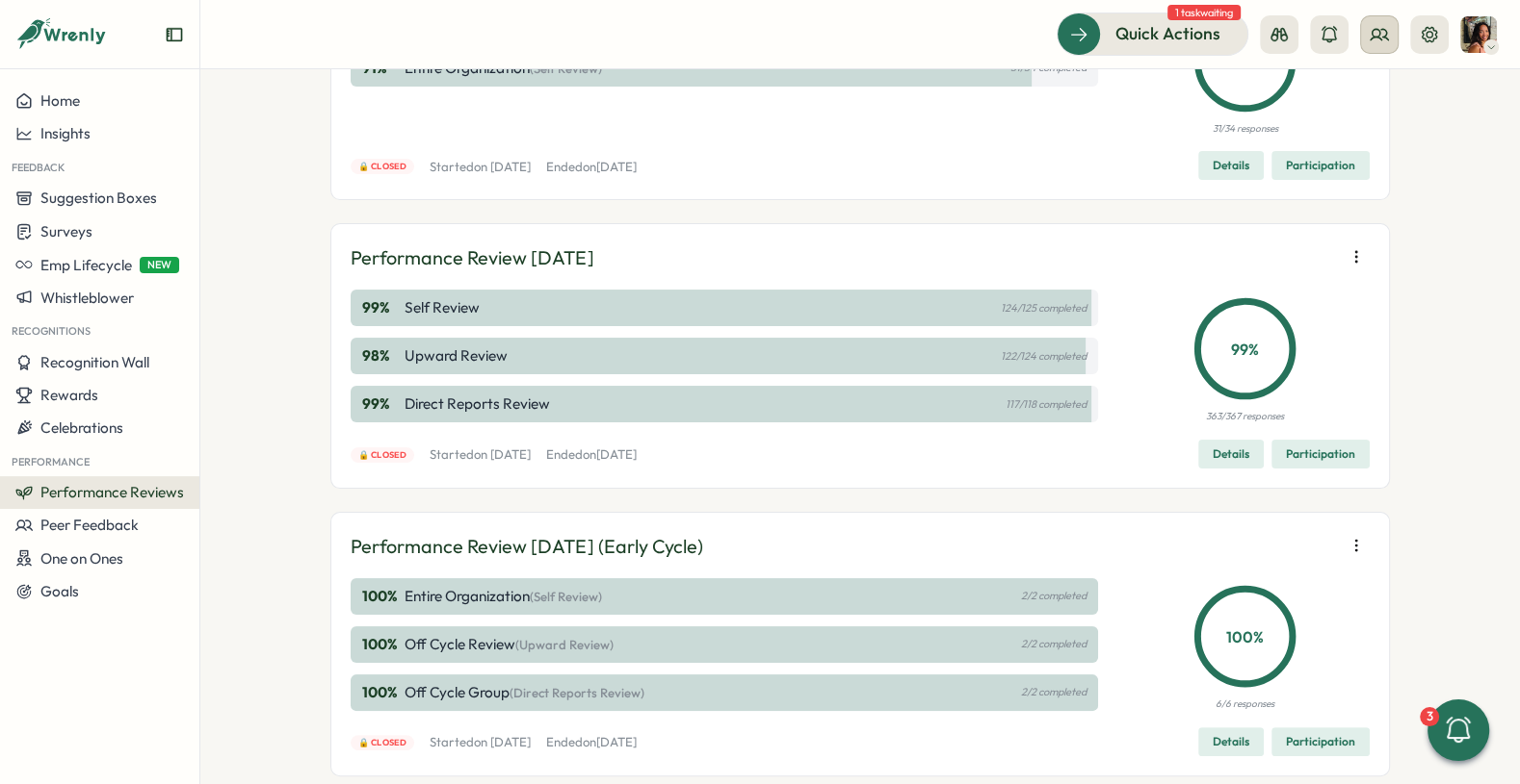
click at [1364, 37] on button at bounding box center [1378, 34] width 38 height 38
click at [1272, 40] on icon at bounding box center [1279, 35] width 20 height 20
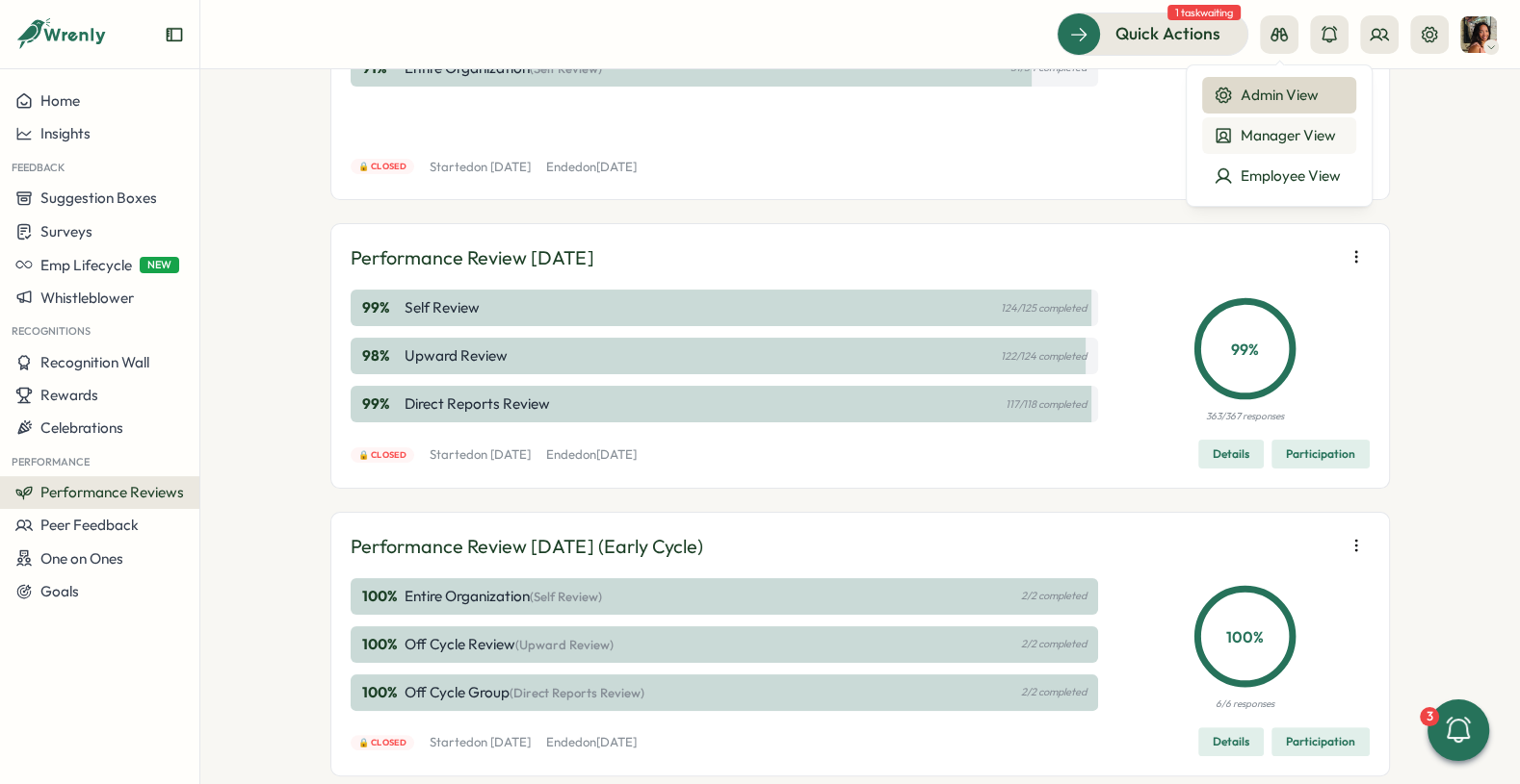
click at [1269, 139] on div "Manager View" at bounding box center [1279, 136] width 131 height 22
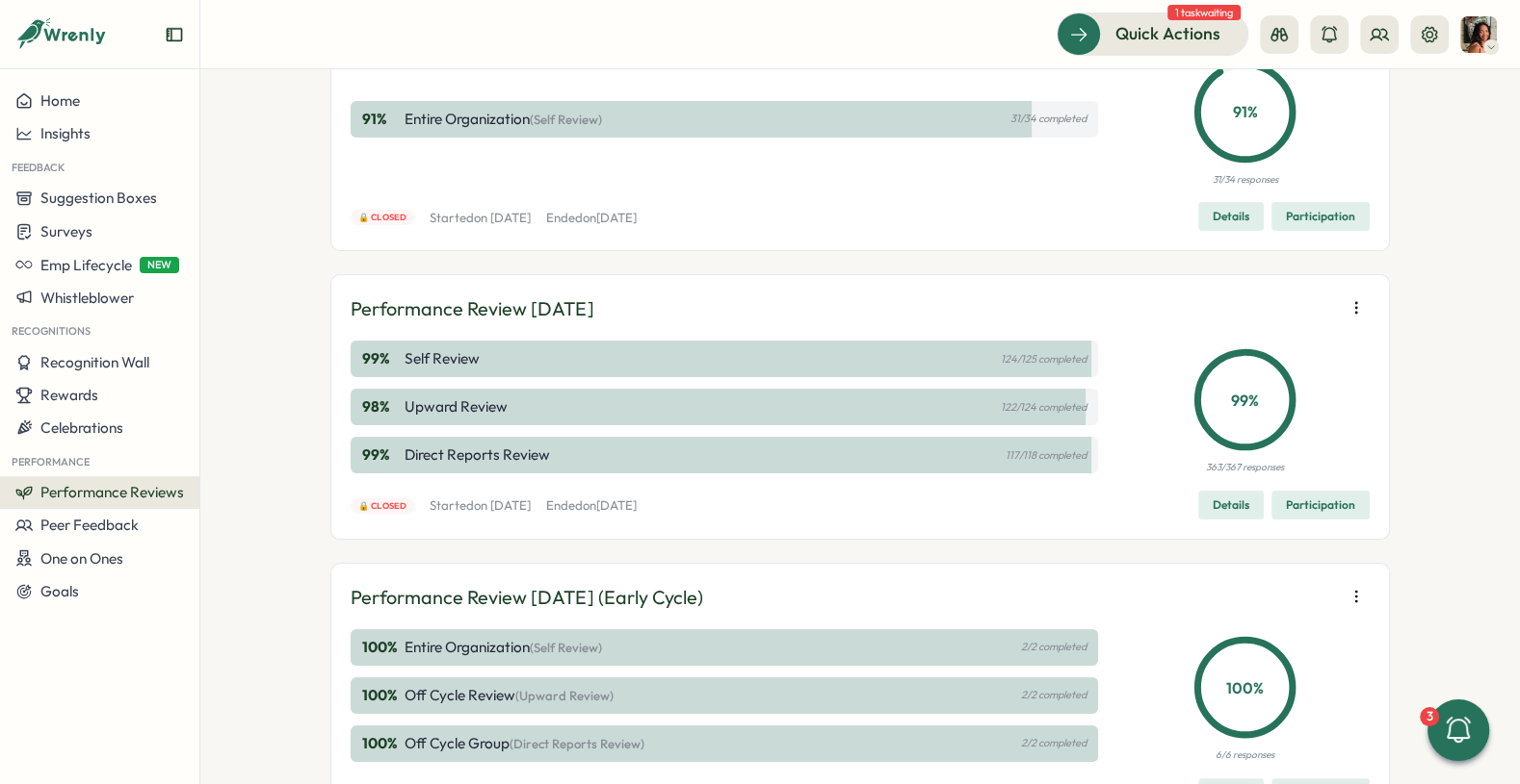
scroll to position [202, 0]
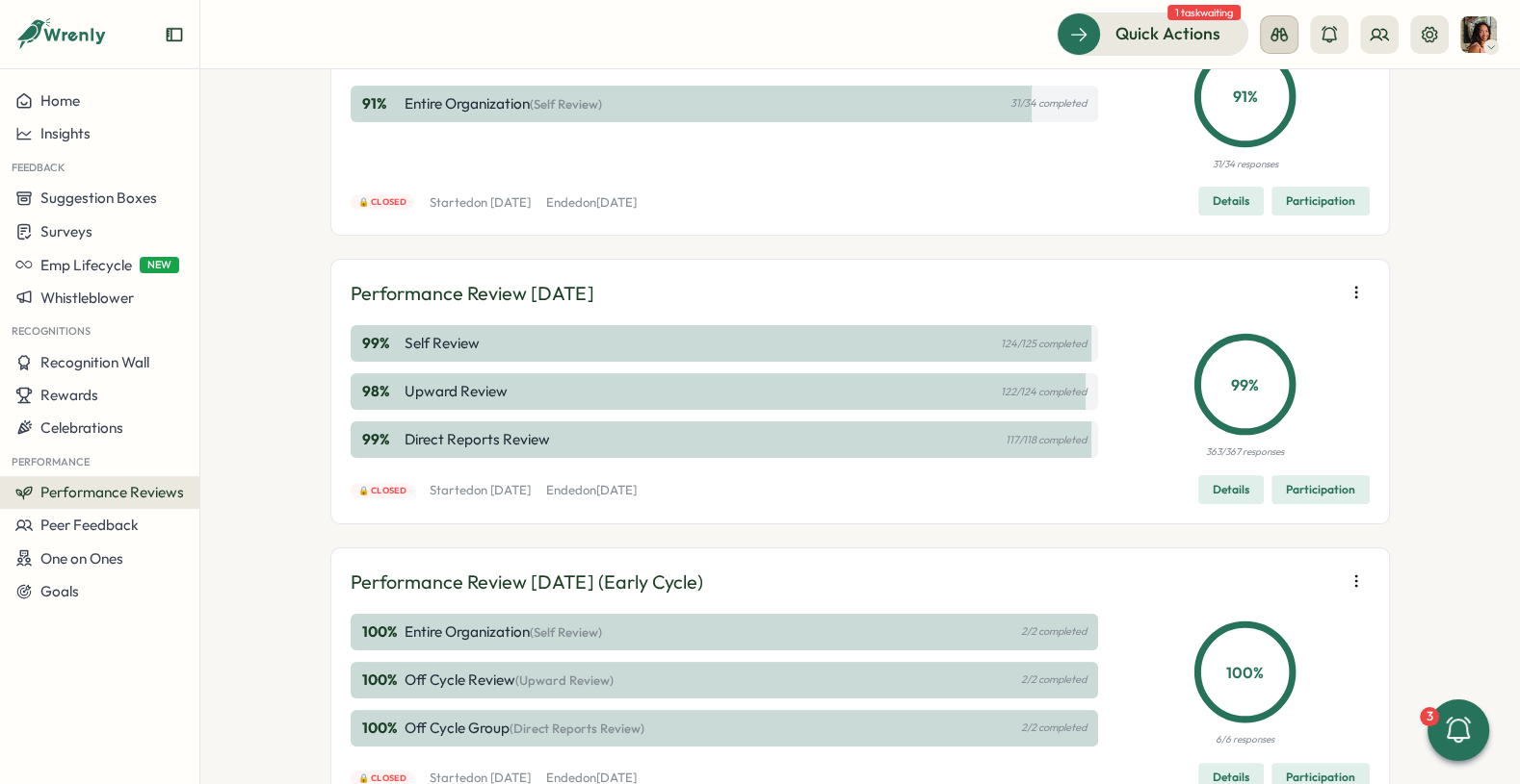
click at [1279, 35] on icon at bounding box center [1279, 35] width 20 height 20
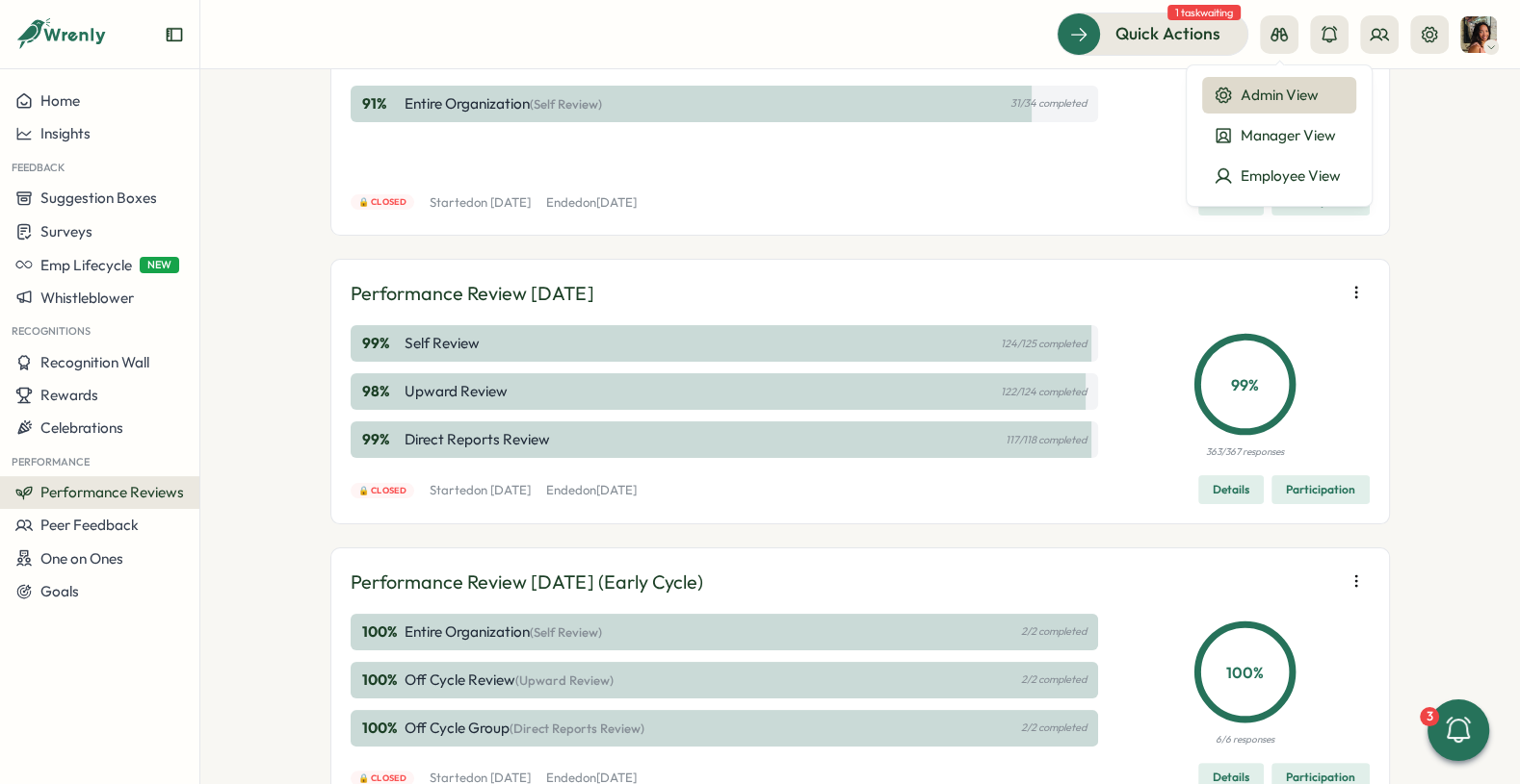
click at [1257, 101] on div "Admin View" at bounding box center [1279, 96] width 131 height 22
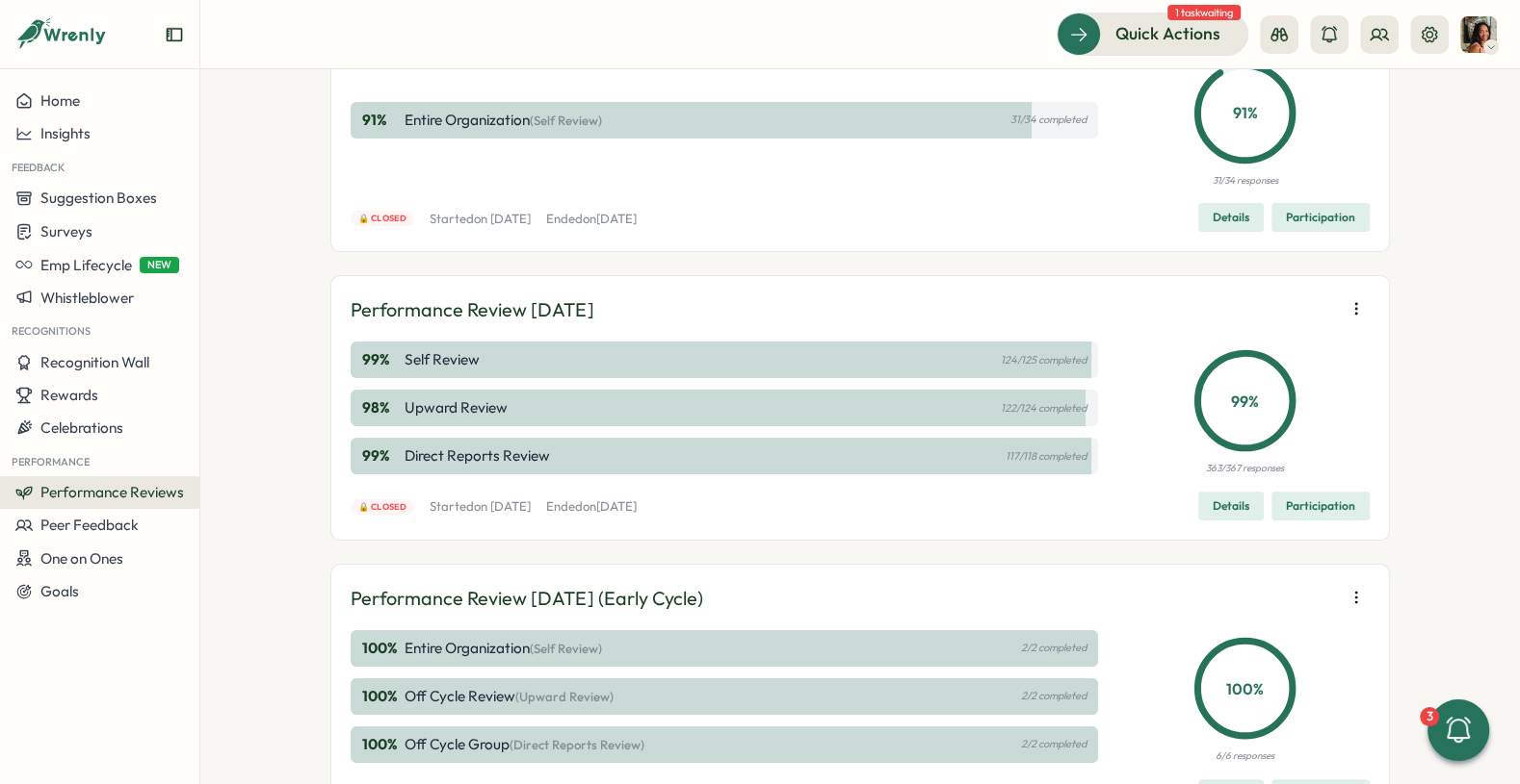
scroll to position [214, 0]
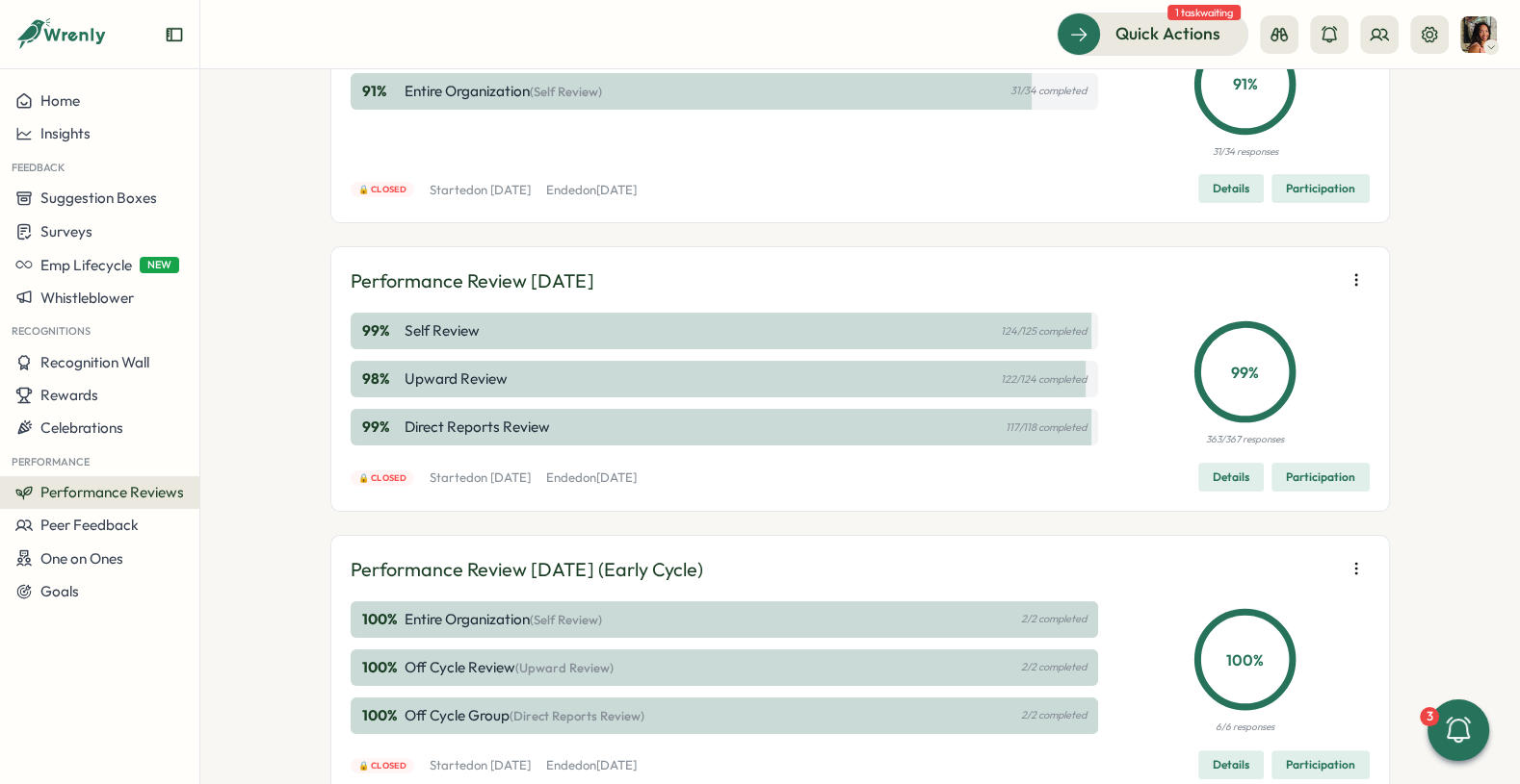
click at [1347, 282] on icon "button" at bounding box center [1356, 280] width 20 height 20
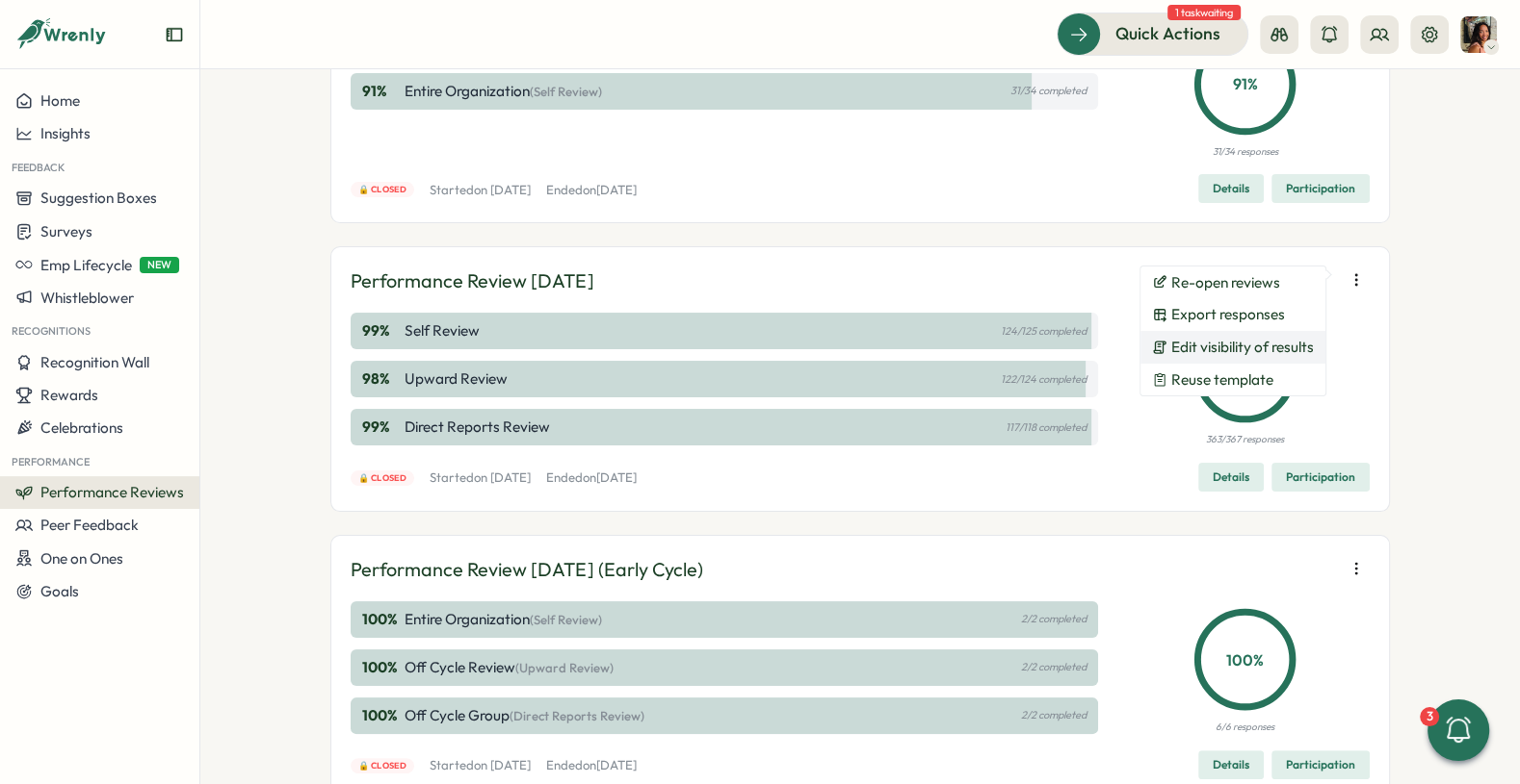
click at [1206, 343] on span "Edit visibility of results" at bounding box center [1243, 347] width 143 height 18
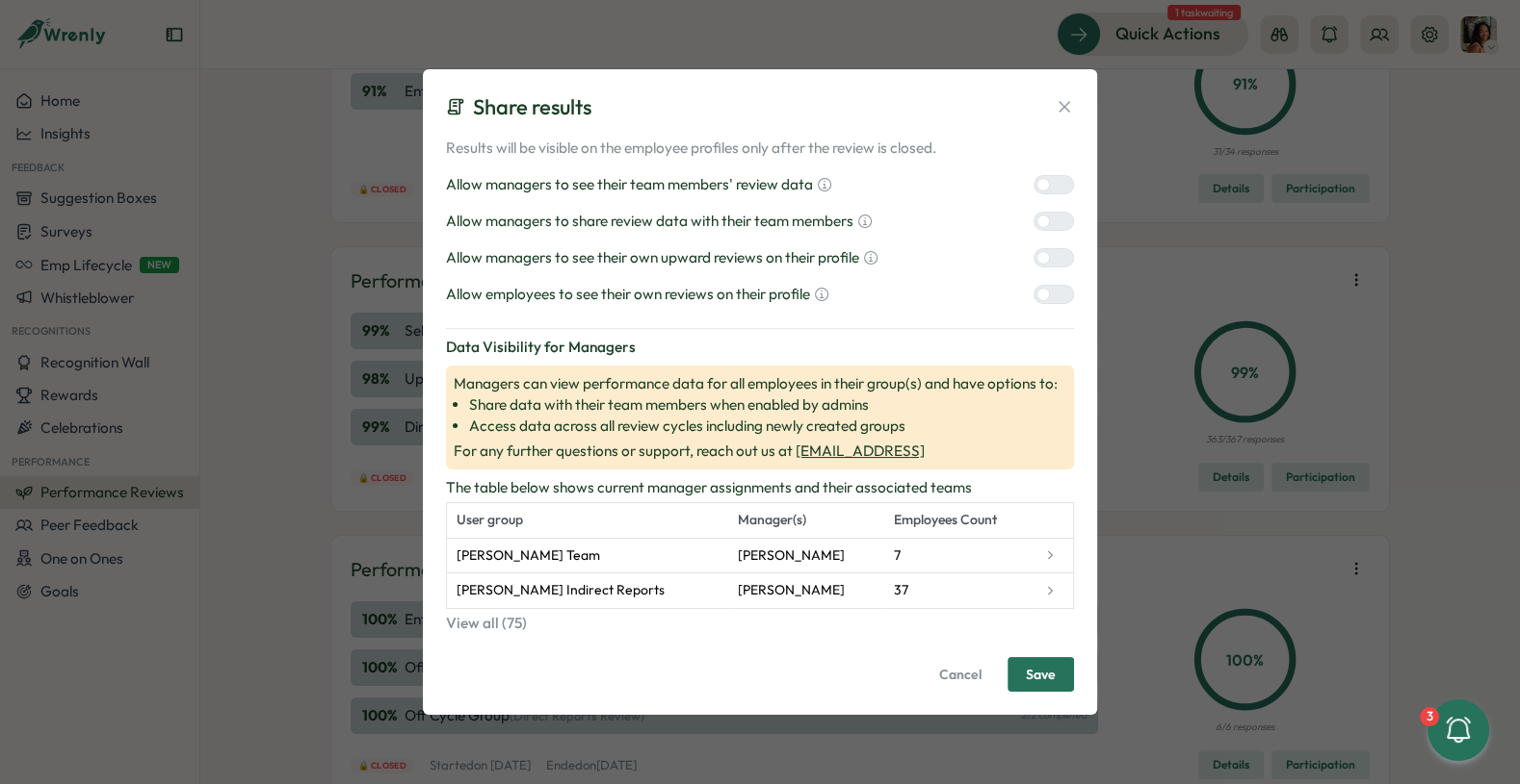
click at [1063, 104] on icon at bounding box center [1065, 107] width 20 height 20
